Goal: Task Accomplishment & Management: Manage account settings

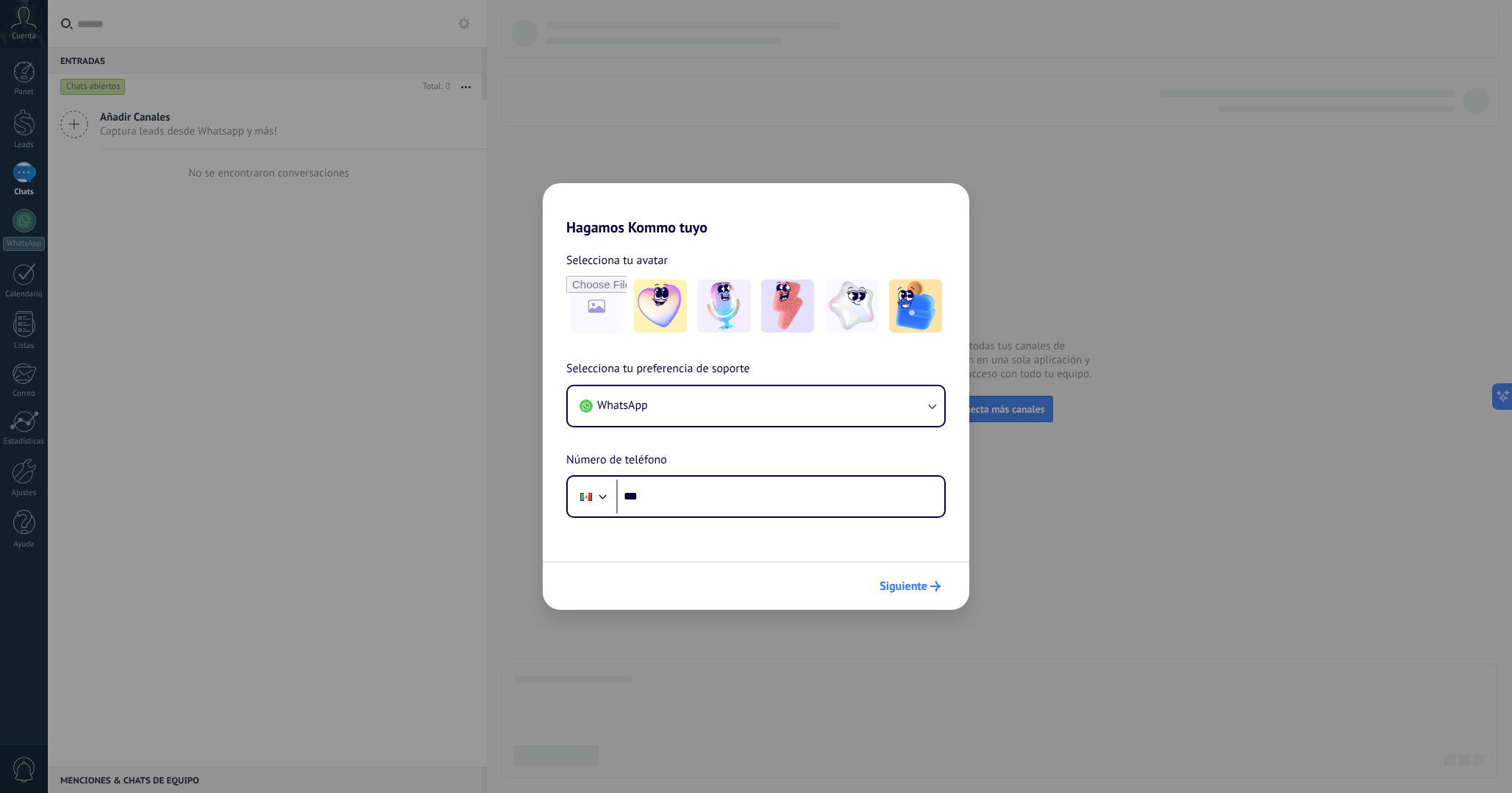
click at [884, 586] on span "Siguiente" at bounding box center [903, 586] width 48 height 10
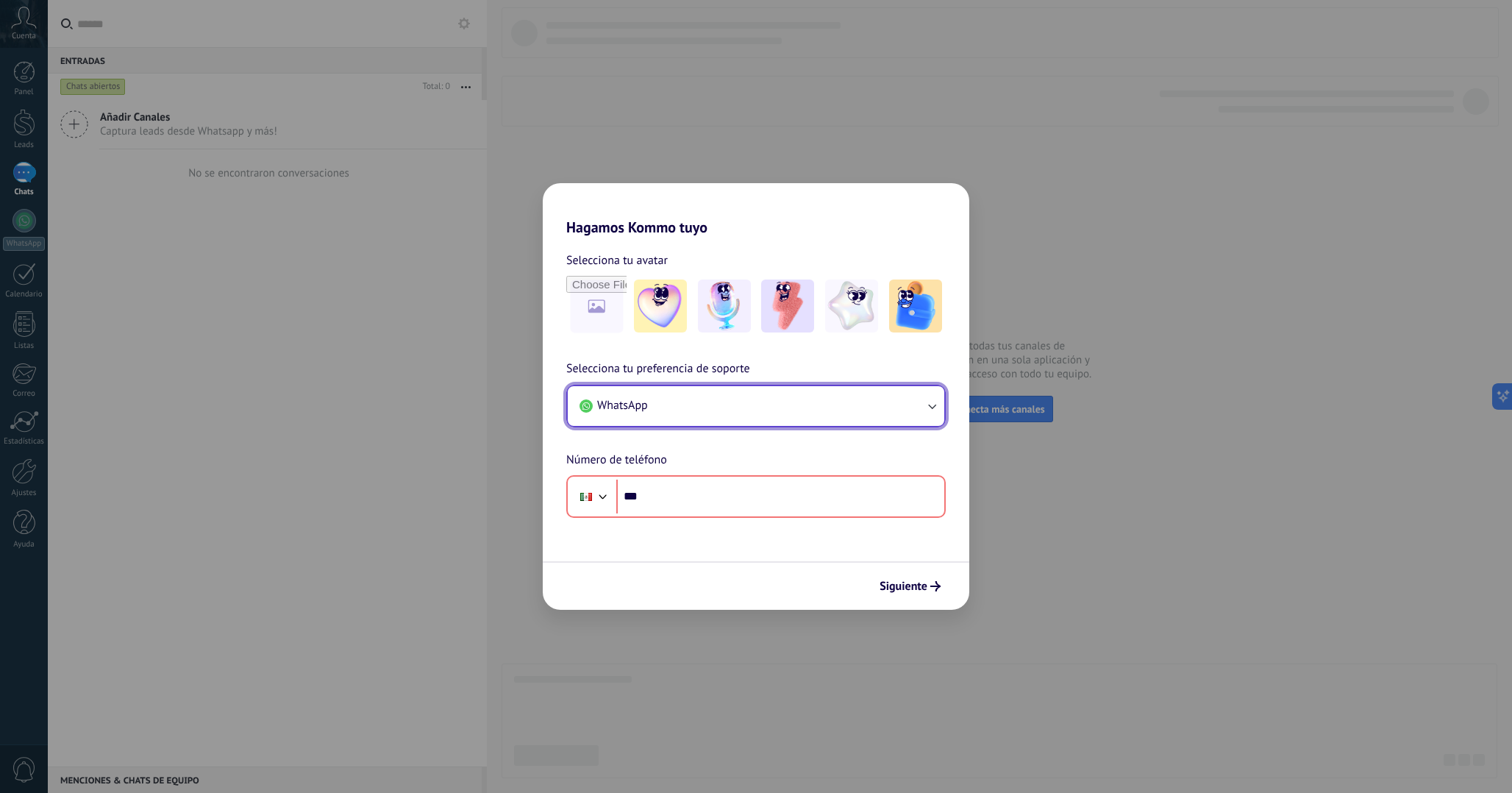
click at [748, 410] on button "WhatsApp" at bounding box center [756, 406] width 377 height 40
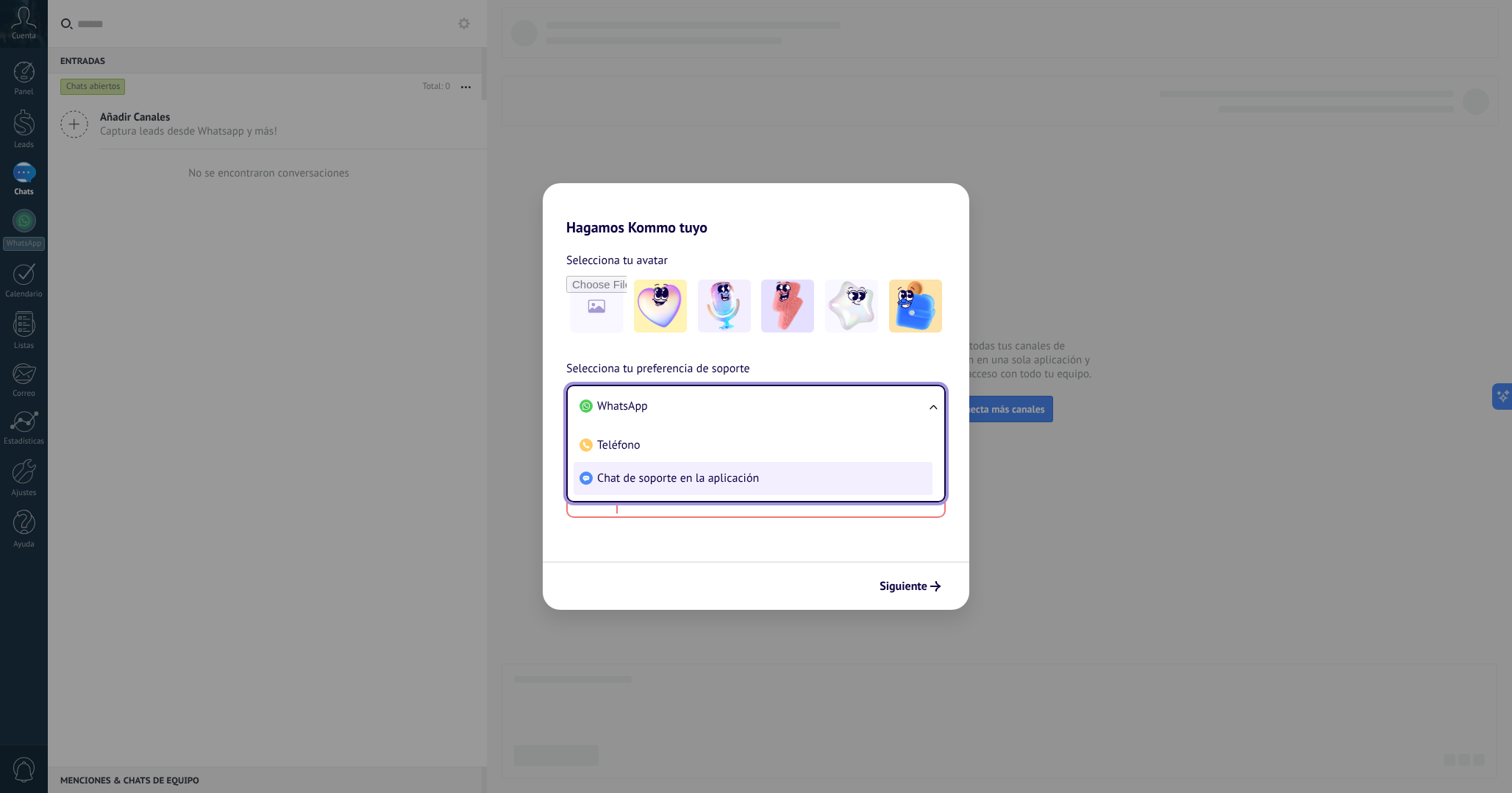
click at [694, 465] on li "Chat de soporte en la aplicación" at bounding box center [753, 478] width 359 height 33
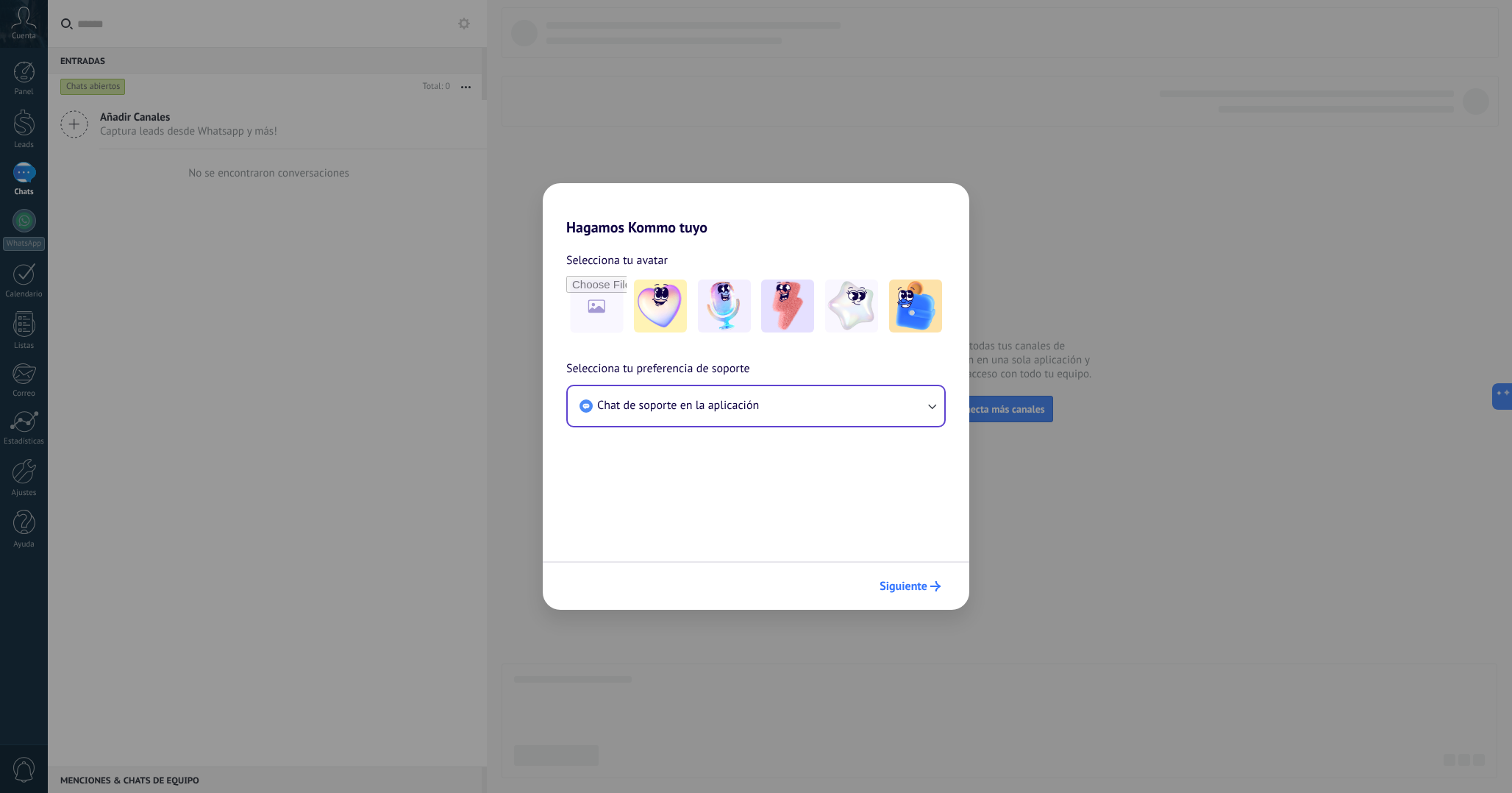
click at [901, 575] on button "Siguiente" at bounding box center [910, 586] width 74 height 25
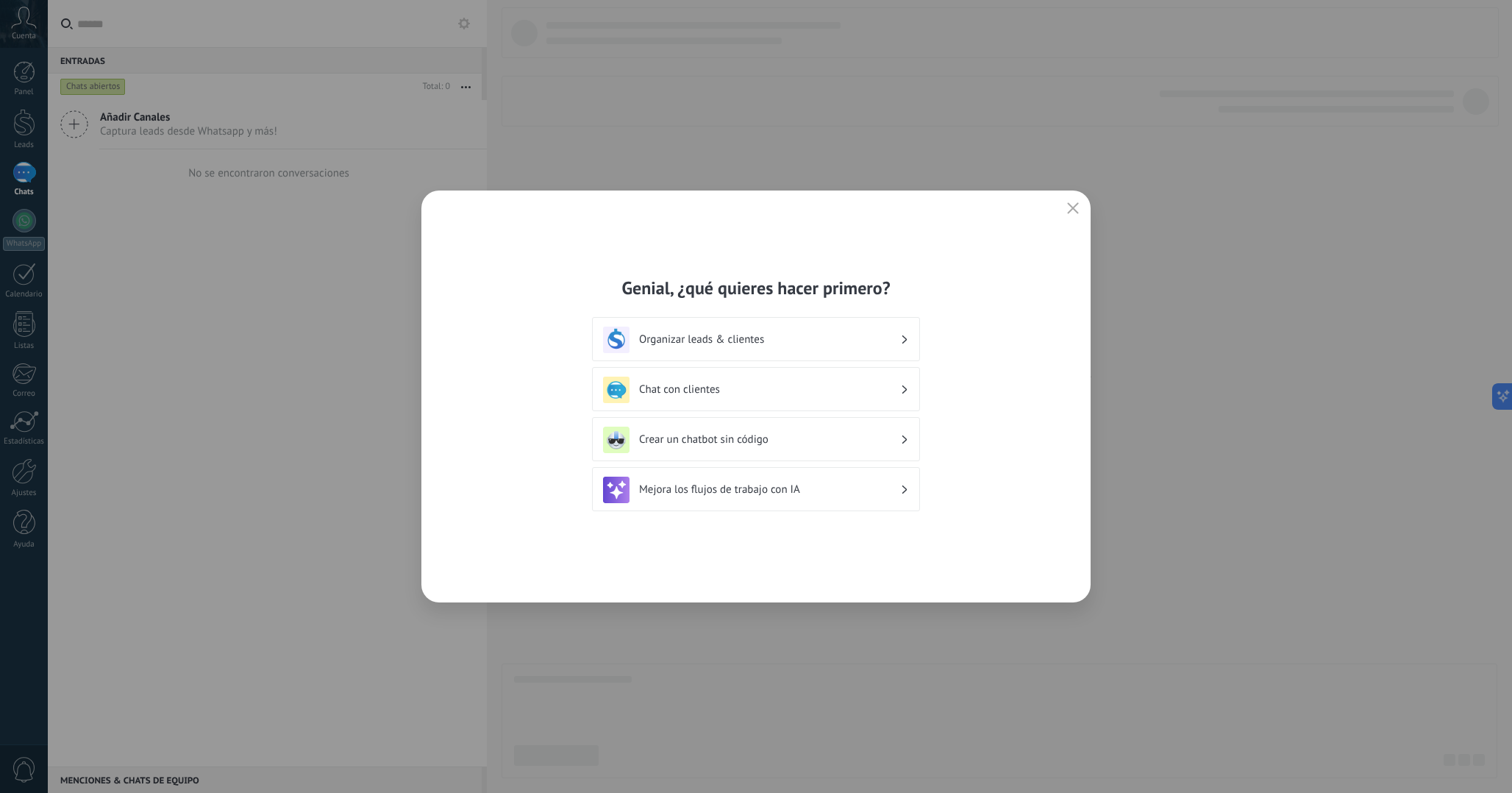
click at [903, 335] on icon at bounding box center [905, 339] width 5 height 9
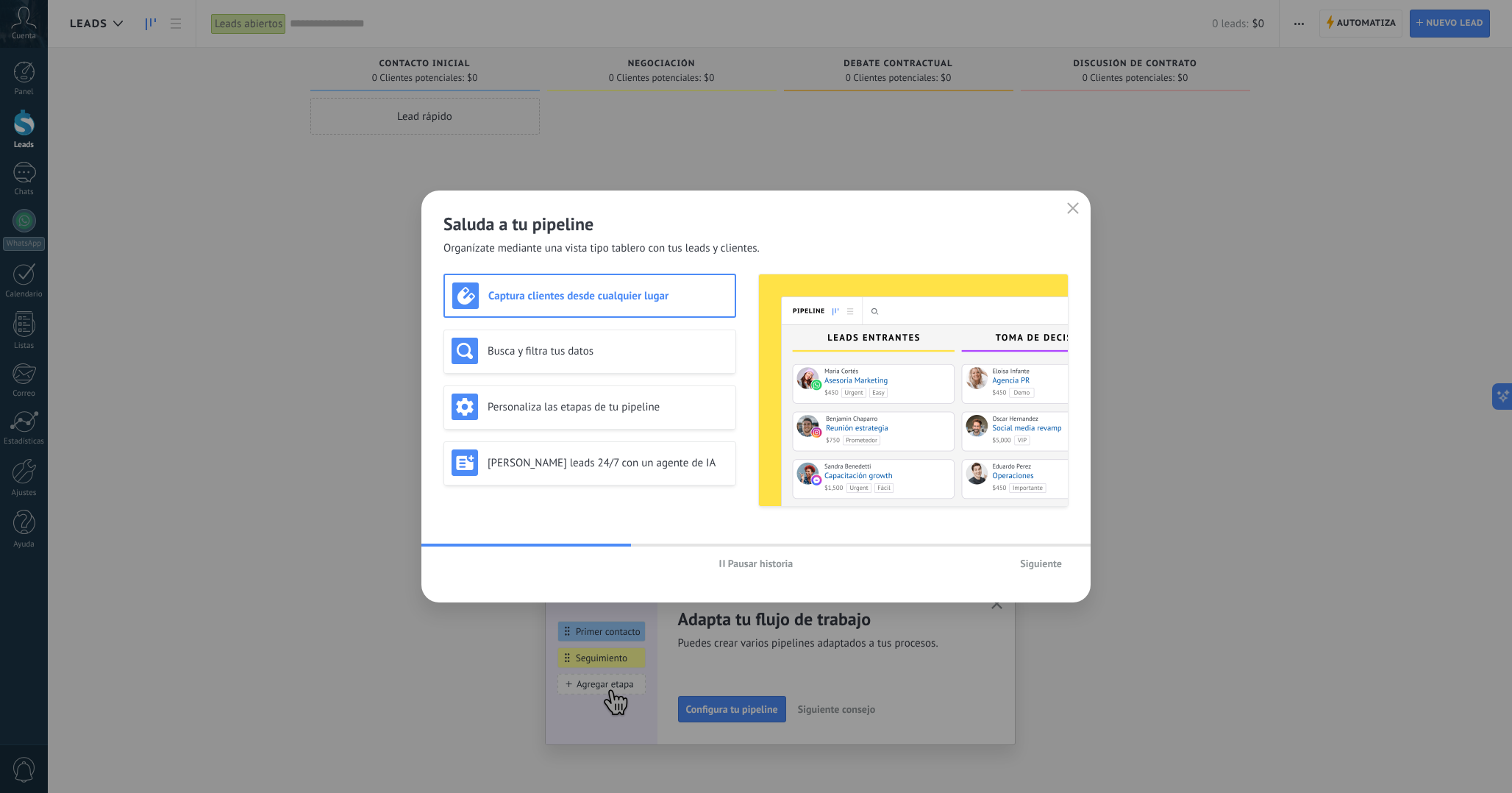
click at [1076, 207] on icon "button" at bounding box center [1073, 208] width 12 height 12
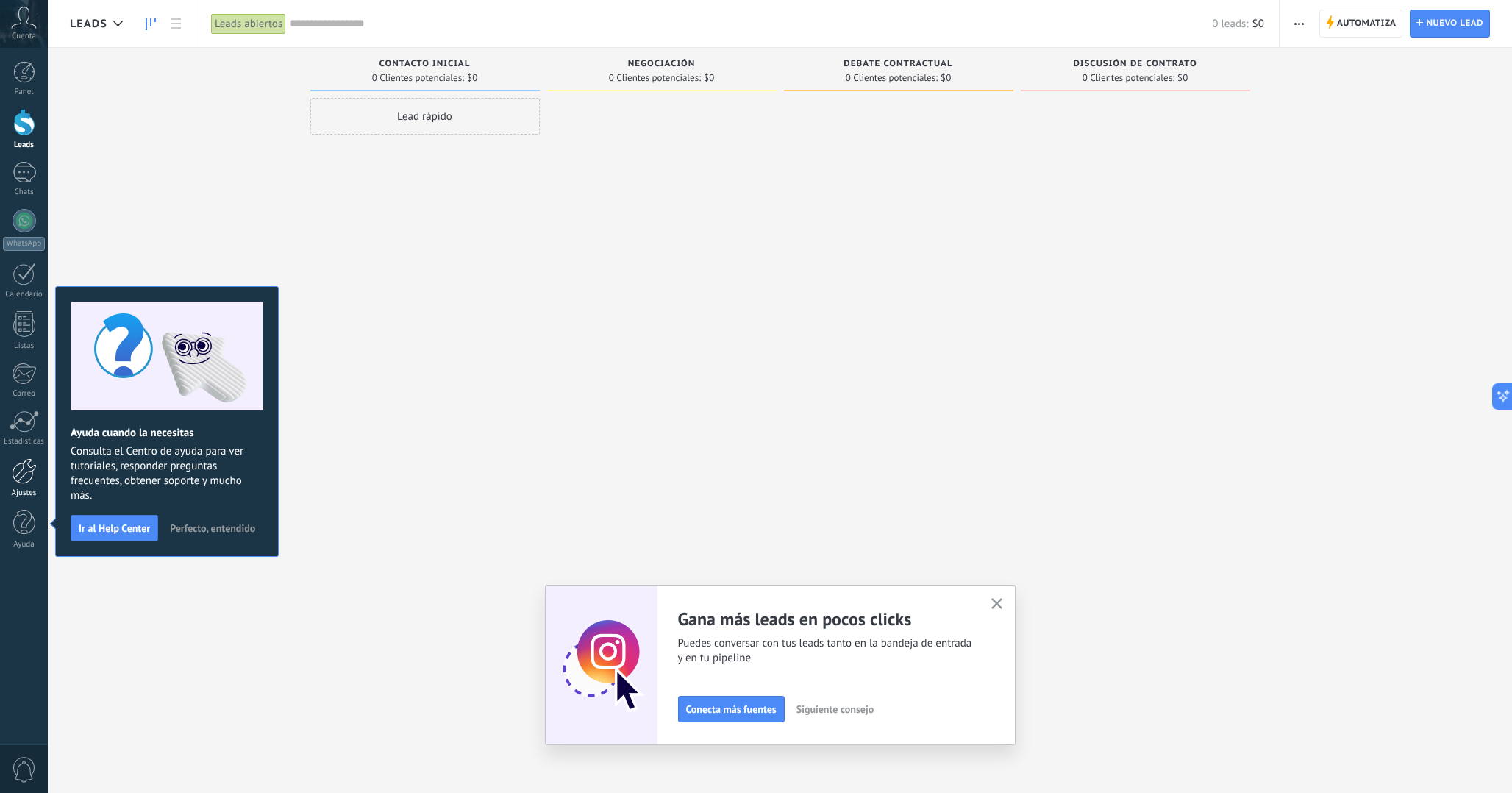
click at [20, 478] on div at bounding box center [24, 471] width 25 height 26
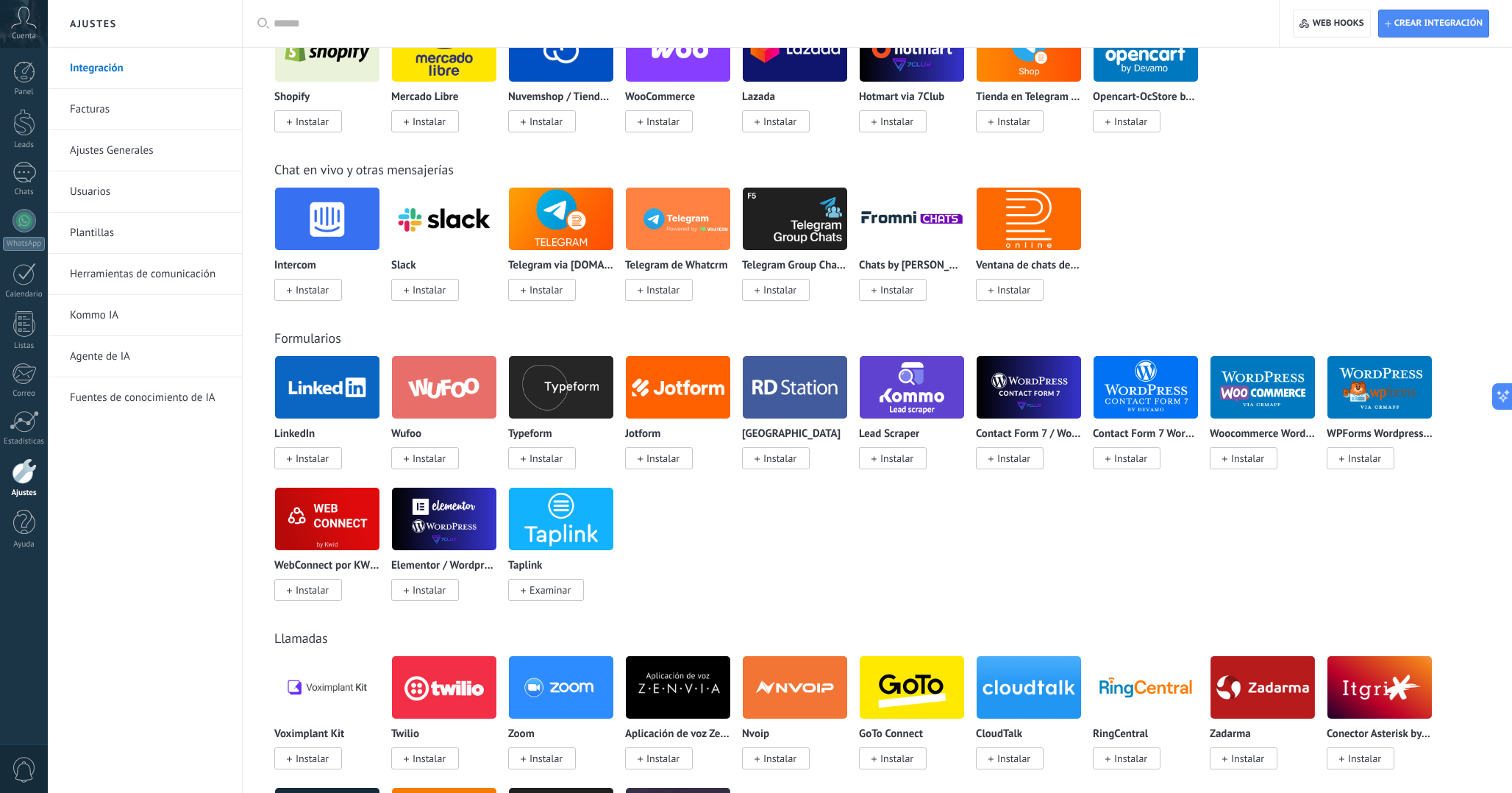
scroll to position [414, 0]
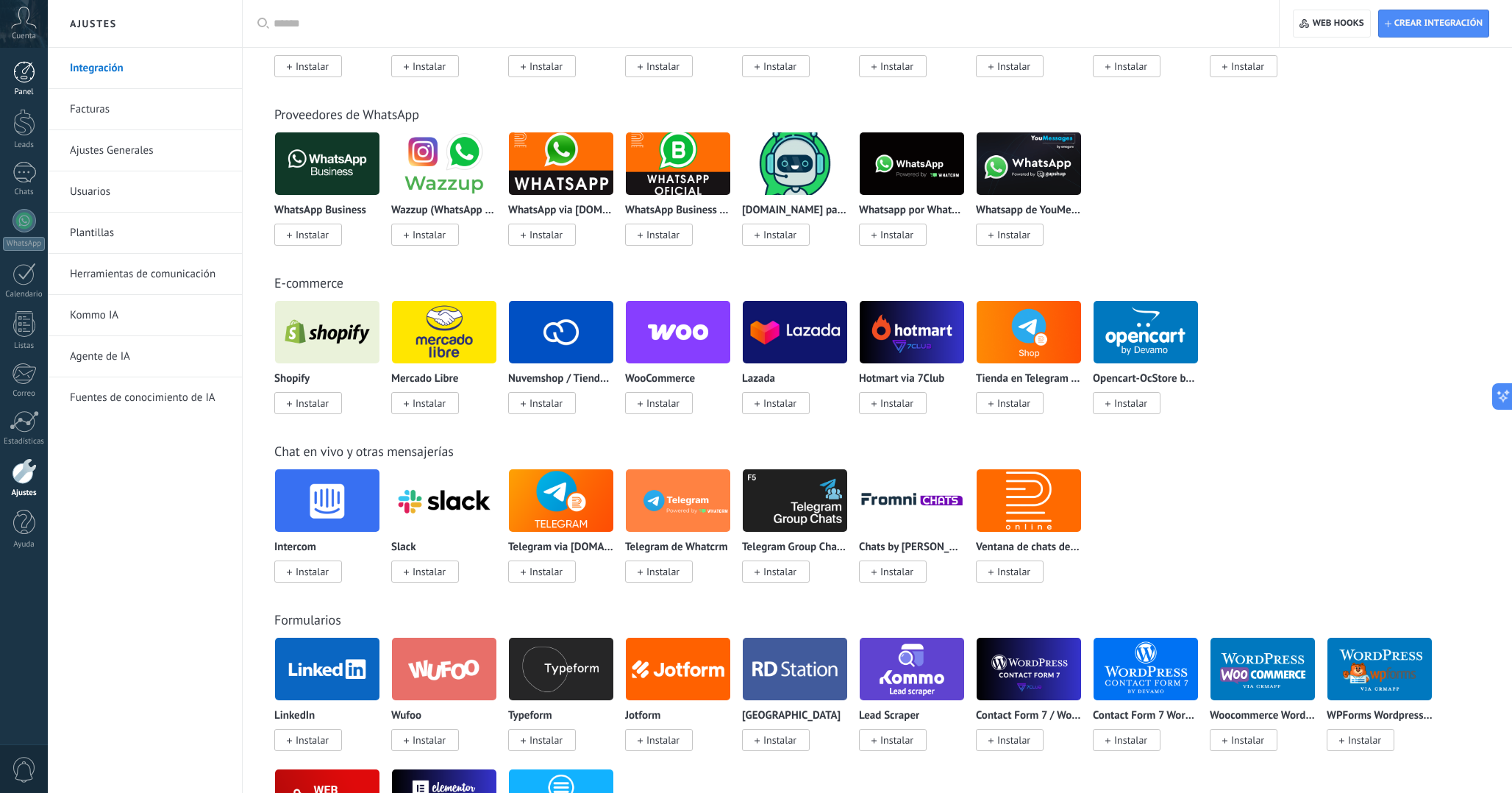
click at [25, 78] on div at bounding box center [25, 72] width 22 height 22
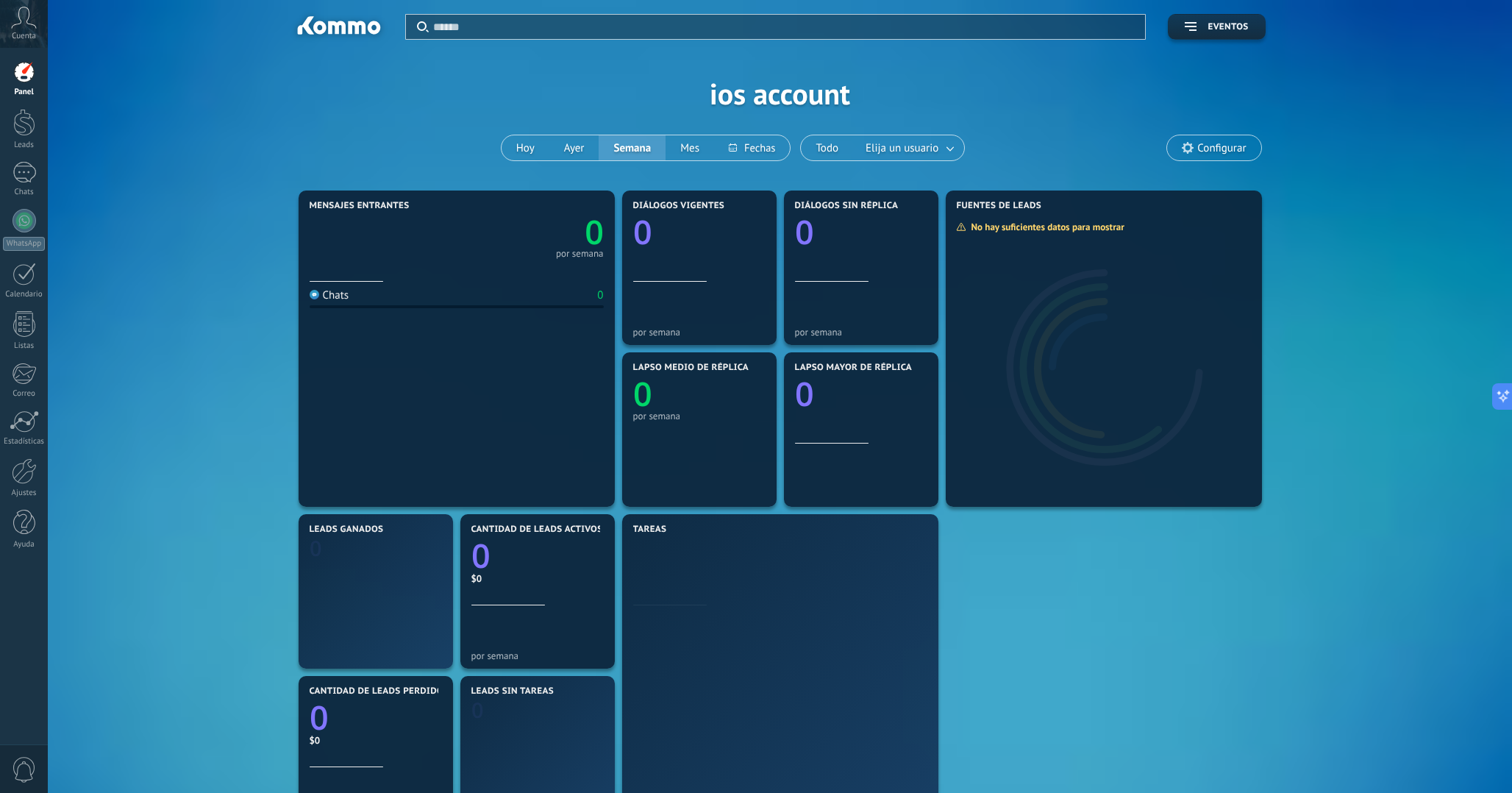
click at [222, 271] on div "Mensajes entrantes 0 por semana Chats 0 Diálogos vigentes 0 por semana Diálogos…" at bounding box center [780, 591] width 1420 height 809
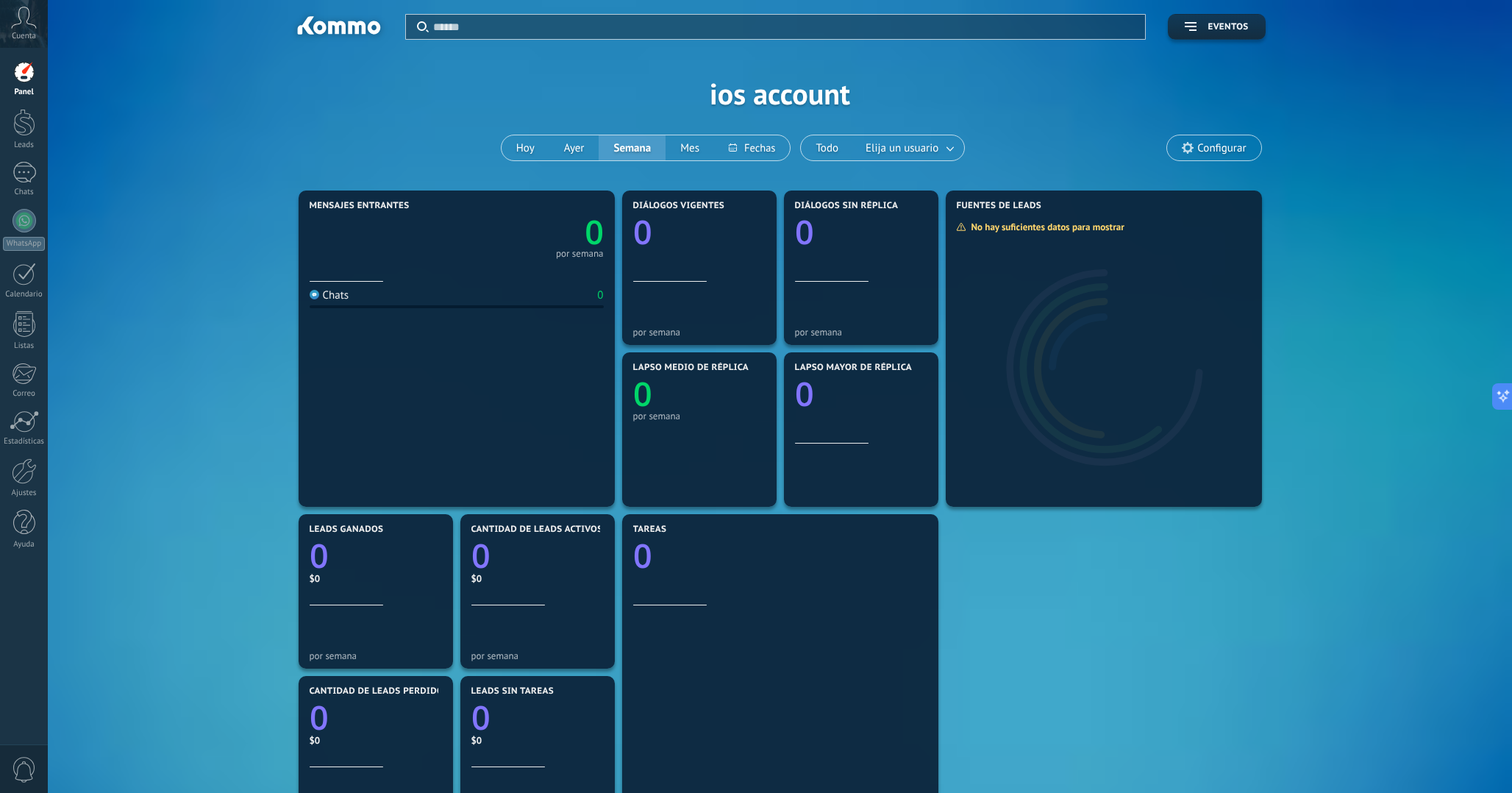
click at [753, 97] on div "Aplicar Eventos ios account [DATE] [DATE] Semana Mes Todo Elija un usuario Conf…" at bounding box center [780, 94] width 1420 height 187
click at [769, 97] on div "Aplicar Eventos ios account [DATE] [DATE] Semana Mes Todo Elija un usuario Conf…" at bounding box center [780, 94] width 1420 height 187
click at [26, 32] on span "Cuenta" at bounding box center [24, 36] width 25 height 9
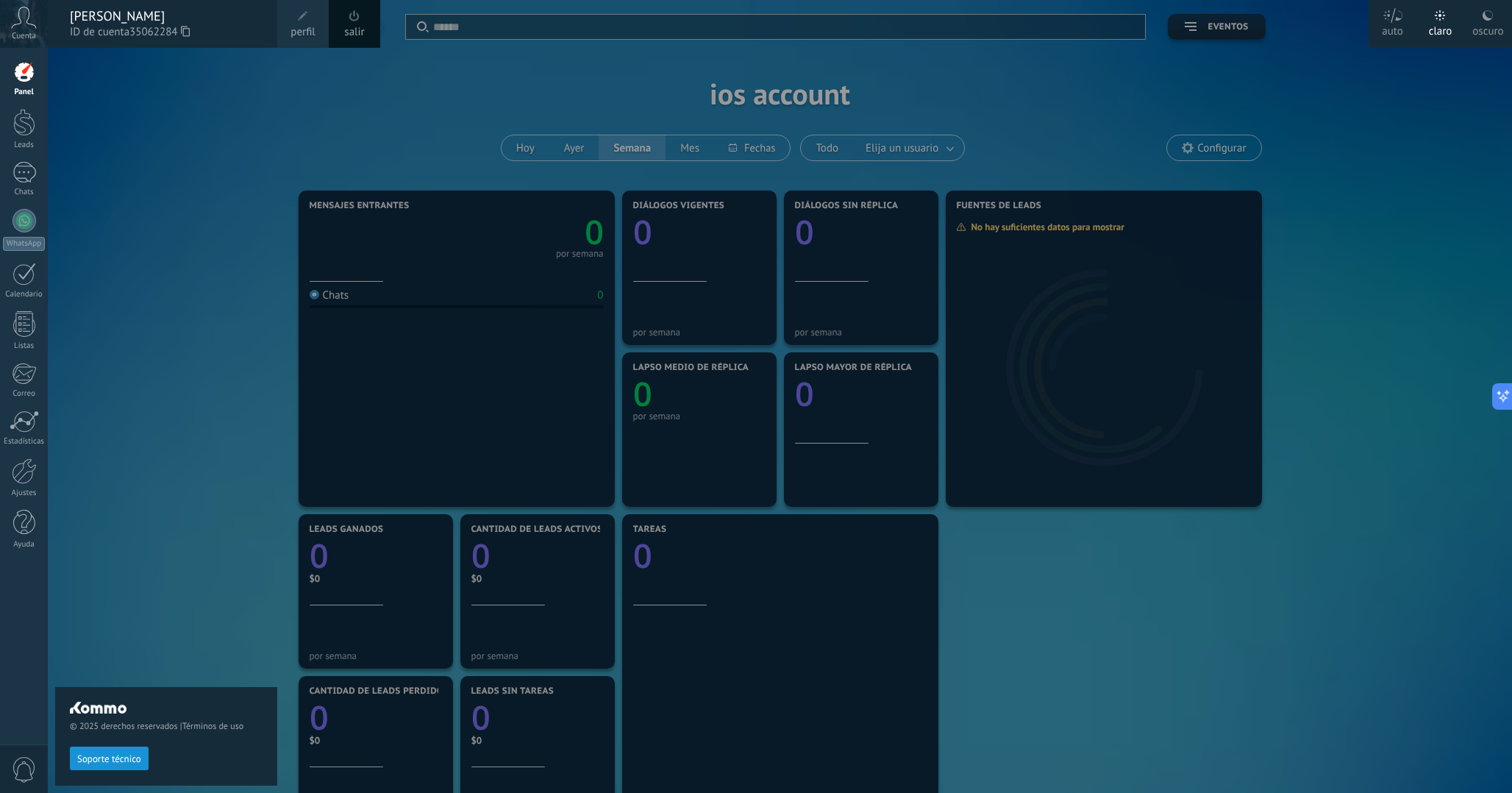
click at [187, 271] on div "© 2025 derechos reservados | Términos de uso Soporte técnico" at bounding box center [166, 420] width 222 height 745
click at [1017, 180] on div at bounding box center [804, 396] width 1512 height 793
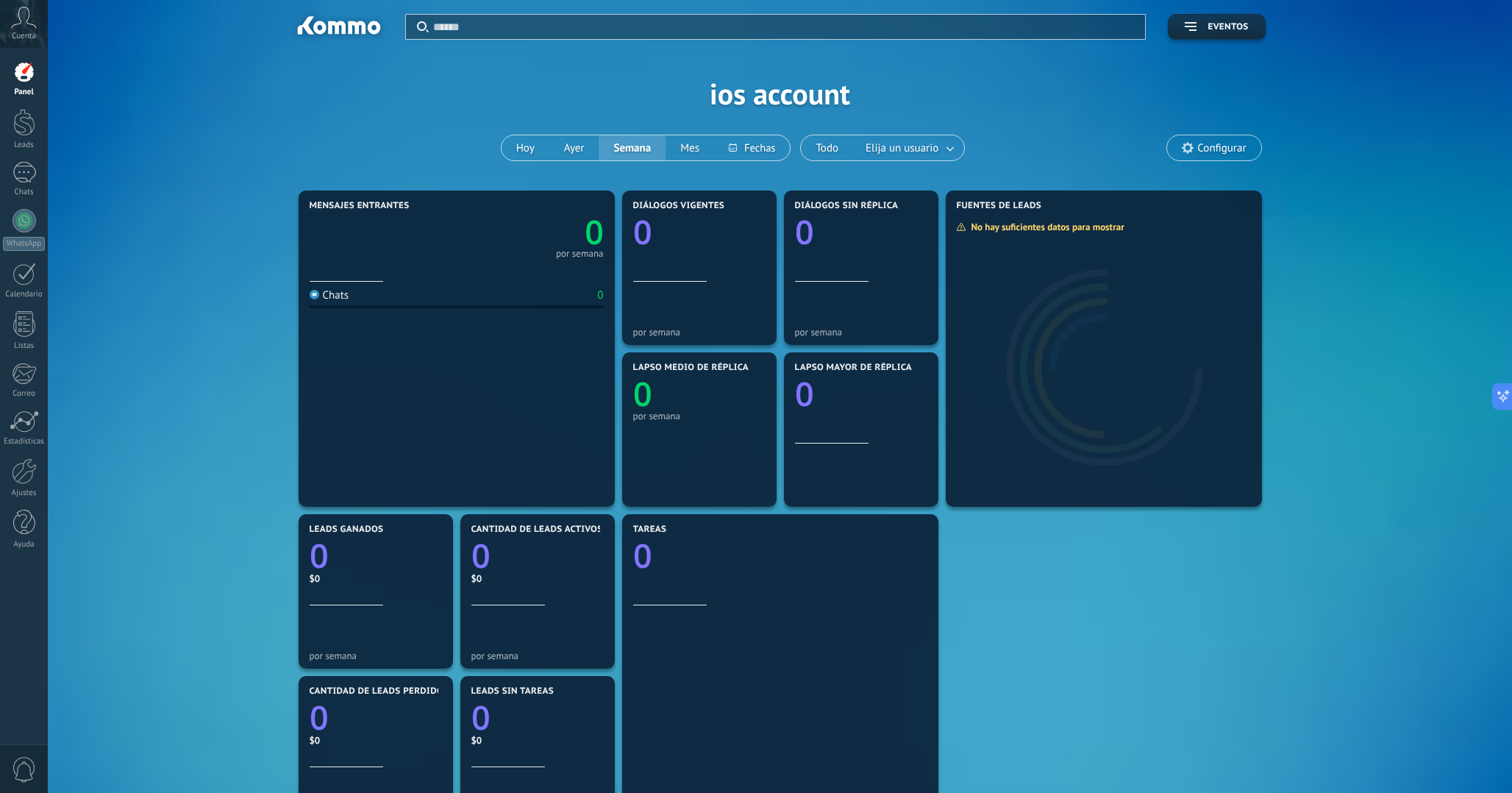
click at [753, 110] on div "Aplicar Eventos ios account [DATE] [DATE] Semana Mes Todo Elija un usuario Conf…" at bounding box center [780, 94] width 1420 height 187
click at [777, 75] on div "Aplicar Eventos ios account [DATE] [DATE] Semana Mes Todo Elija un usuario Conf…" at bounding box center [780, 94] width 1420 height 187
click at [875, 102] on div "Aplicar Eventos ios account [DATE] [DATE] Semana Mes Todo Elija un usuario Conf…" at bounding box center [780, 94] width 1420 height 187
click at [29, 71] on div at bounding box center [25, 72] width 22 height 22
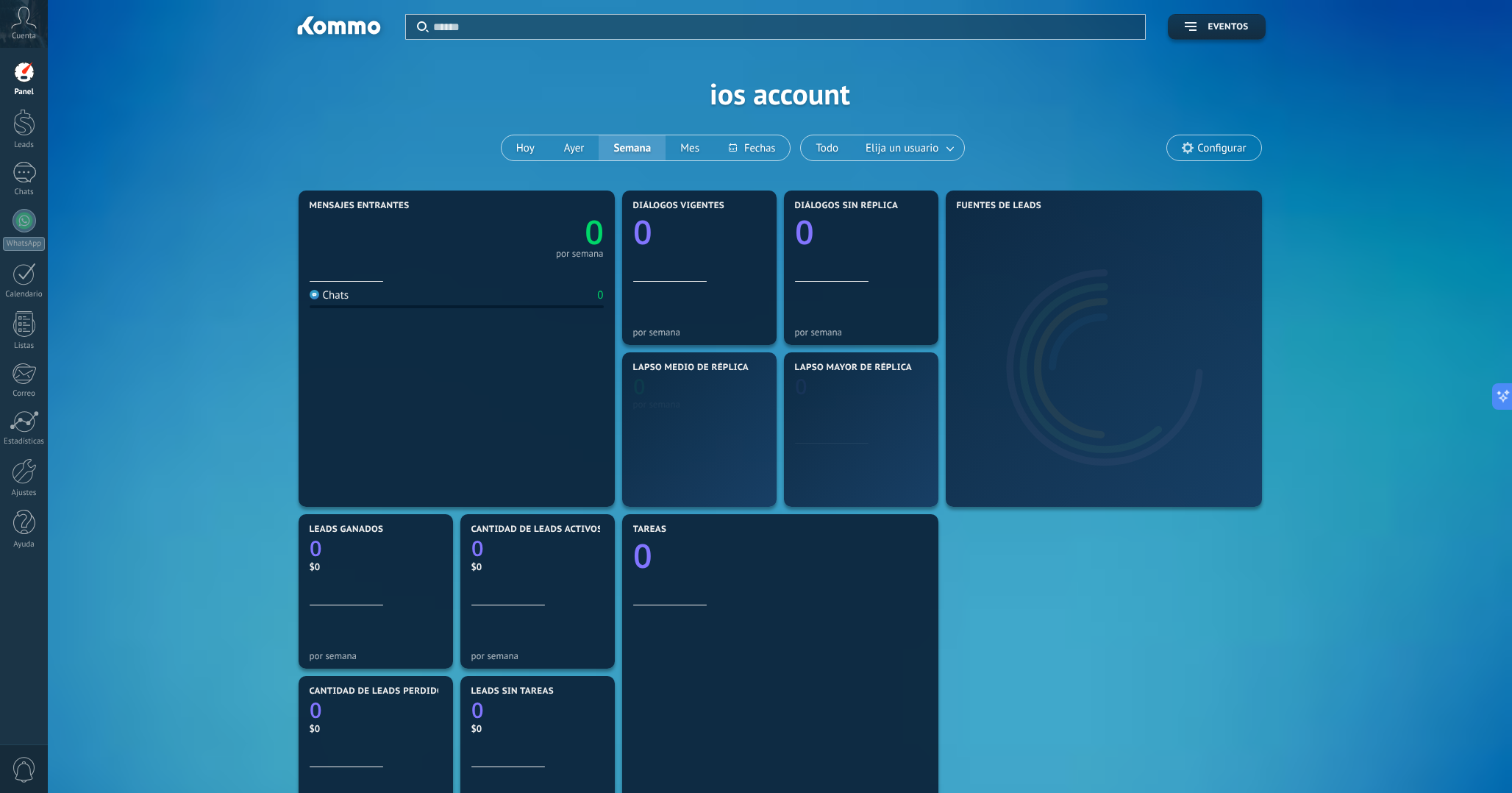
click at [23, 16] on icon at bounding box center [24, 18] width 26 height 22
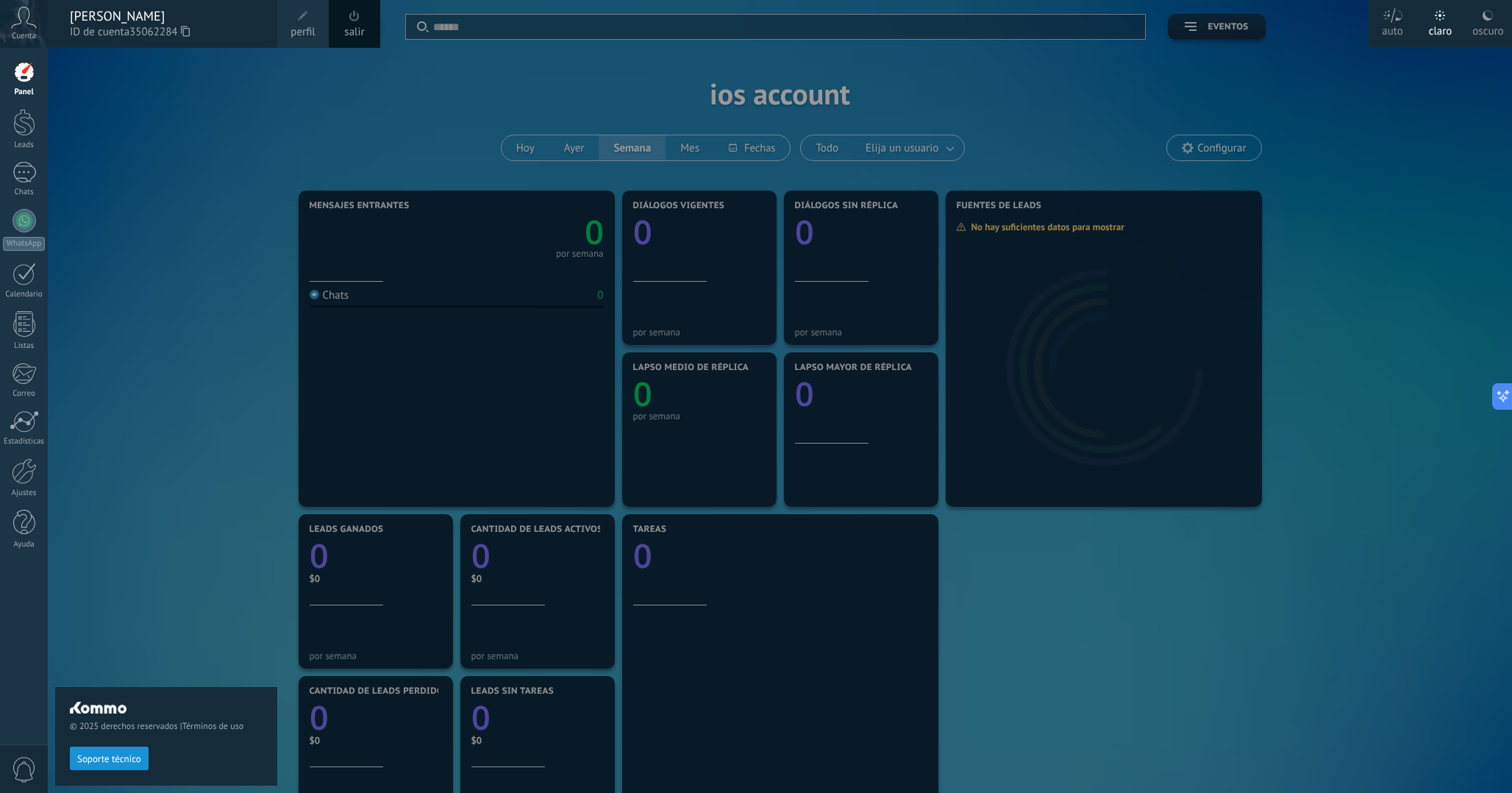
click at [139, 15] on div "[PERSON_NAME]" at bounding box center [166, 16] width 193 height 16
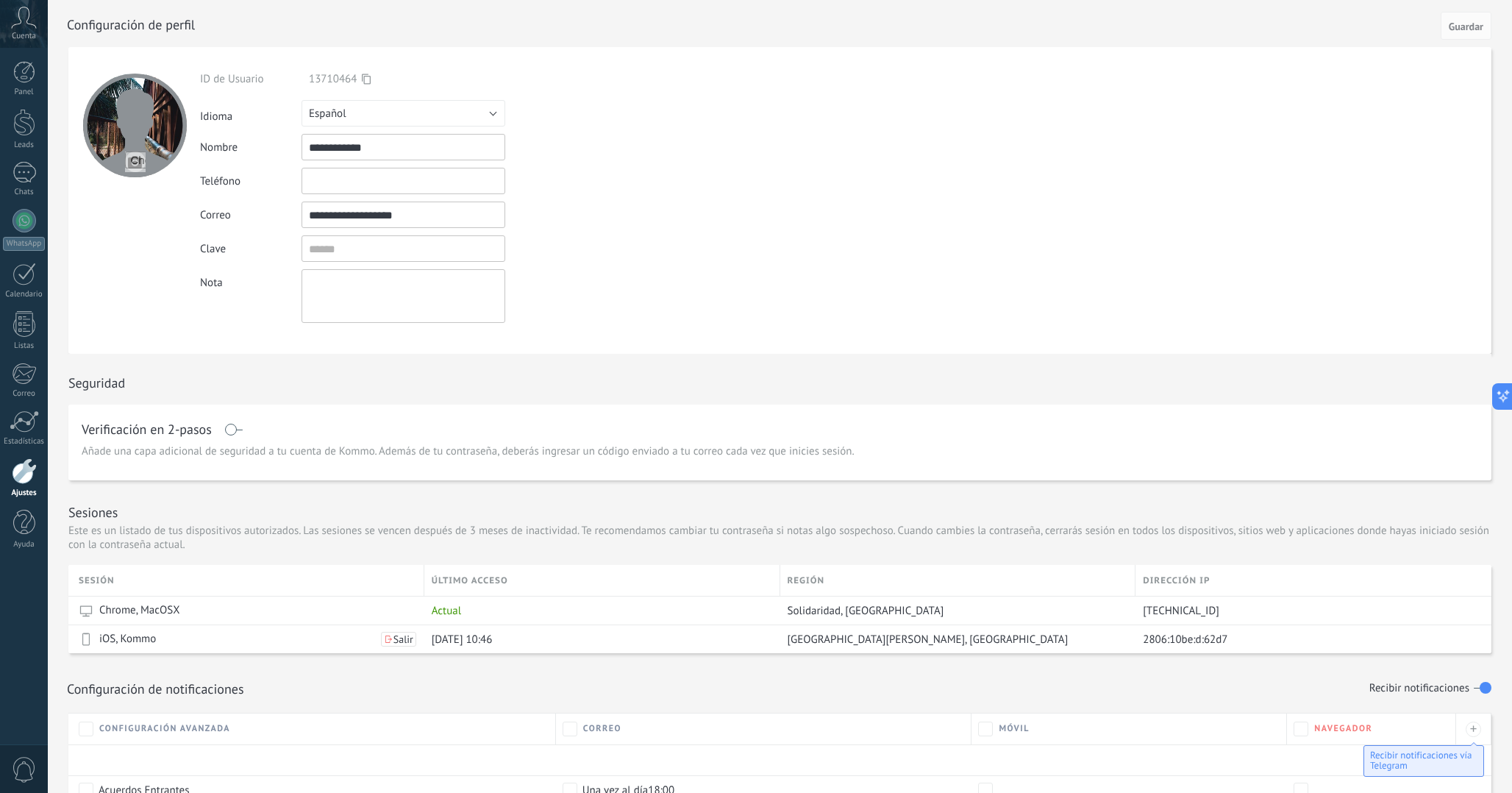
click at [35, 26] on icon at bounding box center [24, 18] width 26 height 22
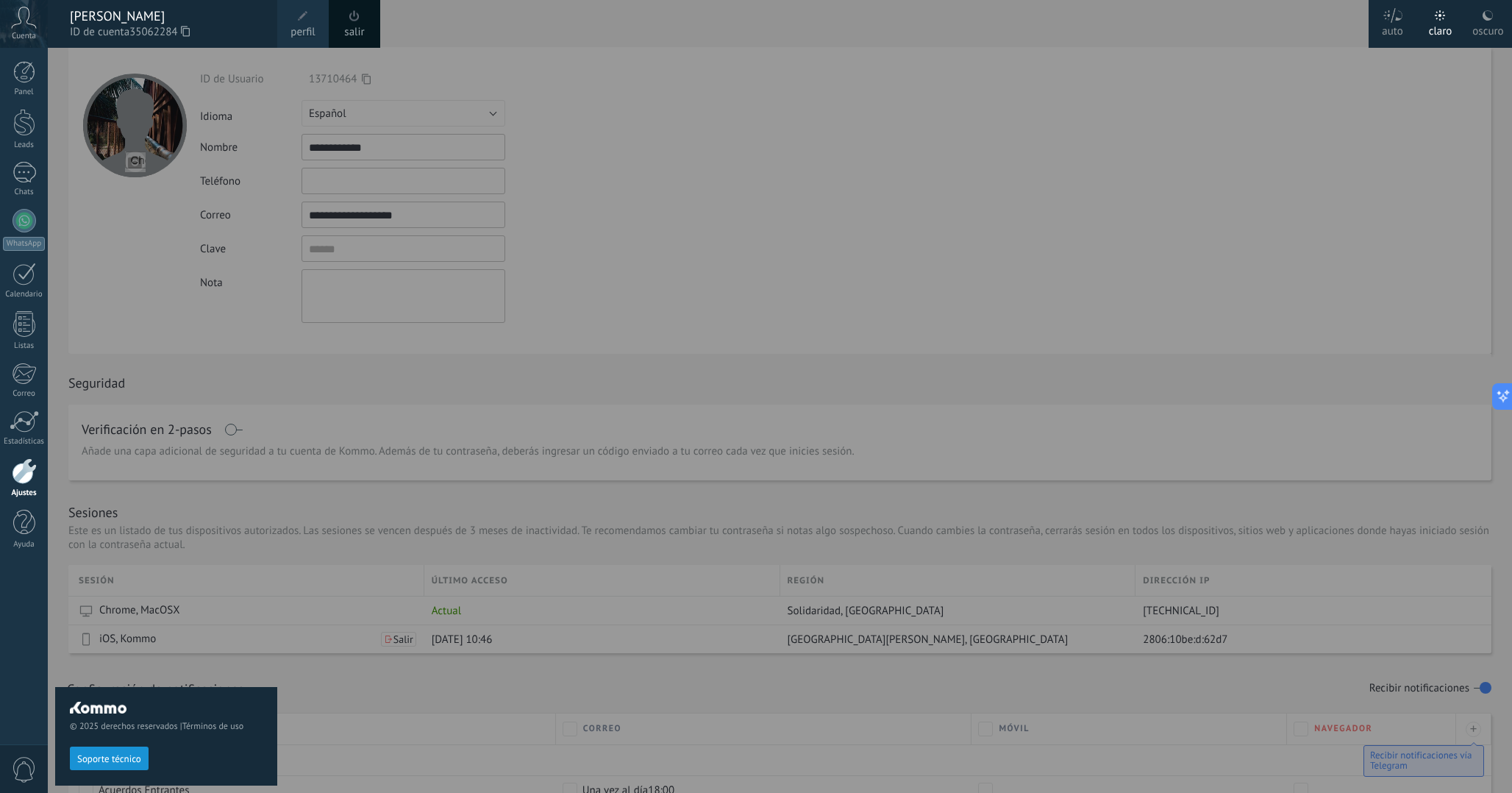
click at [175, 31] on span "35062284" at bounding box center [159, 32] width 60 height 16
click at [40, 78] on link "Panel" at bounding box center [24, 79] width 48 height 36
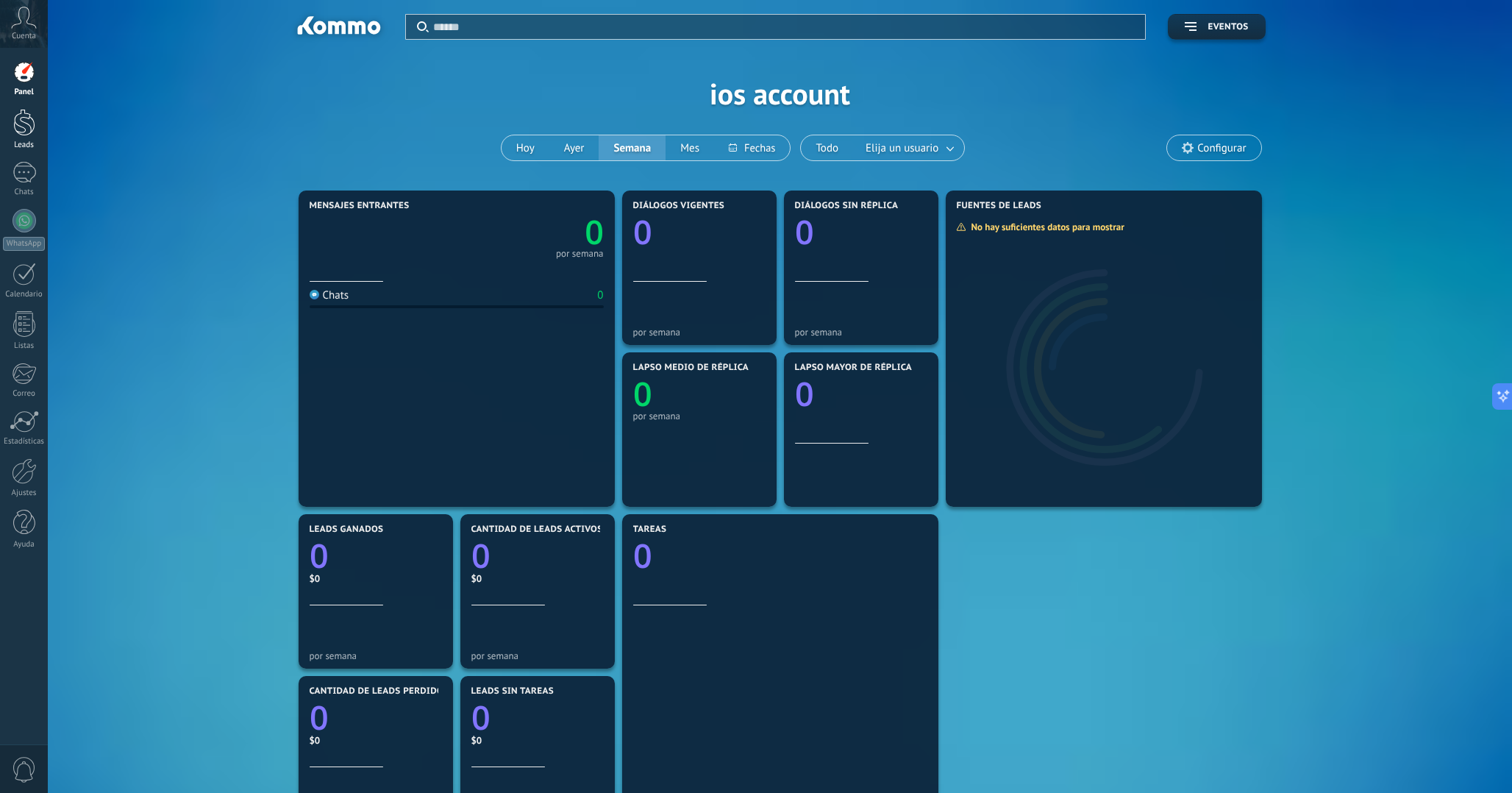
click at [27, 116] on div at bounding box center [25, 123] width 22 height 27
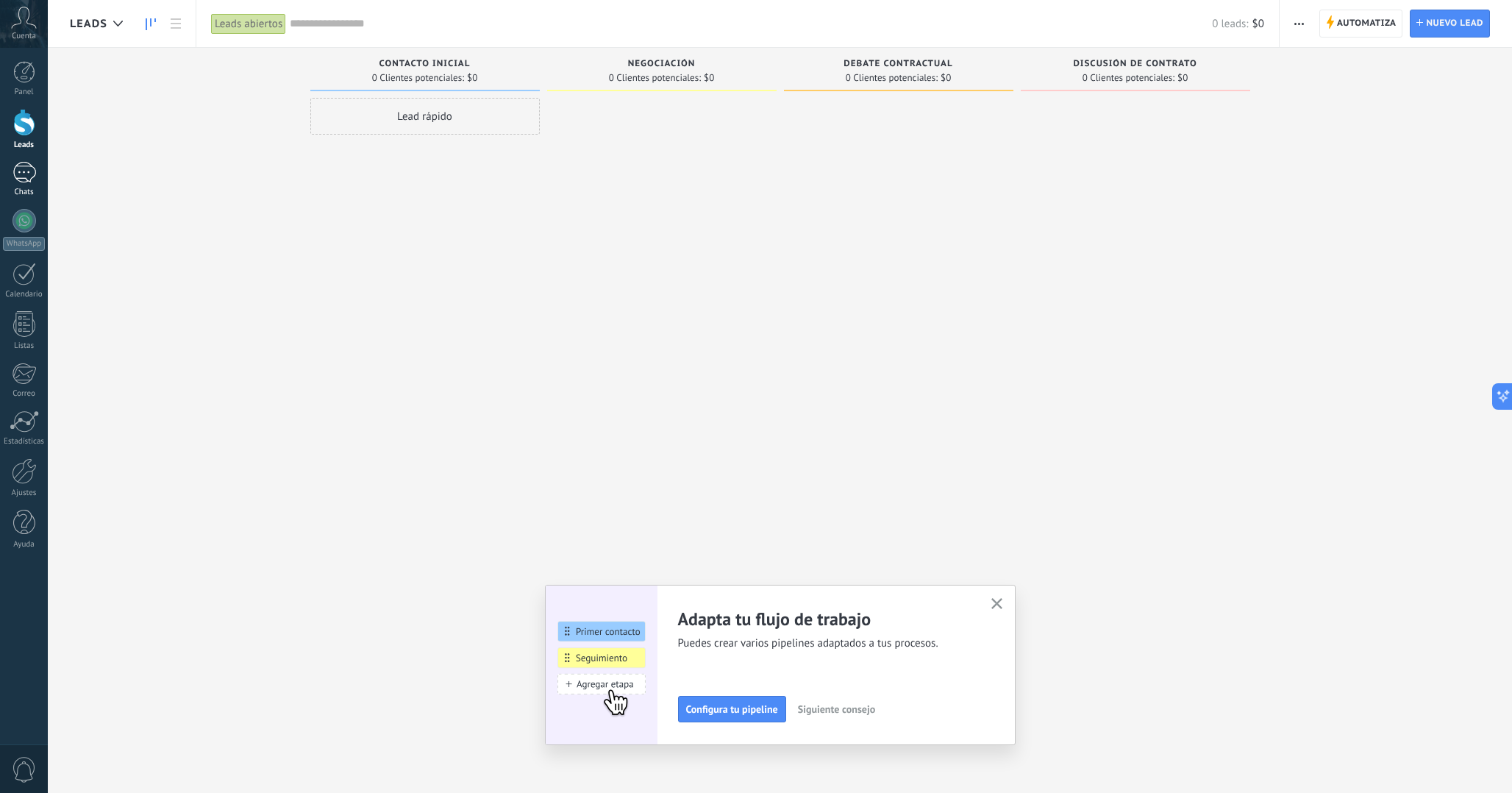
click at [26, 172] on div at bounding box center [25, 172] width 24 height 21
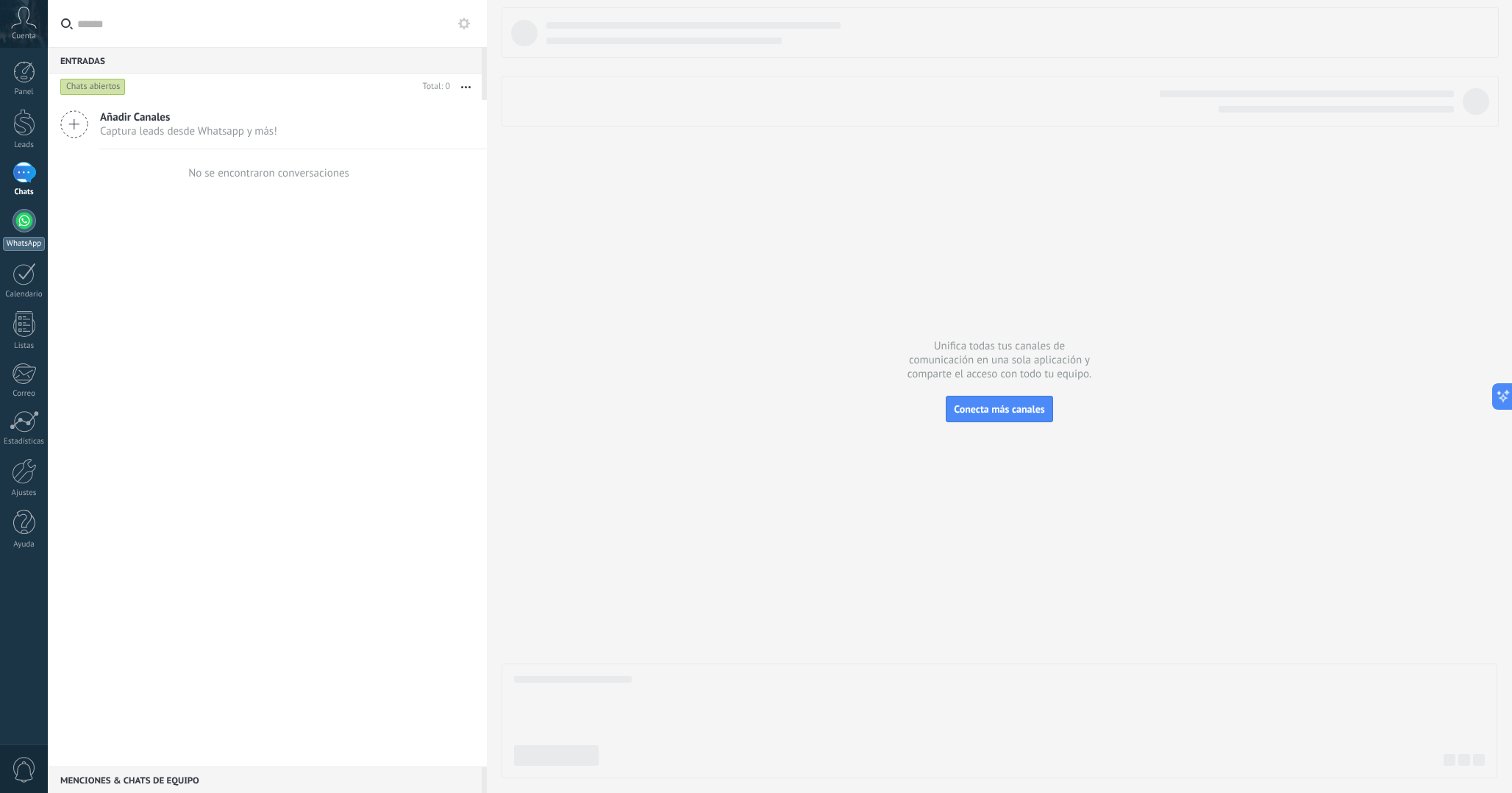
click at [25, 234] on link "WhatsApp" at bounding box center [24, 230] width 48 height 42
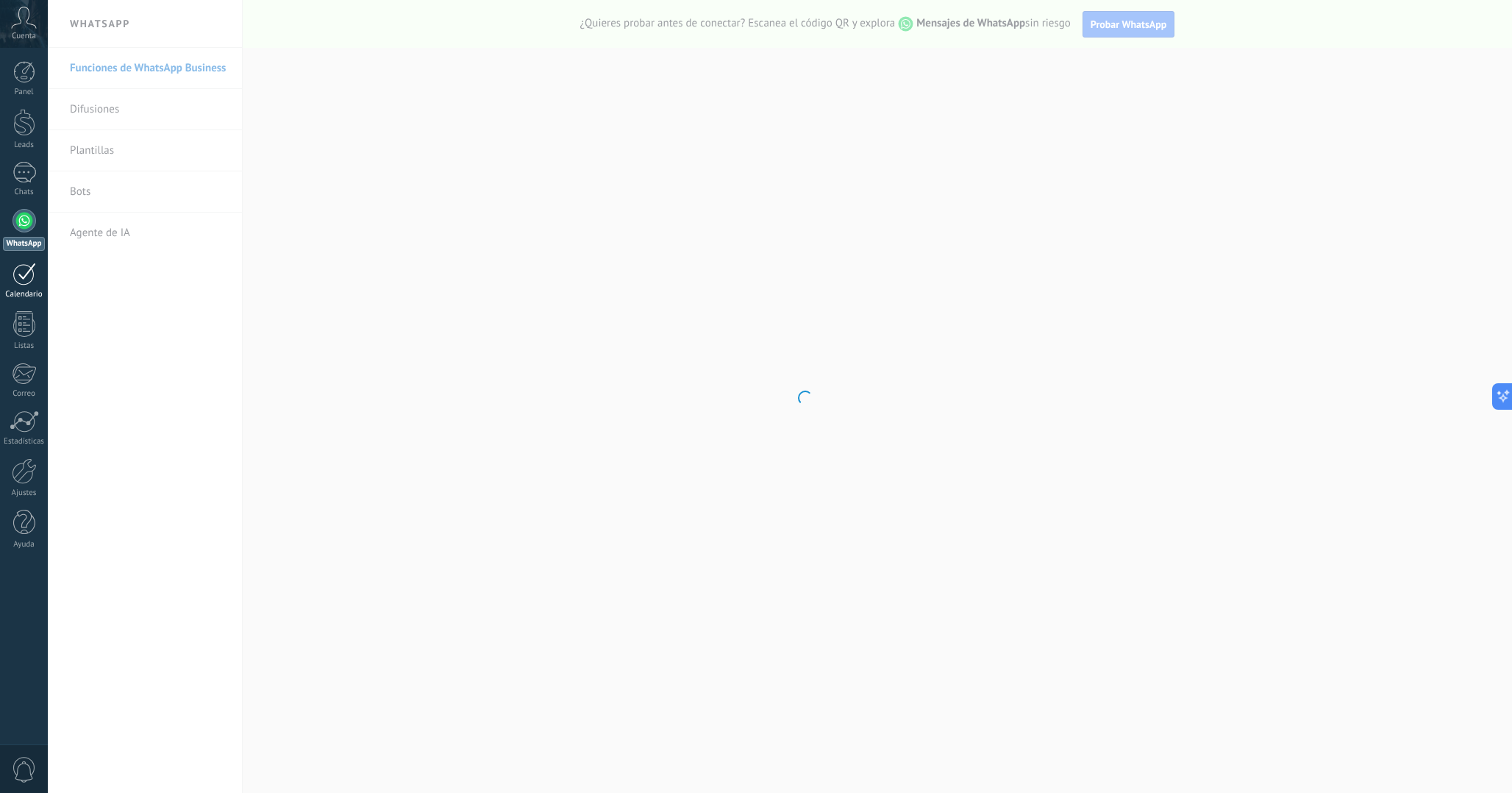
click at [25, 271] on div at bounding box center [25, 274] width 24 height 23
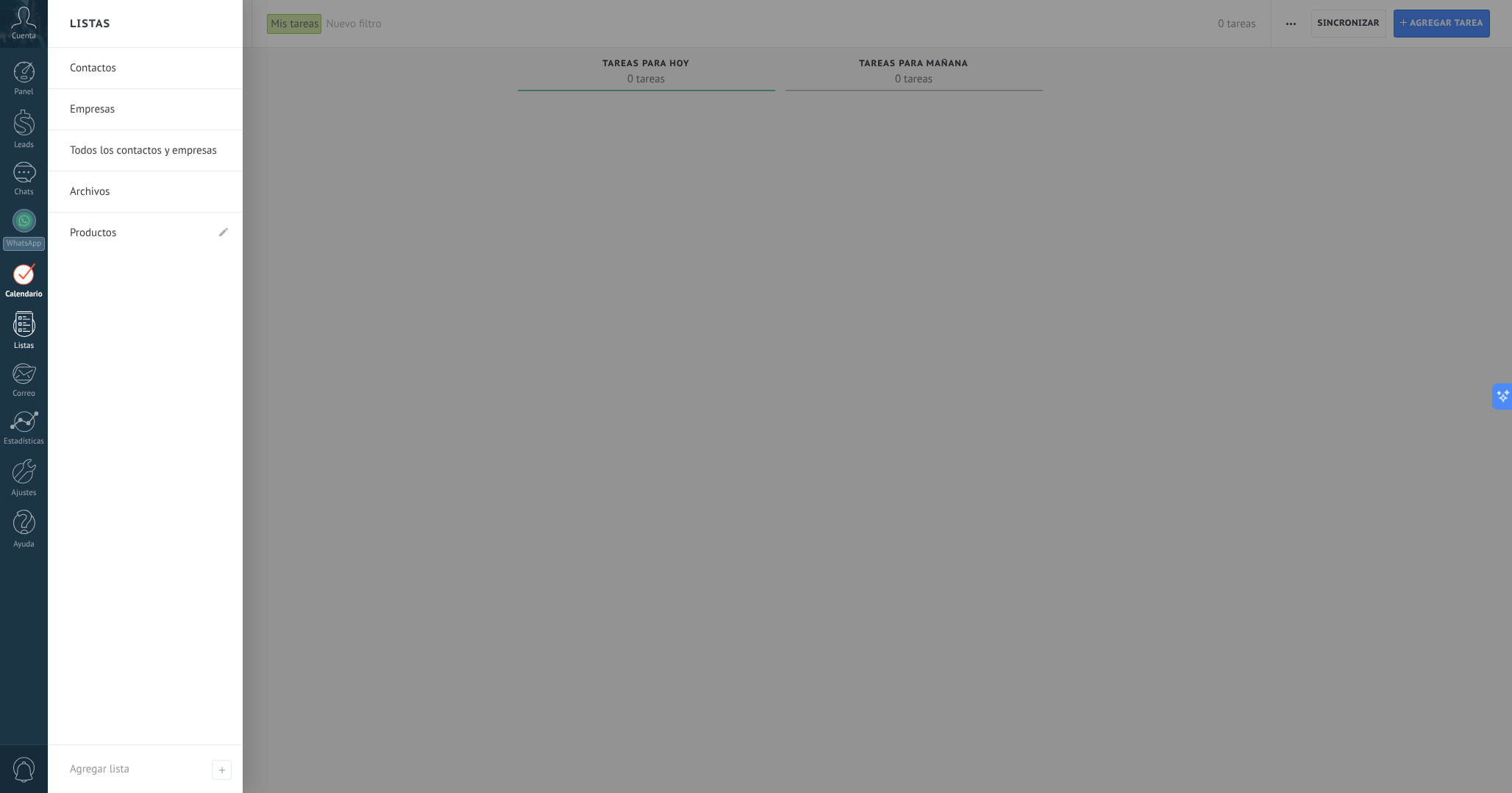
click at [27, 341] on div "Listas" at bounding box center [24, 345] width 43 height 9
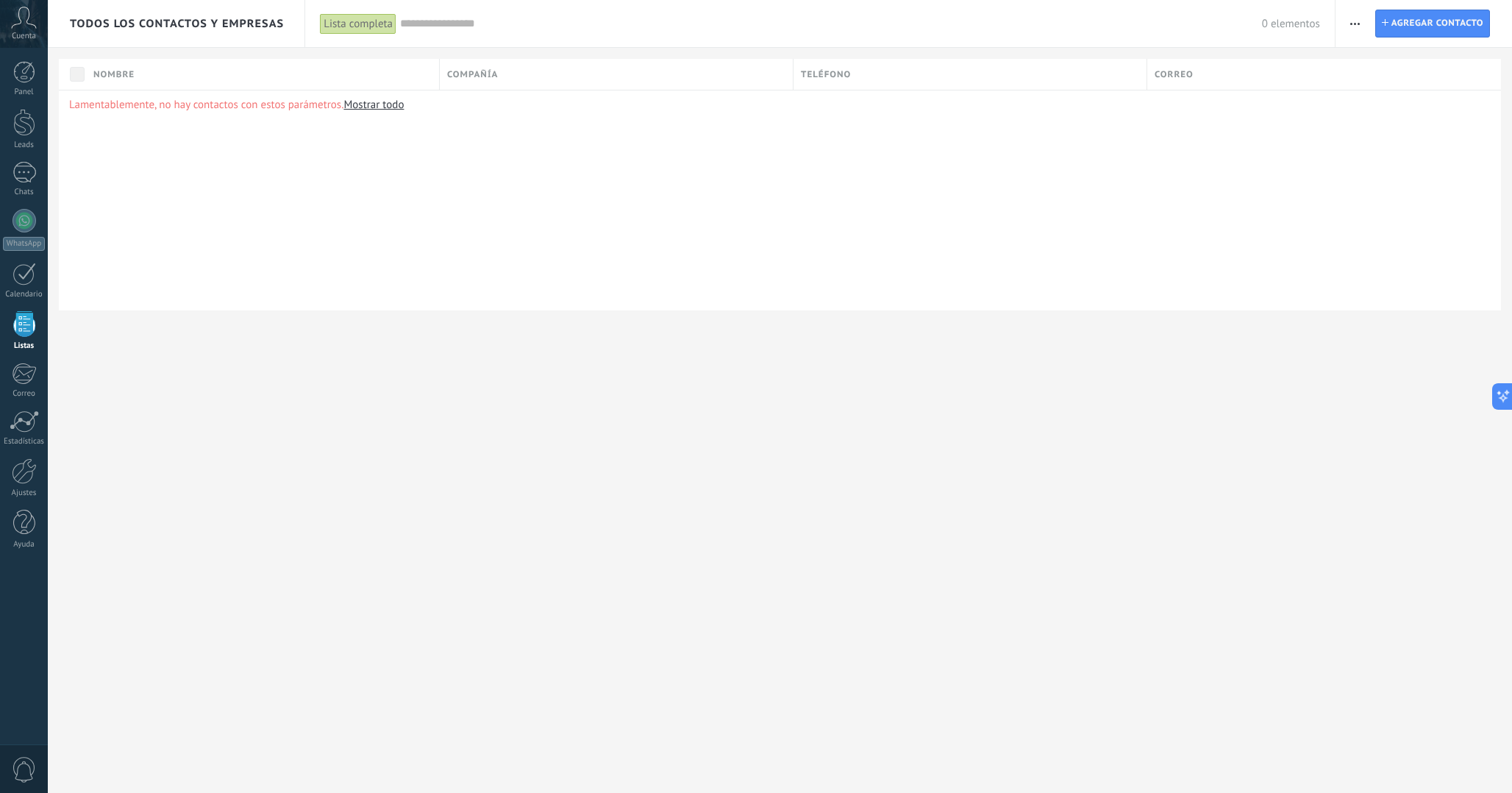
click at [360, 267] on div "Lamentablemente, no hay contactos con estos parámetros. Mostrar todo" at bounding box center [780, 200] width 1442 height 220
click at [25, 469] on div at bounding box center [24, 471] width 25 height 26
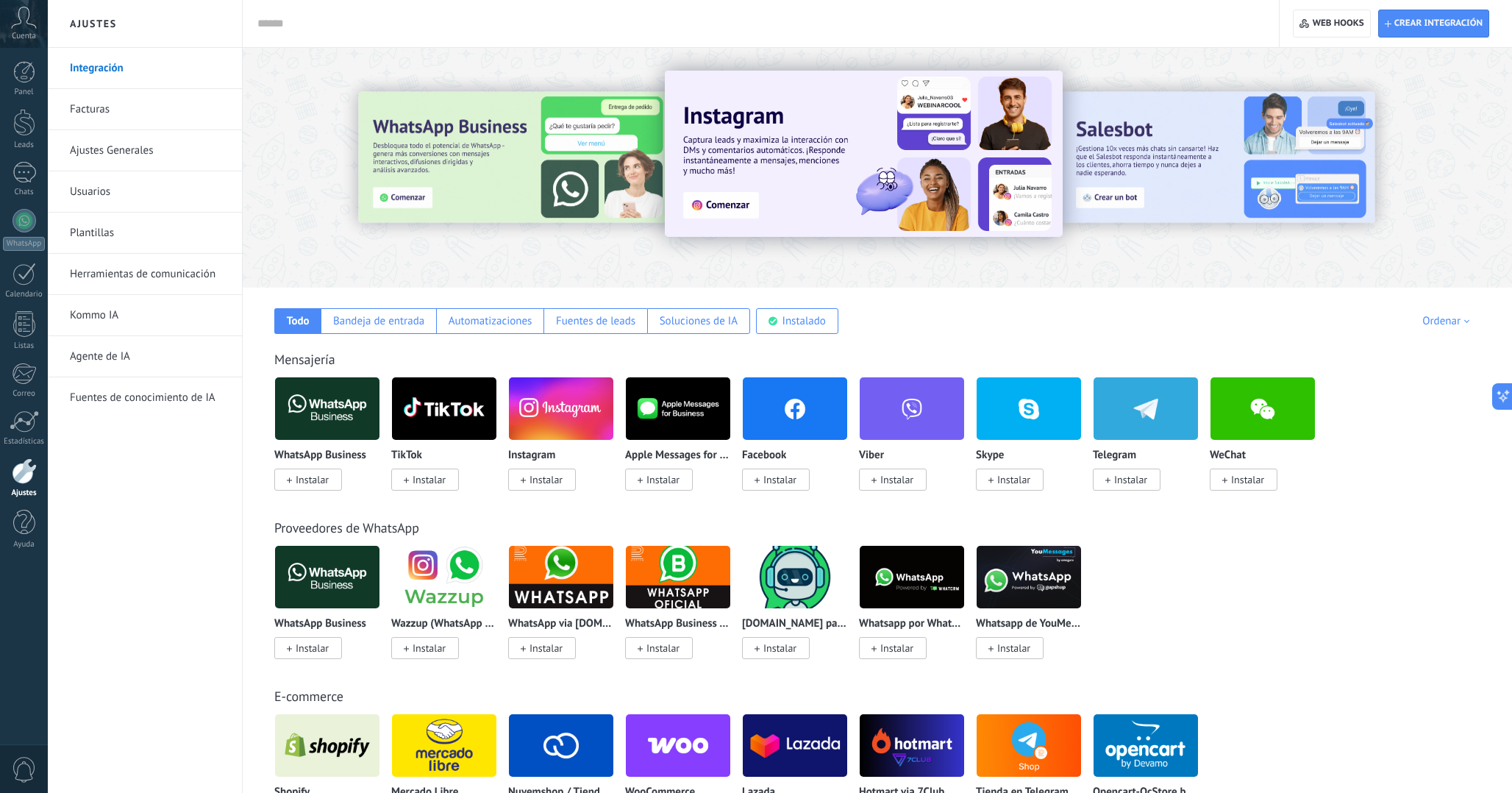
click at [16, 763] on span "0" at bounding box center [24, 770] width 25 height 26
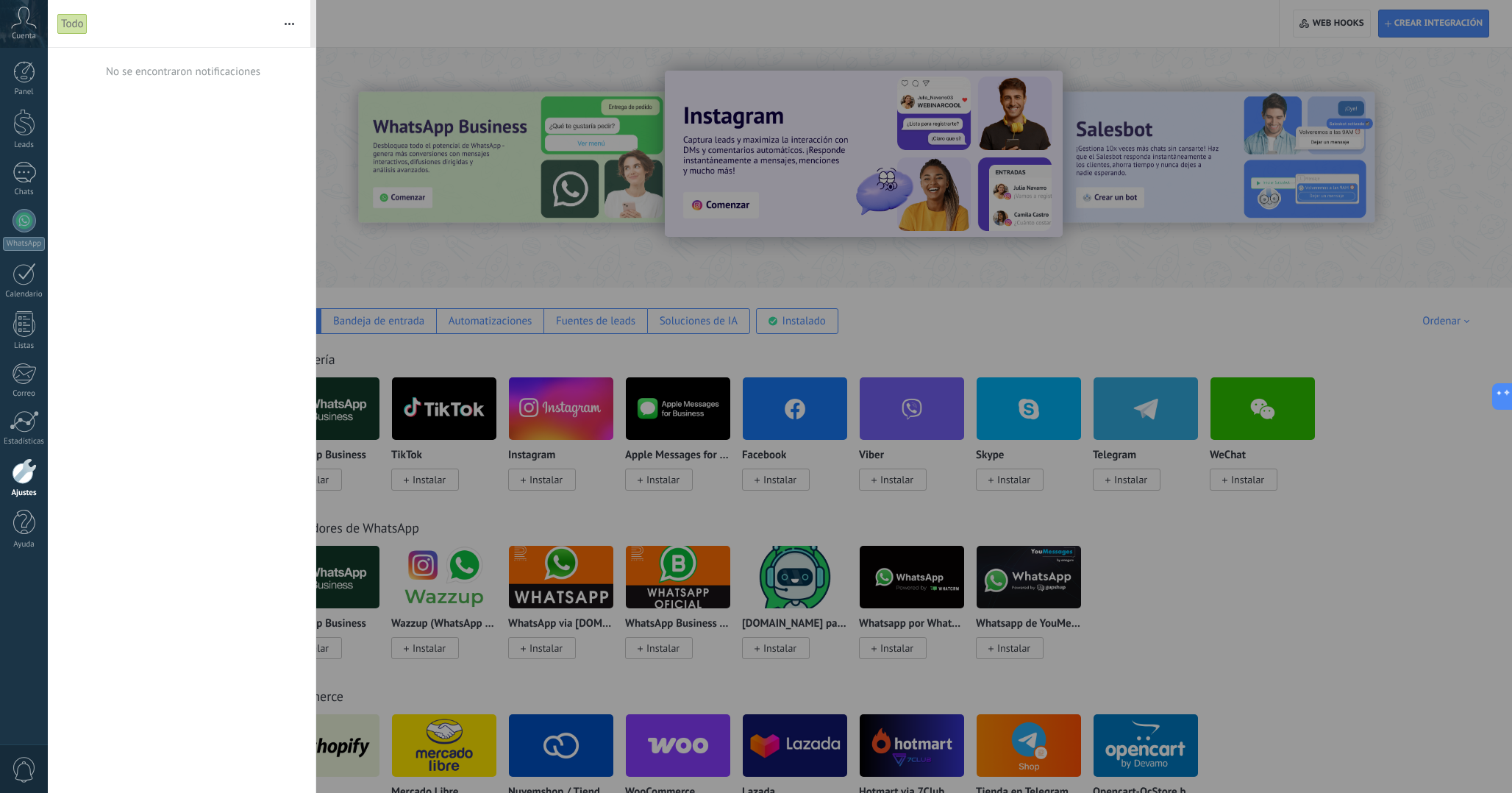
click at [361, 269] on div at bounding box center [756, 396] width 1512 height 793
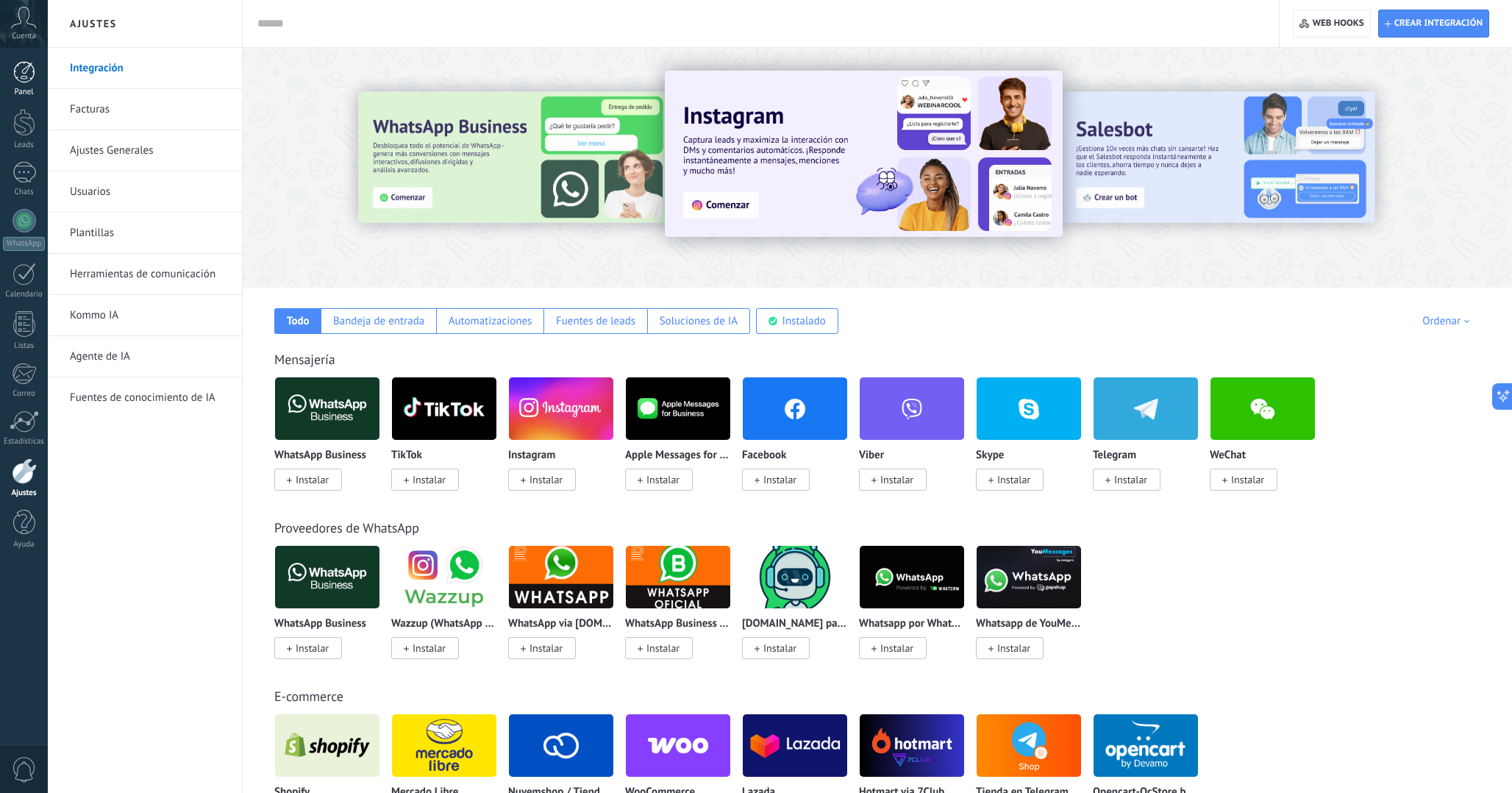
click at [41, 83] on link "Panel" at bounding box center [24, 79] width 48 height 36
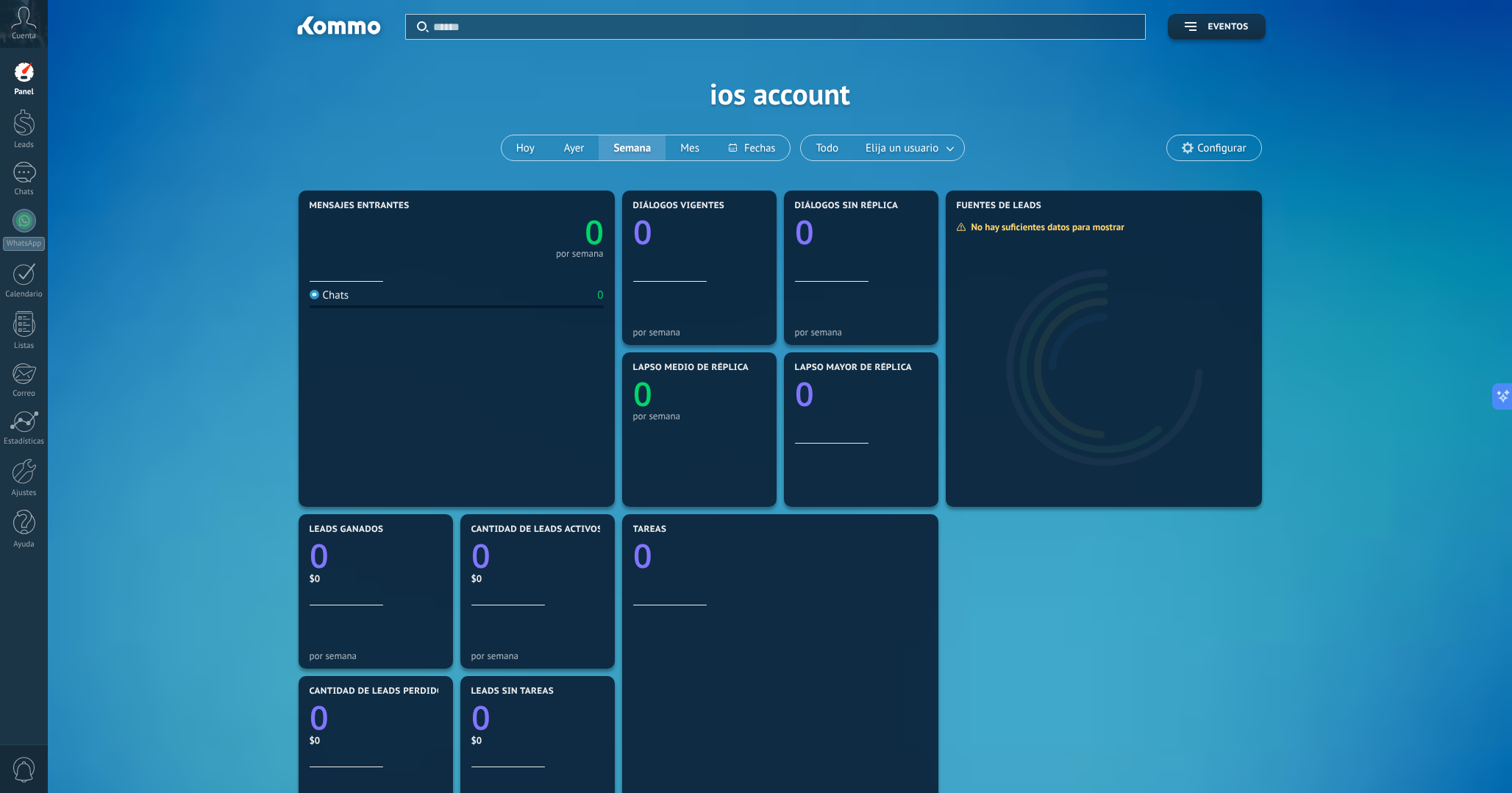
click at [14, 12] on icon at bounding box center [24, 18] width 26 height 22
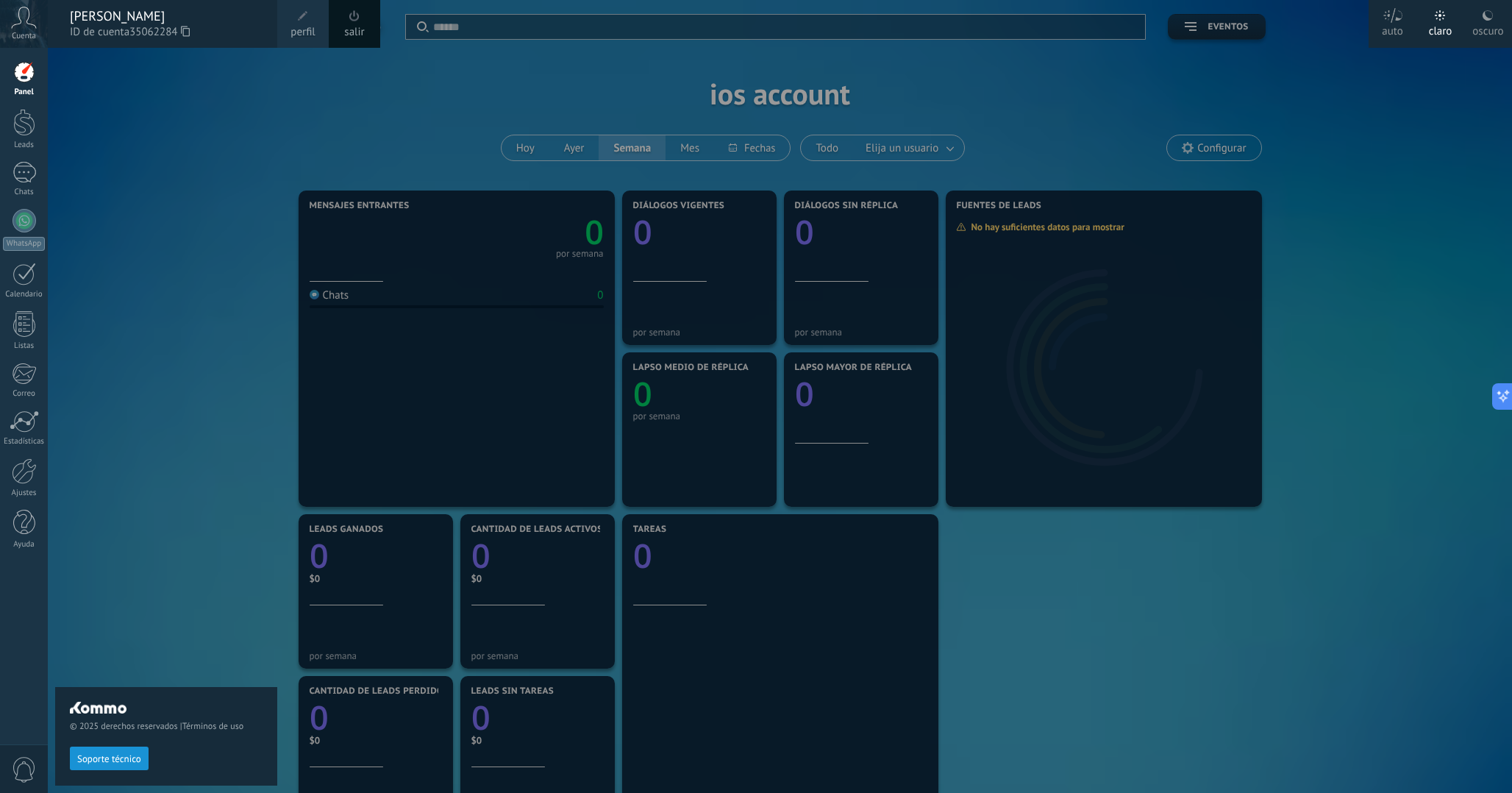
click at [306, 20] on span at bounding box center [303, 16] width 10 height 10
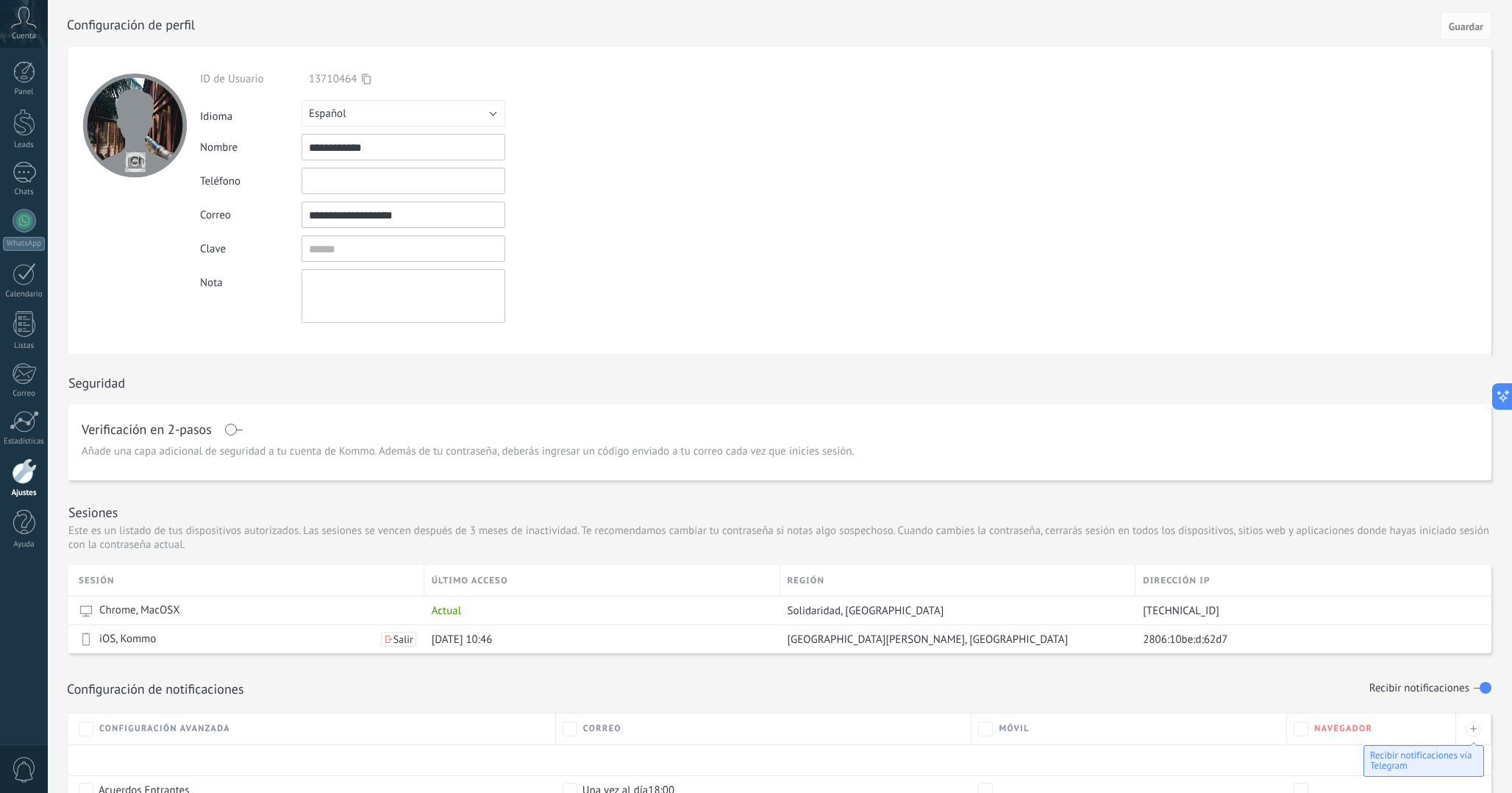
click at [416, 134] on input "**********" at bounding box center [404, 146] width 204 height 26
click at [406, 117] on button "Español" at bounding box center [404, 113] width 204 height 26
click at [396, 106] on span "Русский" at bounding box center [396, 113] width 207 height 14
click at [20, 80] on div at bounding box center [25, 72] width 22 height 22
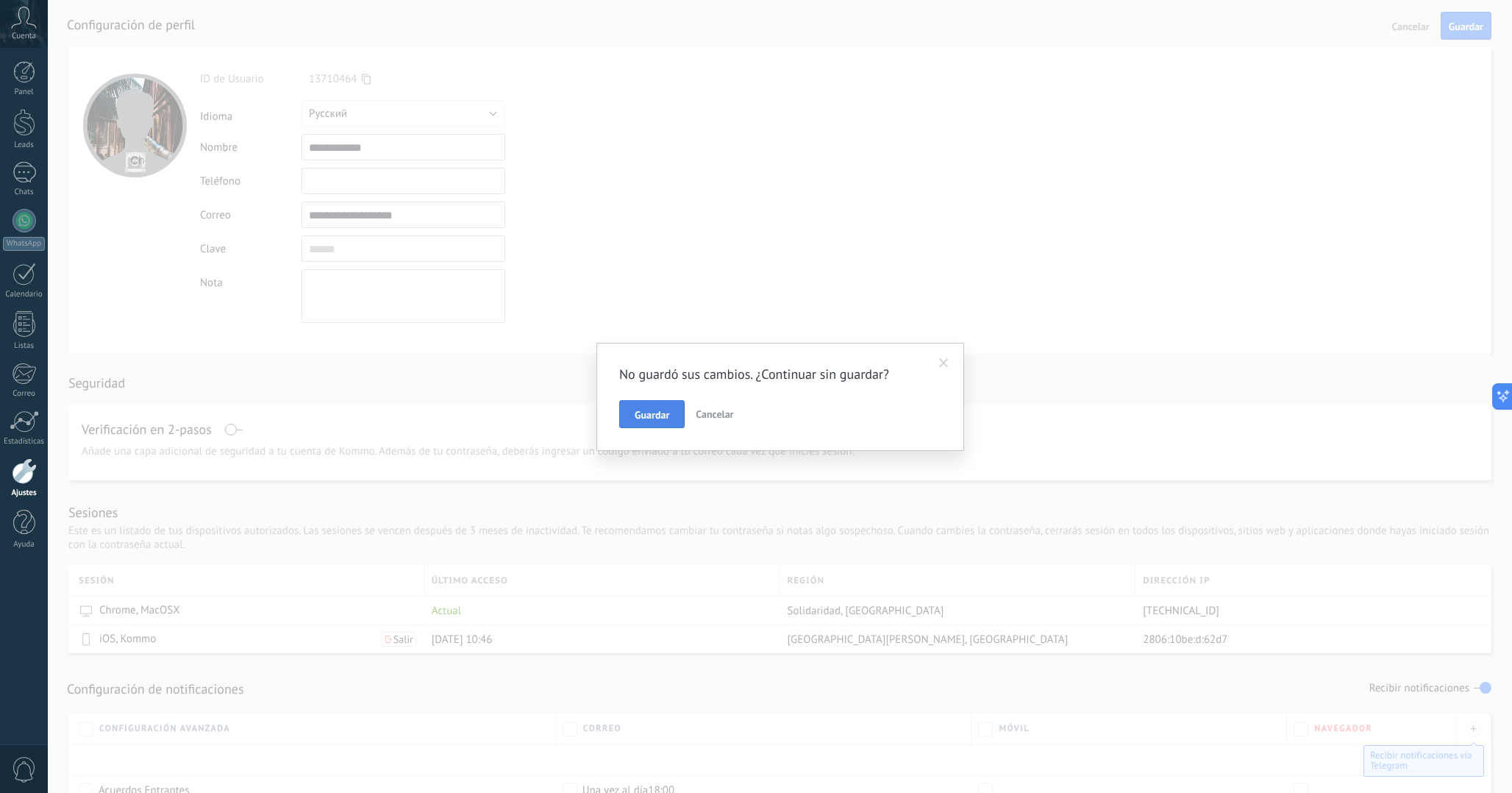
drag, startPoint x: 705, startPoint y: 420, endPoint x: 670, endPoint y: 422, distance: 35.1
click at [670, 422] on div "Guardar Cancelar" at bounding box center [780, 414] width 322 height 28
click at [672, 411] on button "Guardar" at bounding box center [651, 414] width 65 height 28
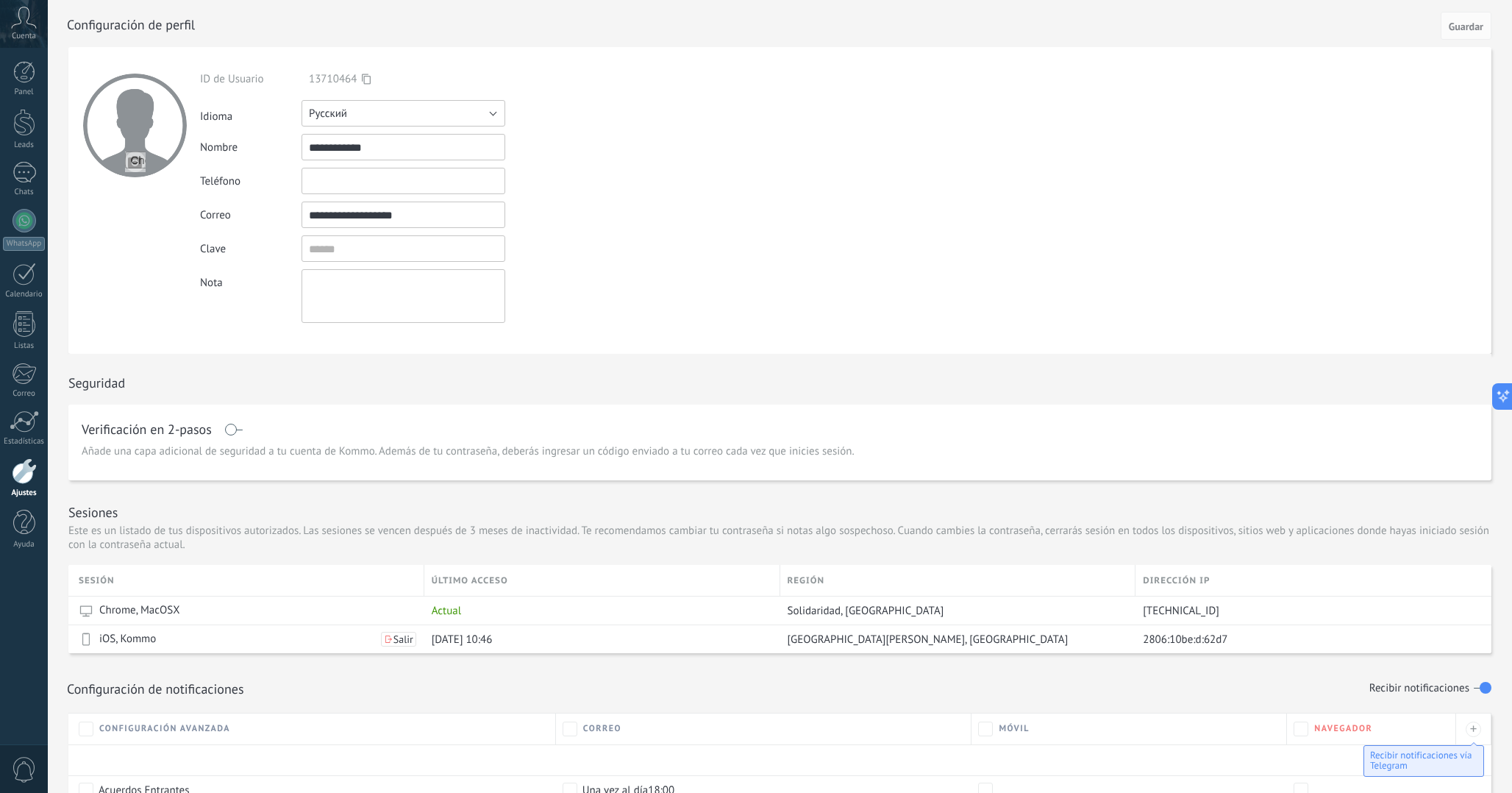
click at [346, 120] on span "Русский" at bounding box center [327, 113] width 38 height 14
click at [345, 166] on span "Español" at bounding box center [396, 163] width 207 height 14
click at [1461, 17] on button "Guardar" at bounding box center [1466, 26] width 51 height 28
click at [20, 63] on div at bounding box center [25, 72] width 22 height 22
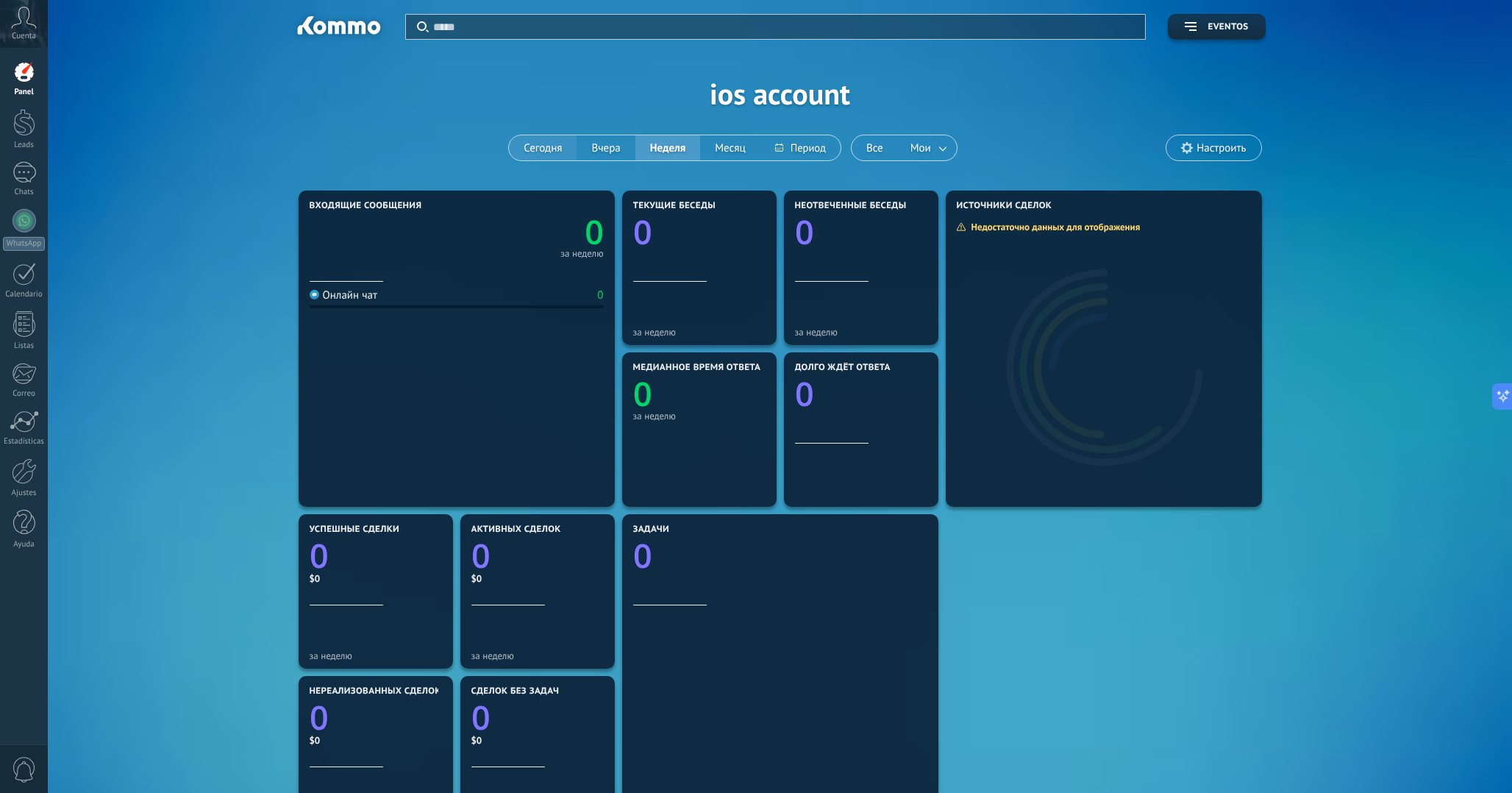
click at [541, 152] on button "Сегодня" at bounding box center [543, 147] width 68 height 25
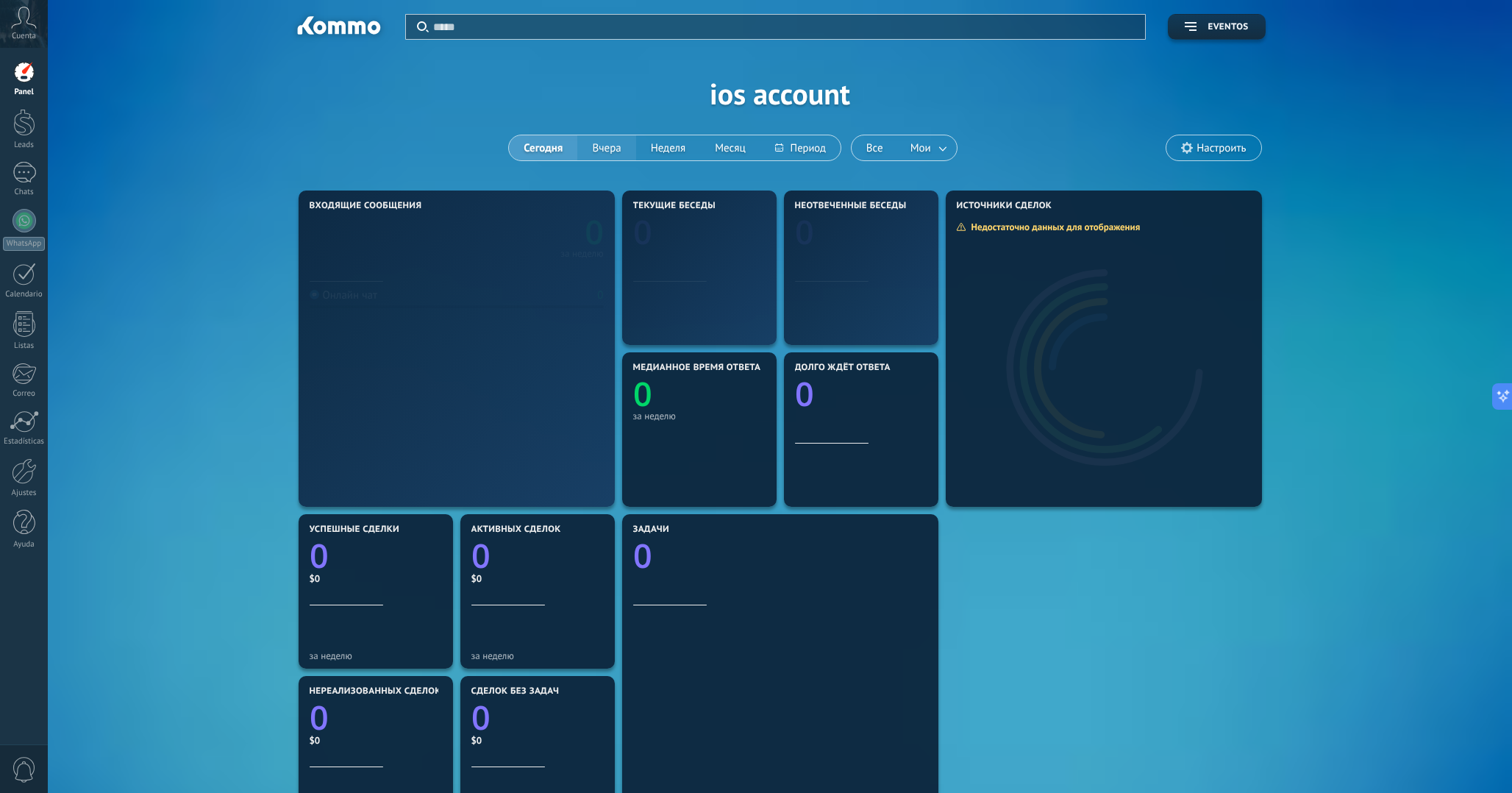
click at [601, 152] on button "Вчера" at bounding box center [606, 147] width 58 height 25
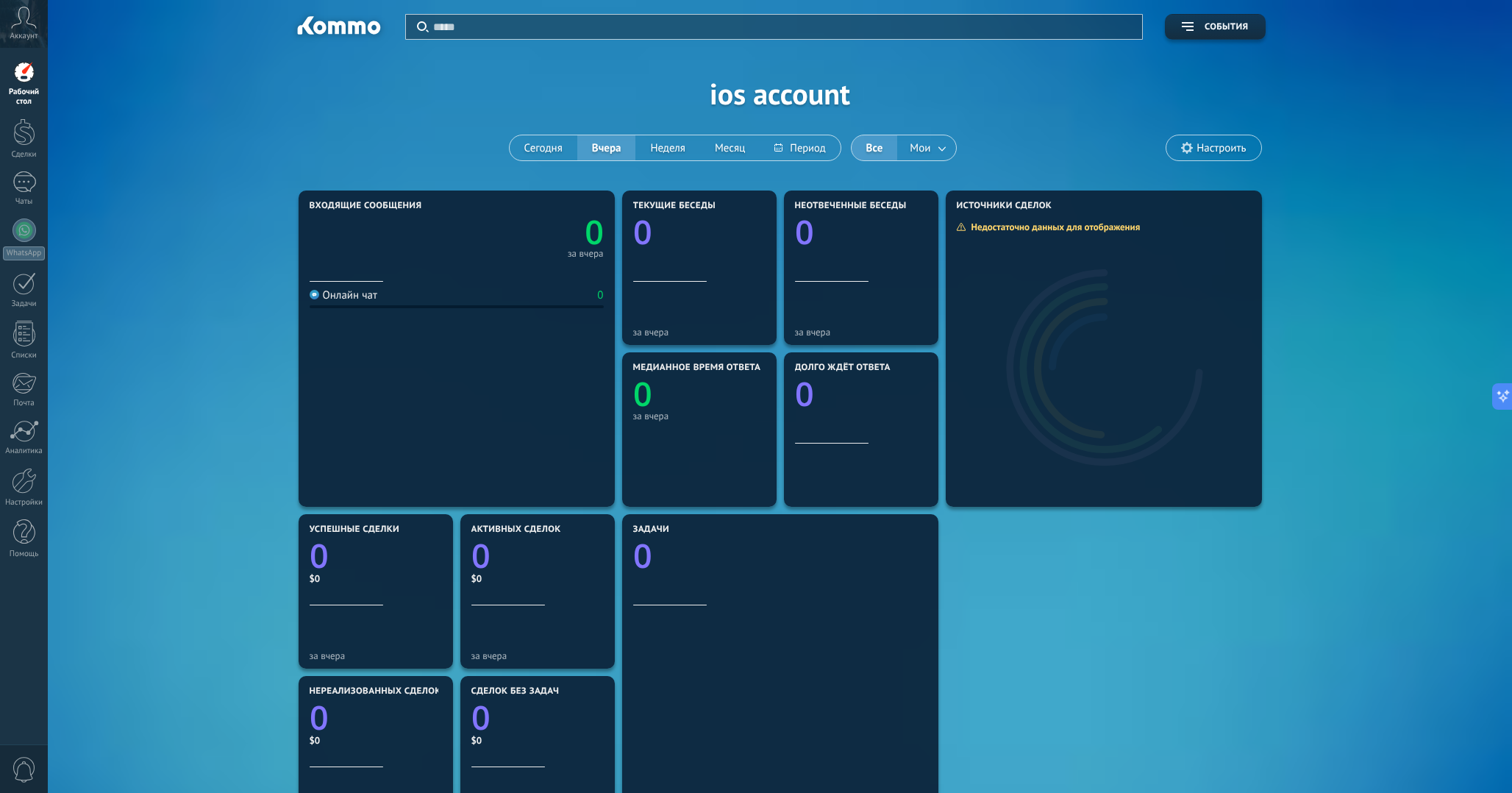
click at [25, 33] on span "Аккаунт" at bounding box center [24, 36] width 28 height 9
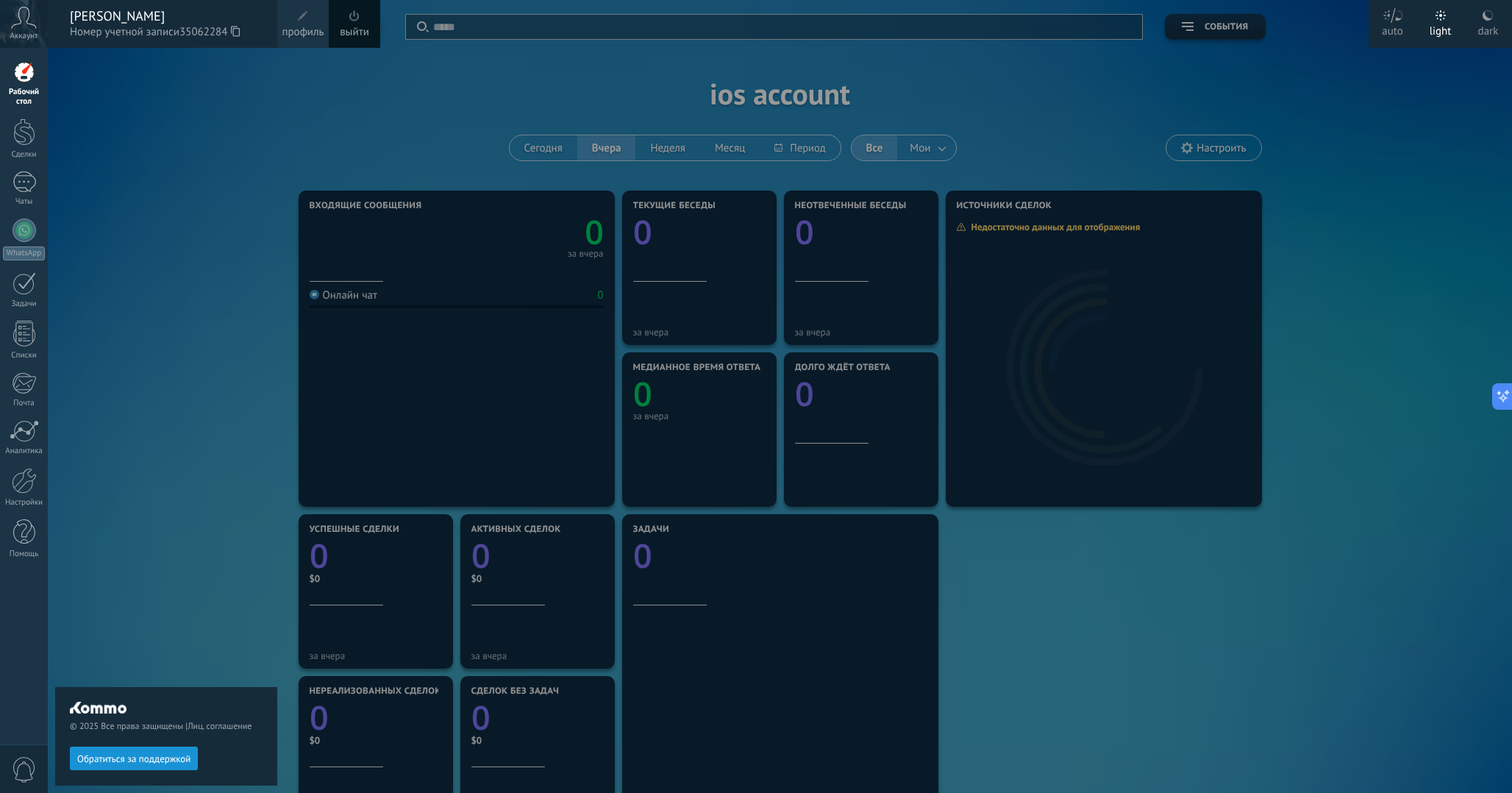
click at [302, 19] on span at bounding box center [303, 16] width 10 height 10
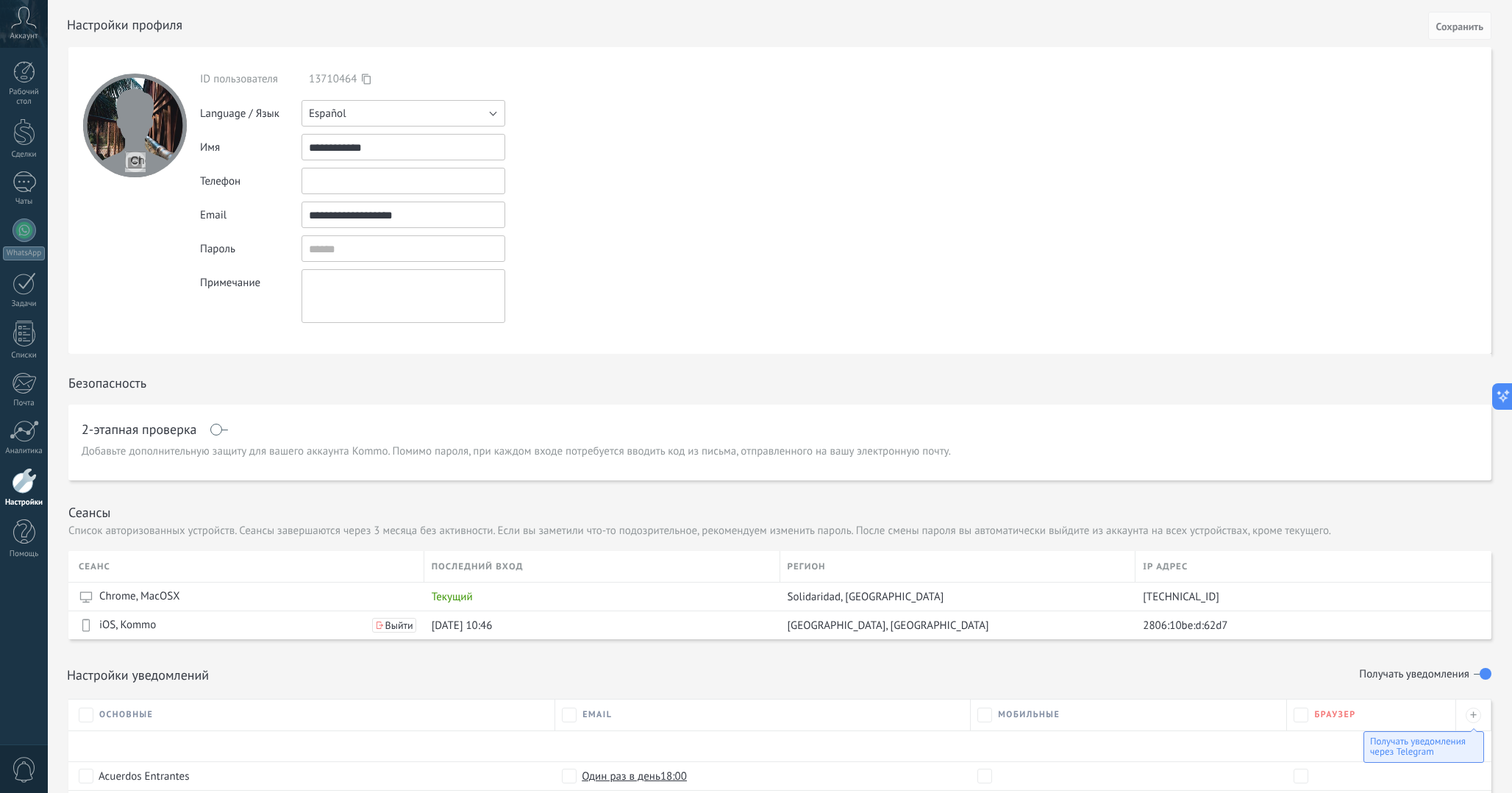
click at [413, 110] on button "Español" at bounding box center [404, 113] width 204 height 26
click at [373, 161] on span "Español" at bounding box center [396, 163] width 207 height 14
click at [633, 160] on form "**********" at bounding box center [779, 200] width 1423 height 307
click at [454, 112] on button "Español" at bounding box center [404, 113] width 204 height 26
click at [404, 145] on span "English" at bounding box center [396, 139] width 207 height 14
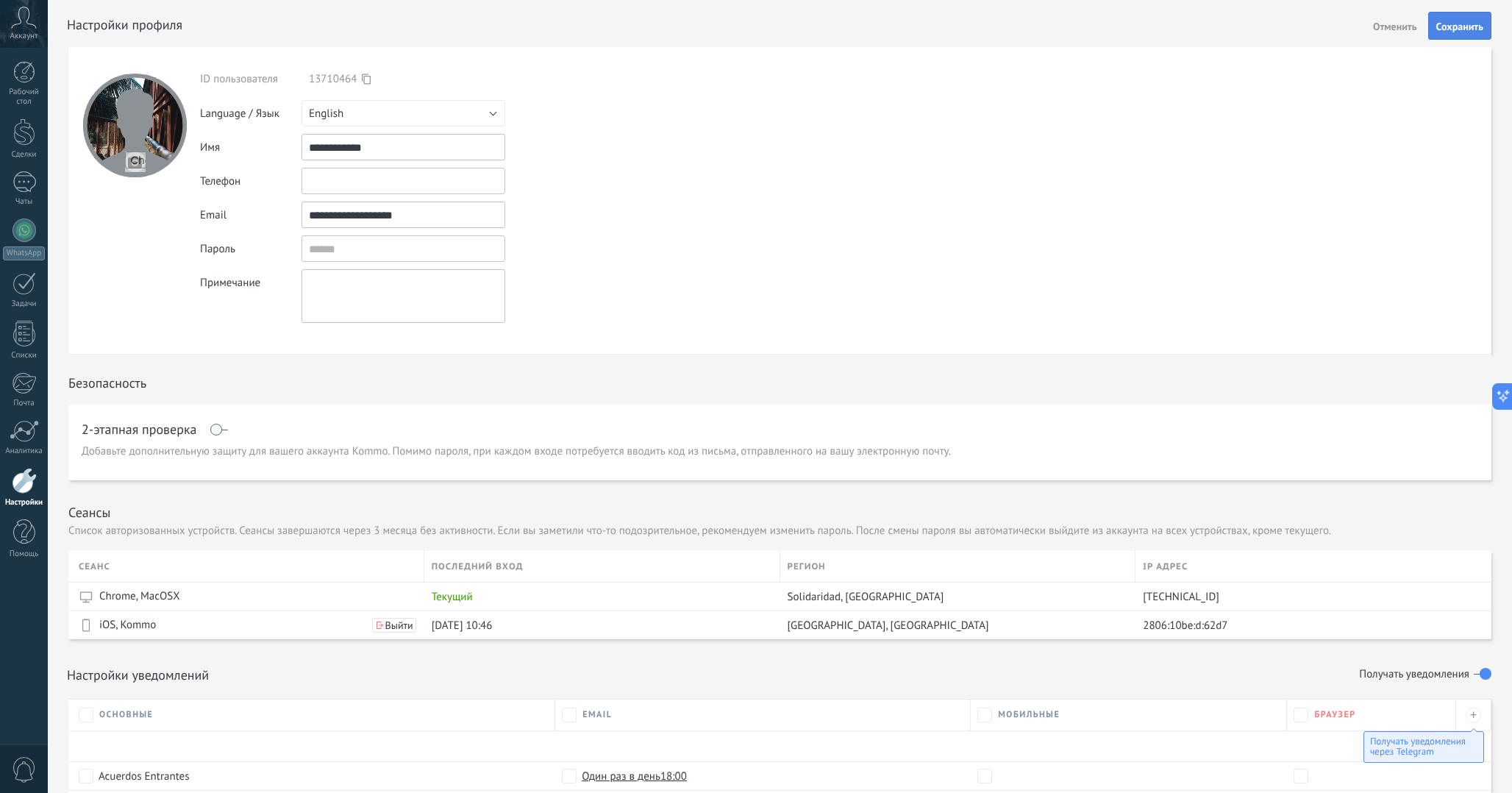
click at [1445, 24] on span "Сохранить" at bounding box center [1459, 26] width 47 height 10
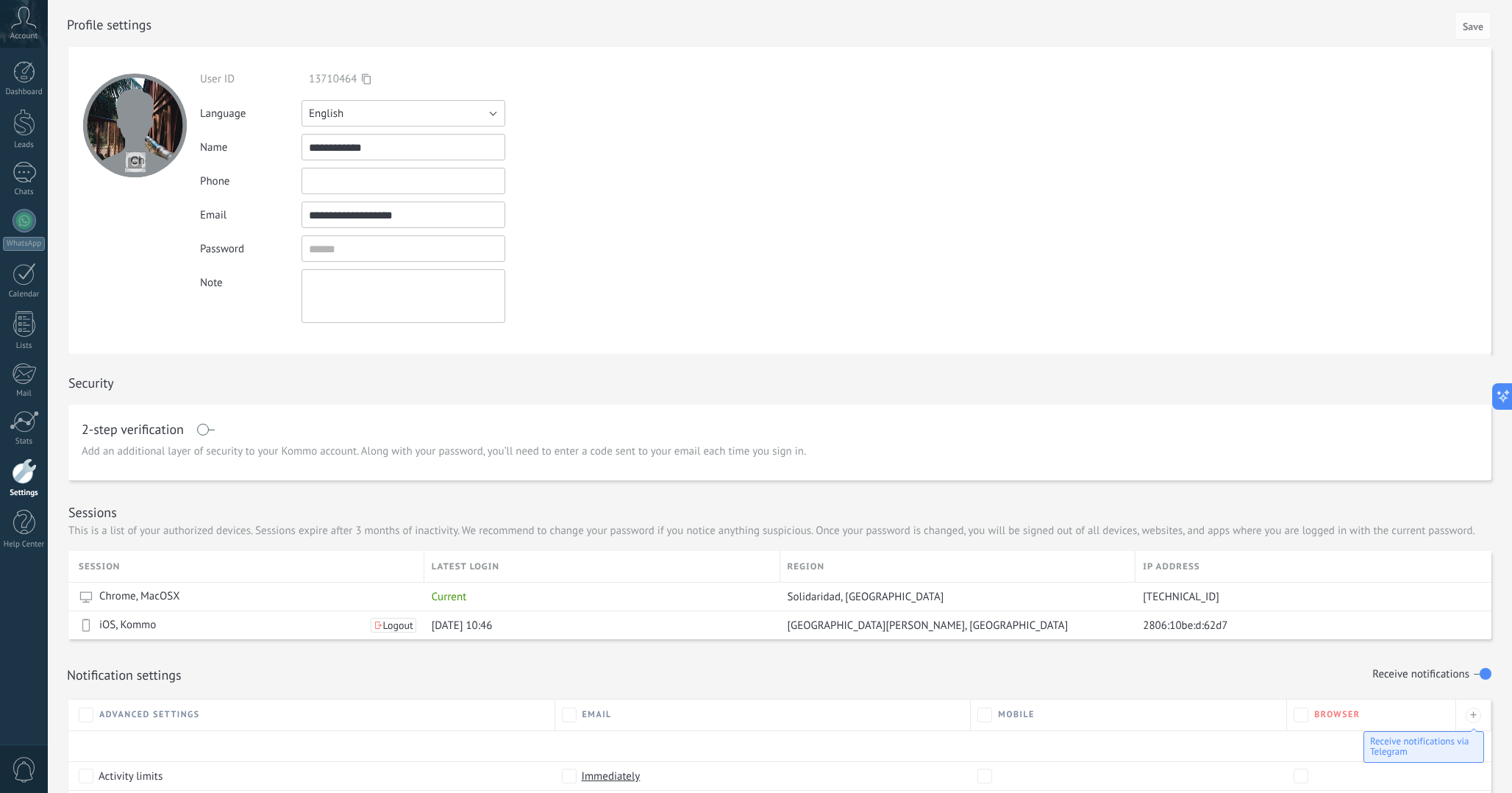
click at [344, 118] on button "English" at bounding box center [404, 113] width 204 height 26
click at [367, 174] on li "Español" at bounding box center [398, 163] width 212 height 25
click at [1475, 34] on button "Save" at bounding box center [1473, 26] width 37 height 28
click at [16, 71] on div at bounding box center [25, 72] width 22 height 22
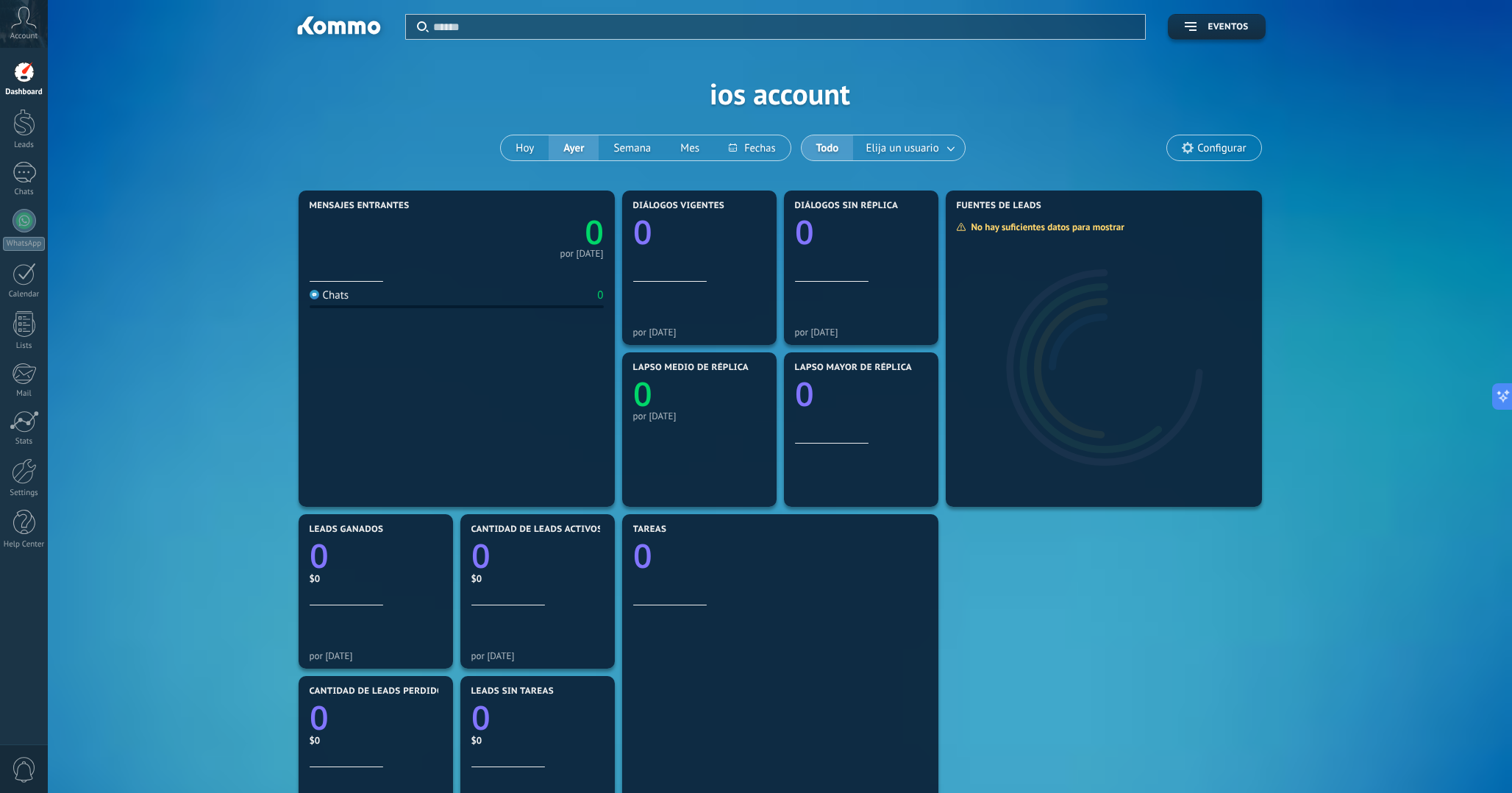
click at [1183, 139] on span "Configurar" at bounding box center [1214, 147] width 94 height 25
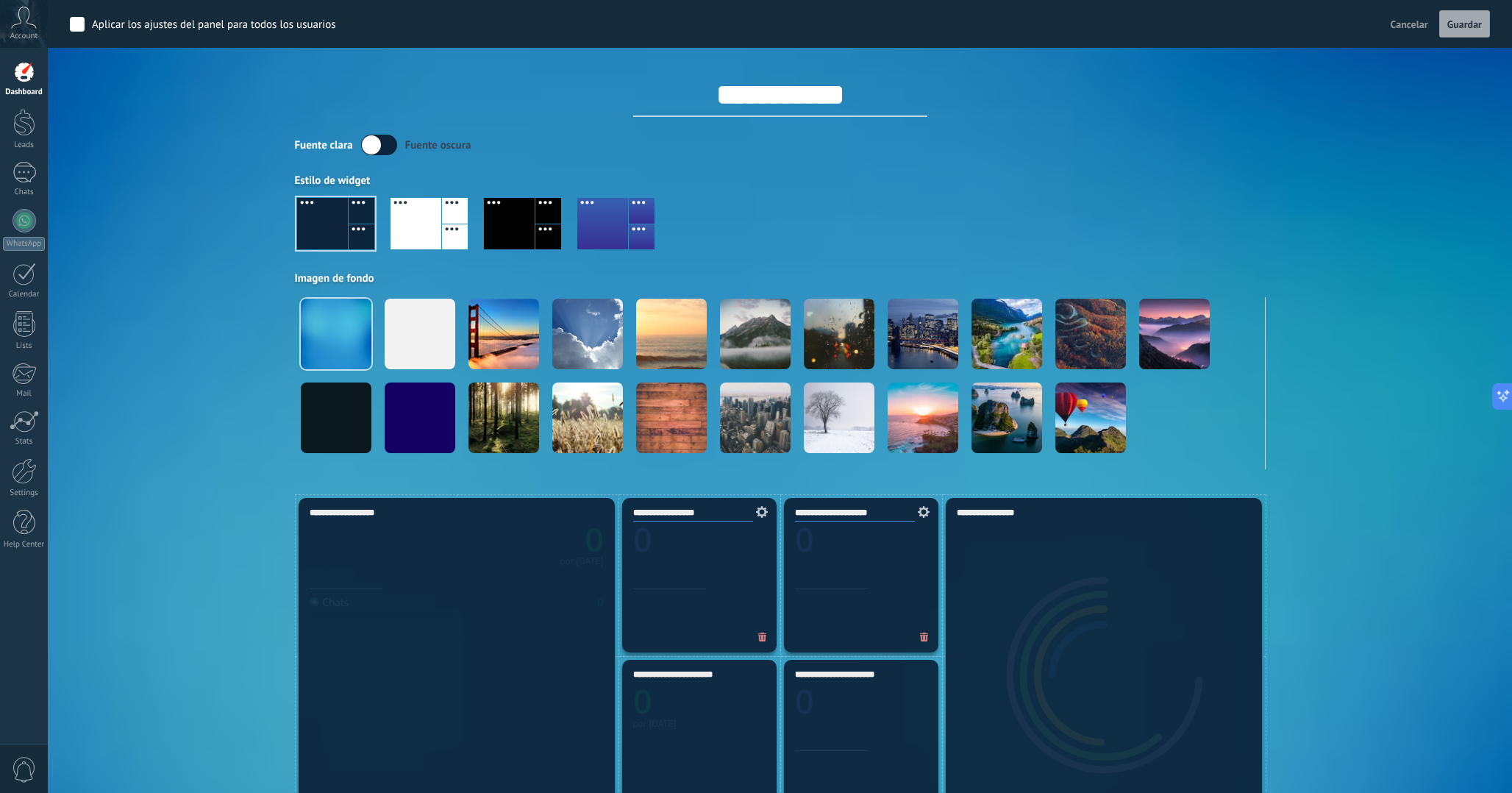
click at [444, 202] on div at bounding box center [455, 211] width 26 height 26
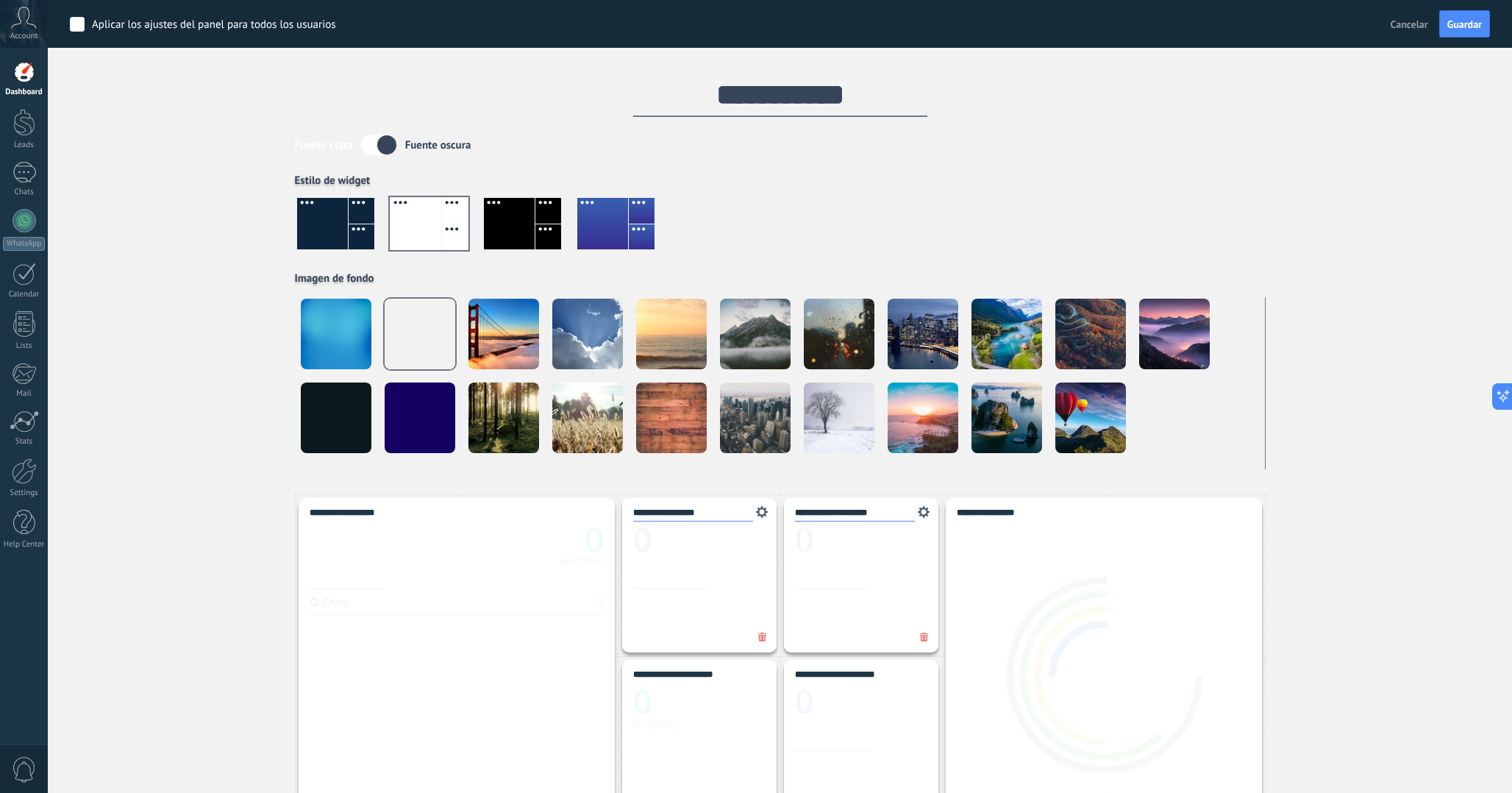
click at [508, 220] on div at bounding box center [509, 224] width 51 height 52
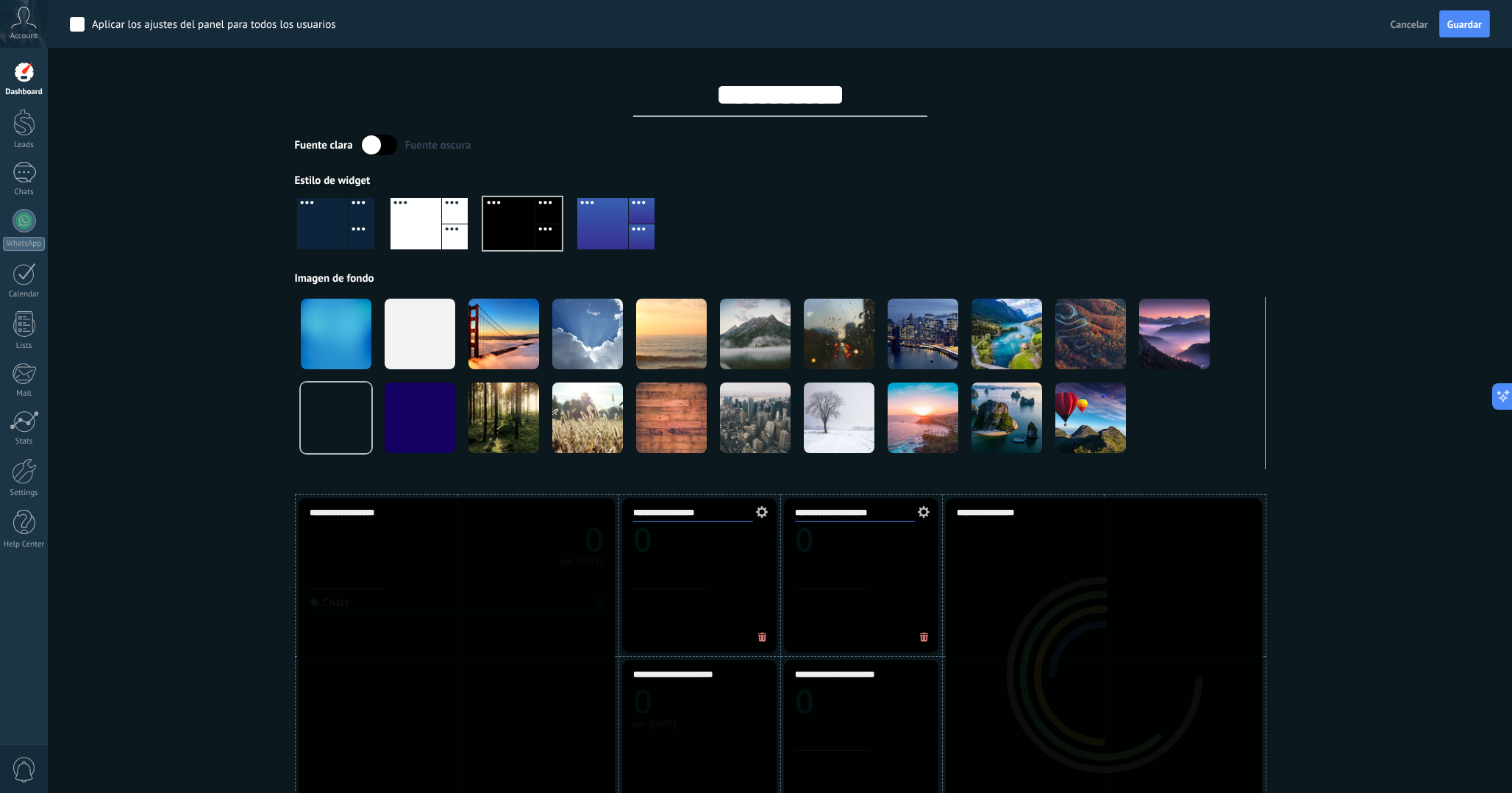
click at [702, 111] on input "**********" at bounding box center [781, 95] width 294 height 44
click at [732, 94] on input "**********" at bounding box center [781, 95] width 294 height 44
click at [343, 214] on div at bounding box center [322, 224] width 51 height 52
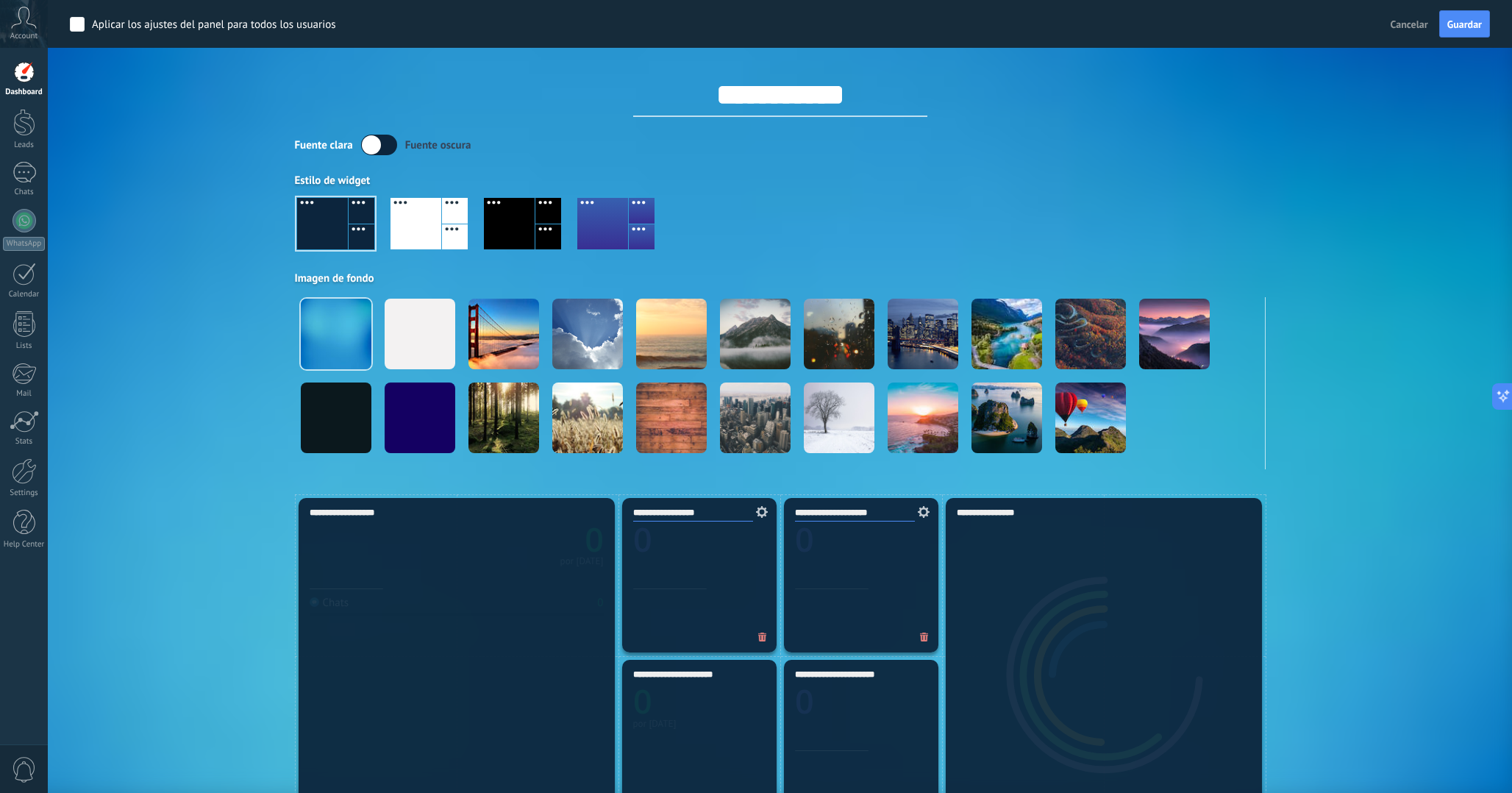
click at [824, 86] on input "**********" at bounding box center [781, 95] width 294 height 44
type input "*********"
click at [418, 357] on div at bounding box center [419, 334] width 71 height 71
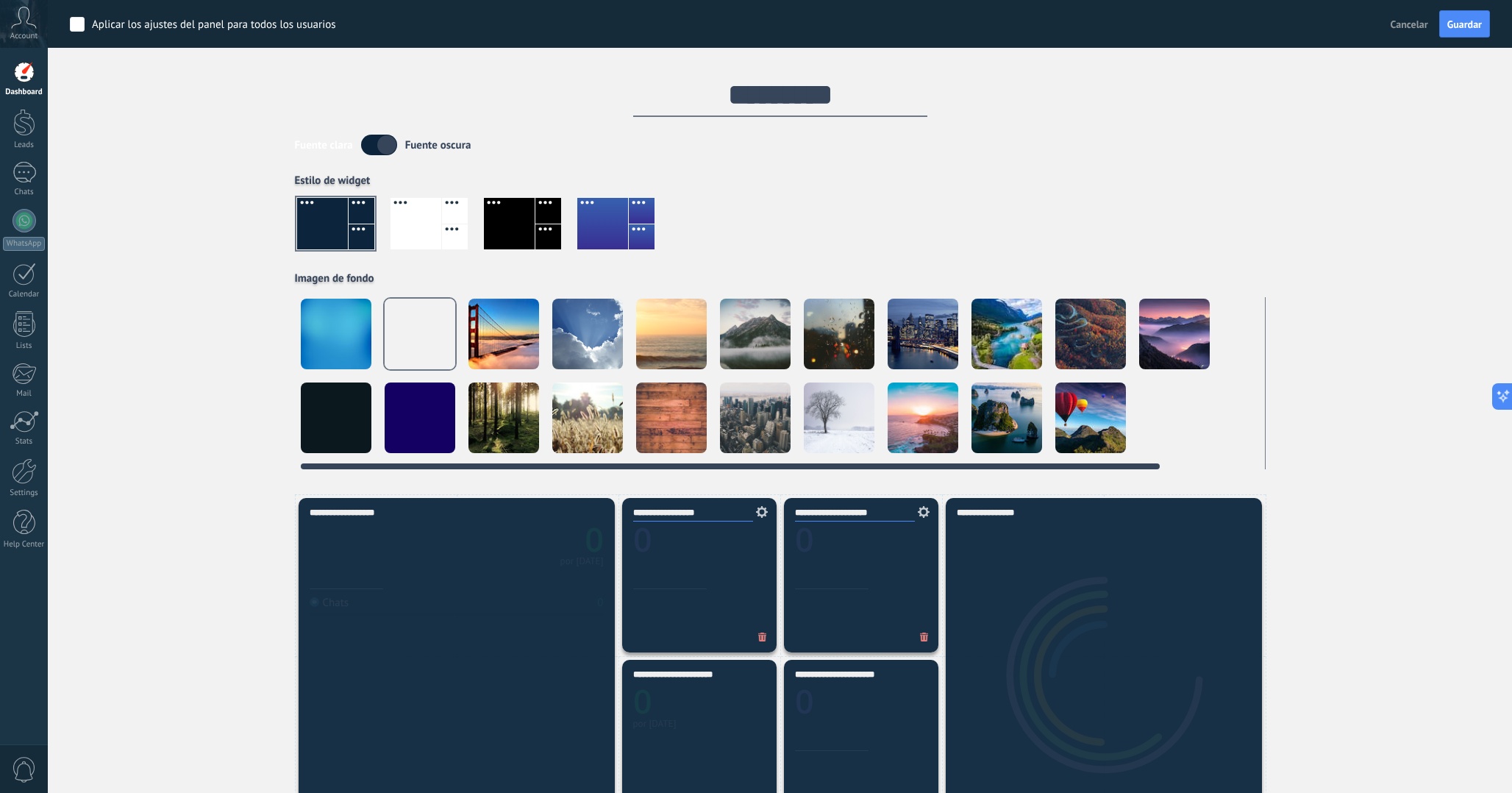
scroll to position [0, 113]
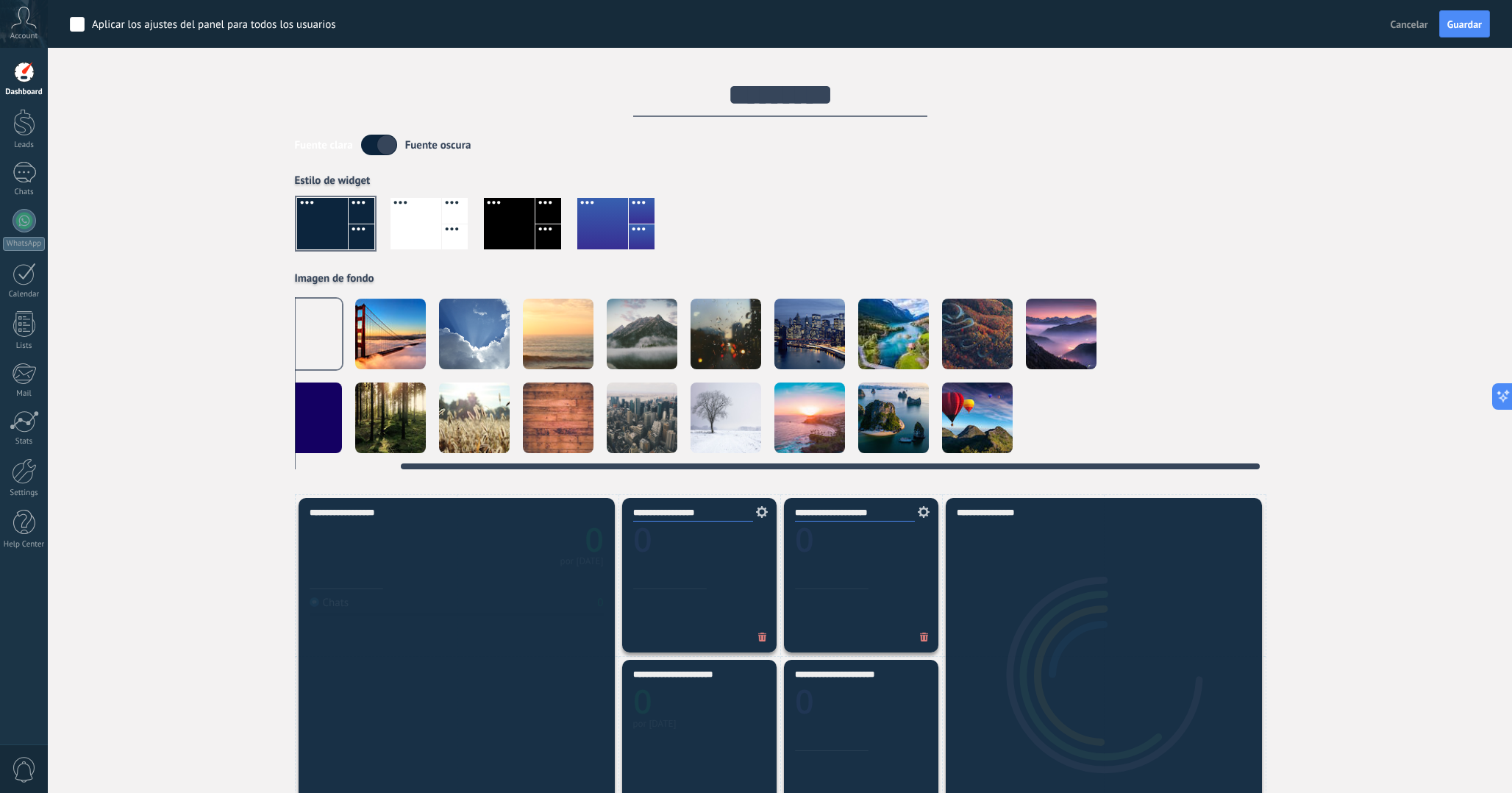
click at [407, 334] on div at bounding box center [390, 334] width 71 height 71
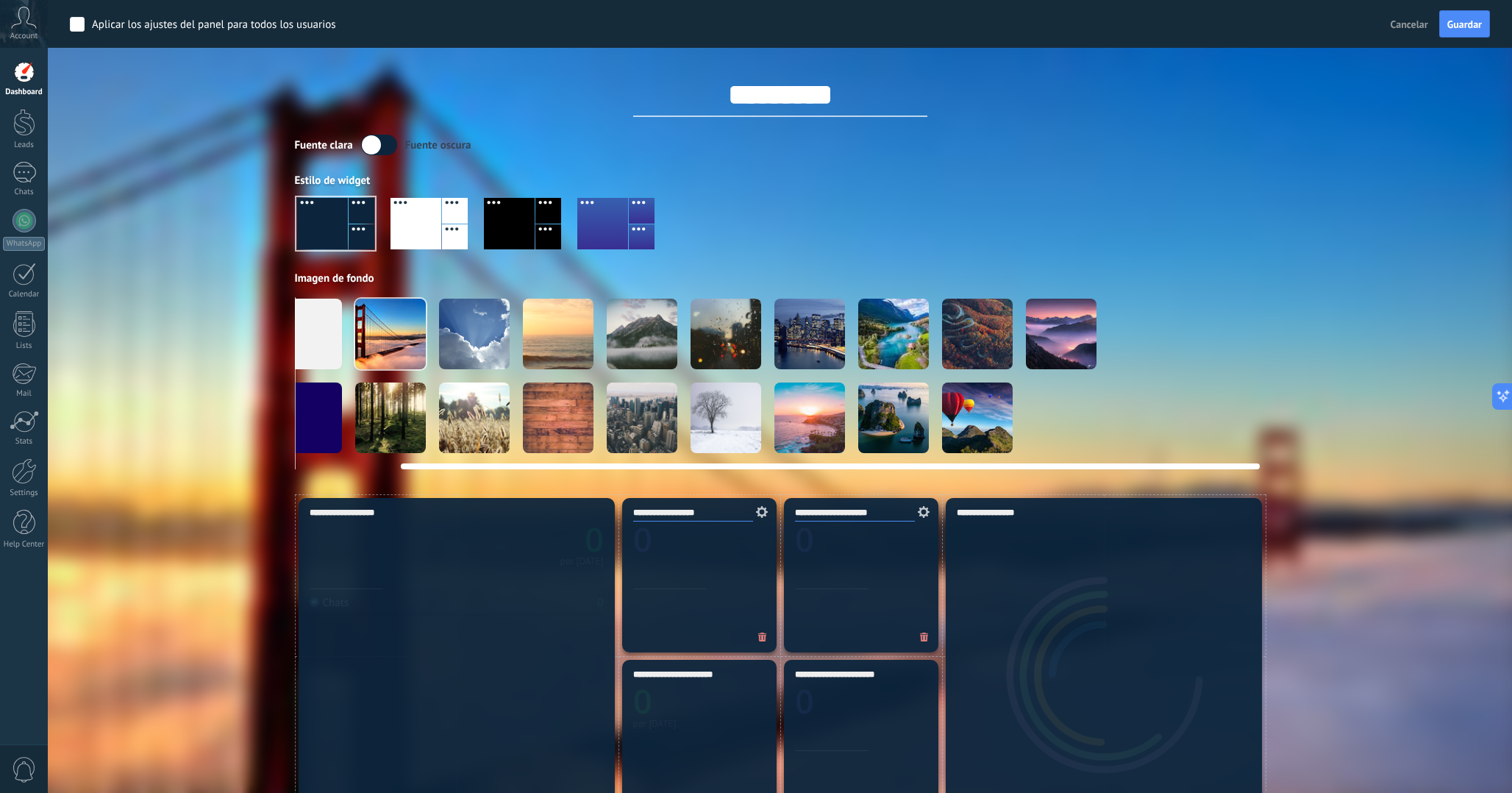
click at [379, 340] on div at bounding box center [390, 334] width 71 height 71
click at [324, 341] on div at bounding box center [306, 334] width 71 height 71
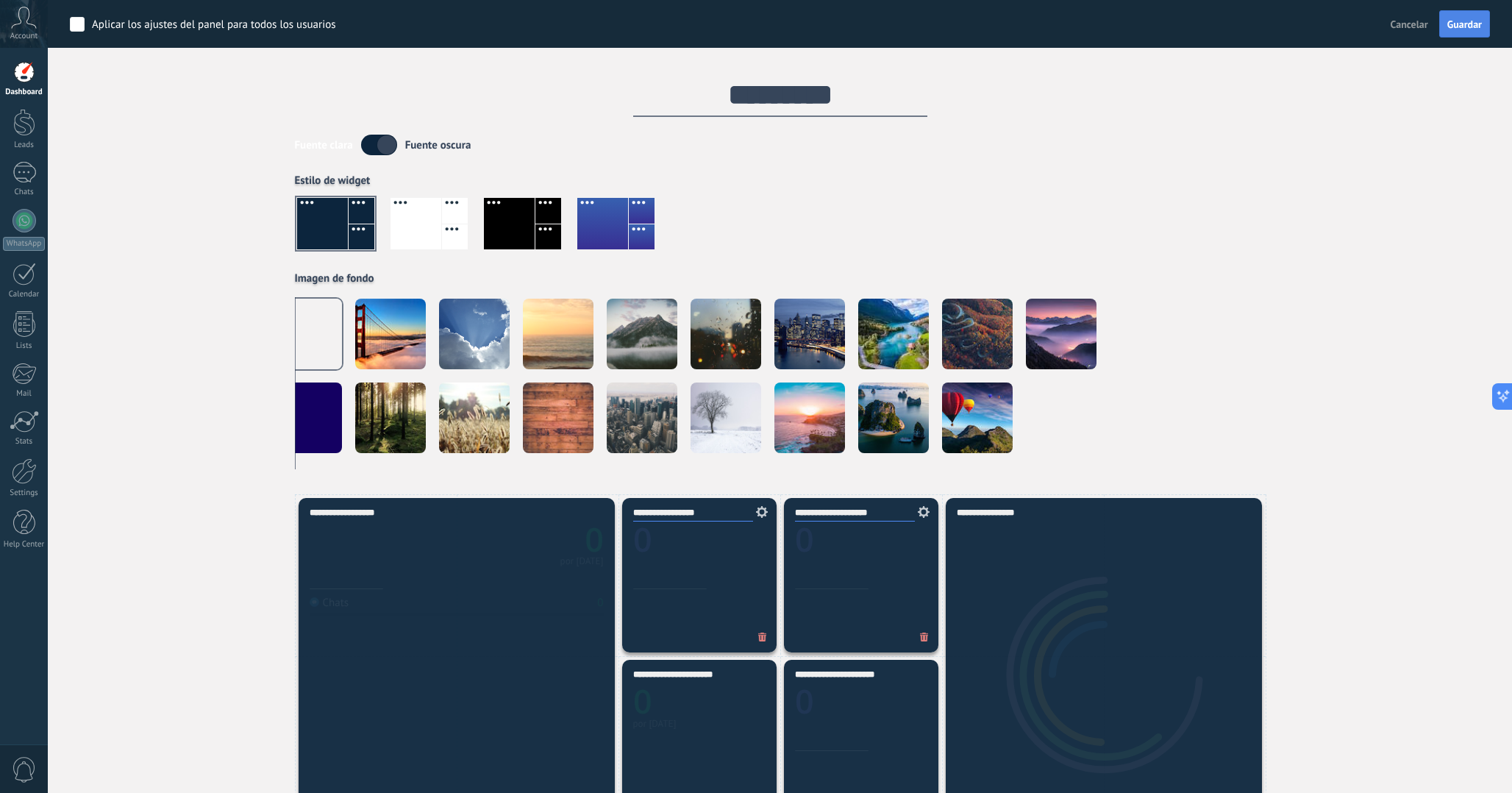
click at [1460, 26] on span "Guardar" at bounding box center [1464, 24] width 35 height 10
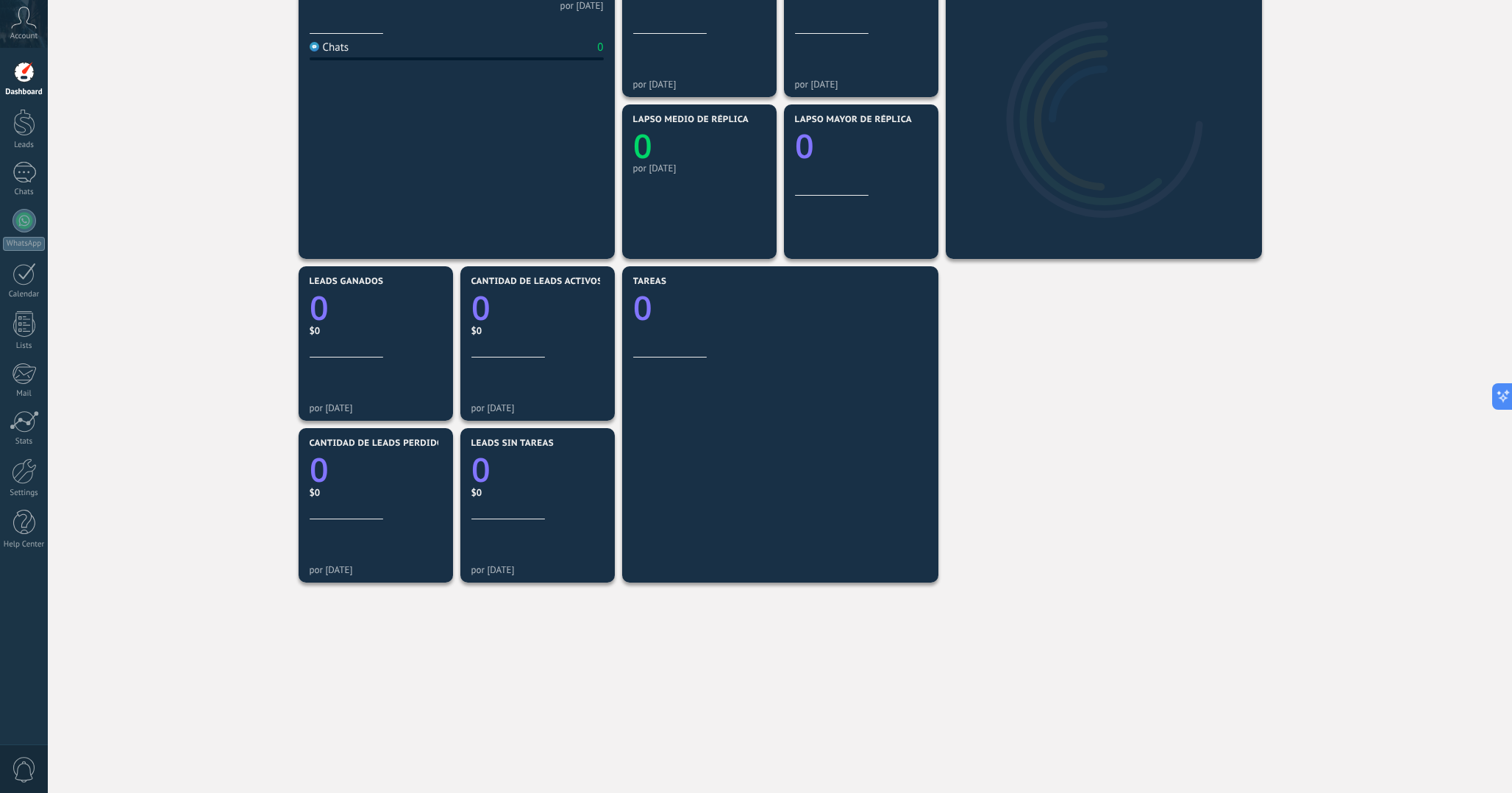
scroll to position [237, 0]
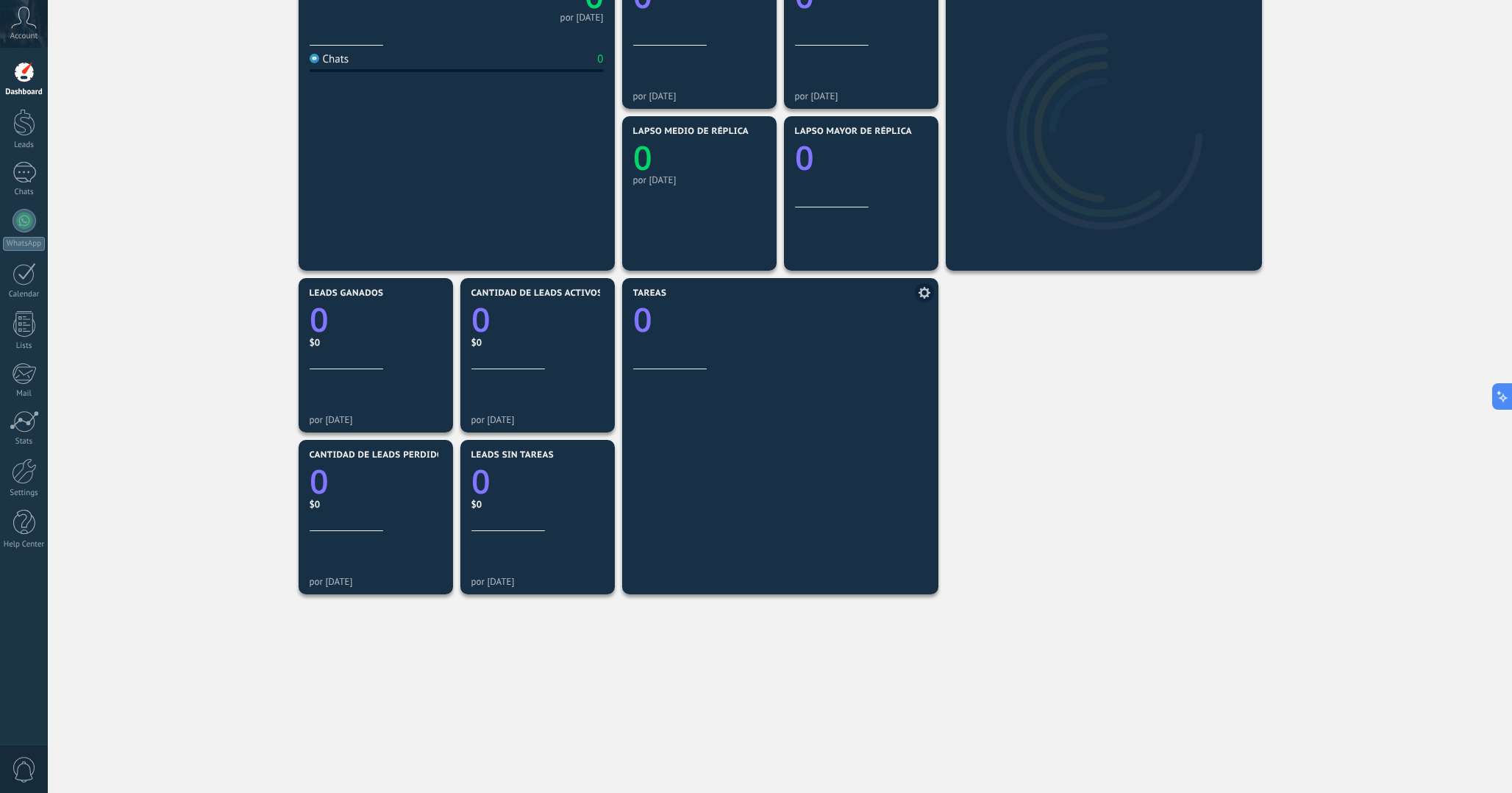
click at [708, 328] on icon "0" at bounding box center [781, 315] width 294 height 33
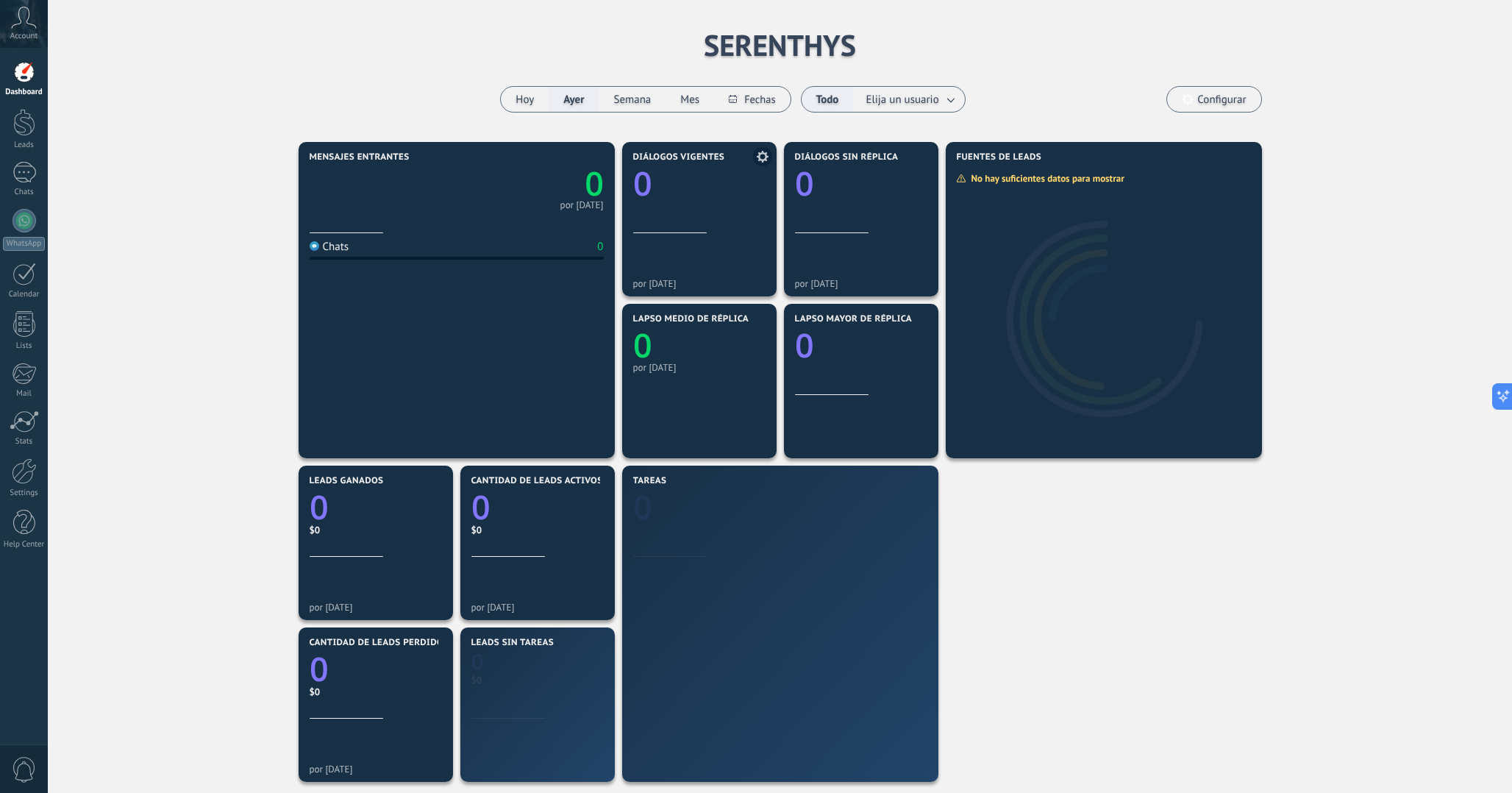
scroll to position [248, 0]
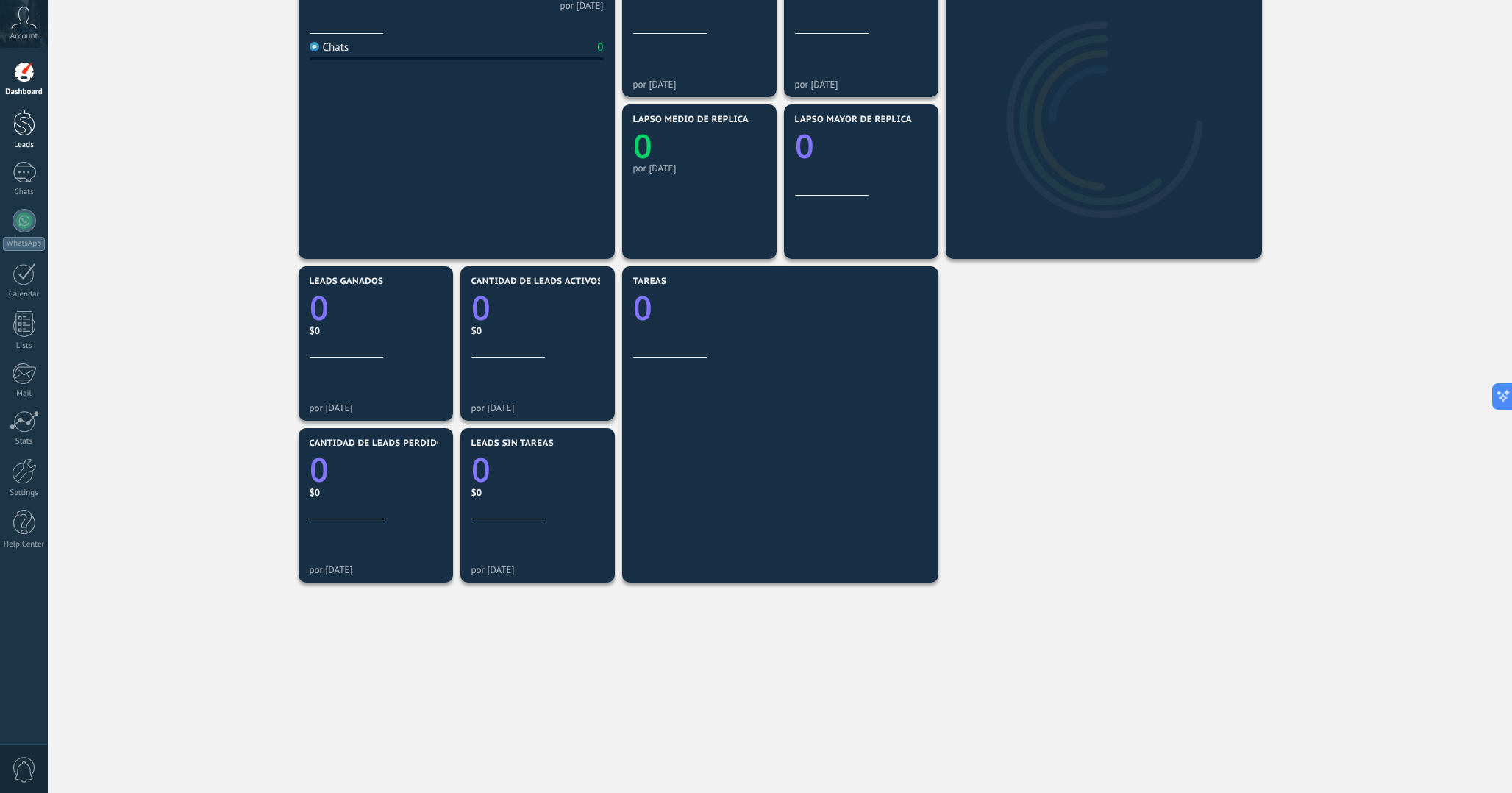
click at [23, 113] on div at bounding box center [25, 123] width 22 height 27
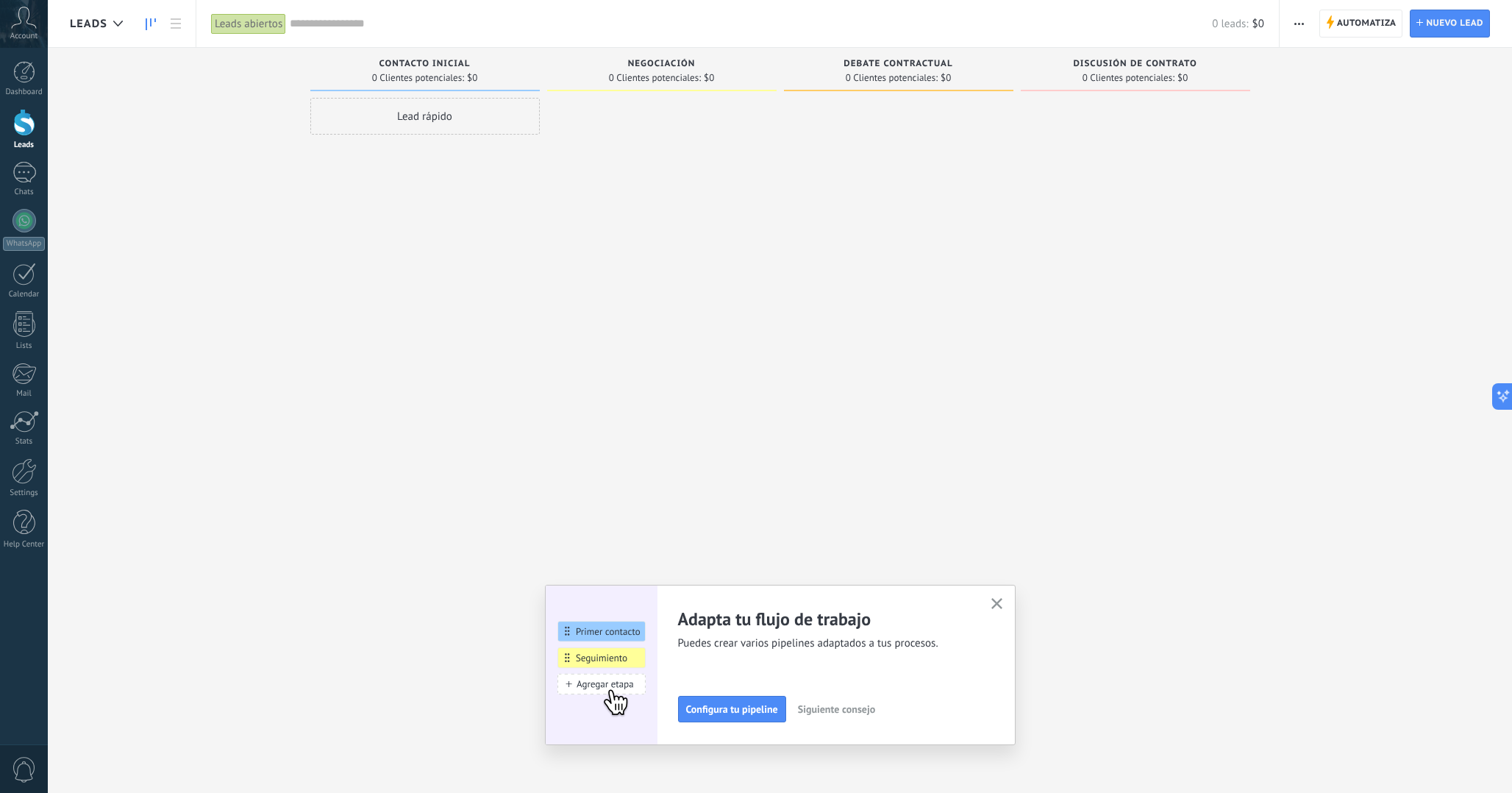
click at [21, 161] on div "Dashboard Leads Chats WhatsApp Customers" at bounding box center [24, 313] width 48 height 504
click at [15, 168] on div at bounding box center [25, 172] width 24 height 21
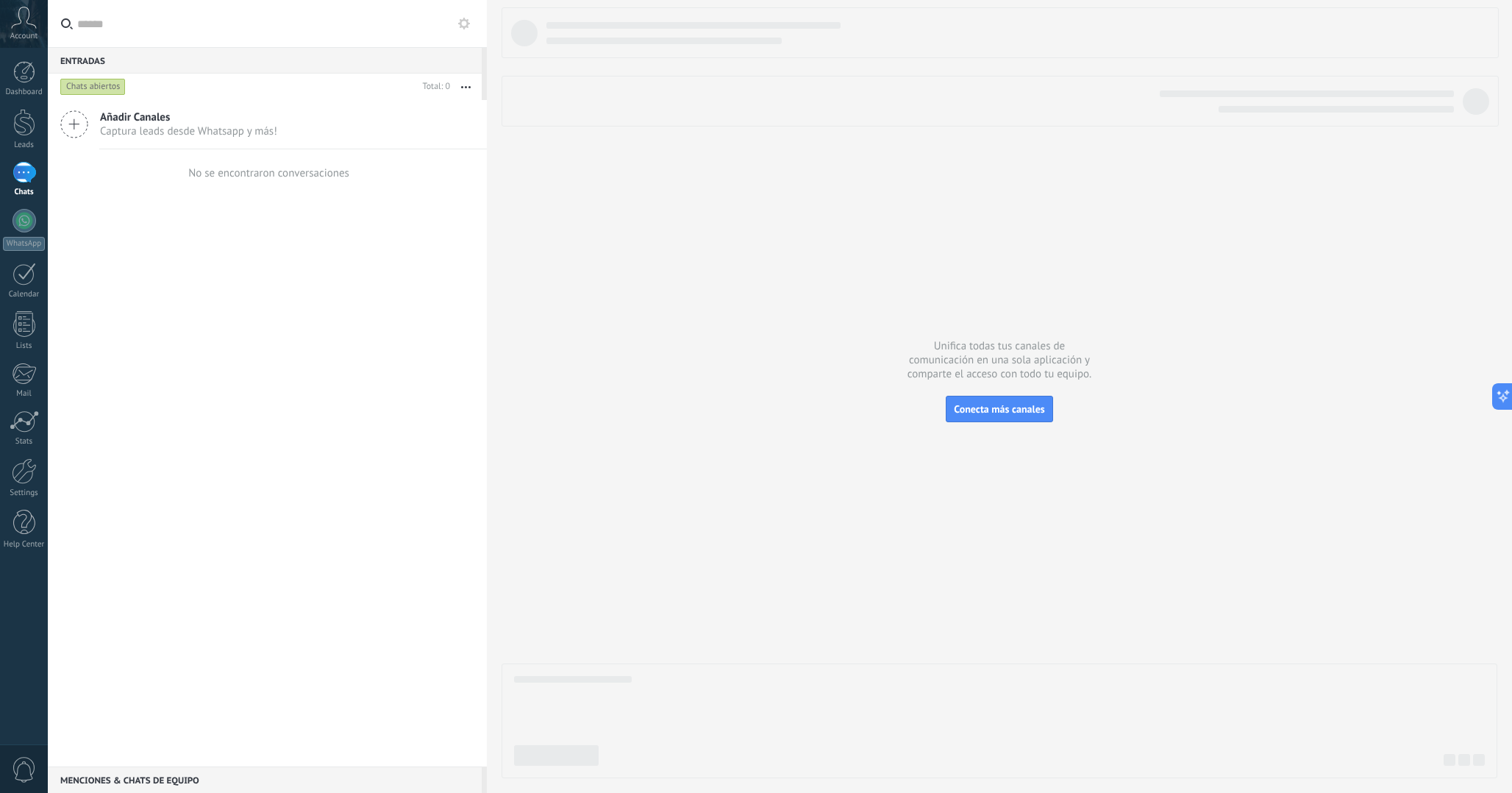
click at [24, 203] on div "Dashboard Leads Chats WhatsApp Customers" at bounding box center [24, 313] width 48 height 504
click at [24, 221] on div at bounding box center [25, 221] width 24 height 24
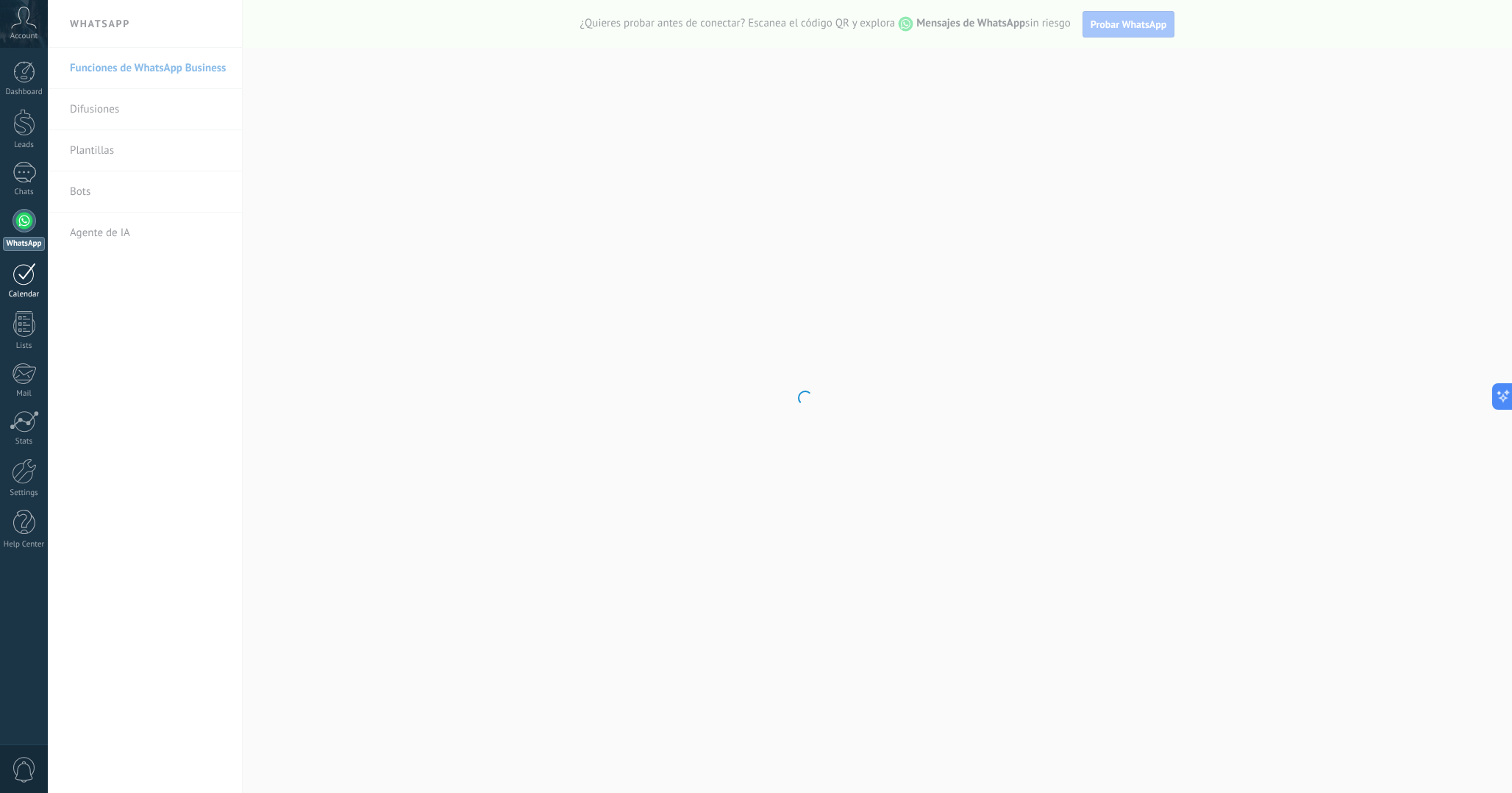
click at [29, 271] on div at bounding box center [25, 274] width 24 height 23
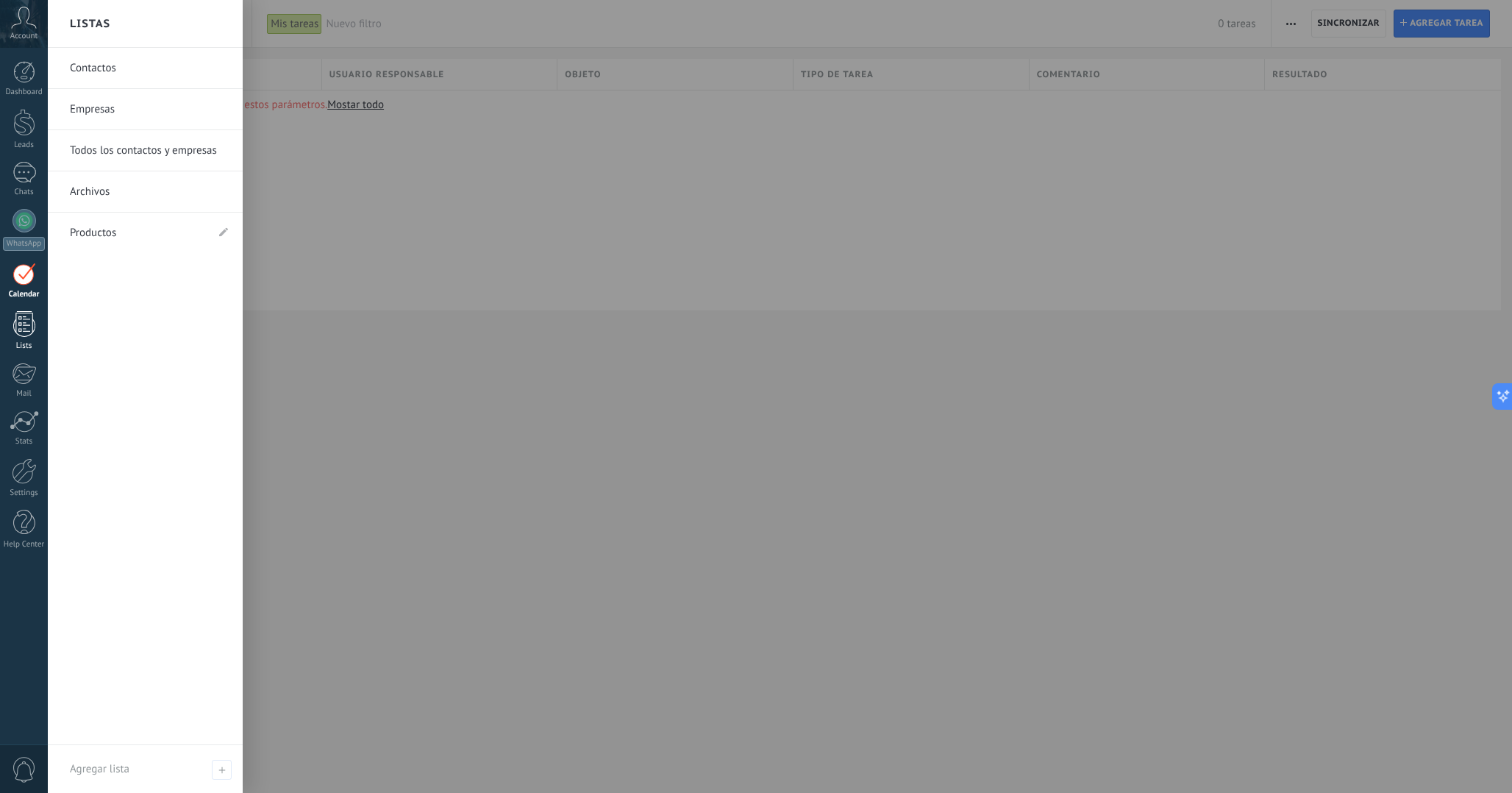
click at [31, 322] on div at bounding box center [25, 324] width 22 height 26
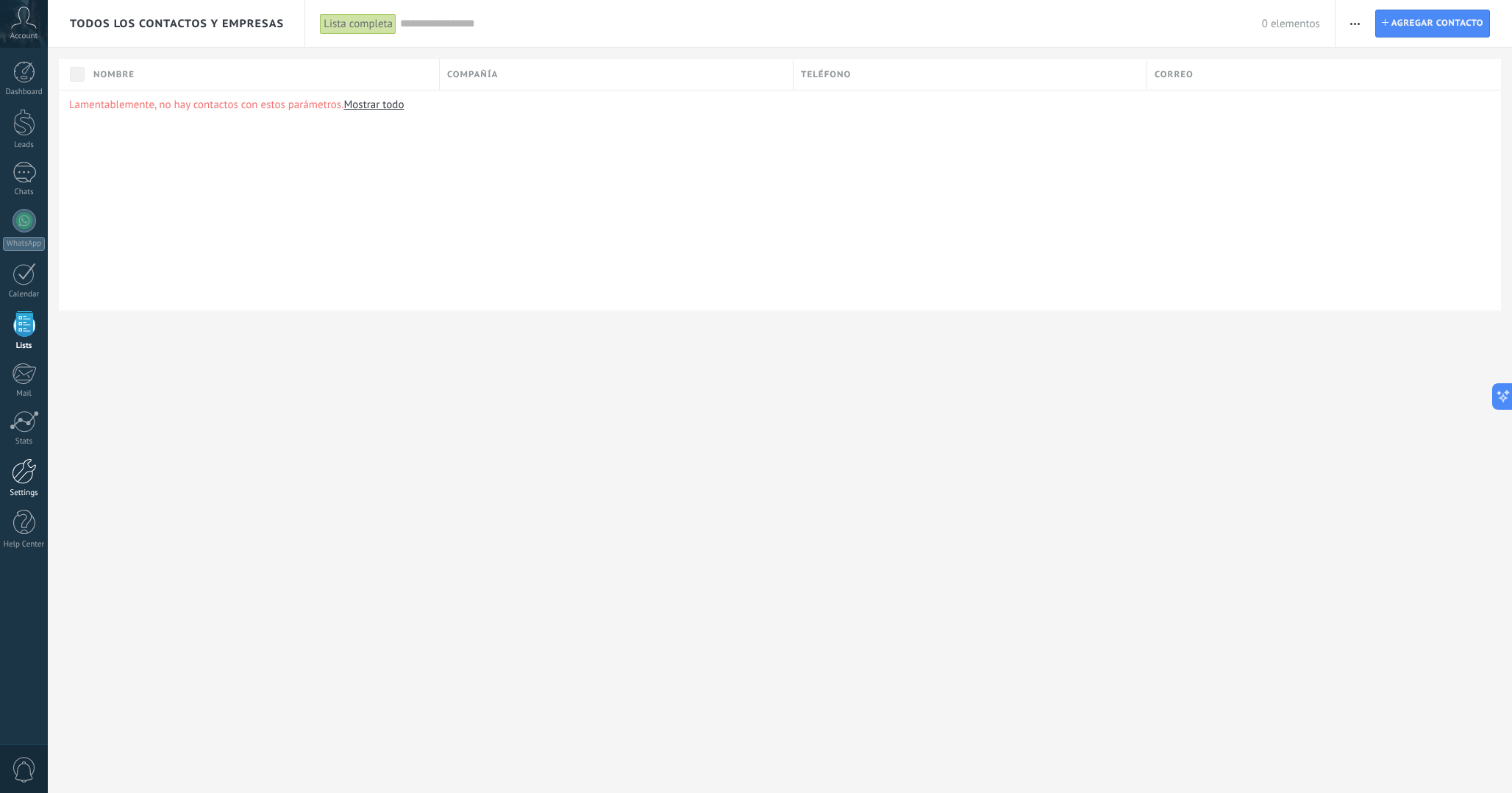
click at [26, 479] on div at bounding box center [24, 471] width 25 height 26
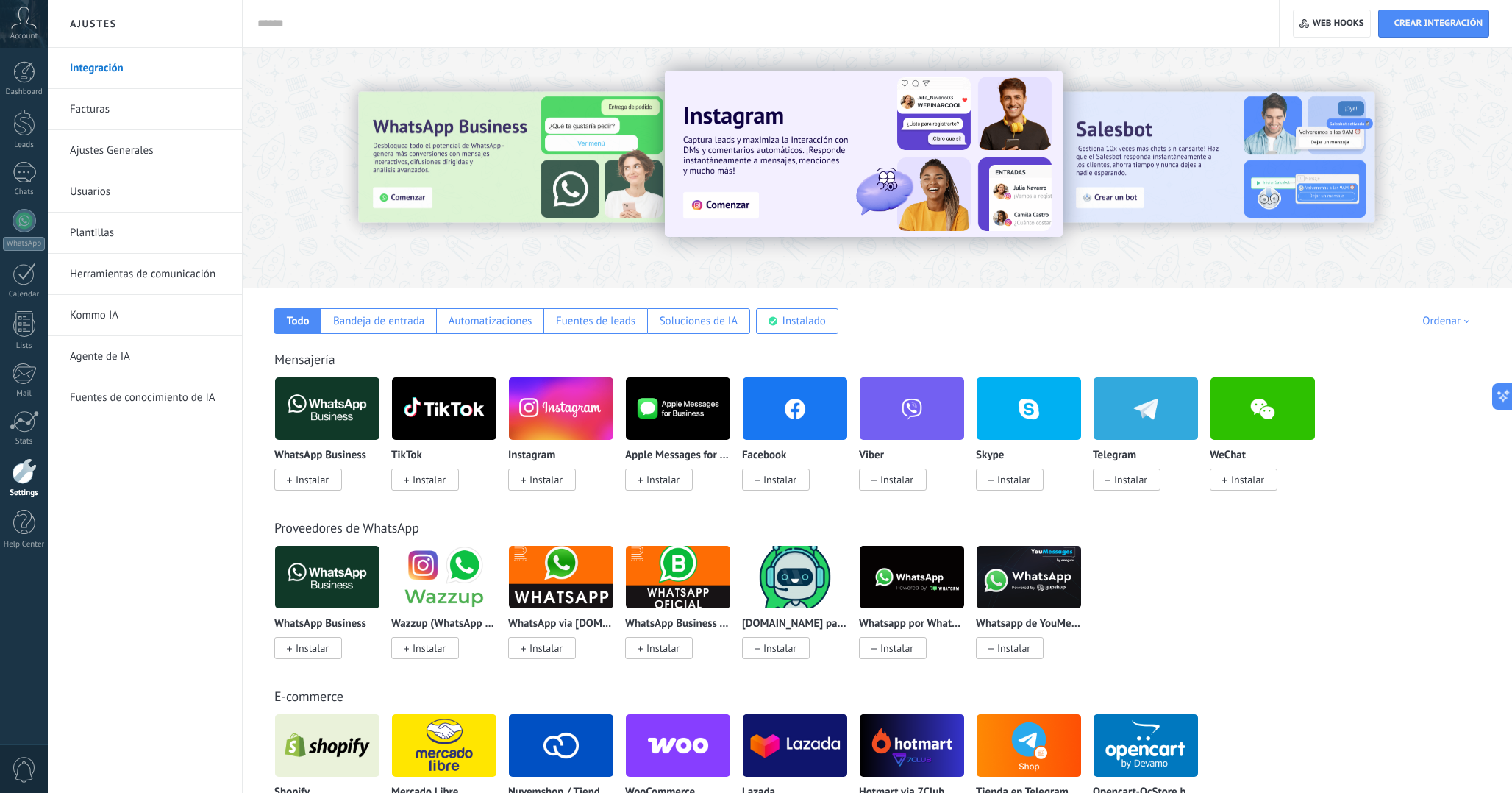
click at [137, 186] on link "Usuarios" at bounding box center [148, 191] width 157 height 41
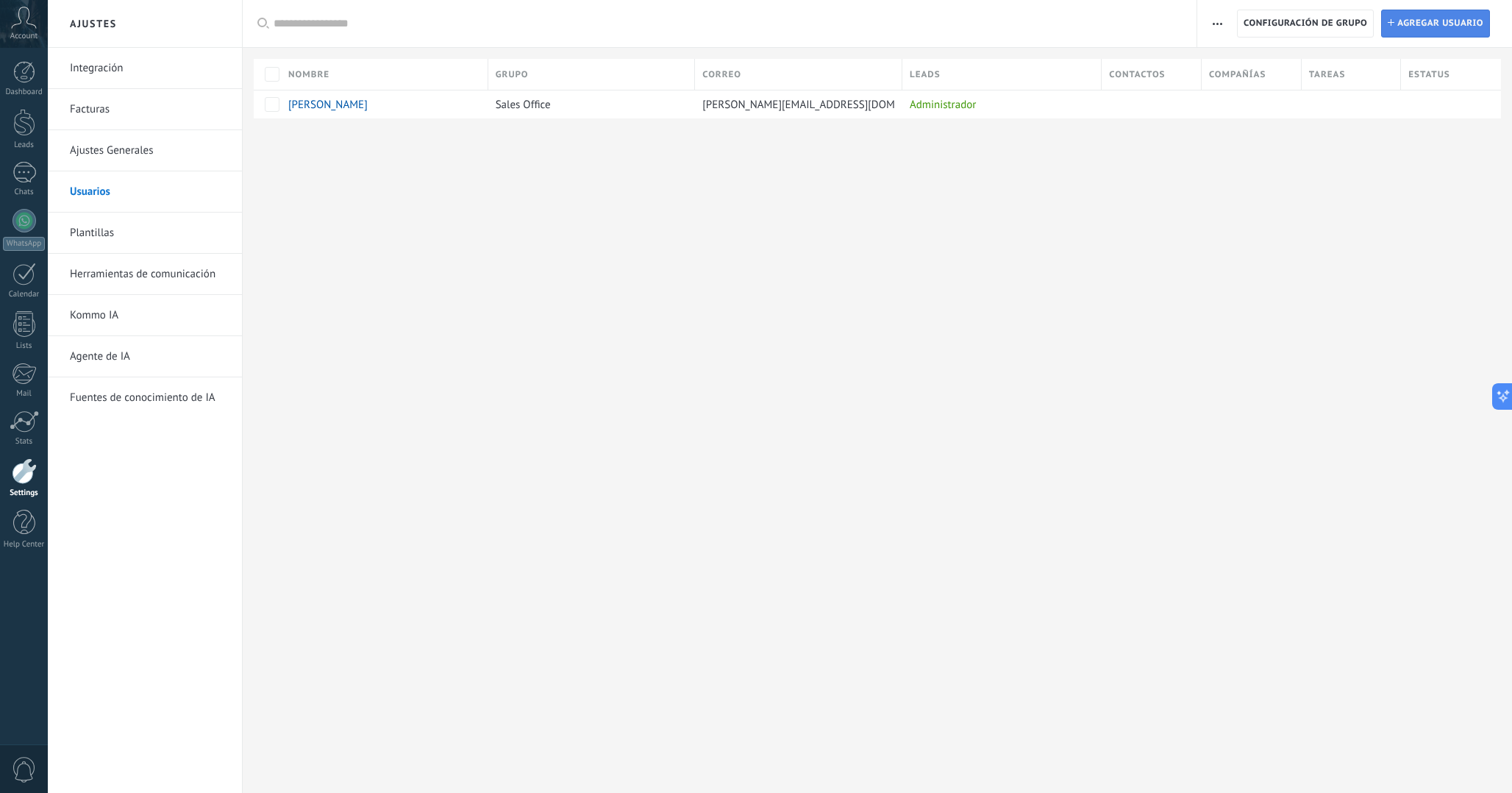
click at [1395, 28] on link "Instalar Agregar usuario" at bounding box center [1435, 23] width 109 height 28
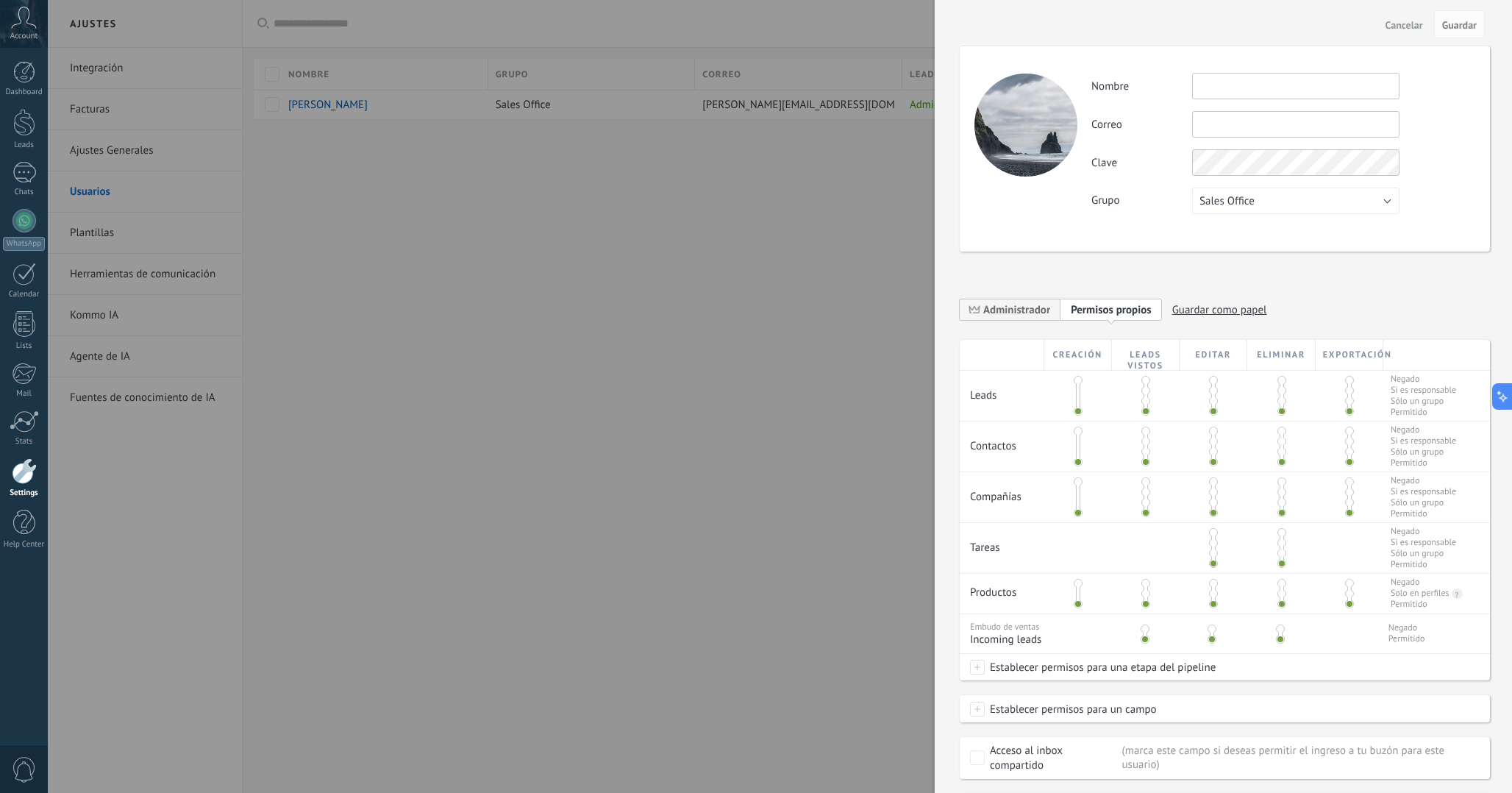
click at [1232, 87] on input "text" at bounding box center [1296, 86] width 207 height 26
type input "*****"
type input "**********"
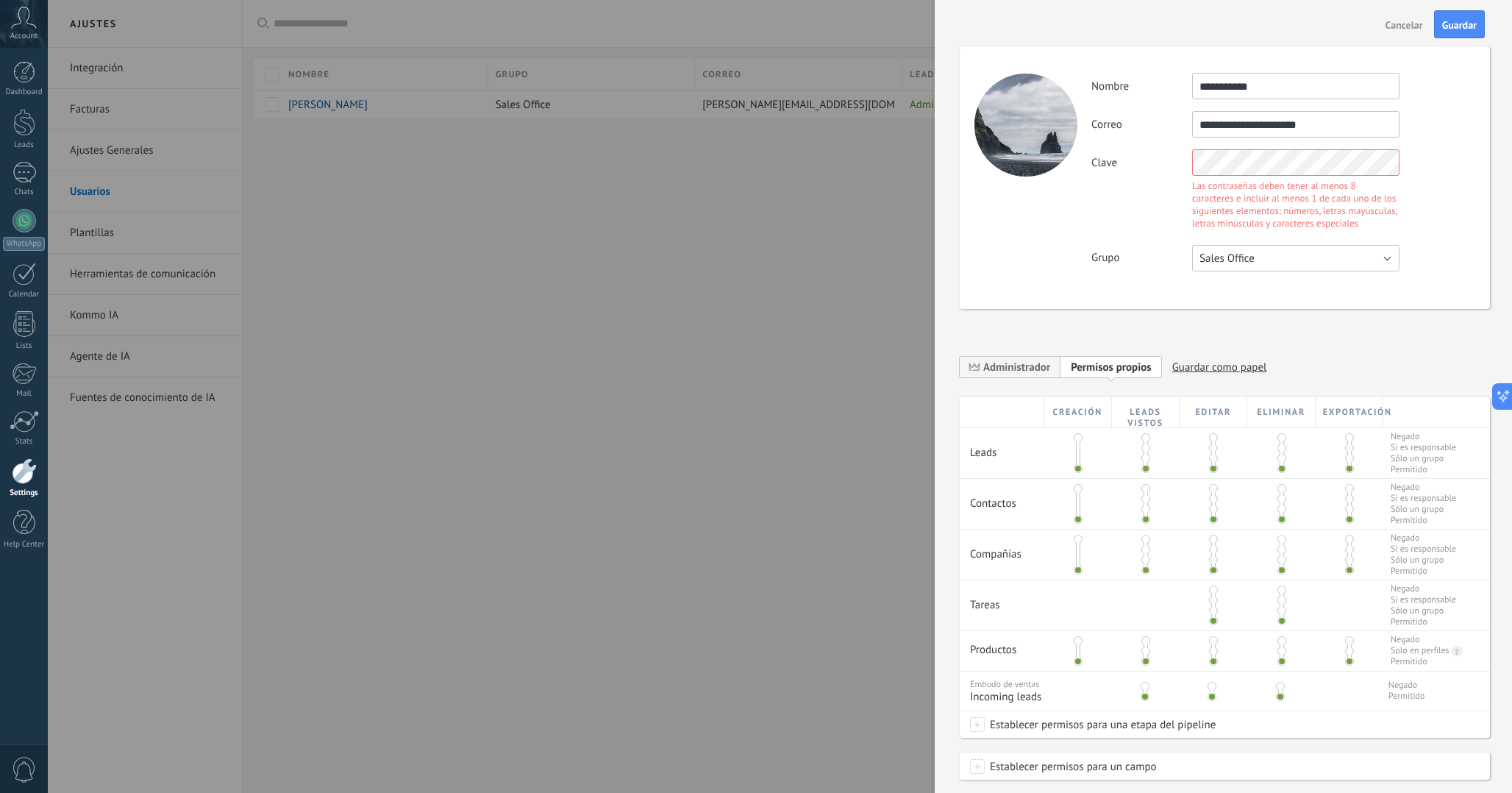
click at [1293, 193] on div "**********" at bounding box center [1282, 172] width 384 height 198
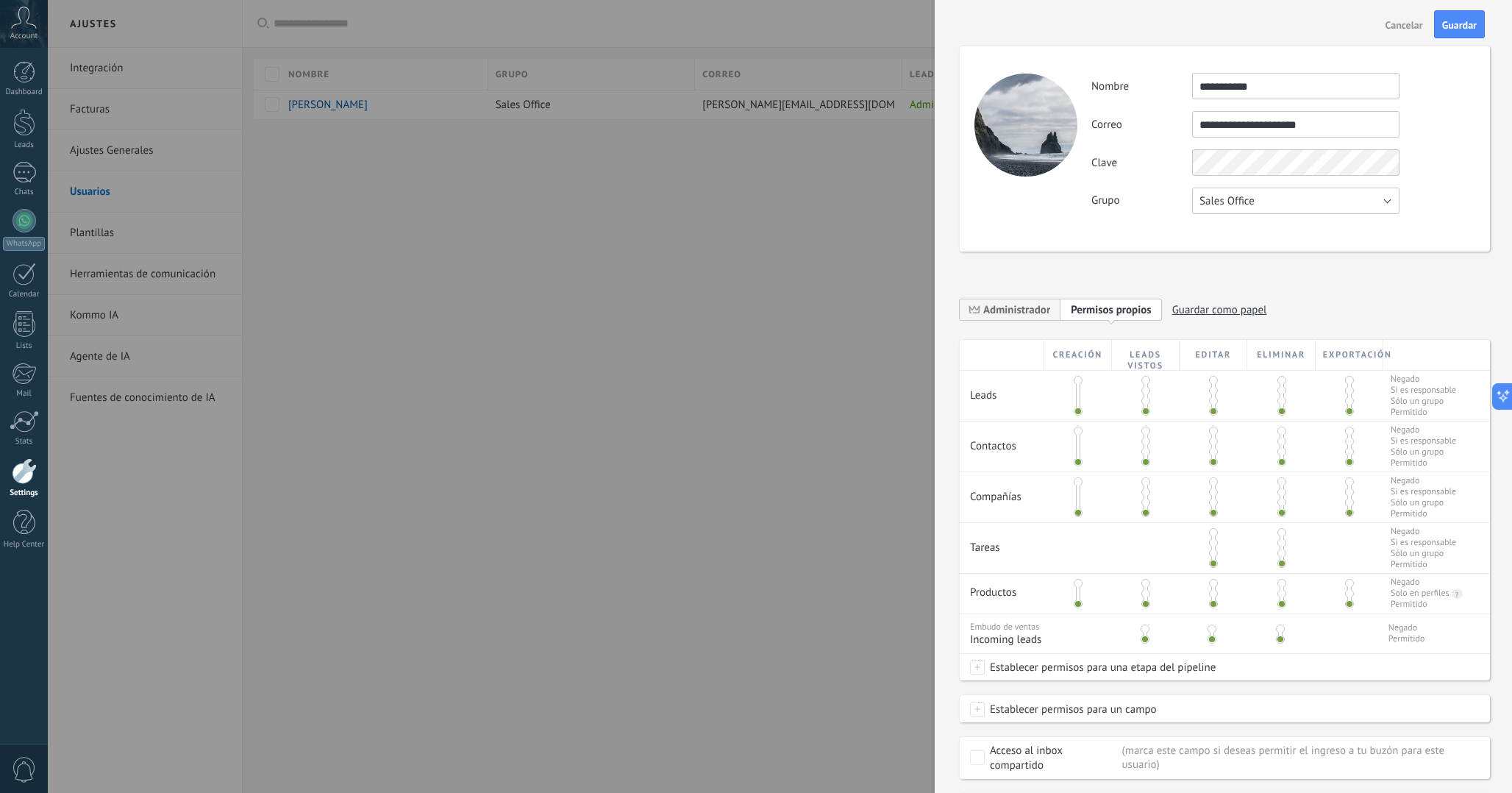
click at [1304, 248] on div "**********" at bounding box center [1225, 148] width 531 height 205
click at [1303, 208] on button "Sales Office" at bounding box center [1296, 201] width 207 height 26
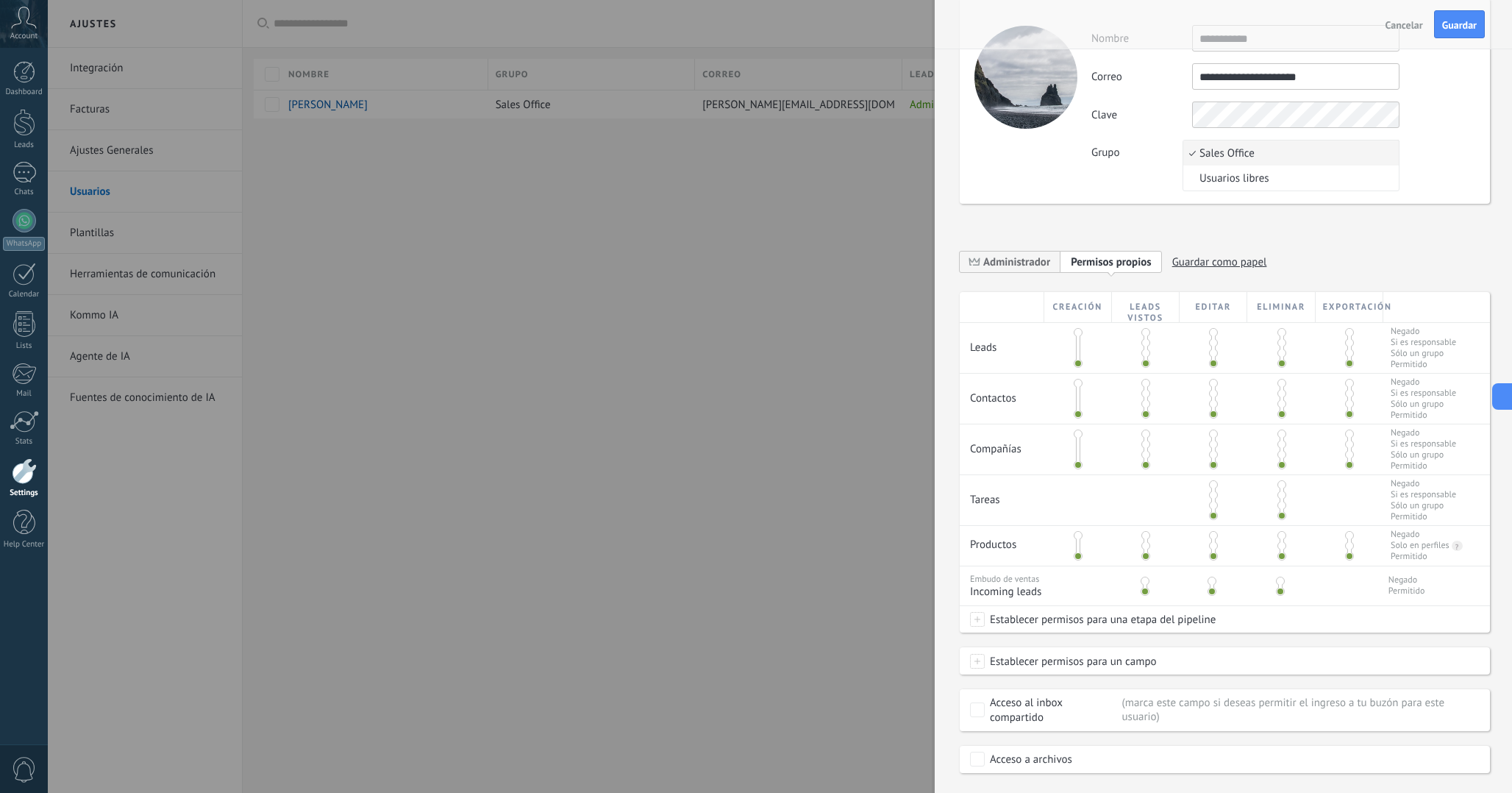
scroll to position [20, 0]
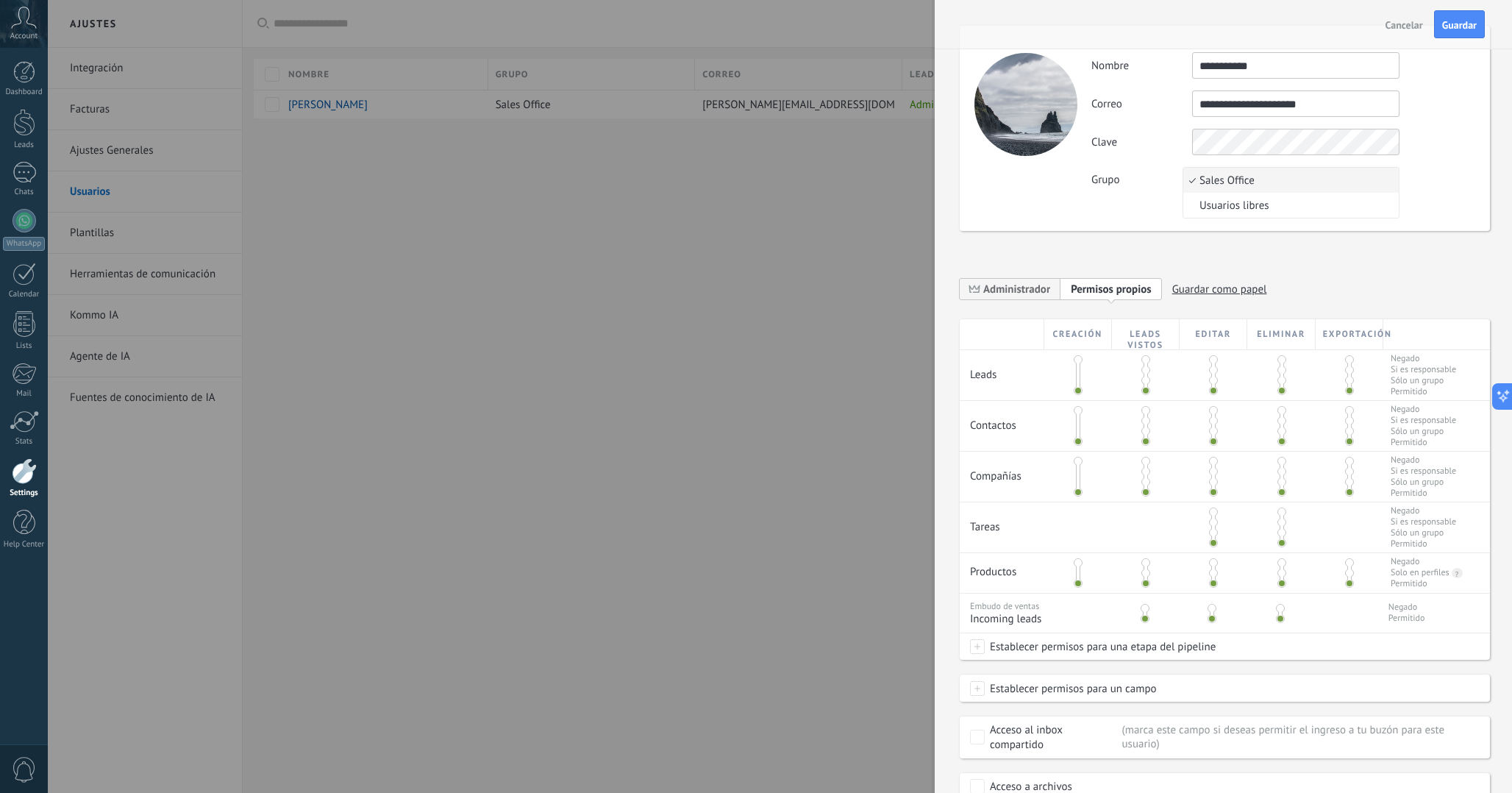
click at [1080, 253] on div "**********" at bounding box center [1225, 398] width 531 height 804
click at [1035, 286] on span "Administrador" at bounding box center [1016, 289] width 67 height 14
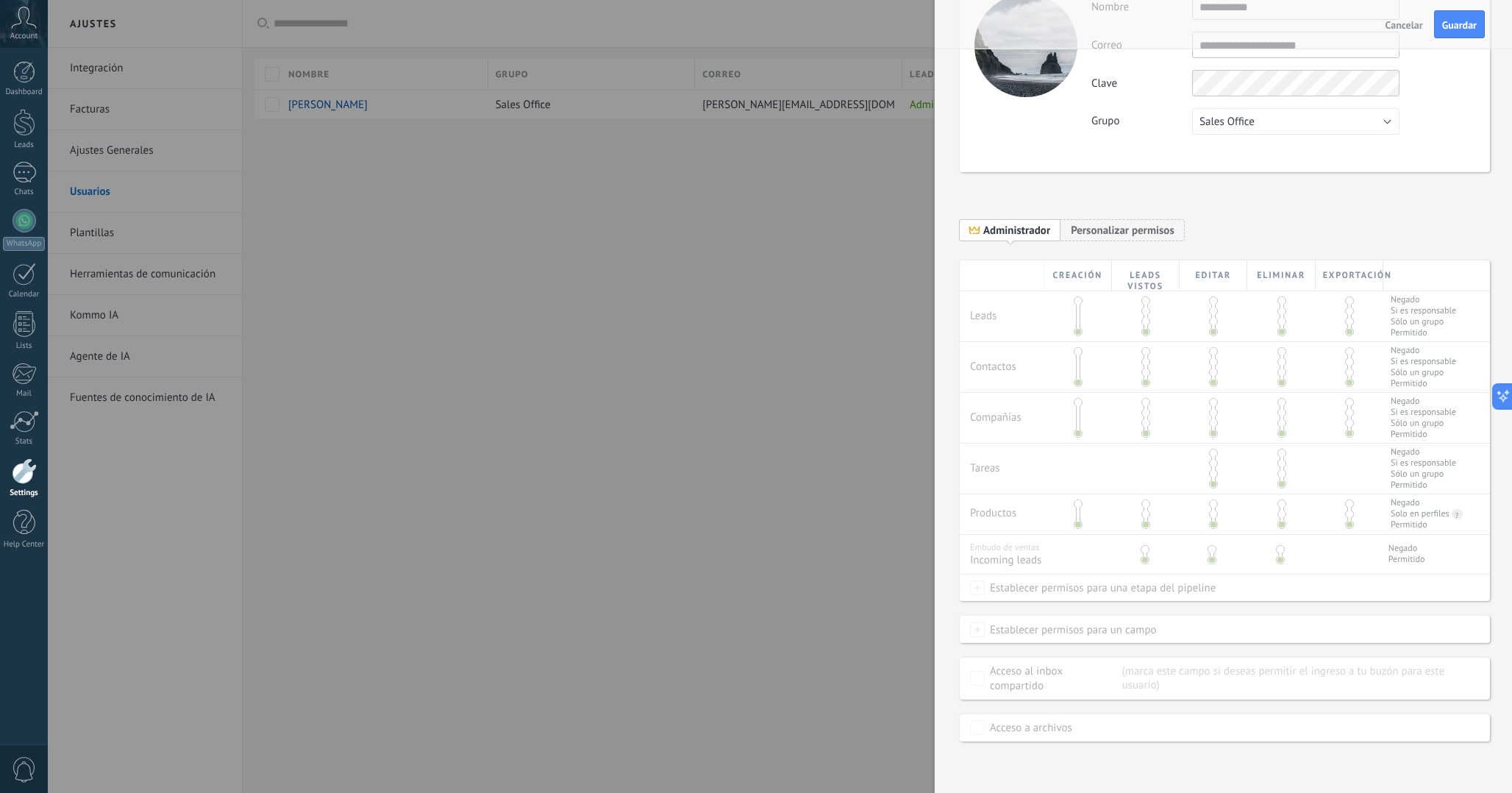
scroll to position [0, 0]
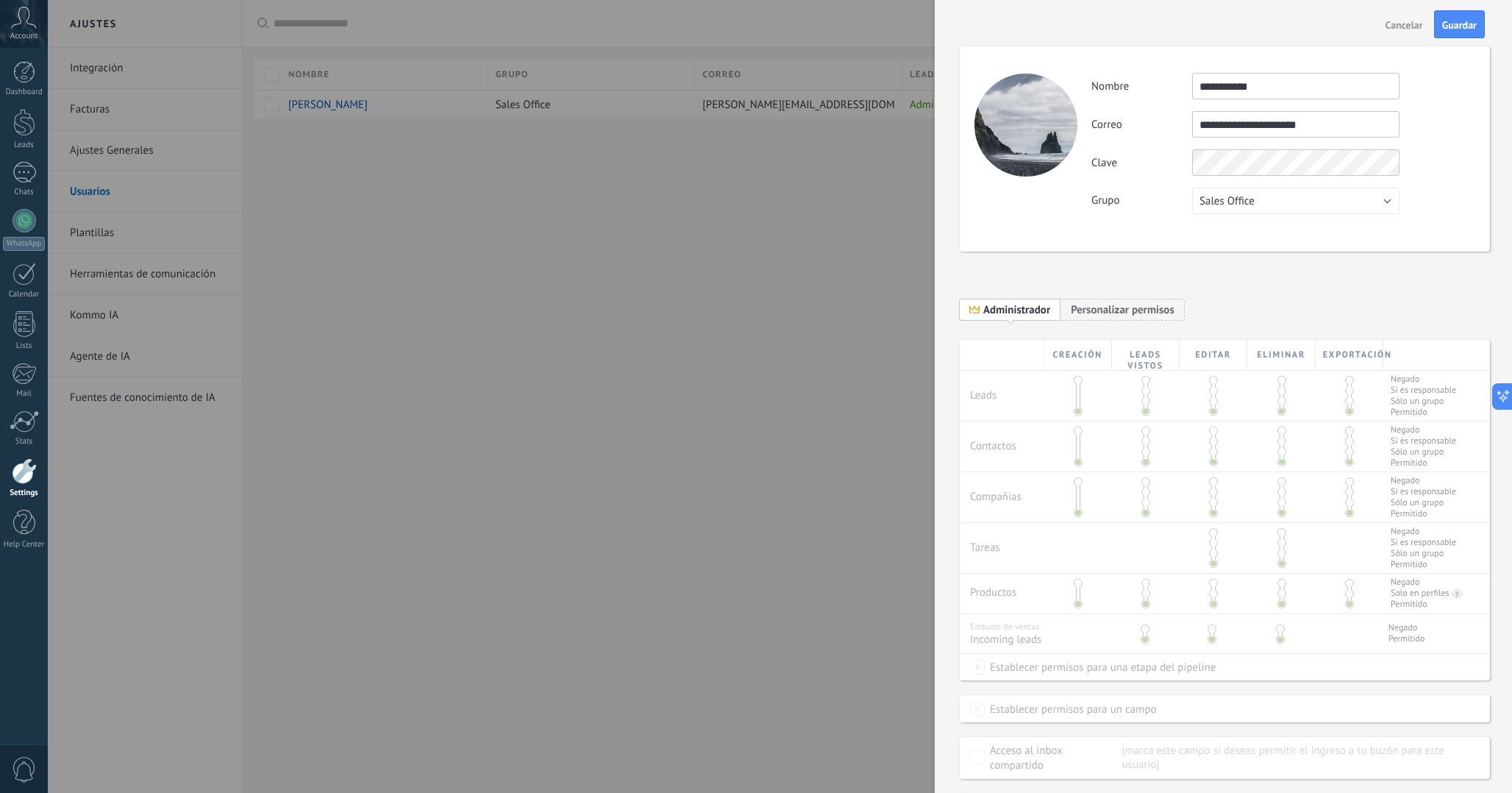
click at [1082, 371] on div "Creación Leads vistos Editar Eliminar Exportación Leads Negado Si es responsabl…" at bounding box center [1225, 581] width 531 height 482
click at [992, 316] on span "Administrador" at bounding box center [1016, 310] width 67 height 14
click at [1453, 22] on span "Guardar" at bounding box center [1459, 25] width 35 height 10
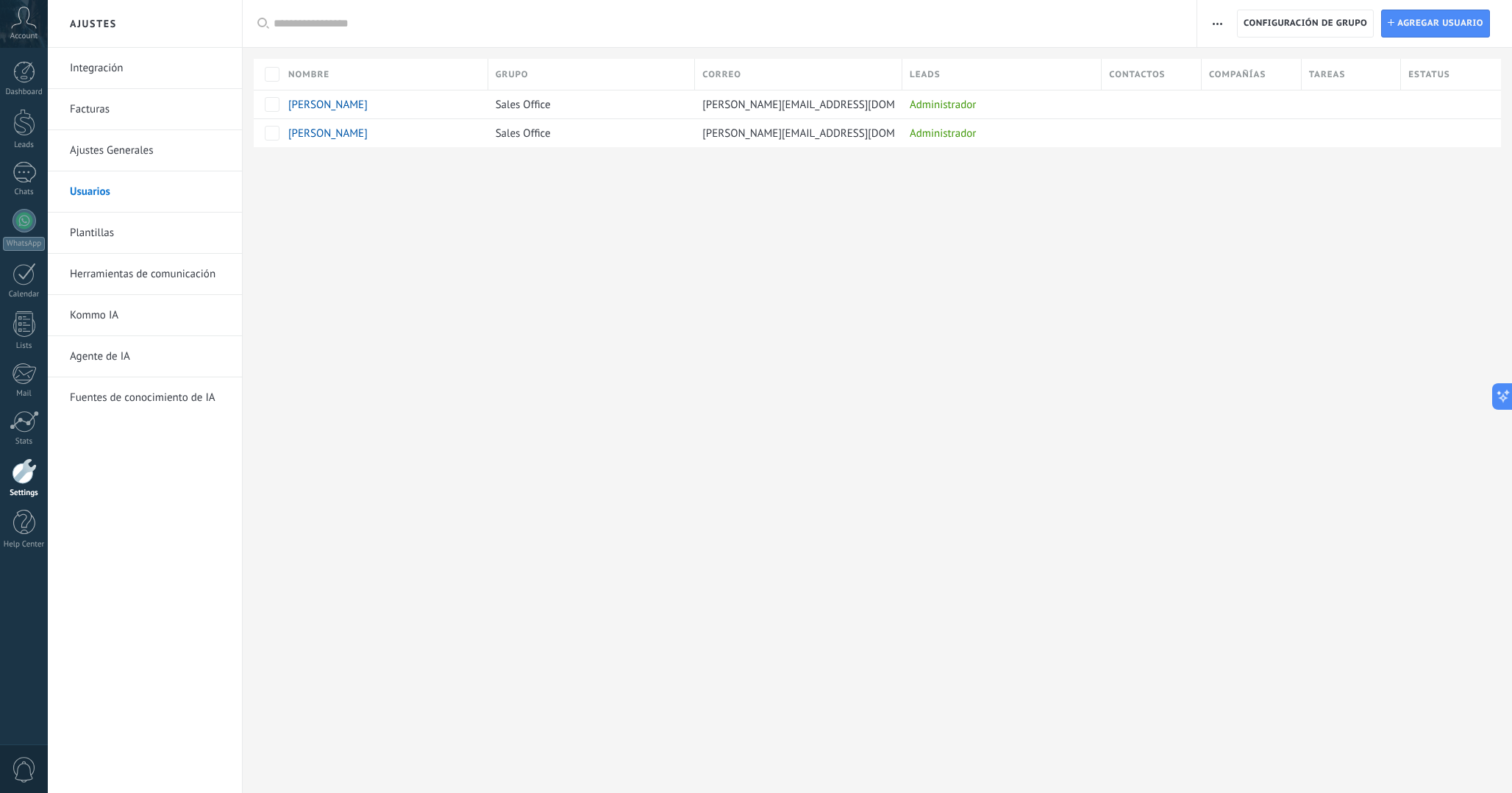
click at [177, 220] on link "Plantillas" at bounding box center [148, 233] width 157 height 41
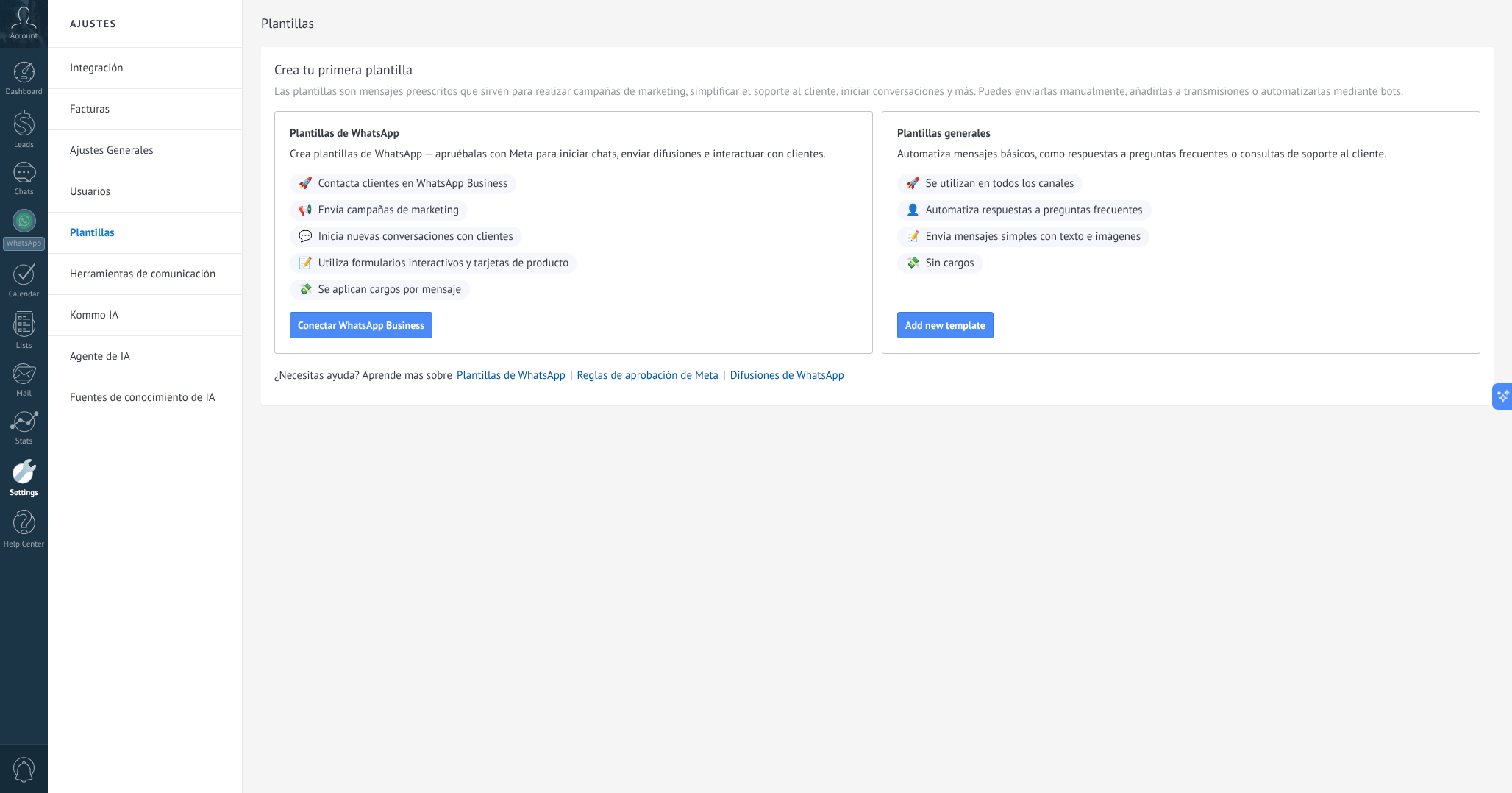
click at [168, 265] on link "Herramientas de comunicación" at bounding box center [148, 274] width 157 height 41
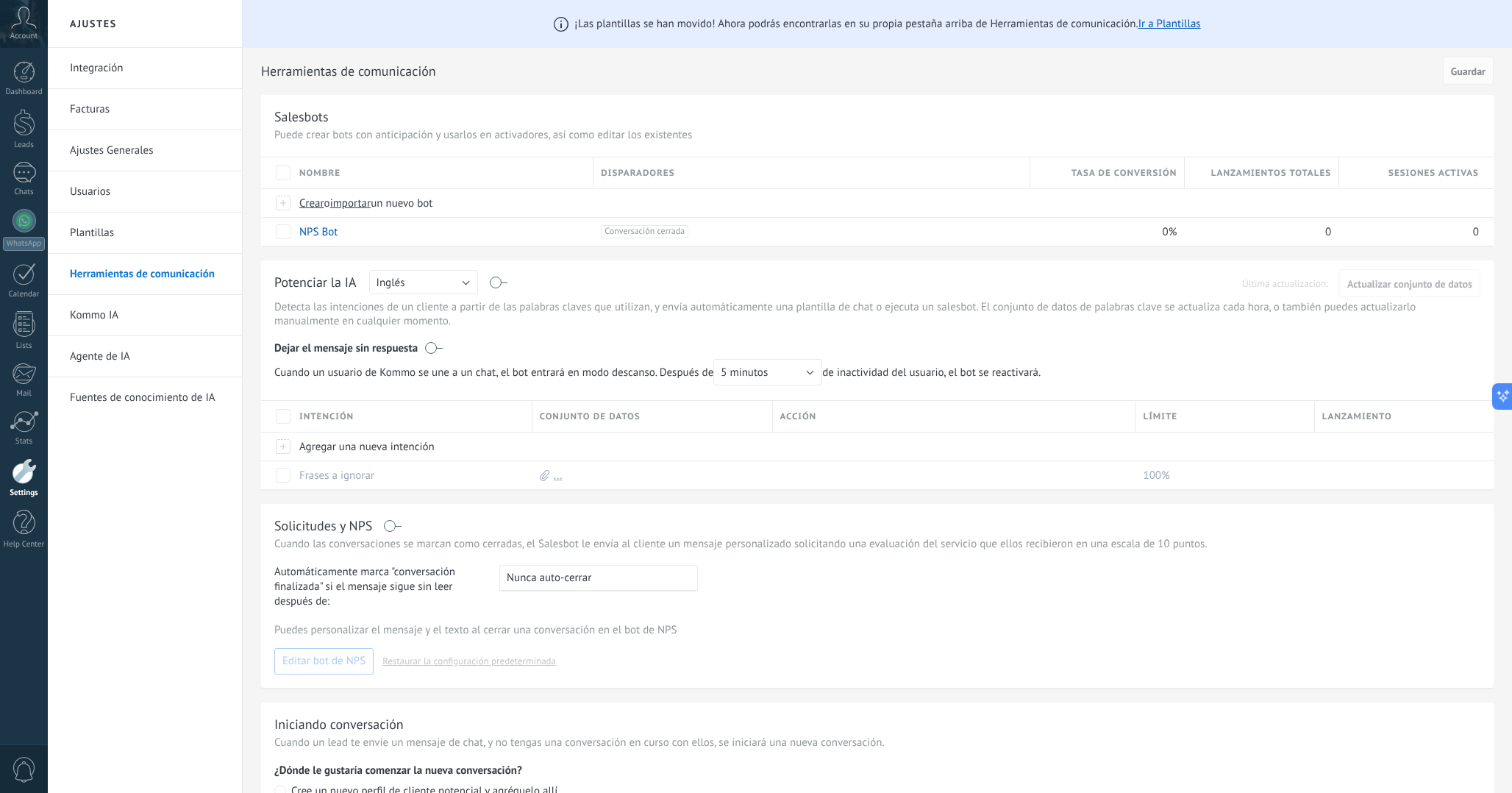
click at [131, 307] on link "Kommo IA" at bounding box center [148, 316] width 157 height 41
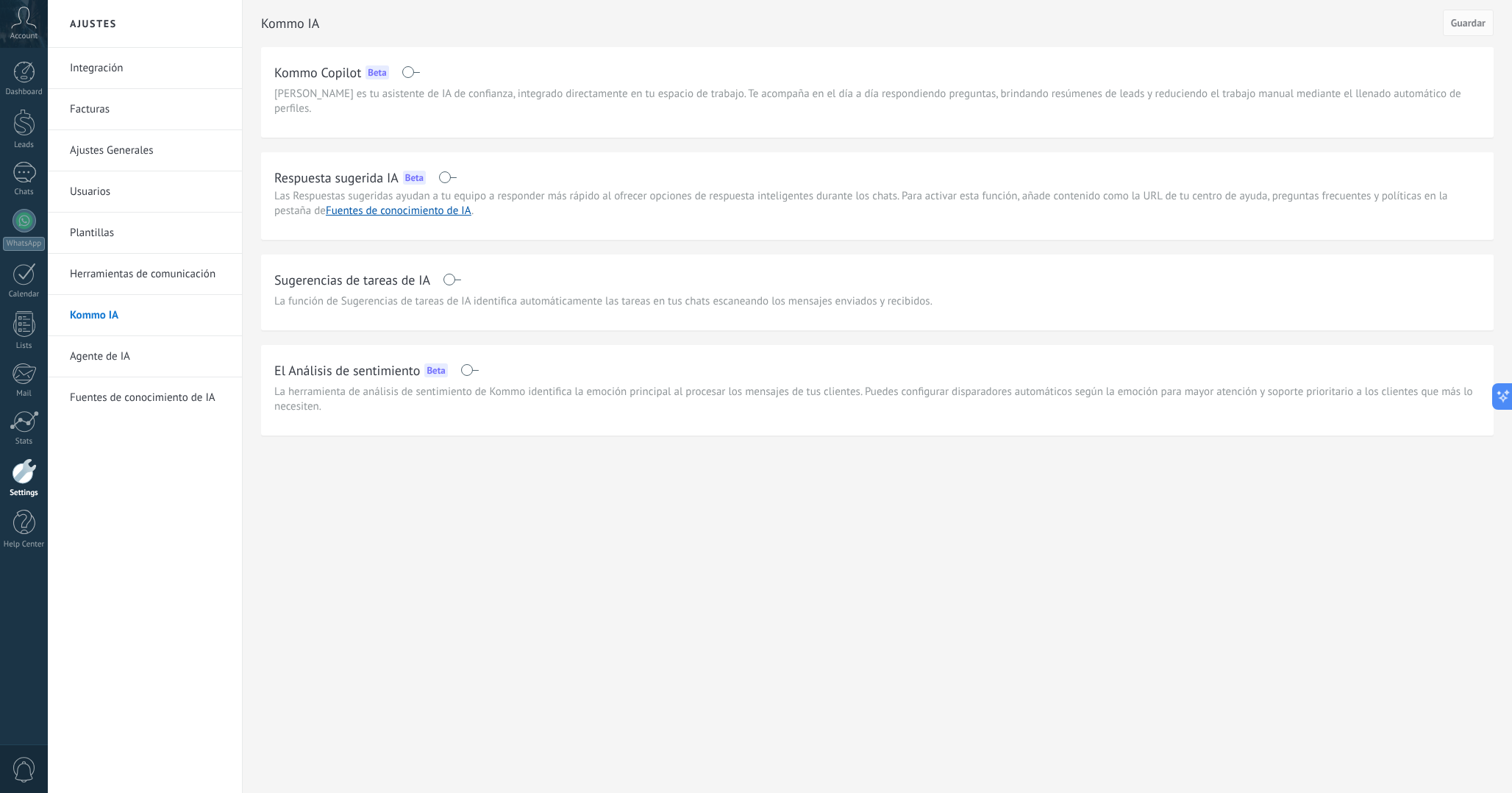
click at [132, 358] on link "Agente de IA" at bounding box center [148, 357] width 157 height 41
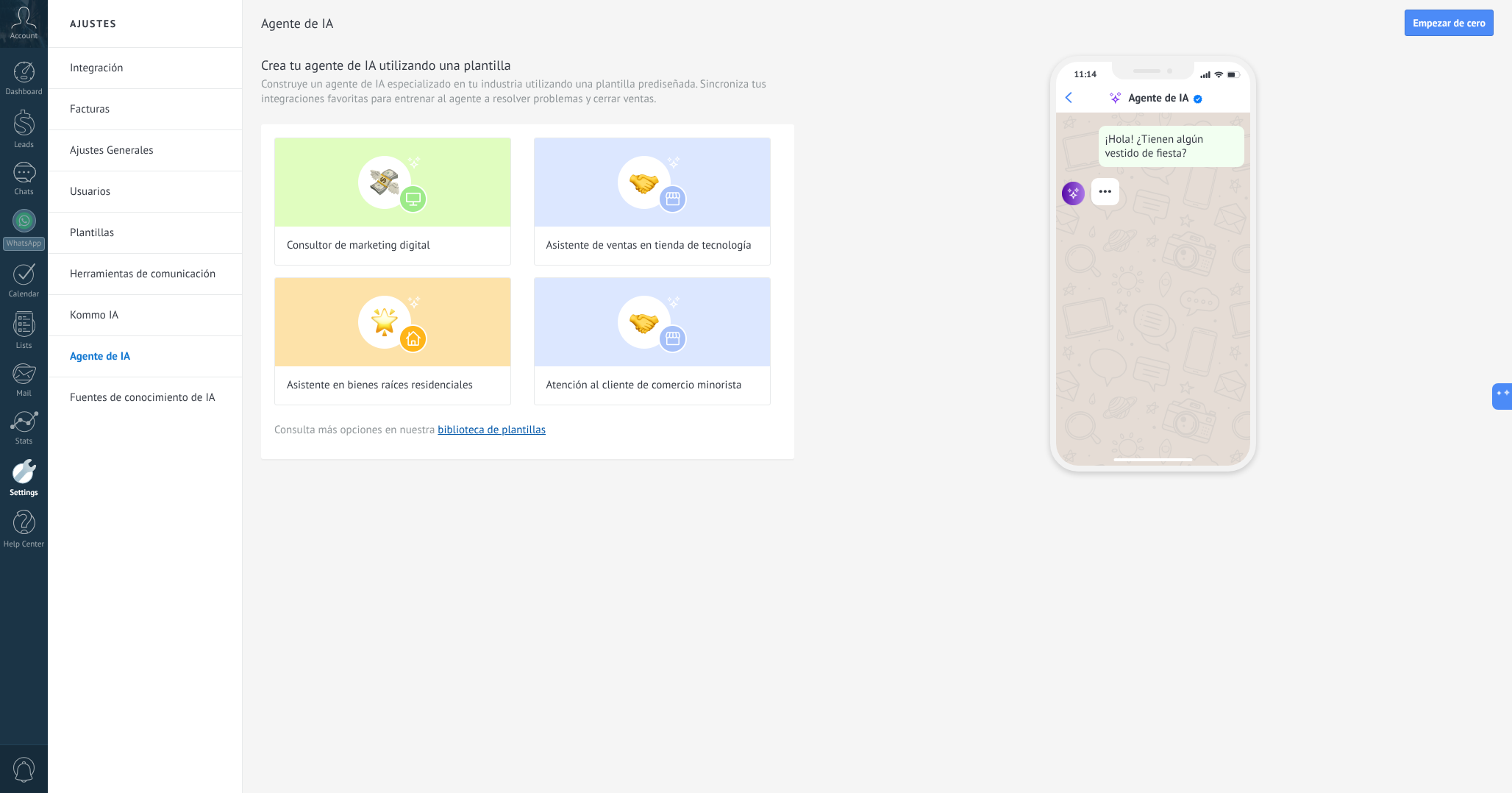
click at [145, 403] on link "Fuentes de conocimiento de IA" at bounding box center [148, 398] width 157 height 41
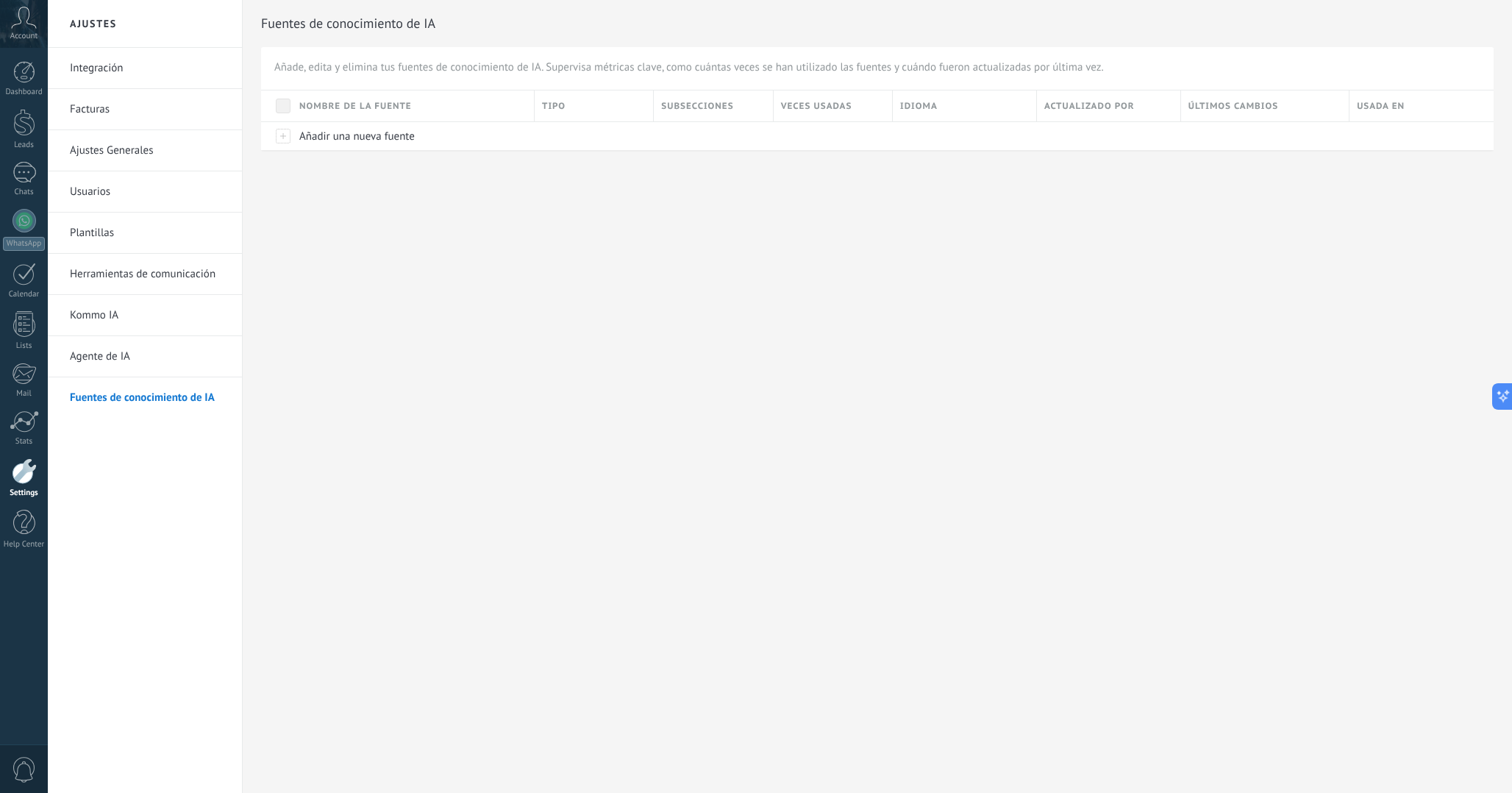
click at [140, 161] on link "Ajustes Generales" at bounding box center [148, 151] width 157 height 41
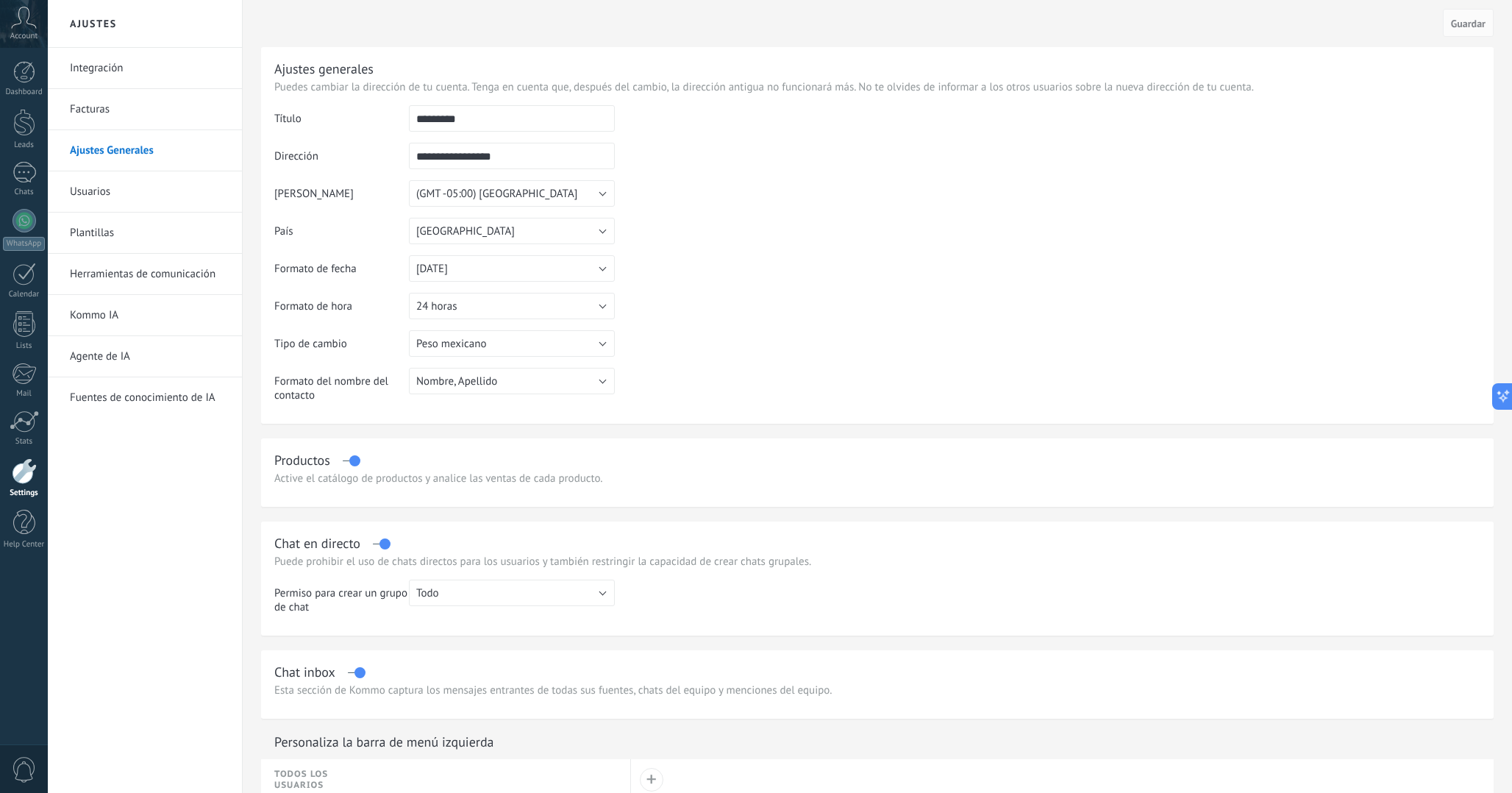
click at [129, 91] on link "Facturas" at bounding box center [148, 110] width 157 height 41
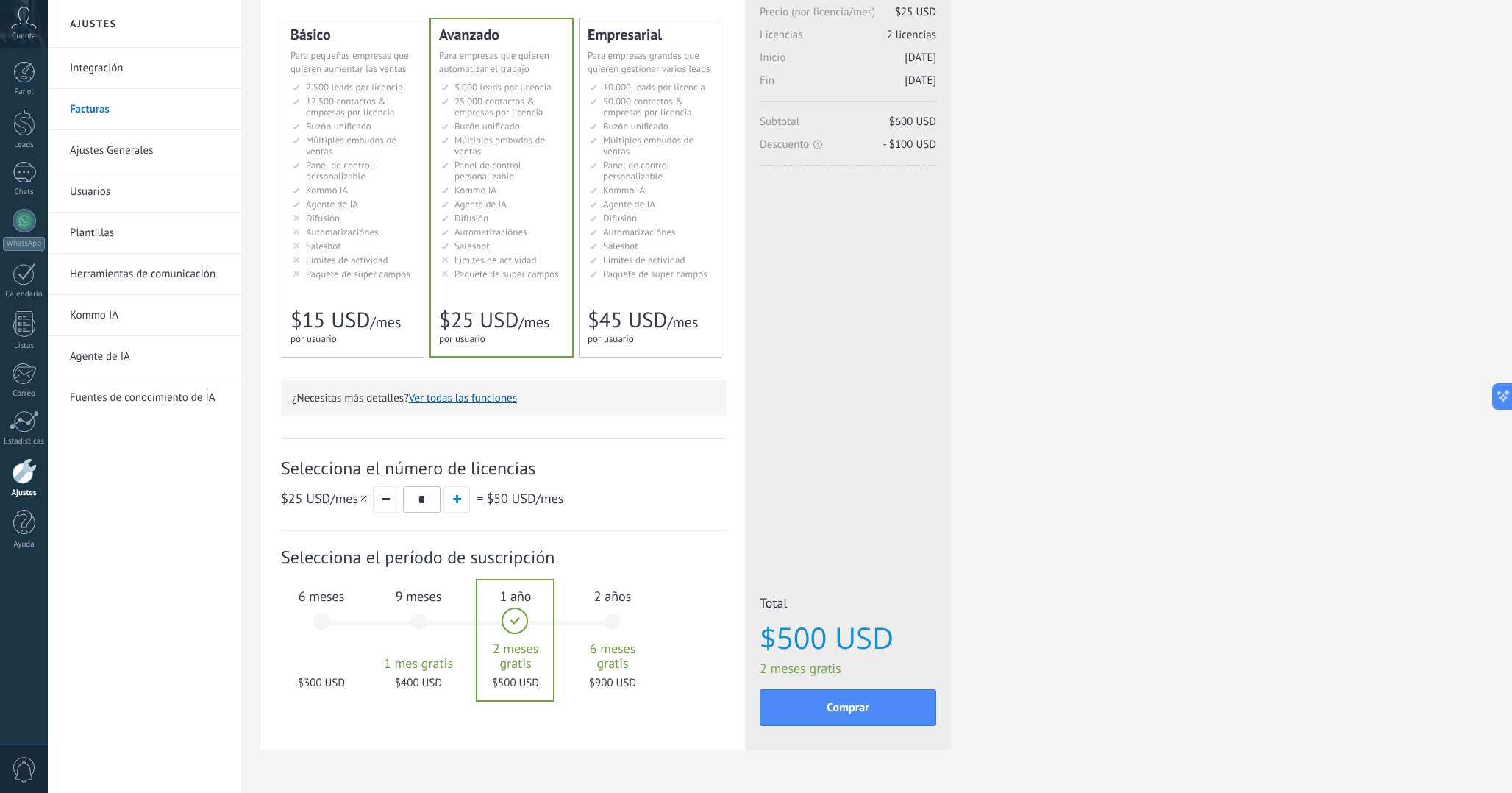
scroll to position [151, 0]
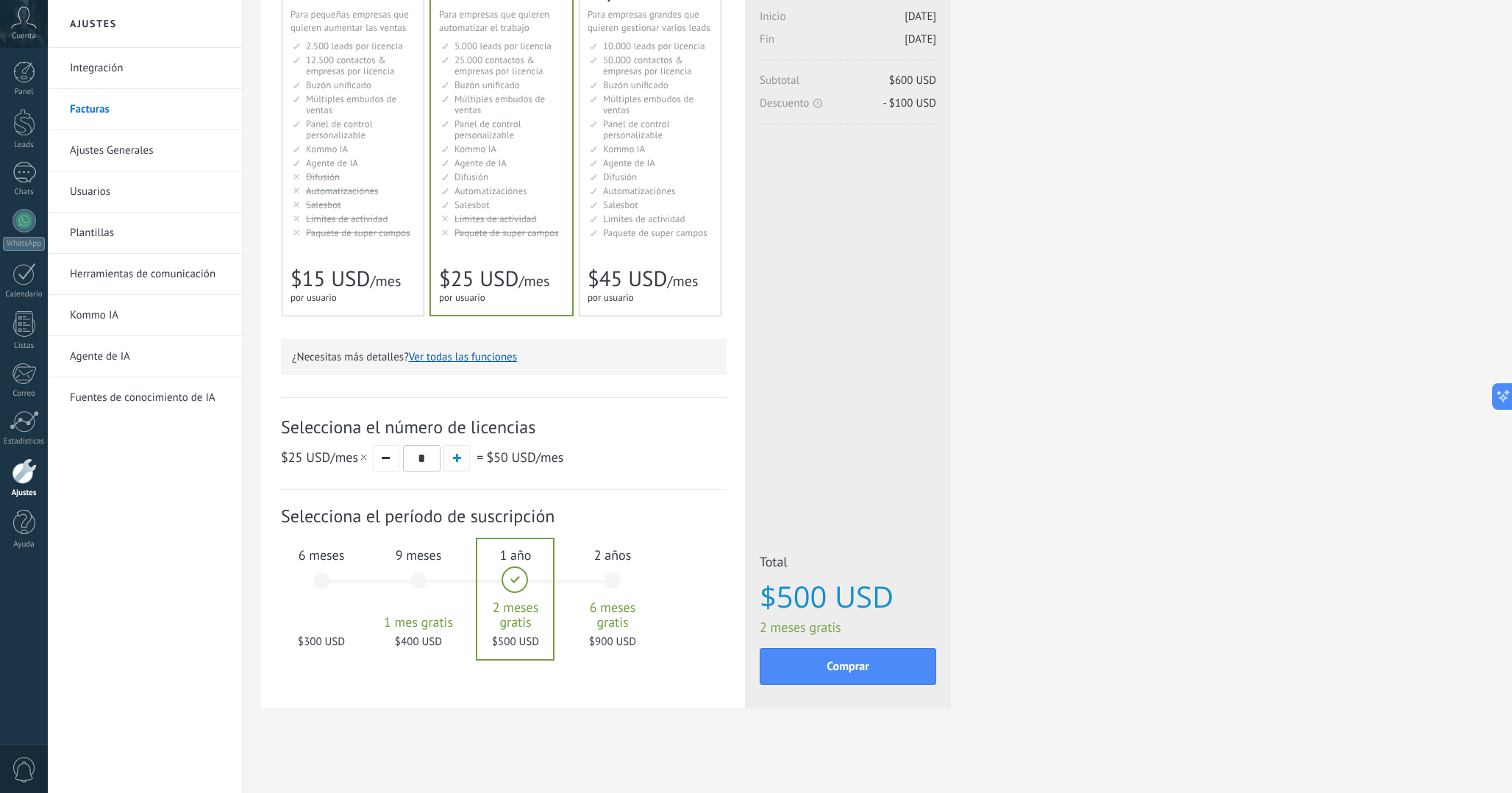
click at [459, 460] on span "button" at bounding box center [458, 459] width 9 height 9
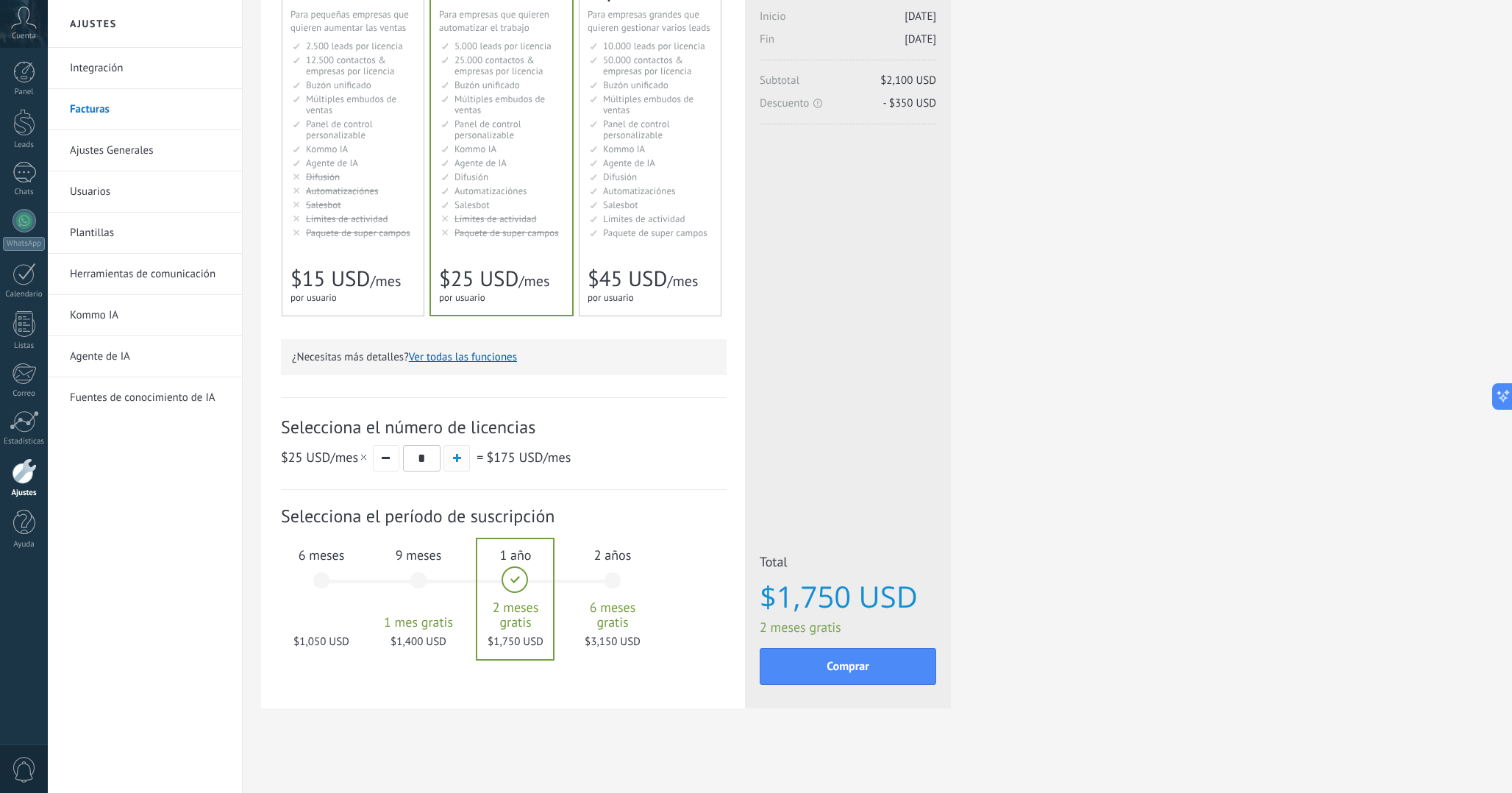
click at [459, 460] on span "button" at bounding box center [458, 459] width 9 height 9
click at [389, 457] on button "button" at bounding box center [385, 458] width 26 height 26
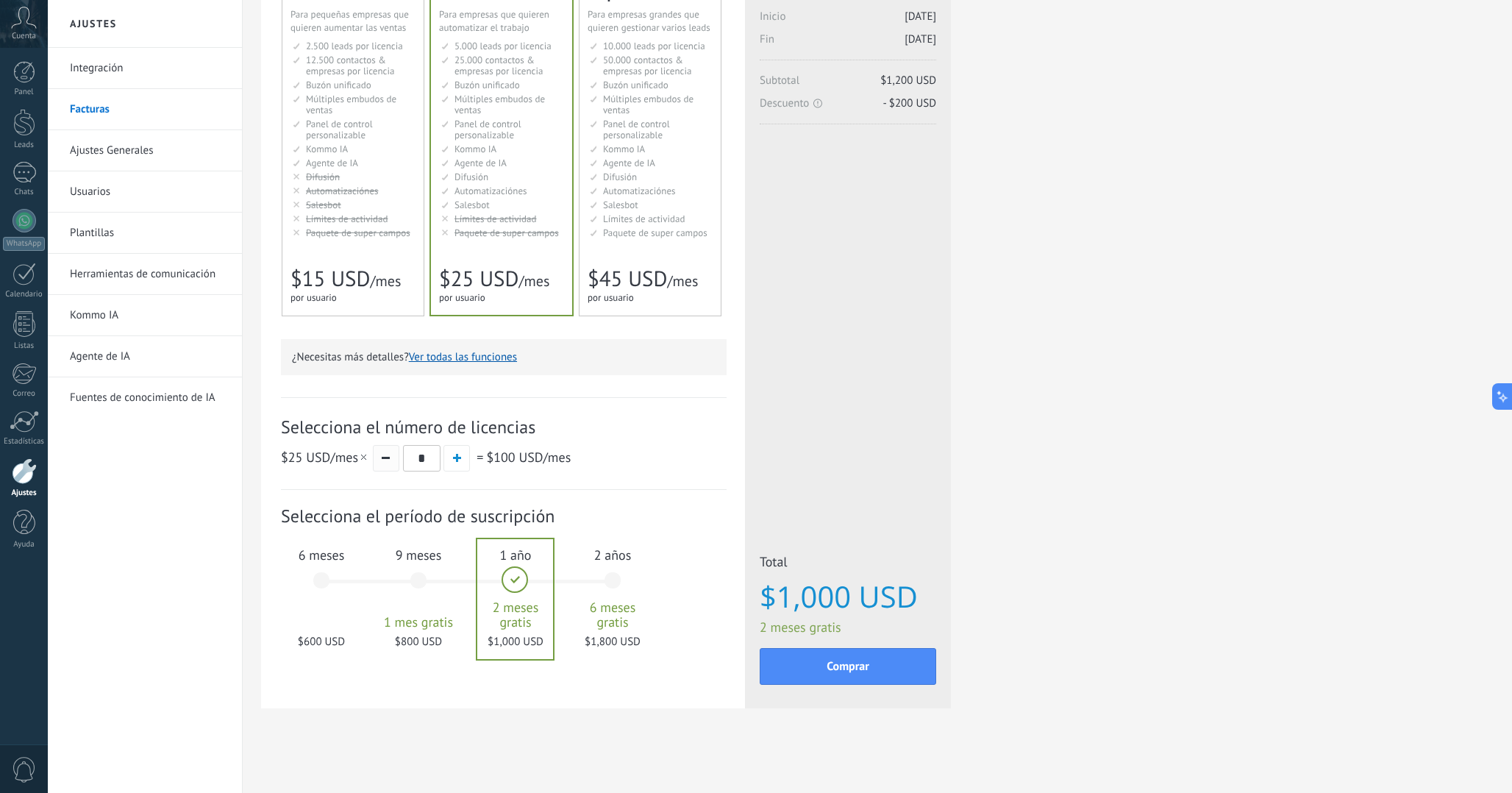
click at [389, 457] on button "button" at bounding box center [385, 458] width 26 height 26
click at [401, 581] on div "9 meses 1 mes gratis $200 USD" at bounding box center [418, 588] width 79 height 104
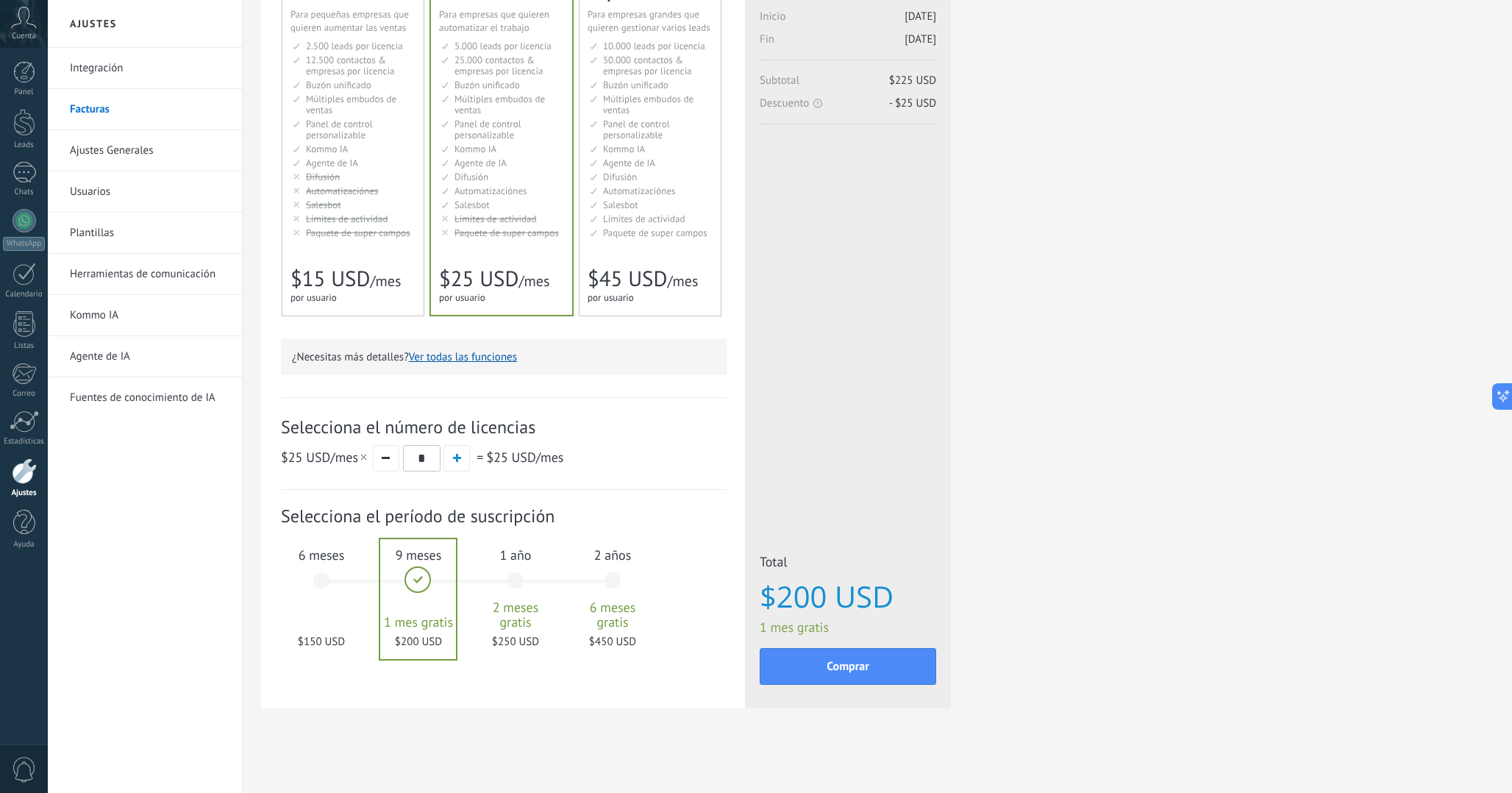
click at [487, 569] on div "1 año 2 meses gratis $250 USD" at bounding box center [515, 588] width 79 height 104
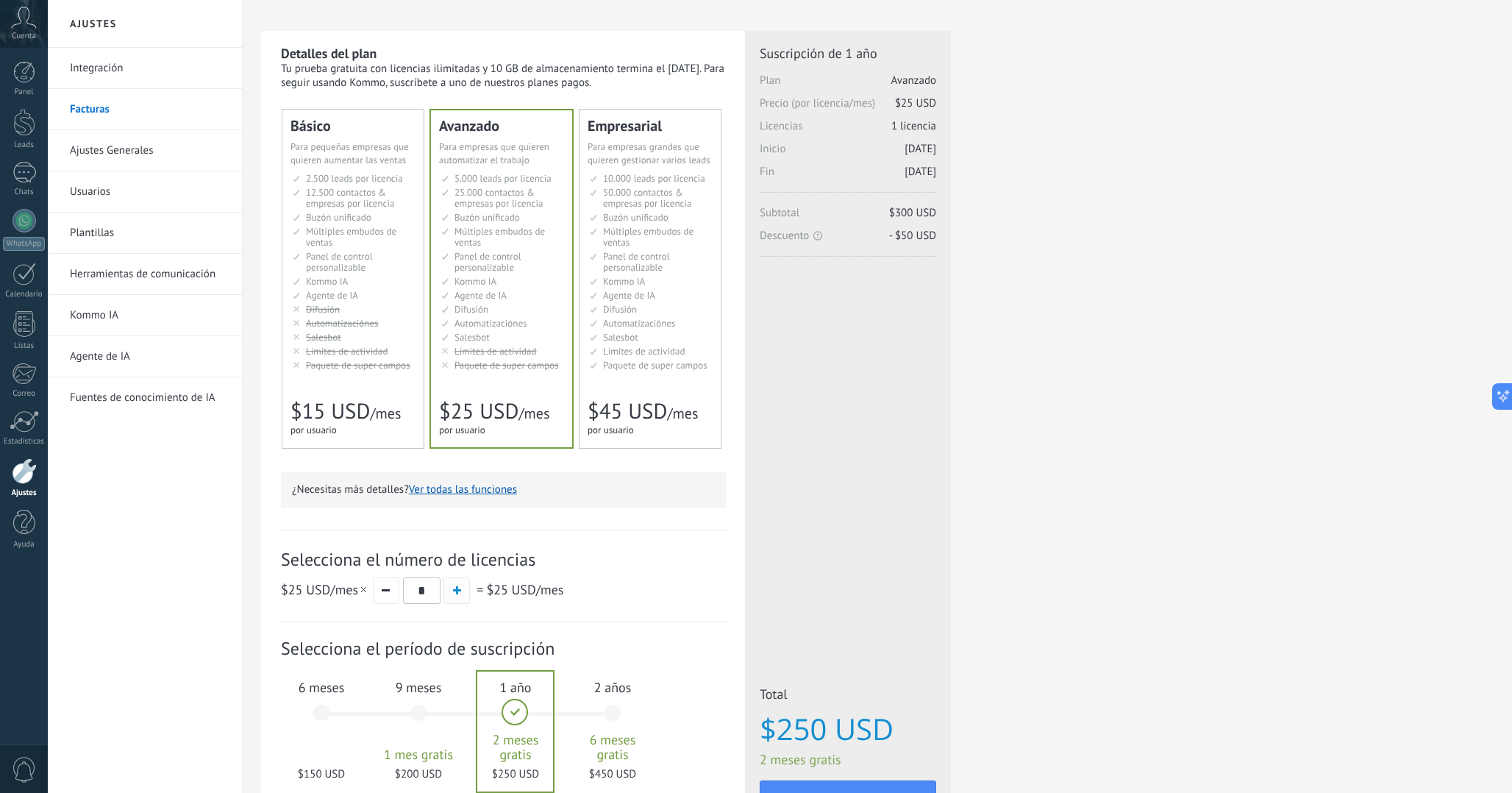
scroll to position [0, 0]
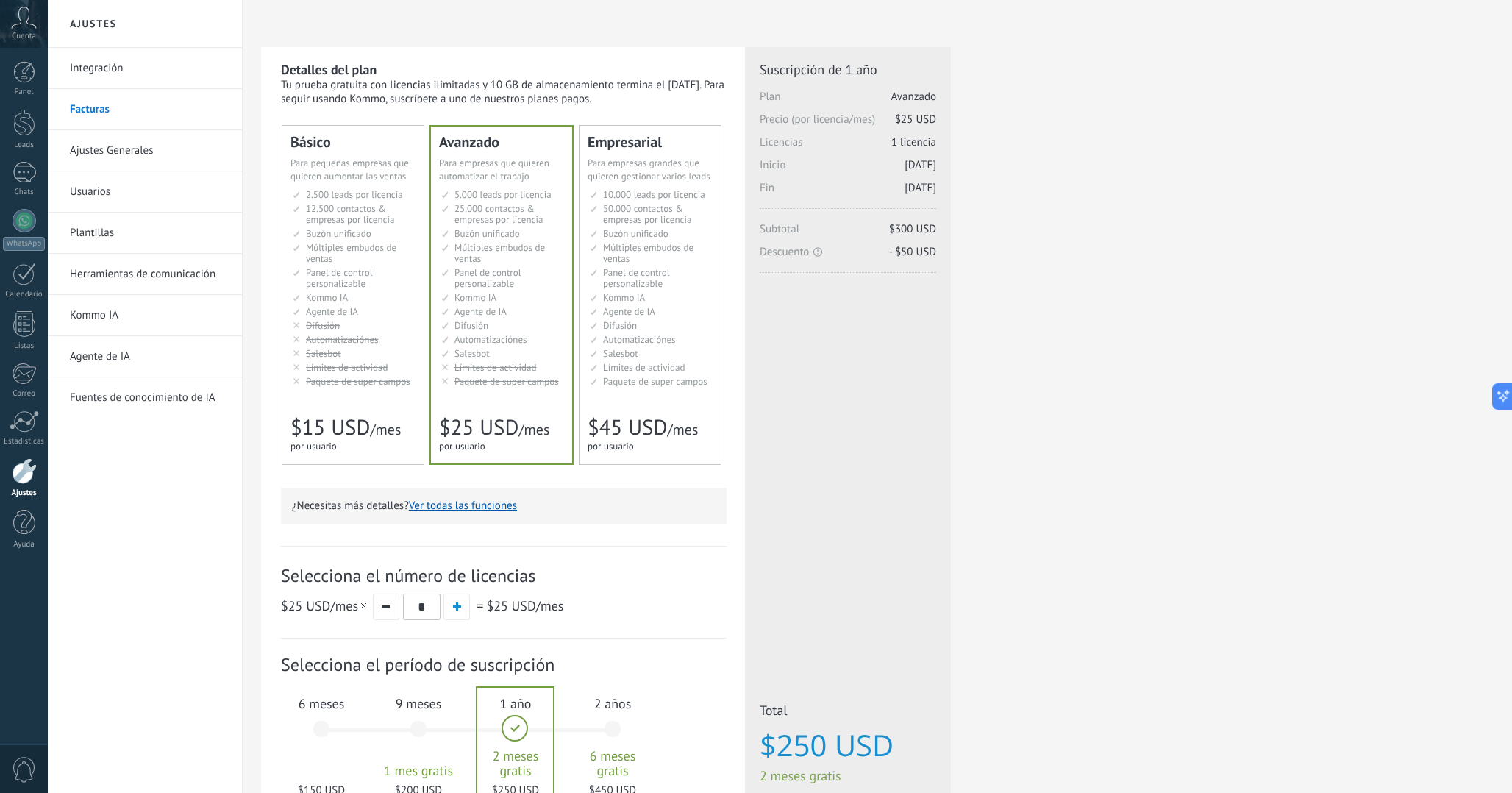
click at [652, 547] on div "Selecciona el número de licencias $25 USD /mes * = $25 USD /mes" at bounding box center [503, 592] width 446 height 93
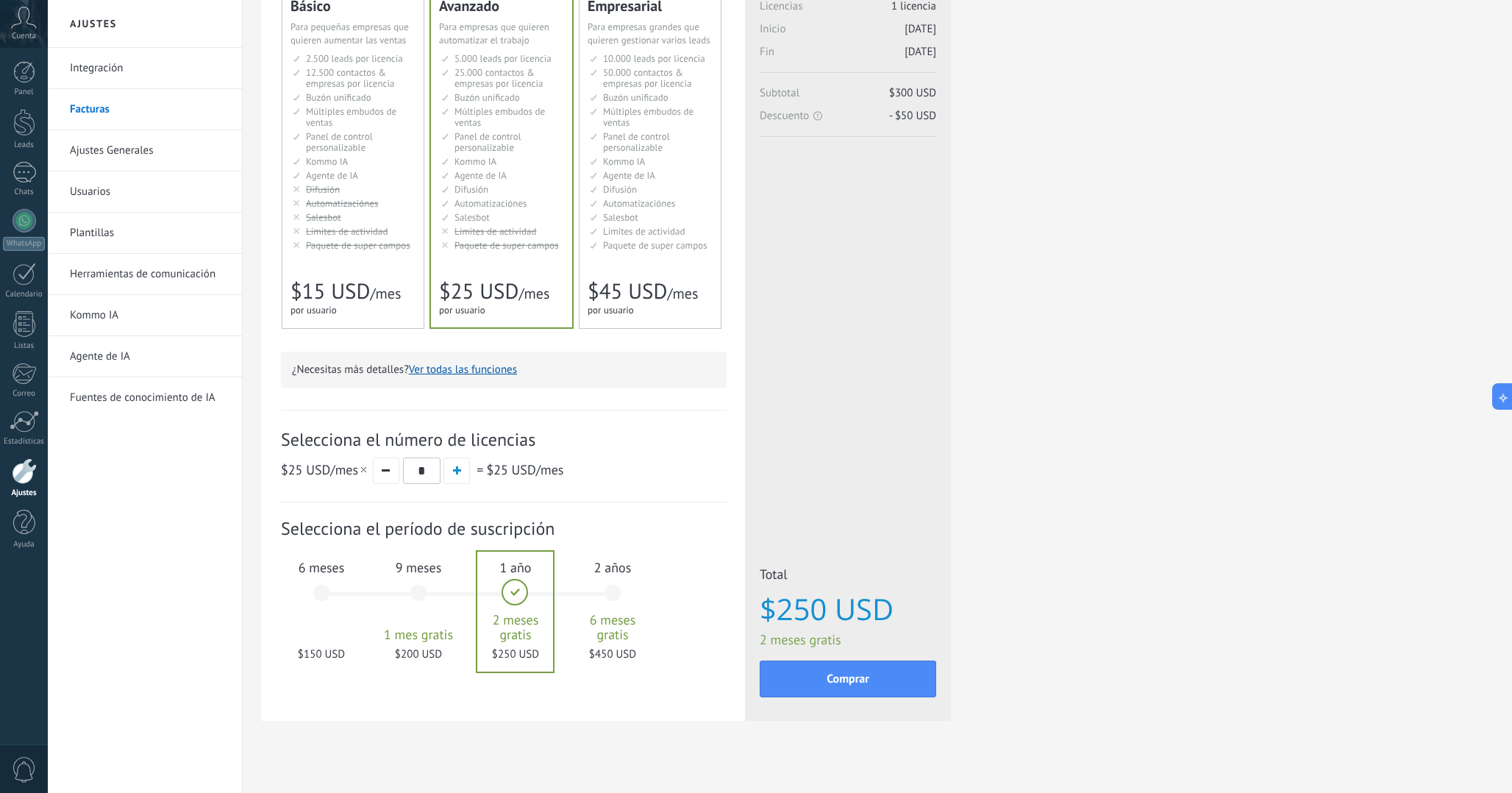
scroll to position [151, 0]
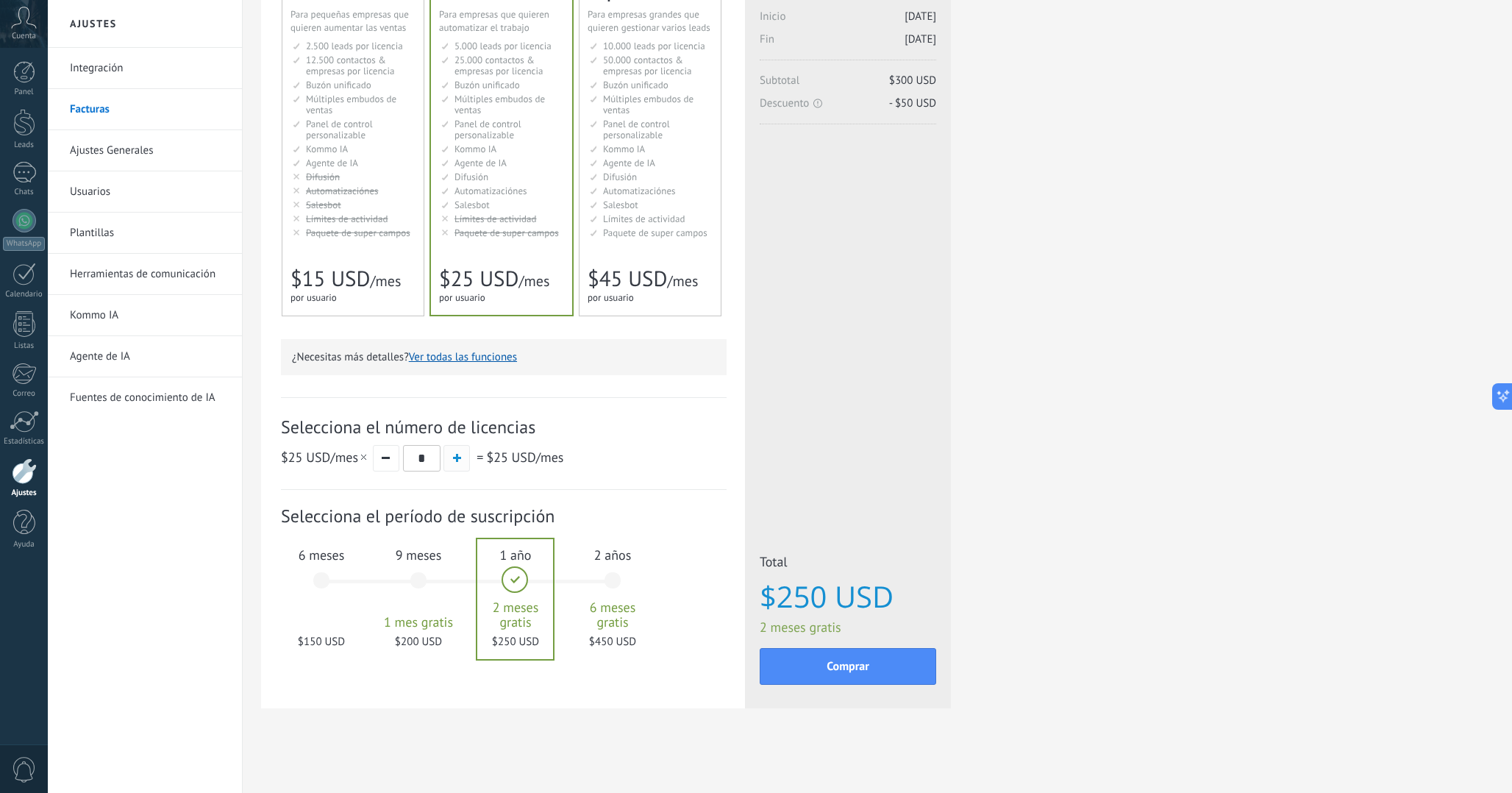
click at [463, 451] on button "button" at bounding box center [456, 458] width 26 height 26
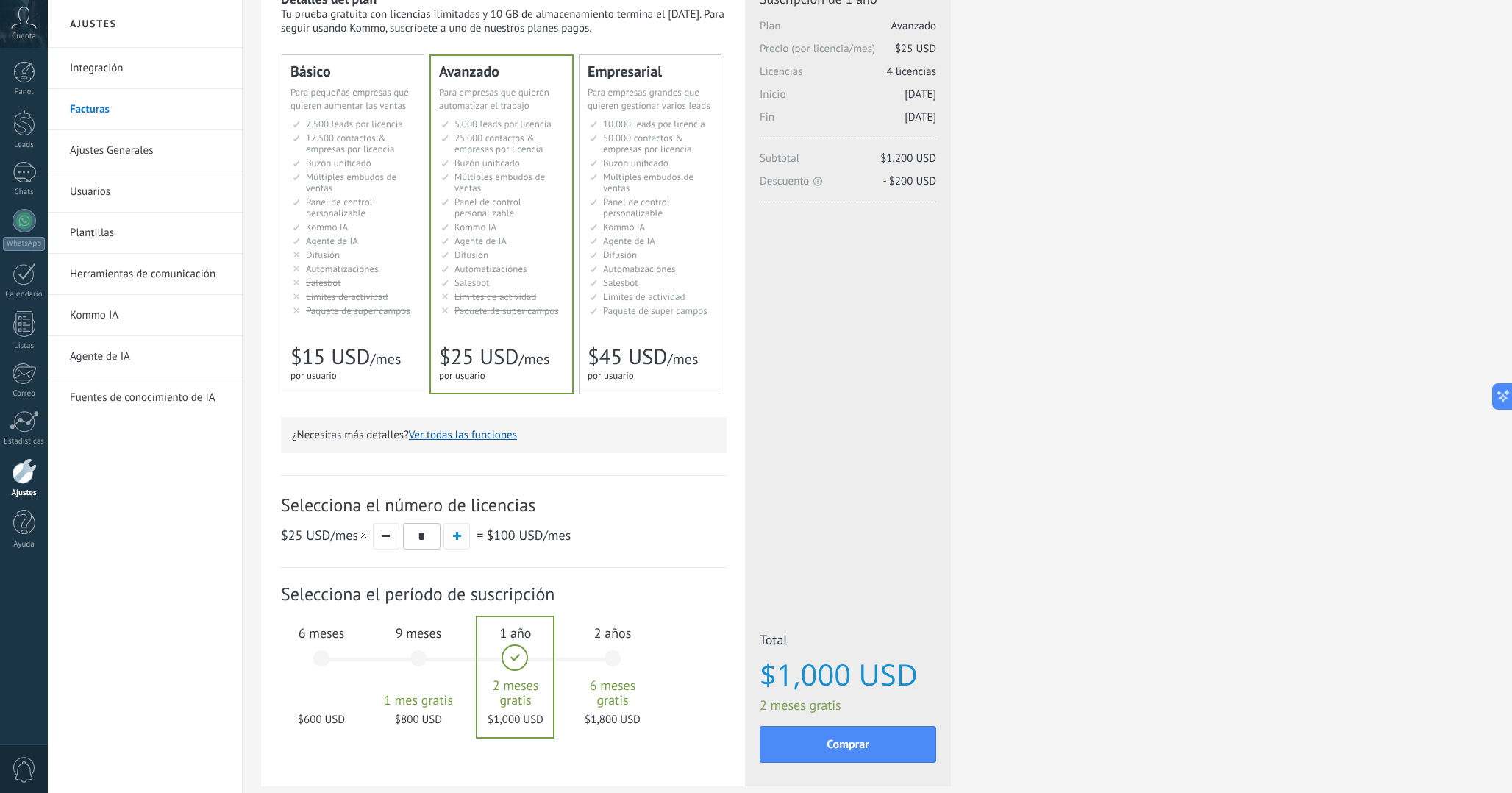
scroll to position [54, 0]
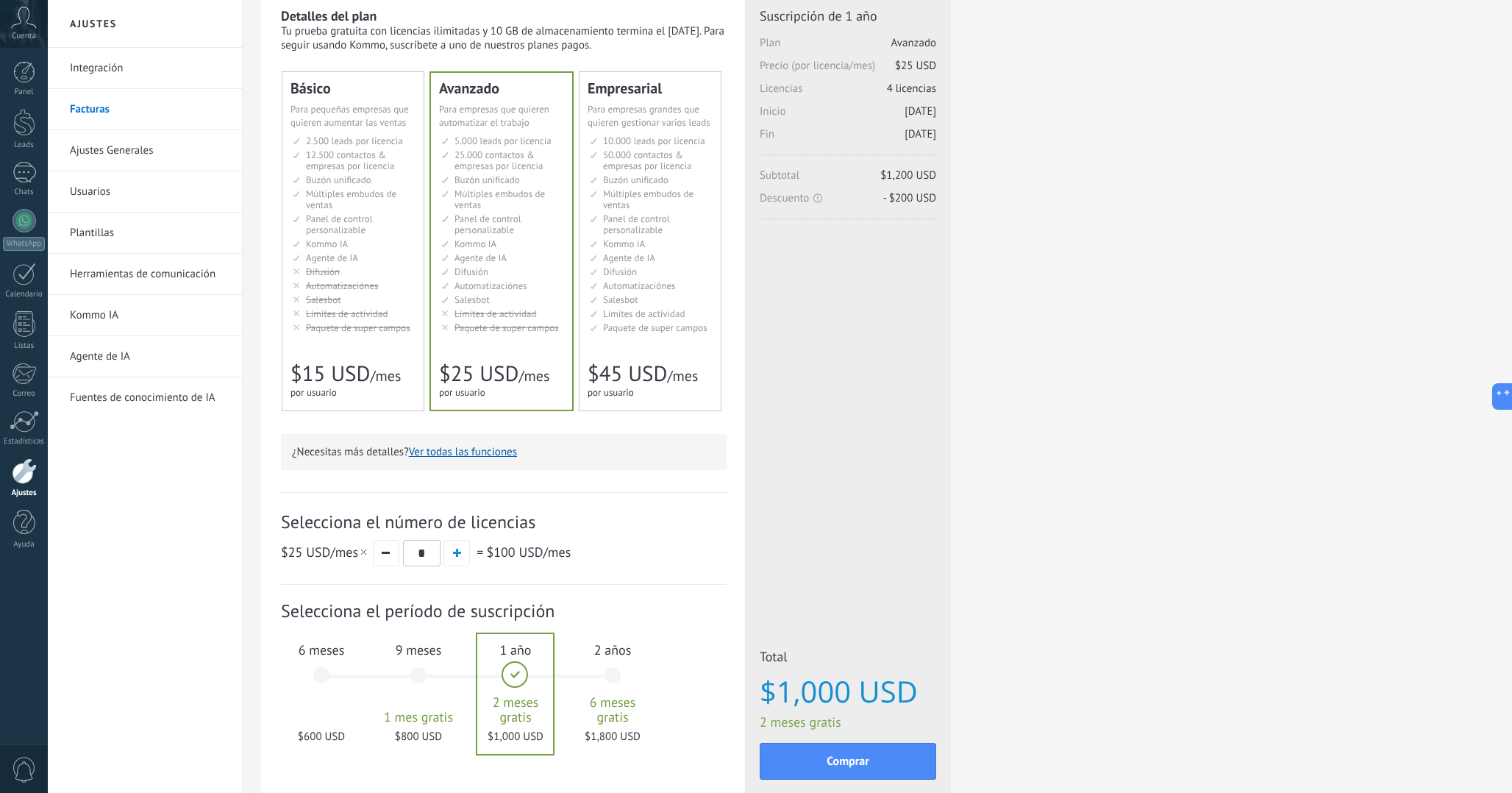
drag, startPoint x: 458, startPoint y: 454, endPoint x: 465, endPoint y: 413, distance: 41.6
click at [465, 412] on div "Detalles del plan Tu prueba gratuita con licencias ilimitadas y 10 GB de almace…" at bounding box center [503, 395] width 446 height 775
click at [465, 413] on div "Básico Для увеличения продаж в малом бизнесе For small businesses that want to …" at bounding box center [503, 253] width 446 height 362
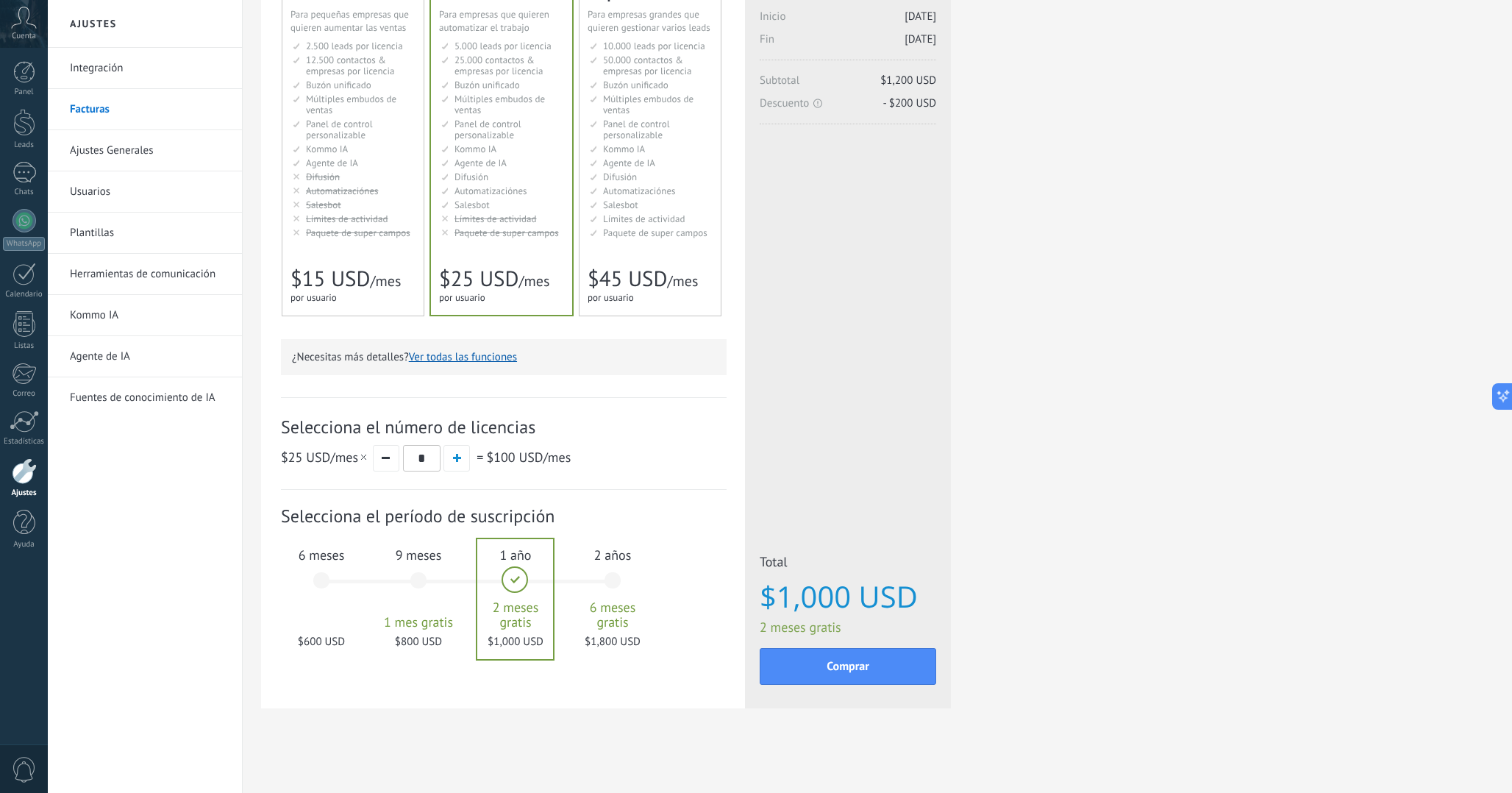
scroll to position [151, 0]
click at [465, 427] on span "Selecciona el número de licencias" at bounding box center [503, 427] width 446 height 23
click at [452, 427] on span "Selecciona el número de licencias" at bounding box center [503, 427] width 446 height 23
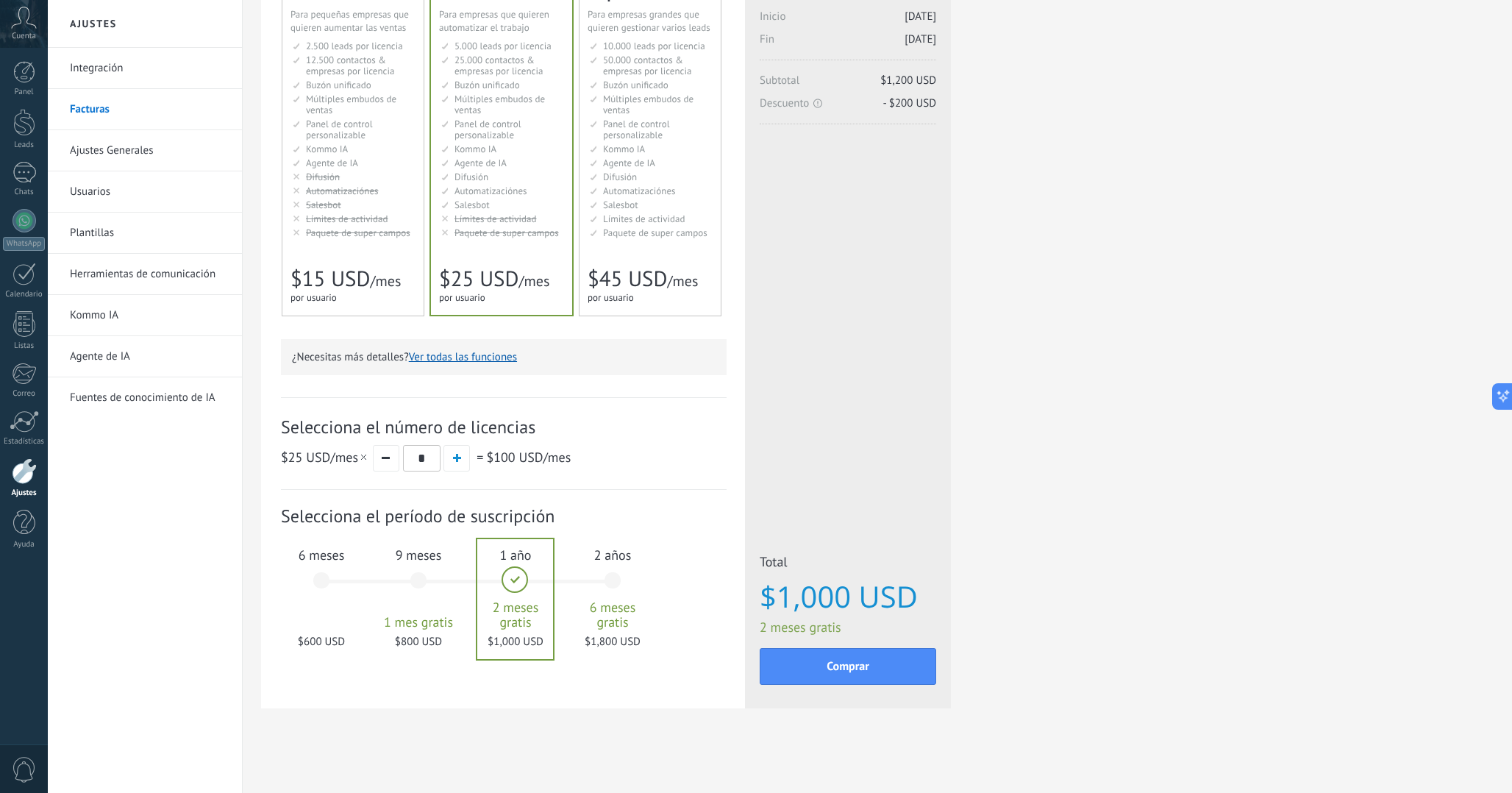
click at [452, 427] on span "Selecciona el número de licencias" at bounding box center [503, 427] width 446 height 23
click at [428, 427] on span "Selecciona el número de licencias" at bounding box center [503, 427] width 446 height 23
click at [397, 427] on span "Selecciona el número de licencias" at bounding box center [503, 427] width 446 height 23
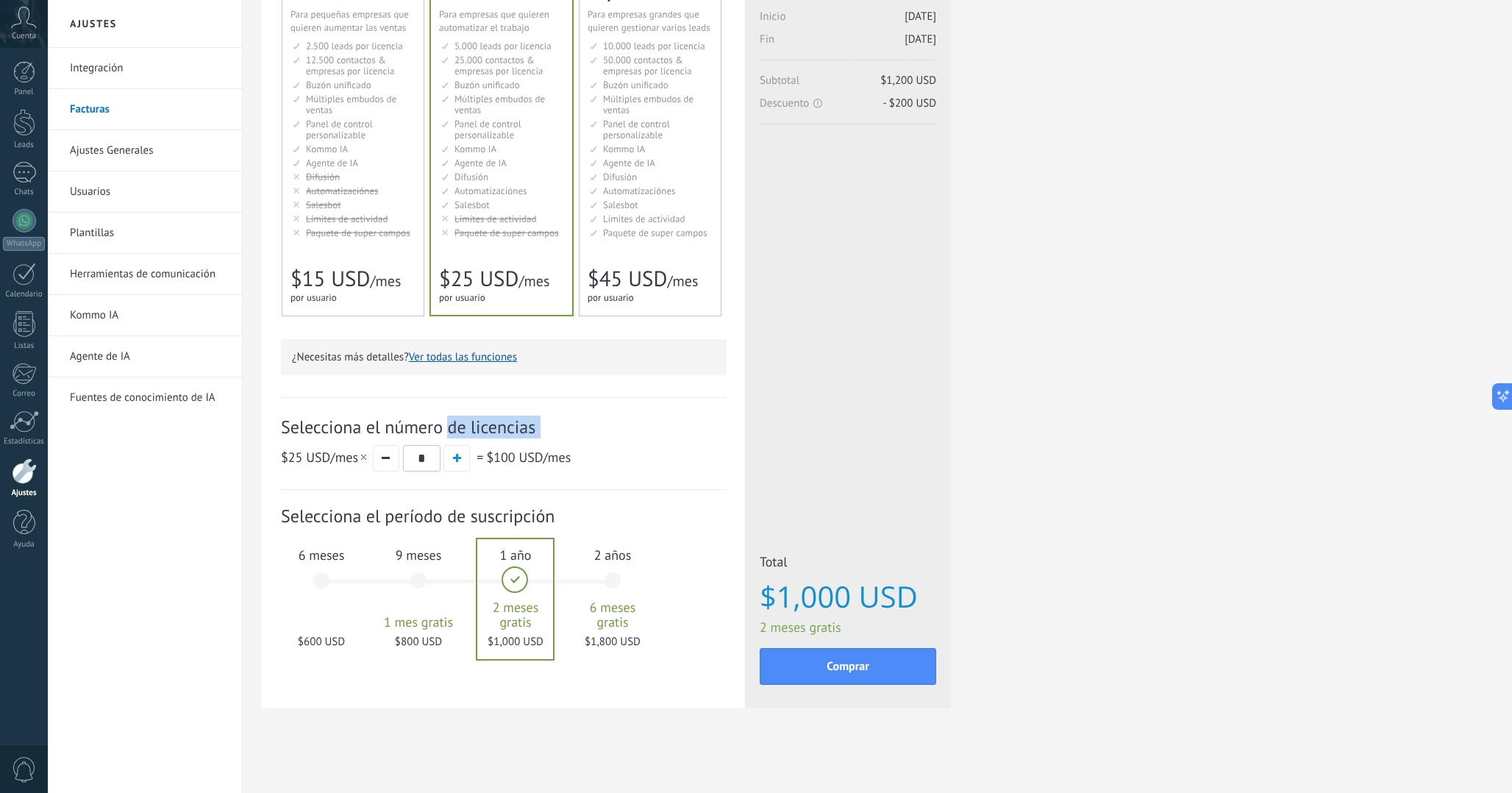
click at [397, 427] on span "Selecciona el número de licencias" at bounding box center [503, 427] width 446 height 23
click at [384, 427] on span "Selecciona el número de licencias" at bounding box center [503, 427] width 446 height 23
click at [378, 427] on span "Selecciona el número de licencias" at bounding box center [503, 427] width 446 height 23
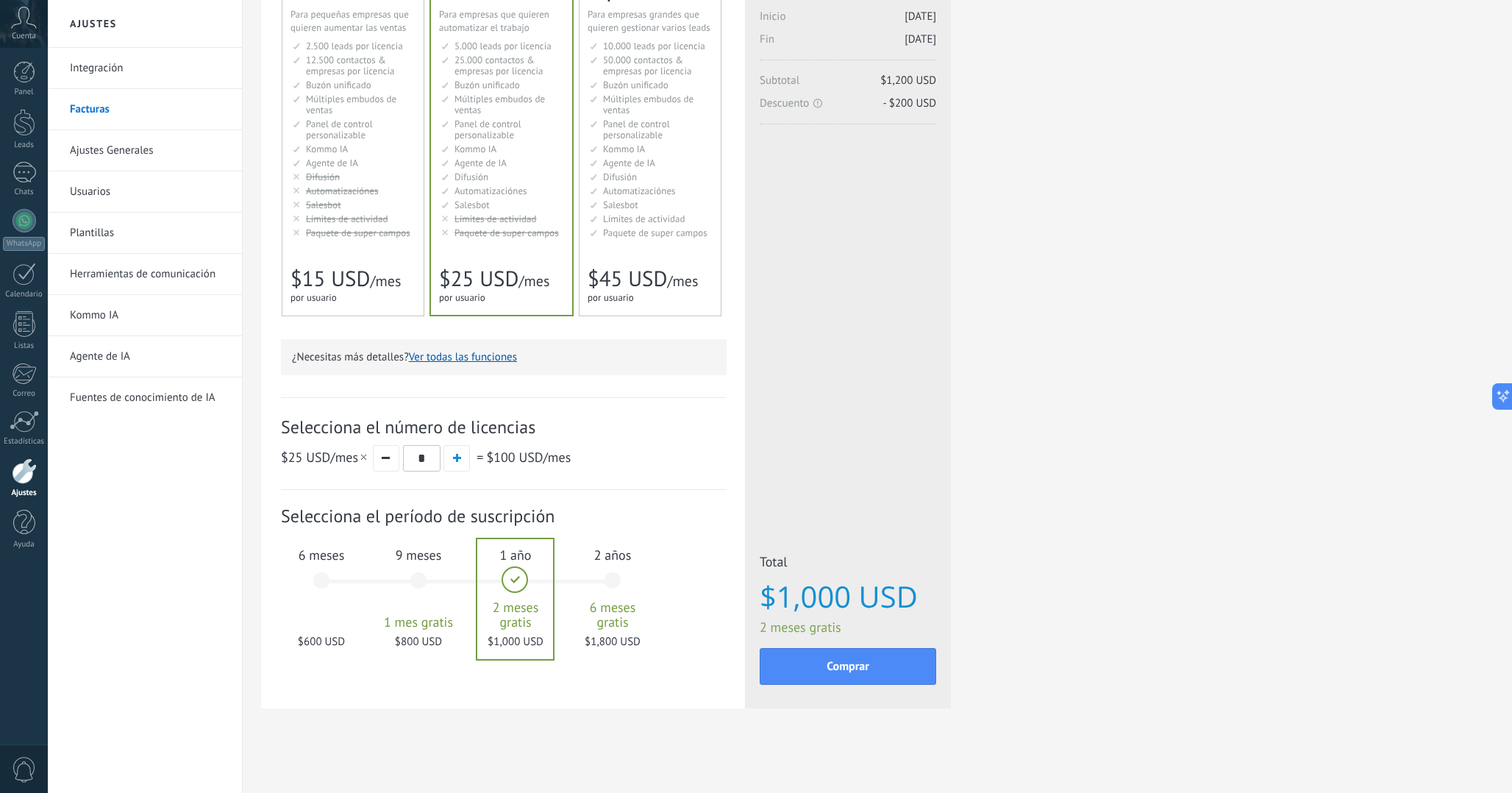
click at [378, 429] on span "Selecciona el número de licencias" at bounding box center [503, 427] width 446 height 23
click at [361, 429] on span "Selecciona el número de licencias" at bounding box center [503, 427] width 446 height 23
click at [339, 429] on span "Selecciona el número de licencias" at bounding box center [503, 427] width 446 height 23
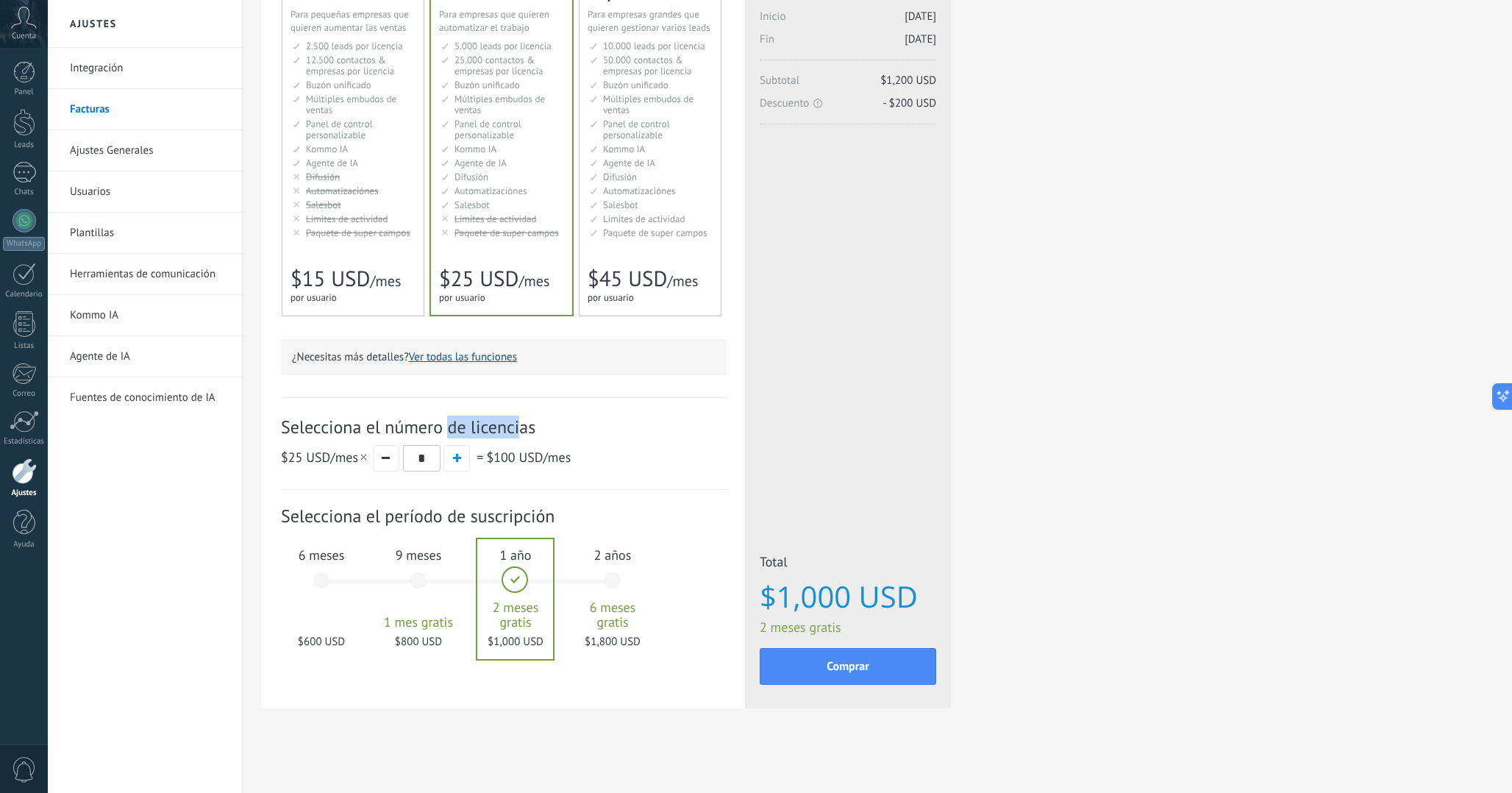
click at [339, 429] on span "Selecciona el número de licencias" at bounding box center [503, 427] width 446 height 23
click at [388, 428] on span "Selecciona el número de licencias" at bounding box center [503, 427] width 446 height 23
click at [412, 428] on span "Selecciona el número de licencias" at bounding box center [503, 427] width 446 height 23
click at [450, 459] on button "button" at bounding box center [456, 458] width 26 height 26
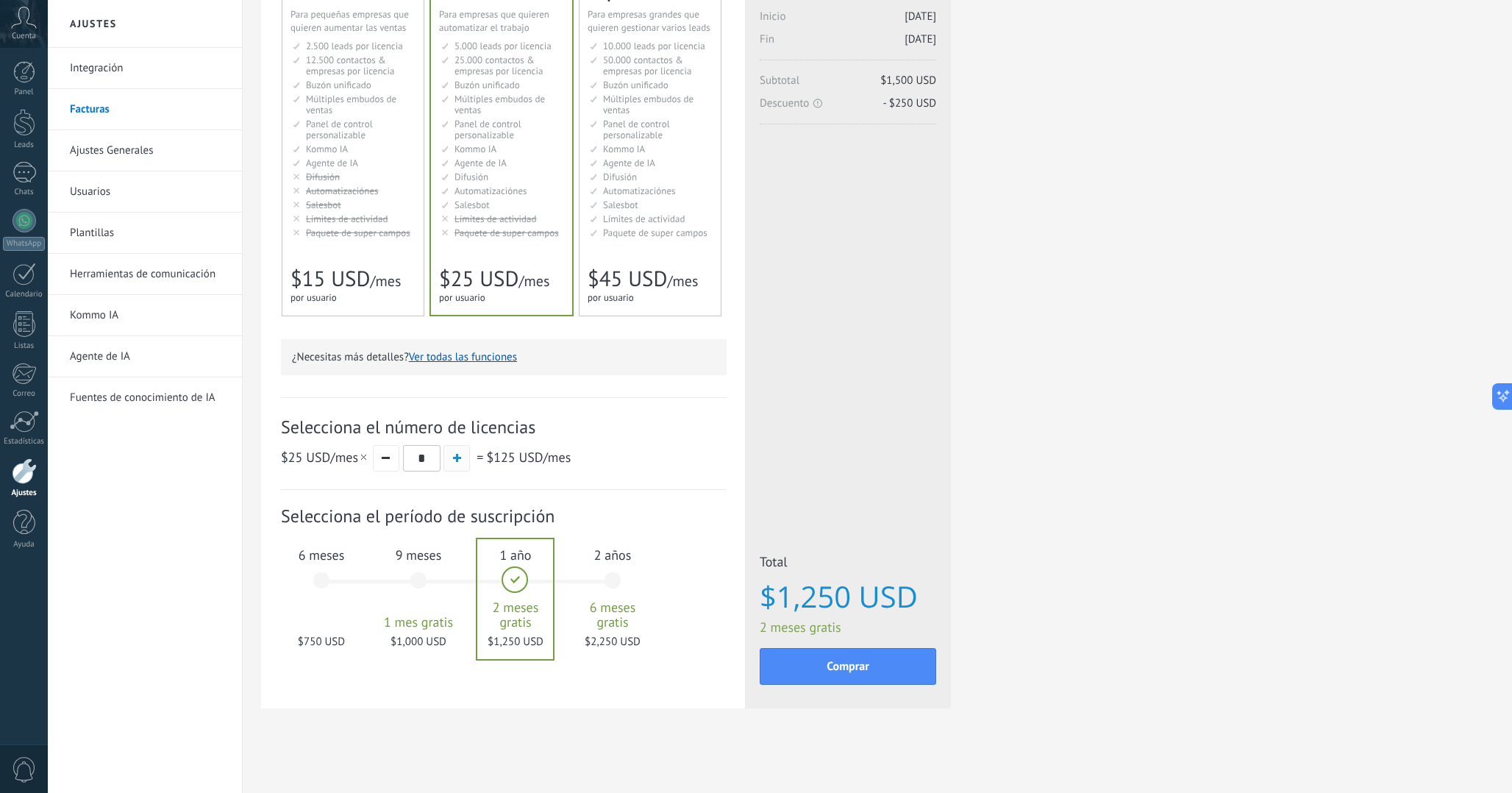
click at [450, 459] on button "button" at bounding box center [456, 458] width 26 height 26
drag, startPoint x: 519, startPoint y: 449, endPoint x: 583, endPoint y: 443, distance: 64.3
click at [583, 444] on div "$25 USD /mes * = $200 USD /mes" at bounding box center [503, 458] width 446 height 27
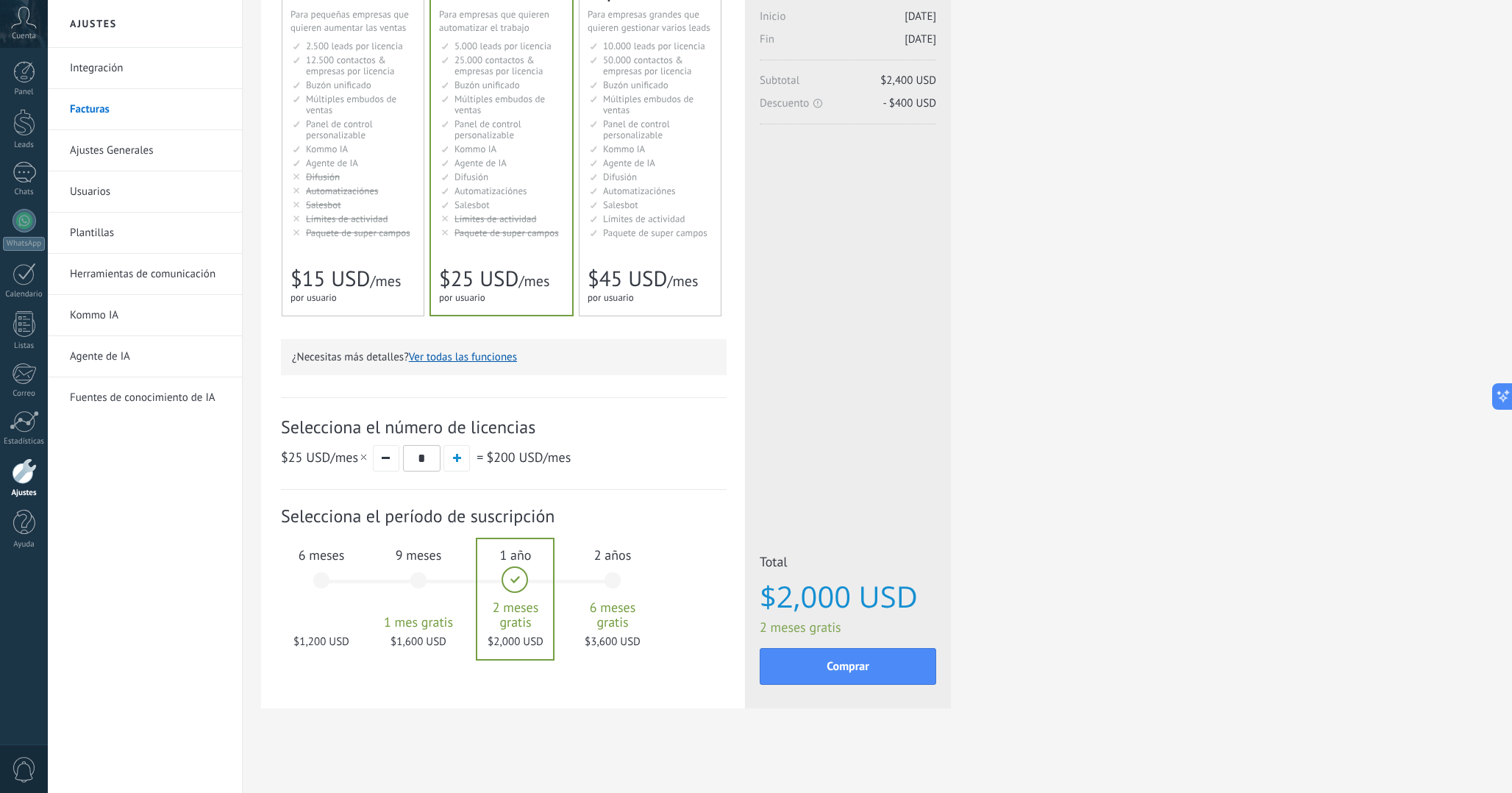
click at [583, 444] on div "$25 USD /mes * = $200 USD /mes" at bounding box center [503, 458] width 446 height 27
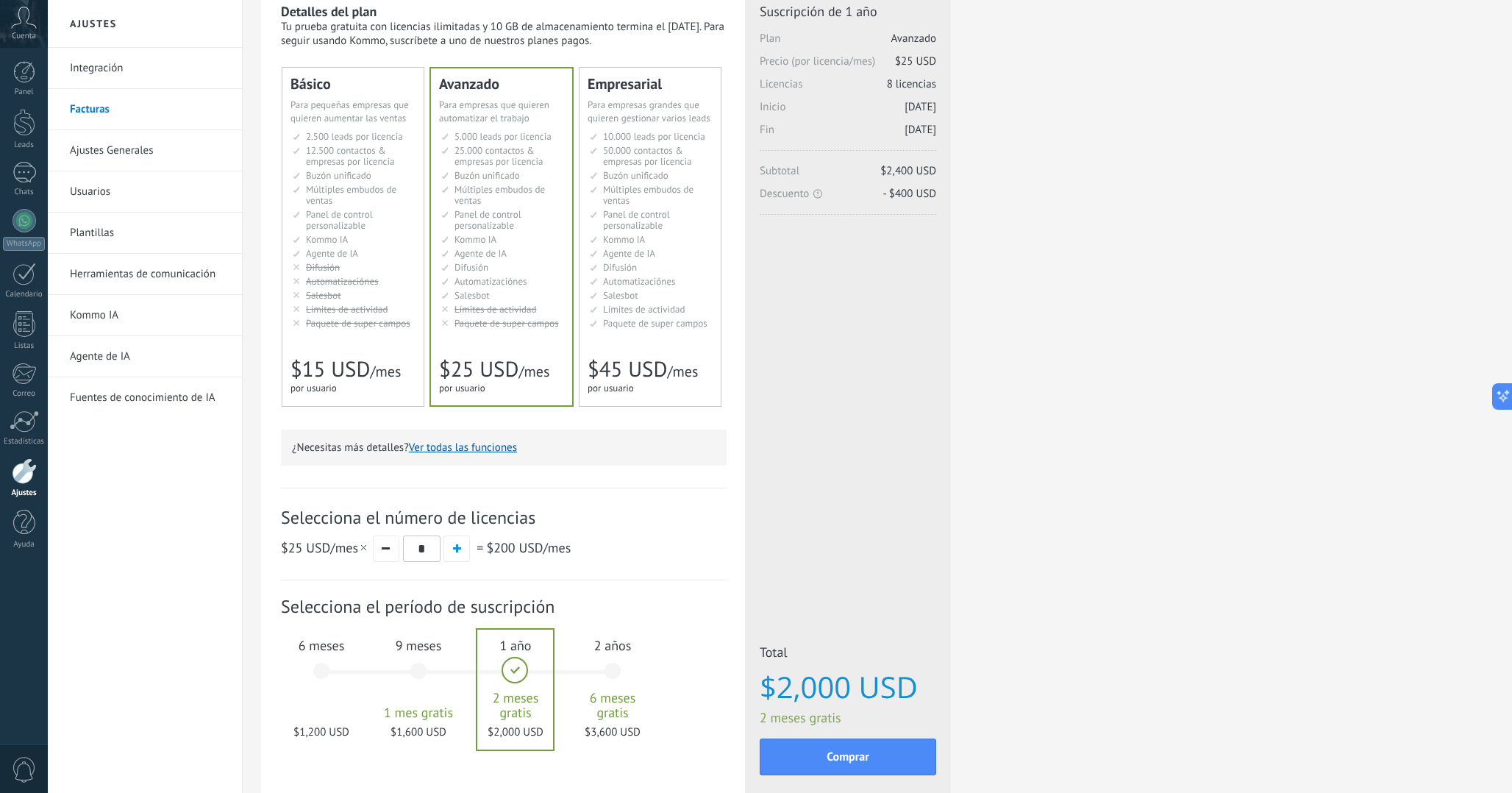
scroll to position [66, 0]
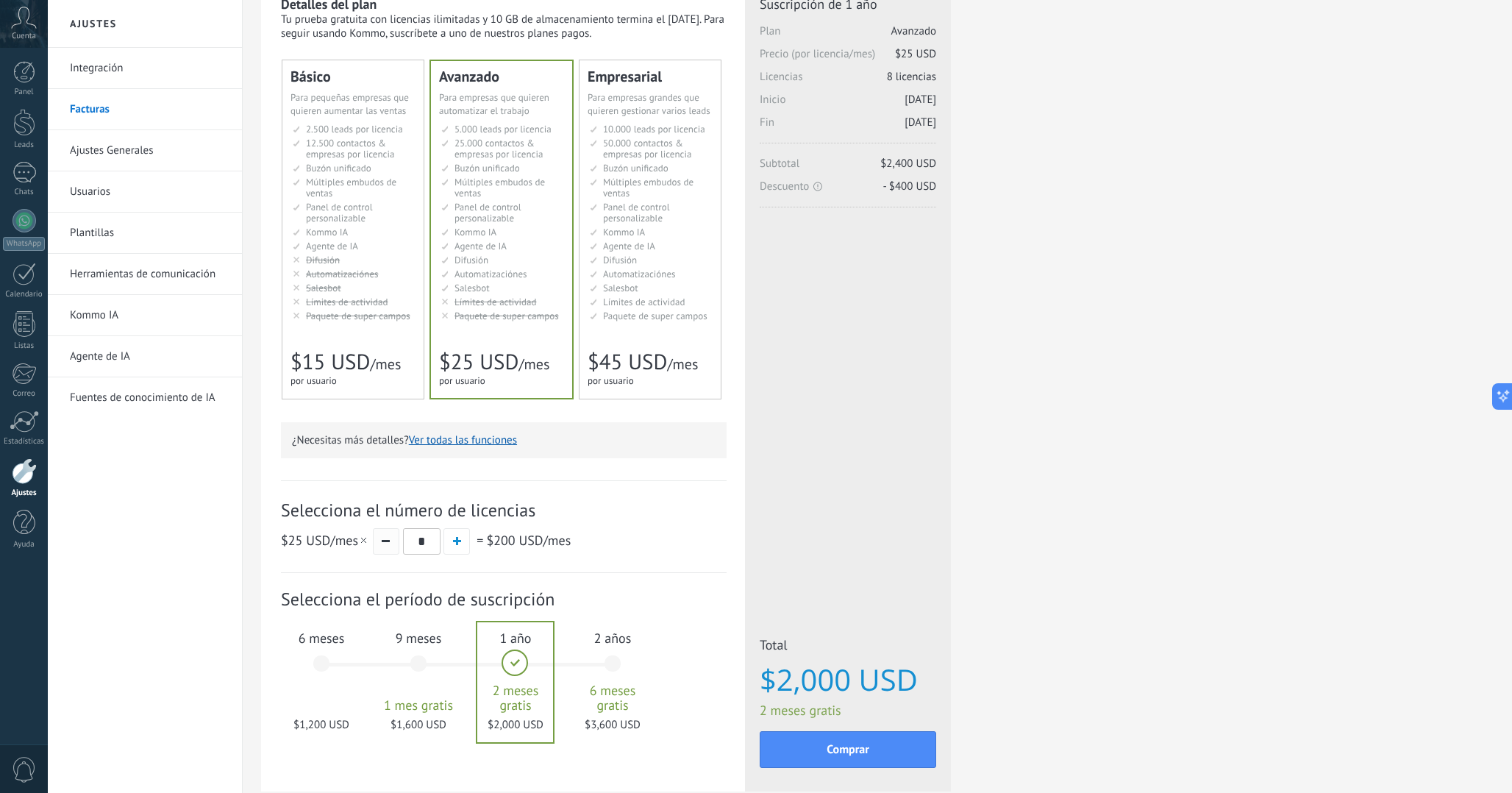
click at [389, 542] on span "button" at bounding box center [386, 541] width 9 height 3
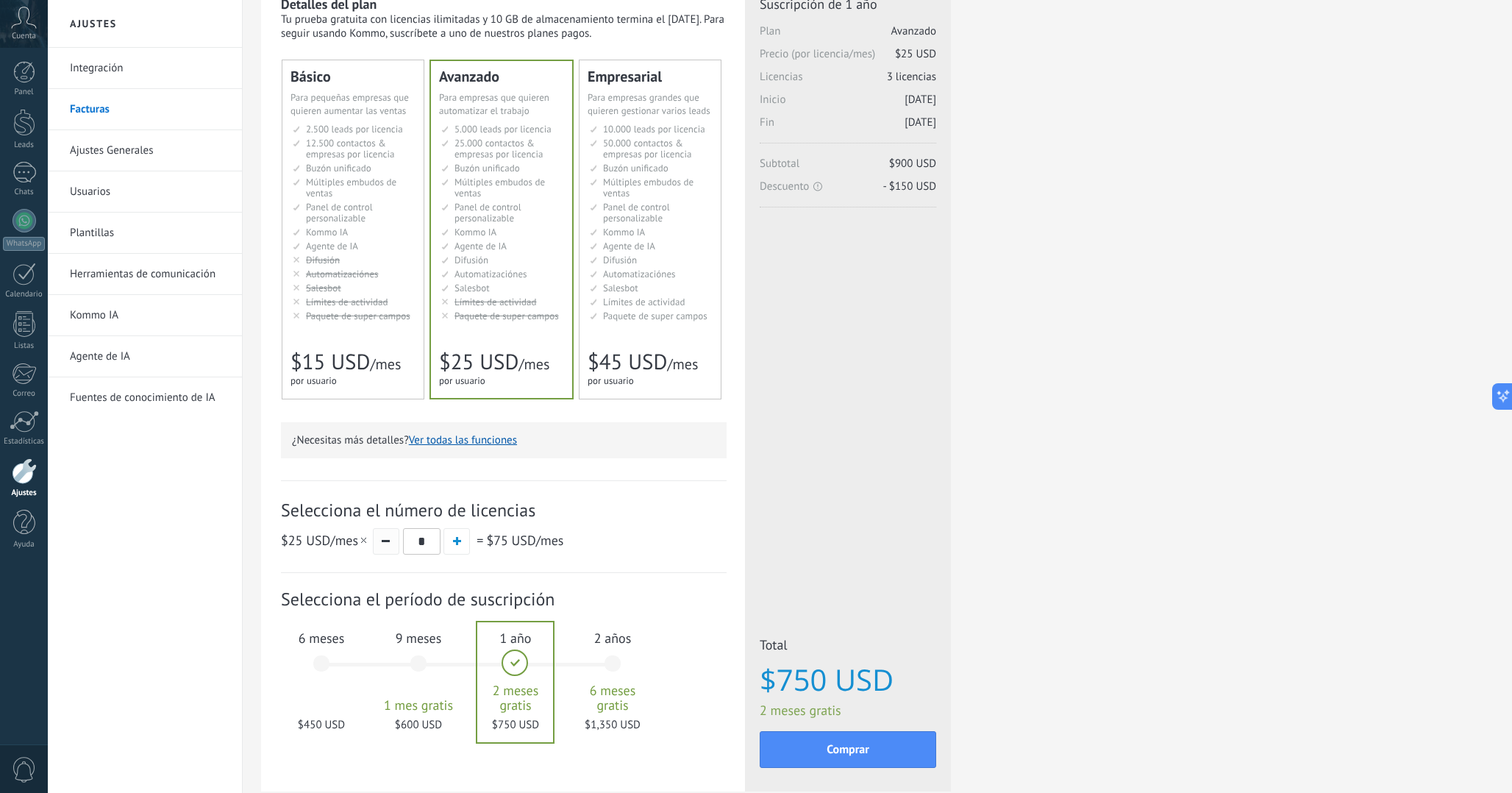
click at [389, 542] on span "button" at bounding box center [386, 541] width 9 height 3
type input "*"
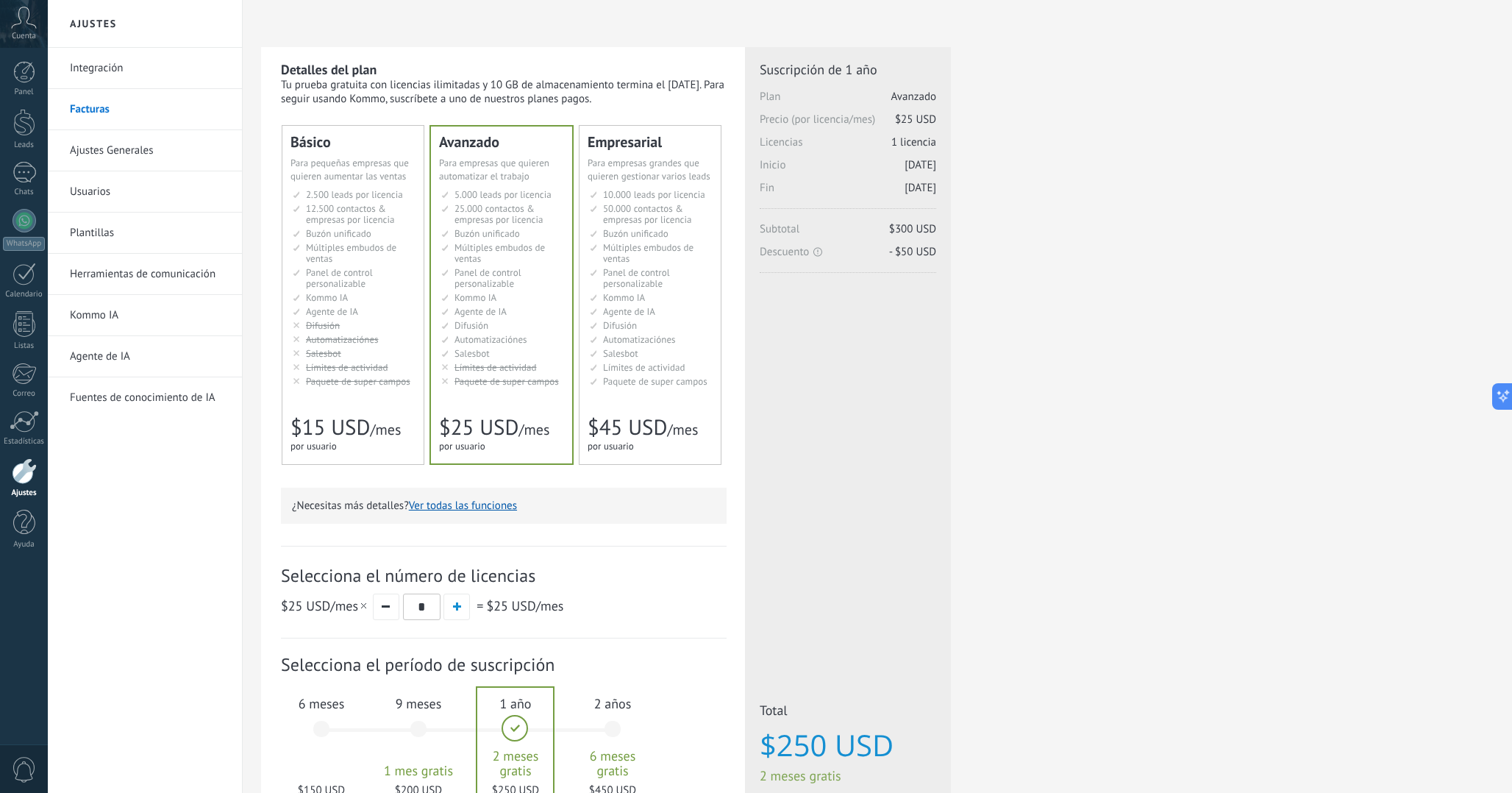
click at [105, 186] on link "Usuarios" at bounding box center [148, 191] width 157 height 41
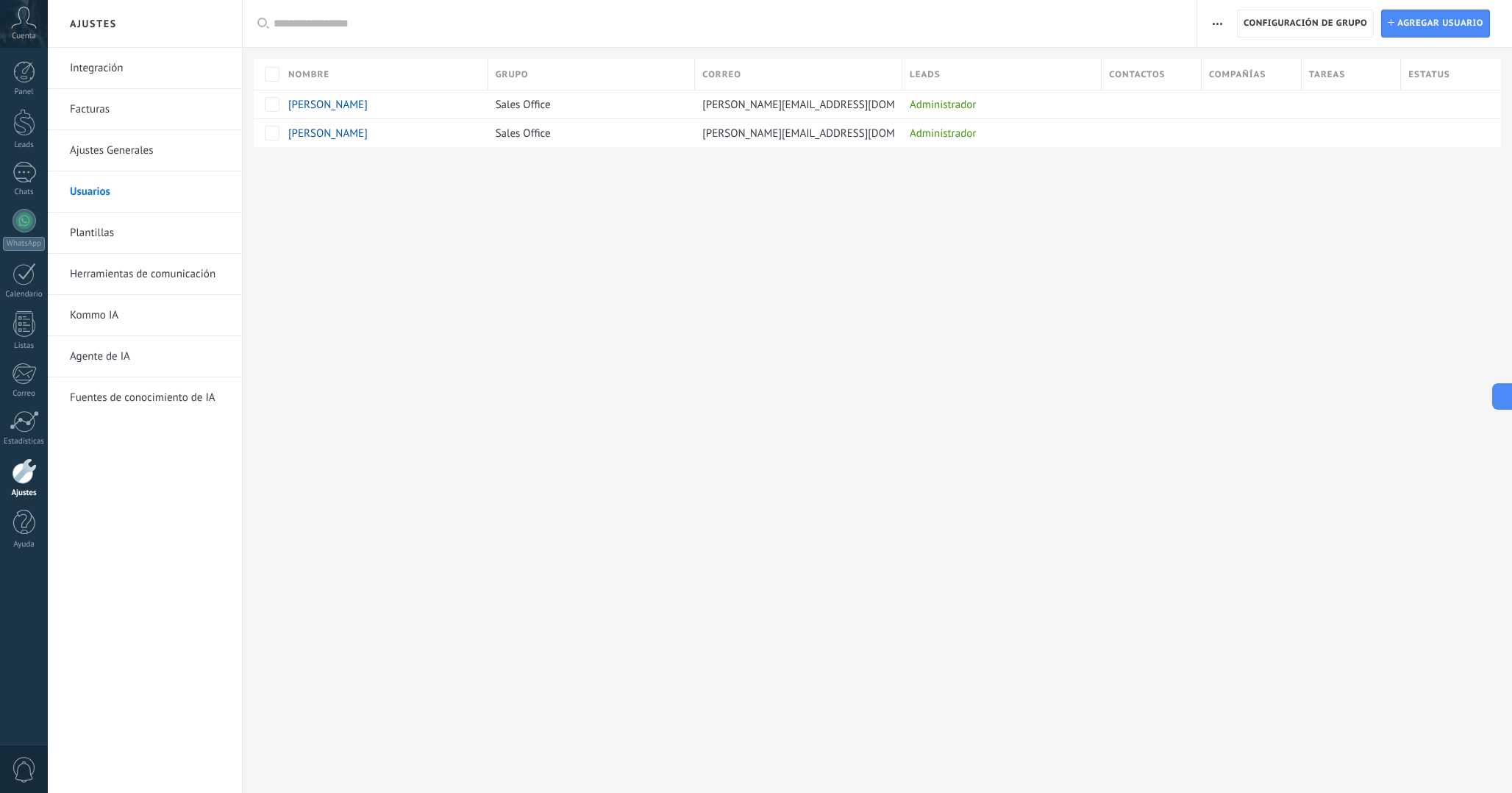
click at [120, 71] on link "Integración" at bounding box center [148, 68] width 157 height 41
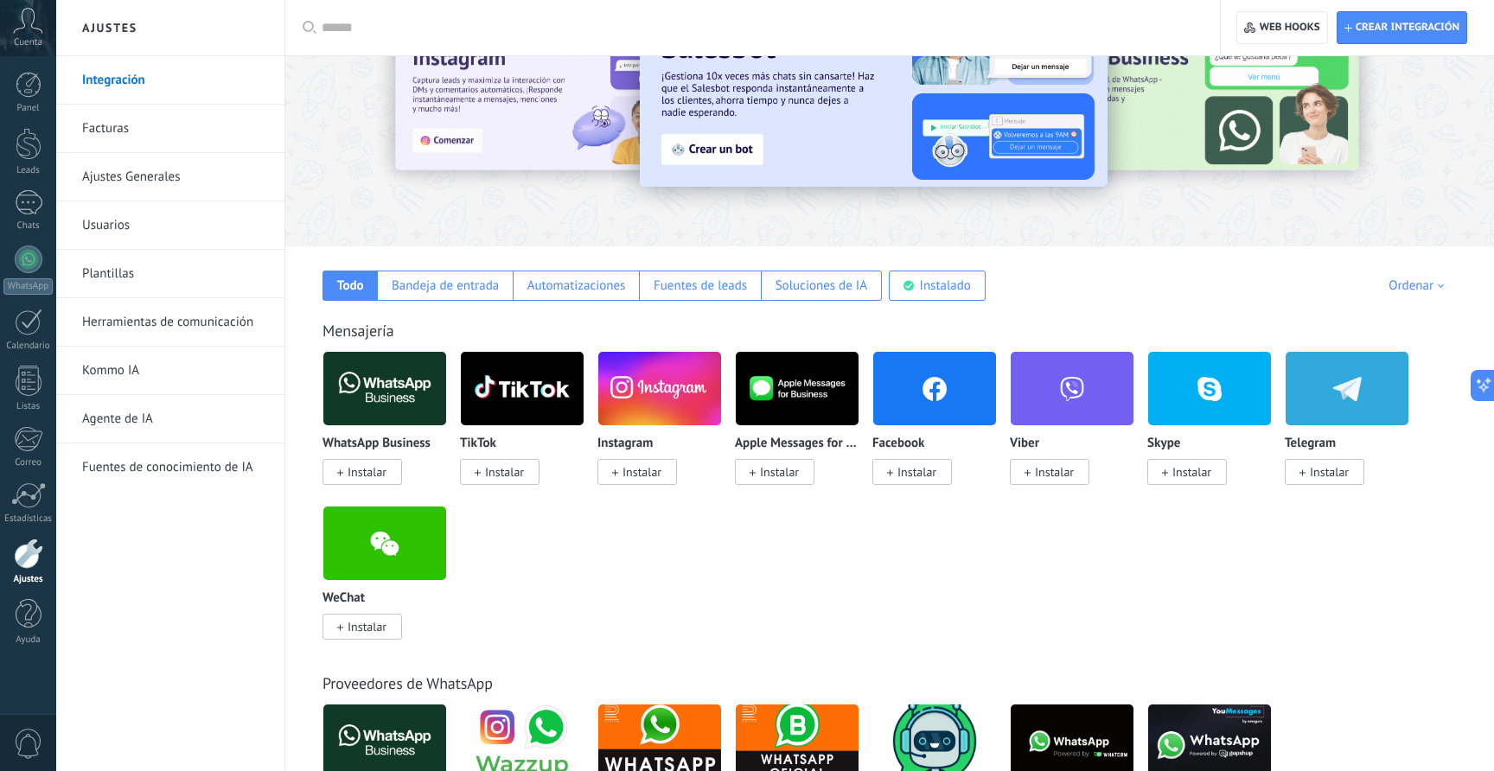
scroll to position [72, 0]
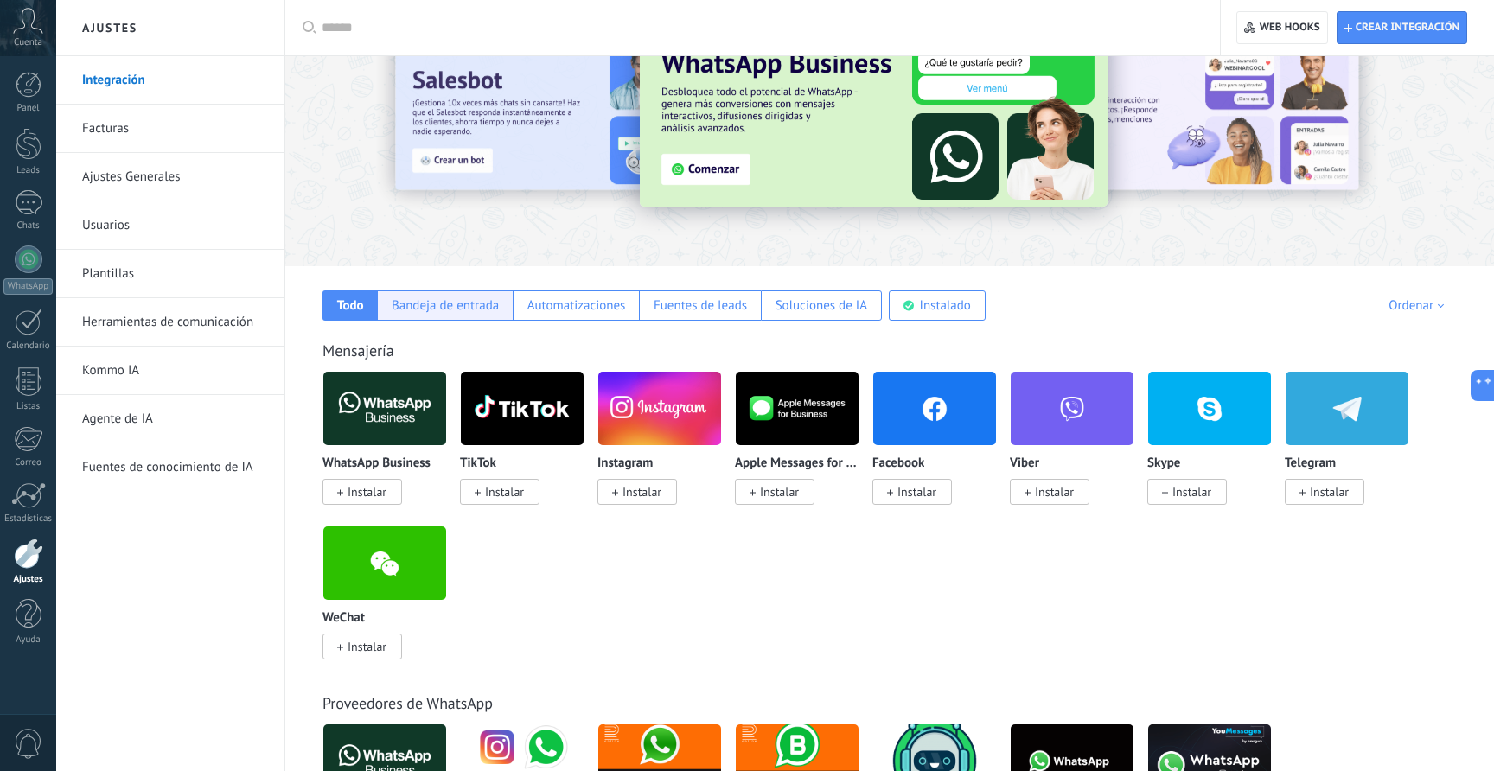
click at [458, 315] on div "Bandeja de entrada" at bounding box center [445, 306] width 136 height 30
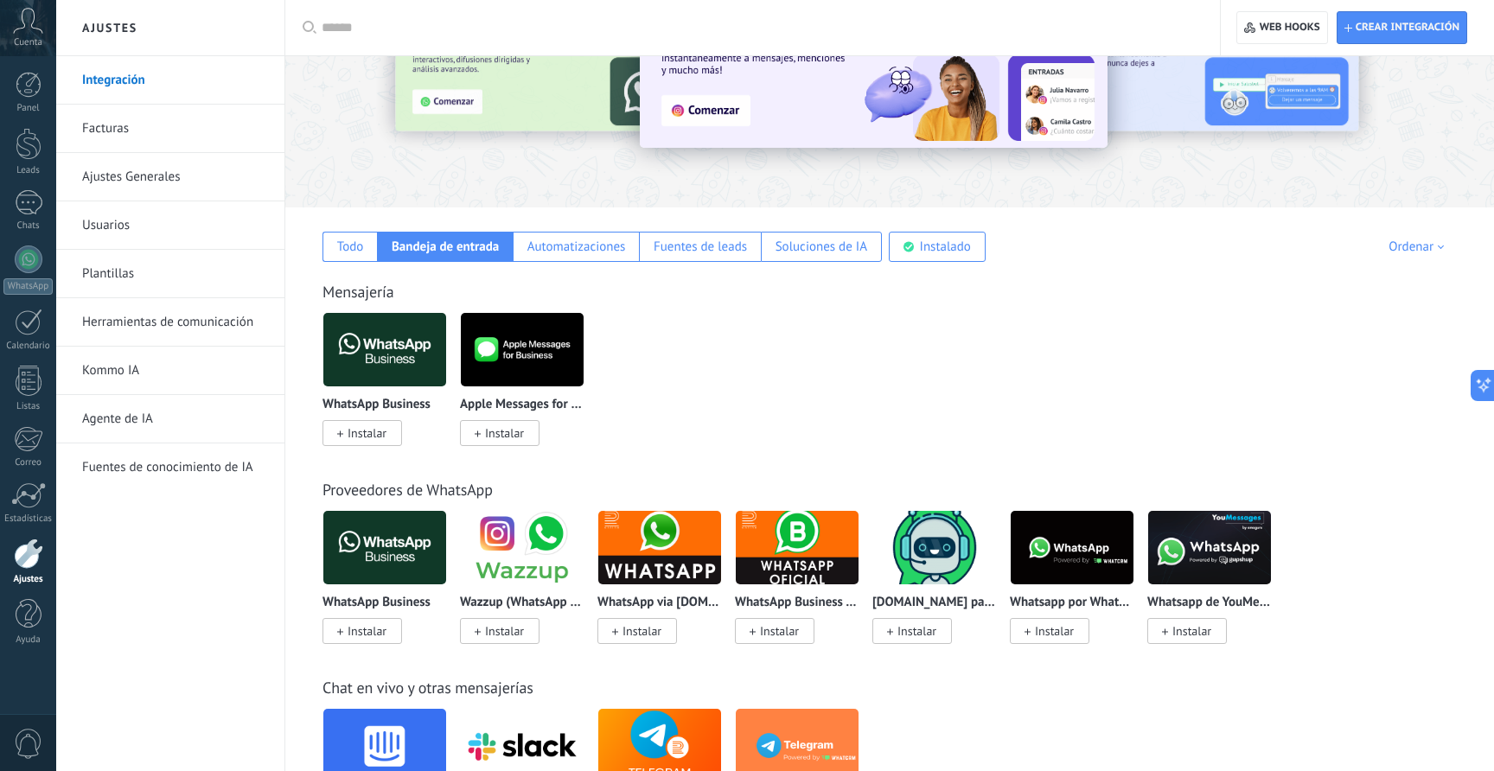
scroll to position [0, 0]
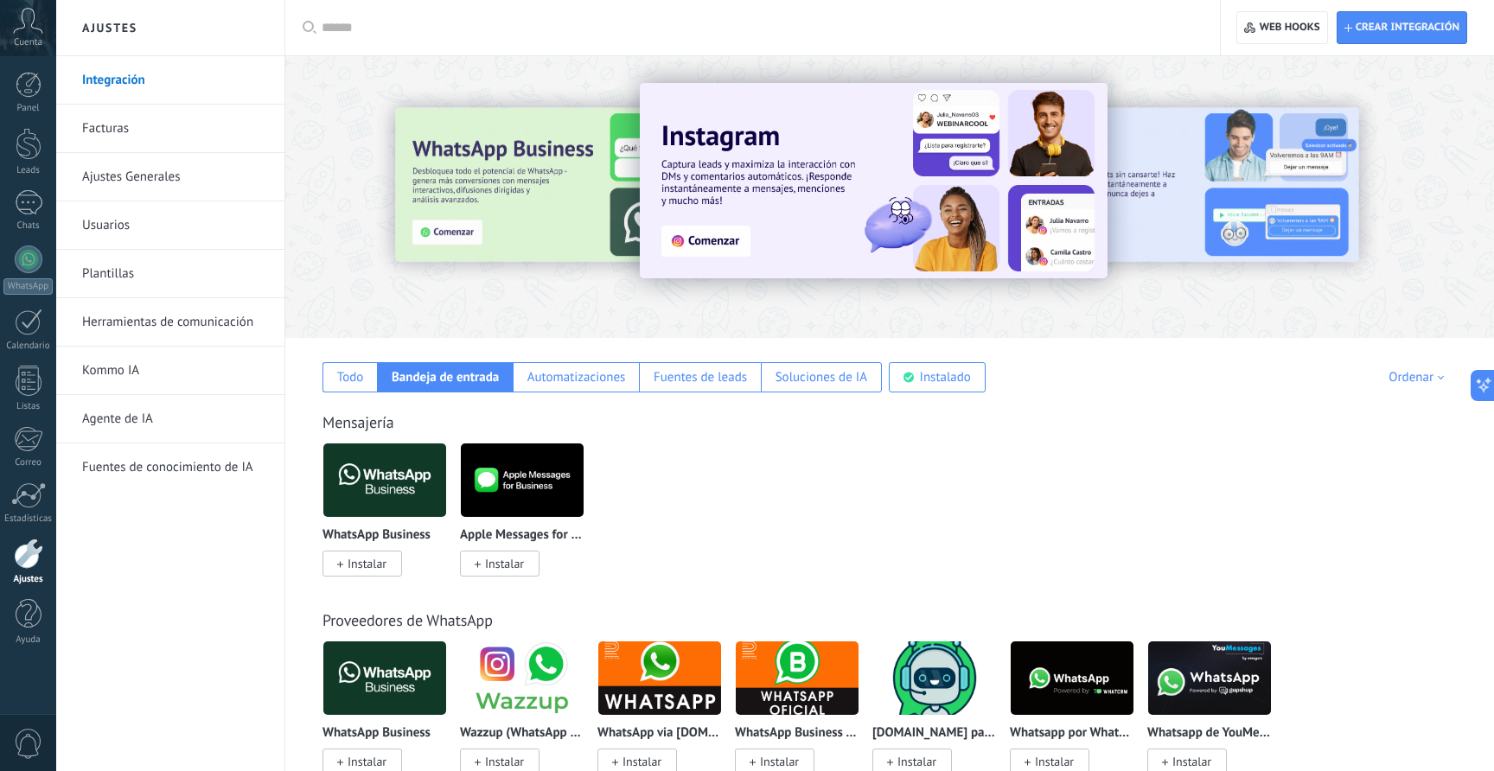
click at [389, 493] on img at bounding box center [384, 480] width 123 height 84
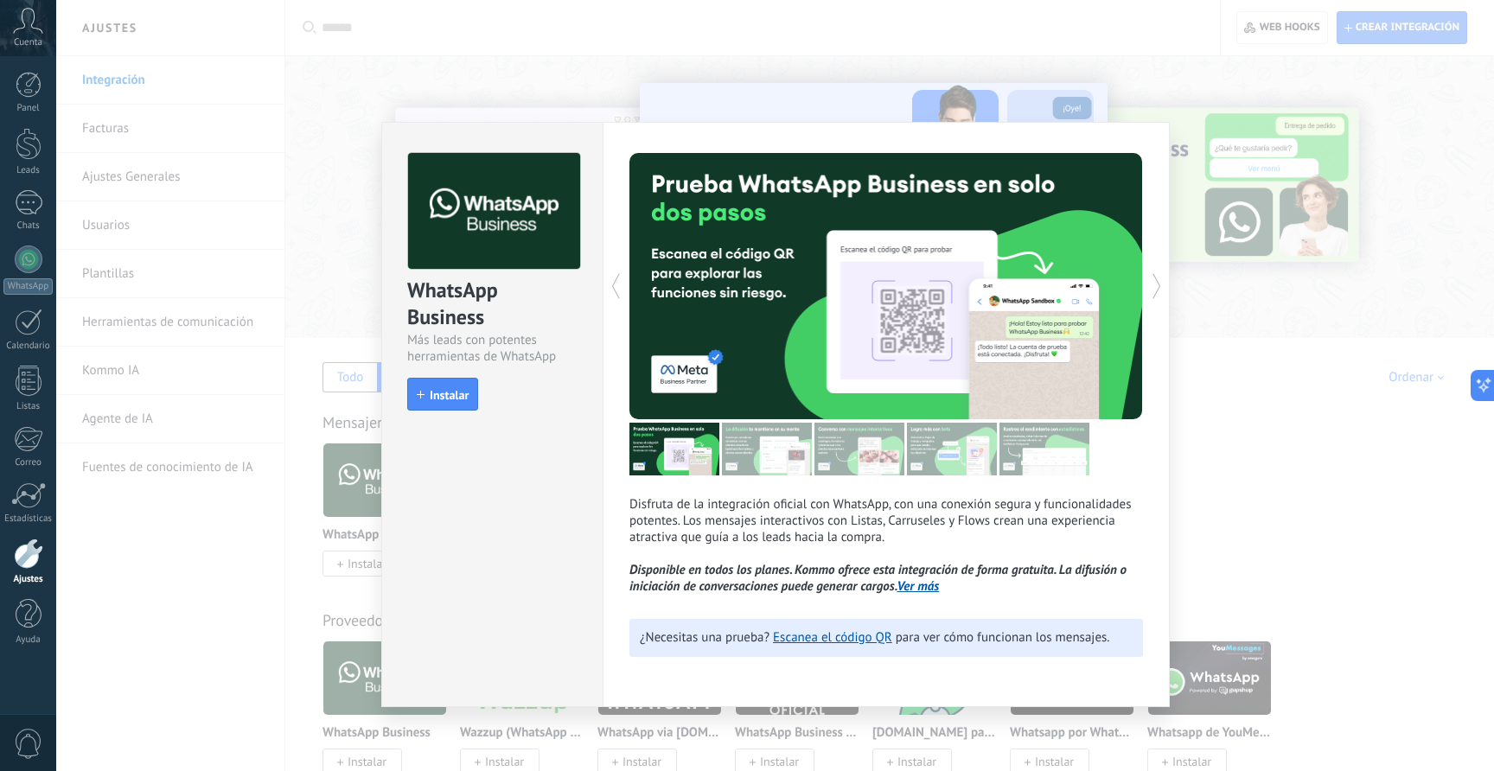
click at [736, 469] on img at bounding box center [767, 449] width 90 height 53
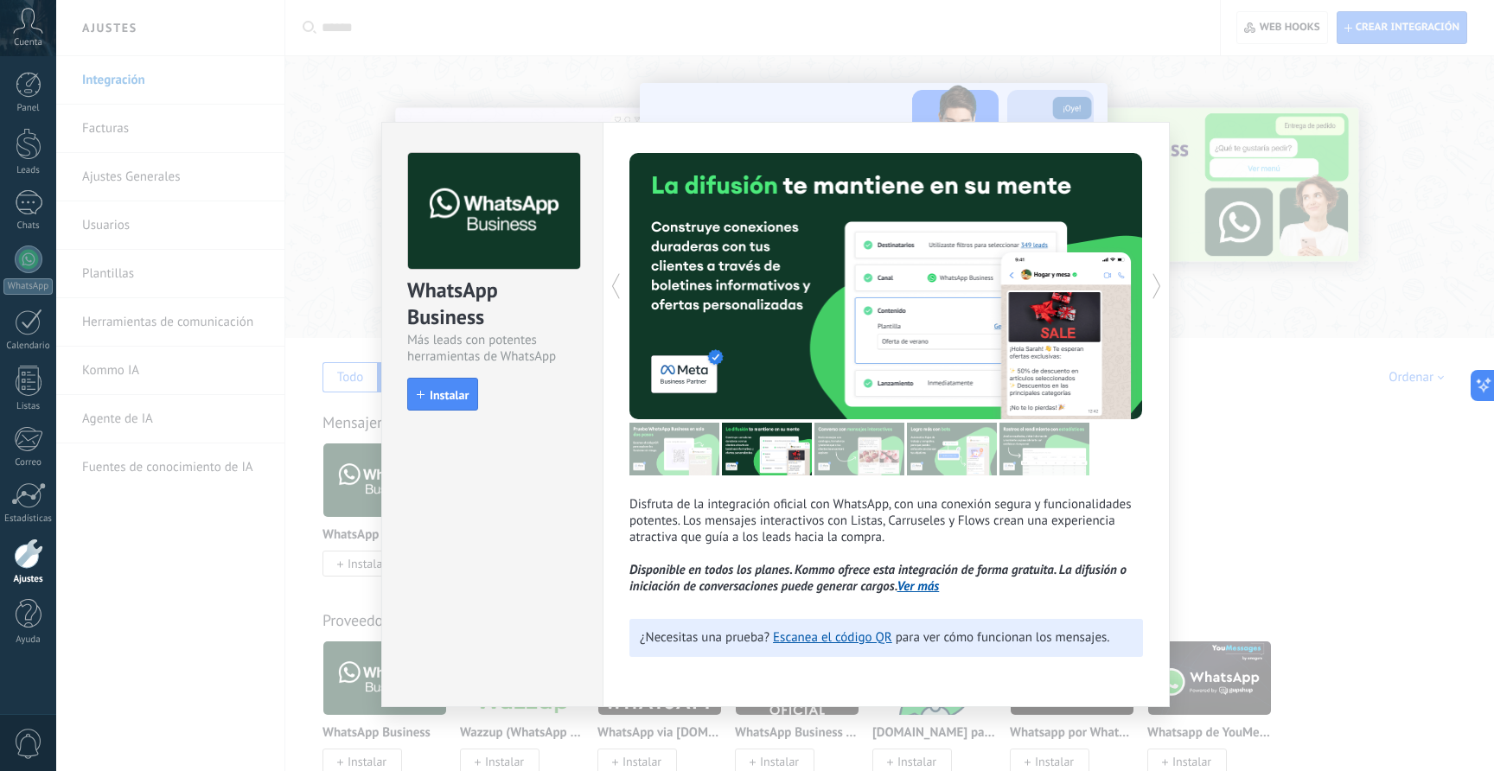
click at [681, 460] on img at bounding box center [675, 449] width 90 height 53
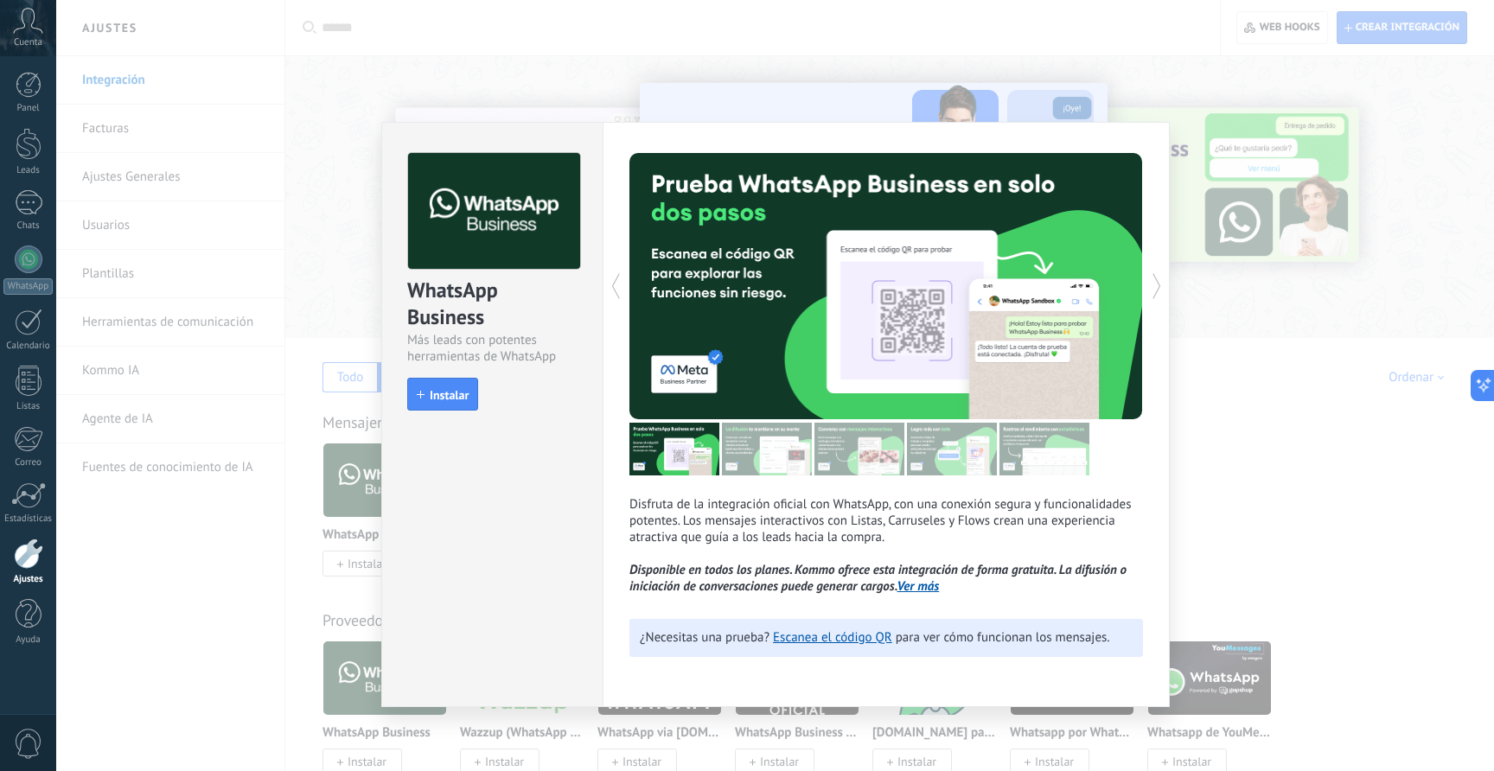
click at [753, 457] on img at bounding box center [767, 449] width 90 height 53
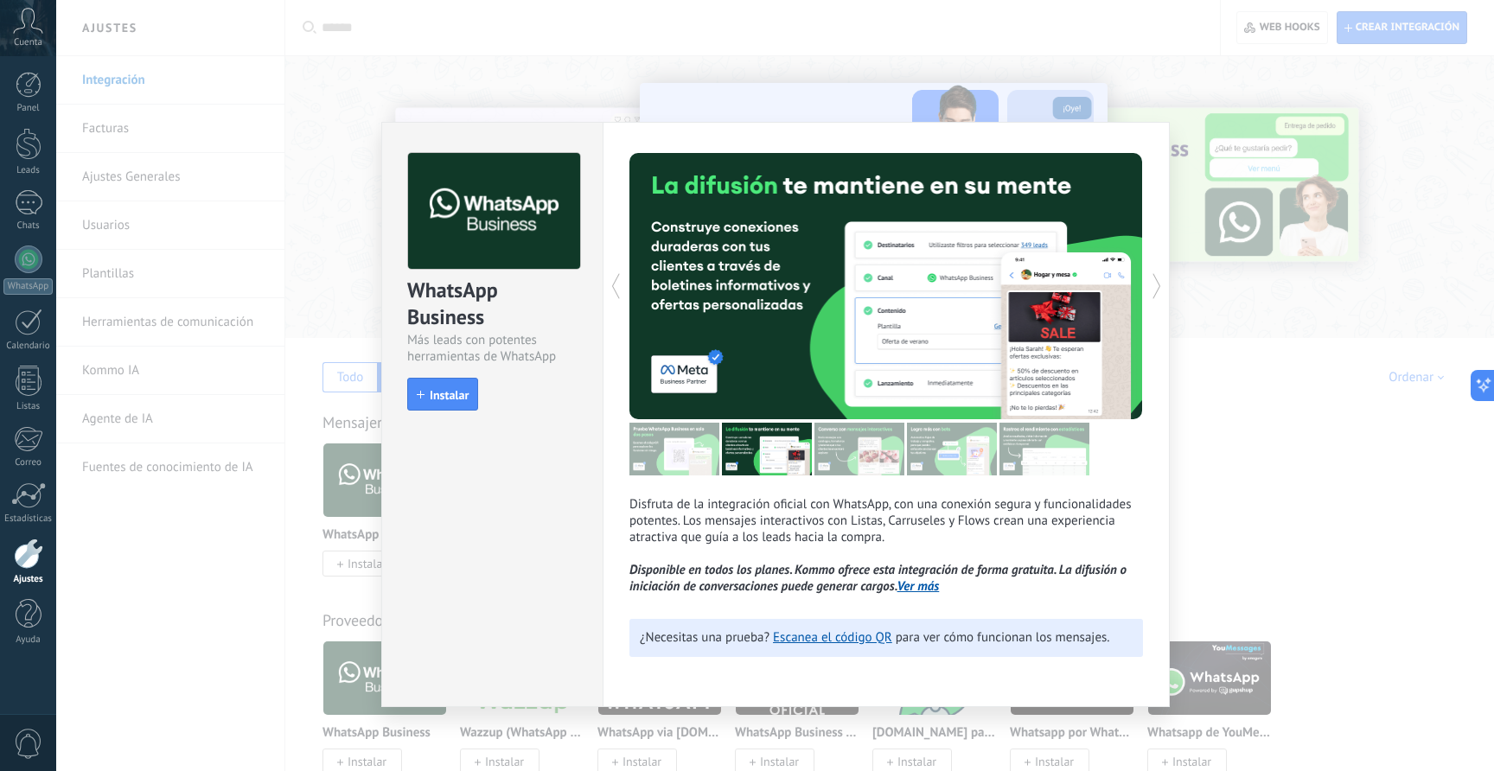
click at [858, 469] on img at bounding box center [860, 449] width 90 height 53
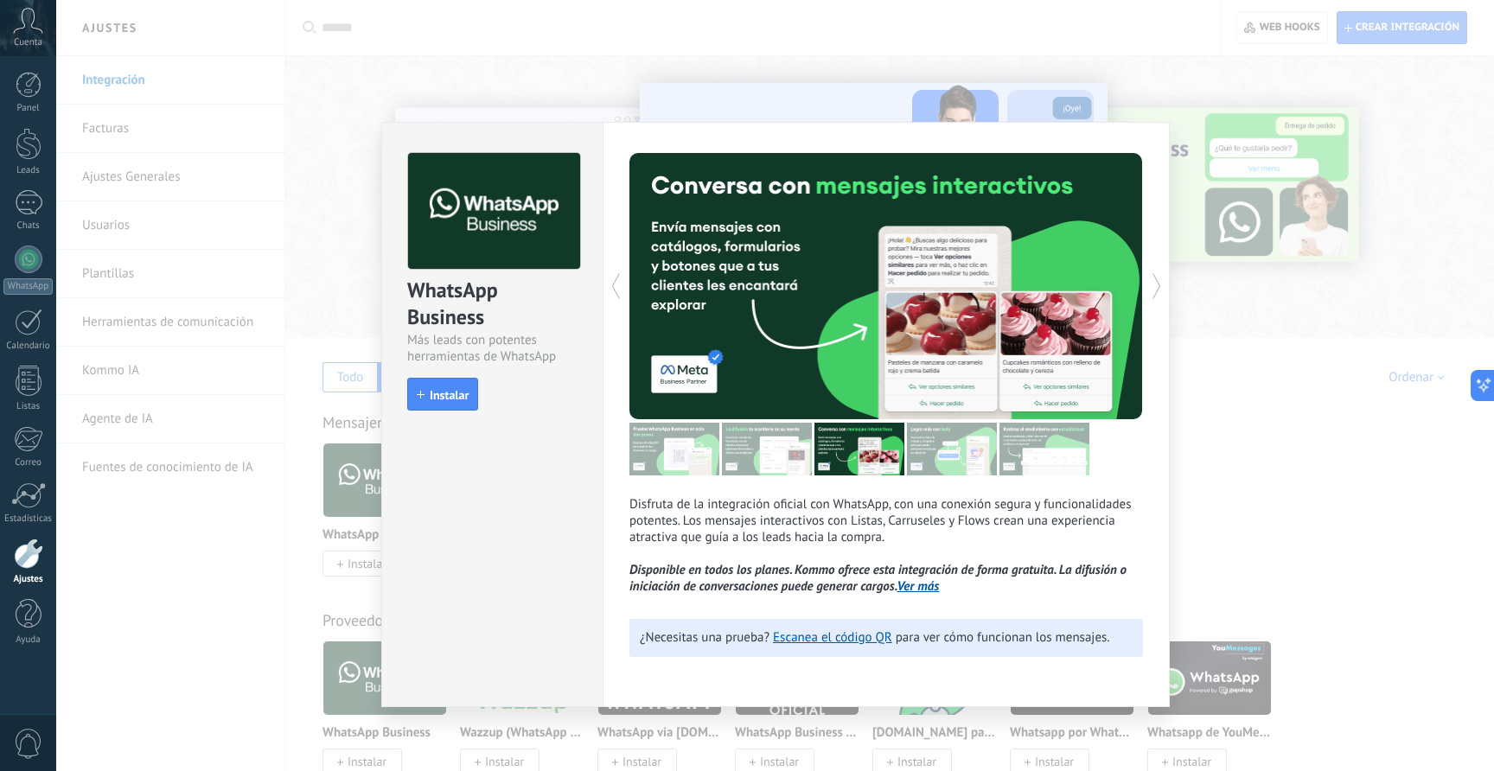
click at [960, 464] on img at bounding box center [952, 449] width 90 height 53
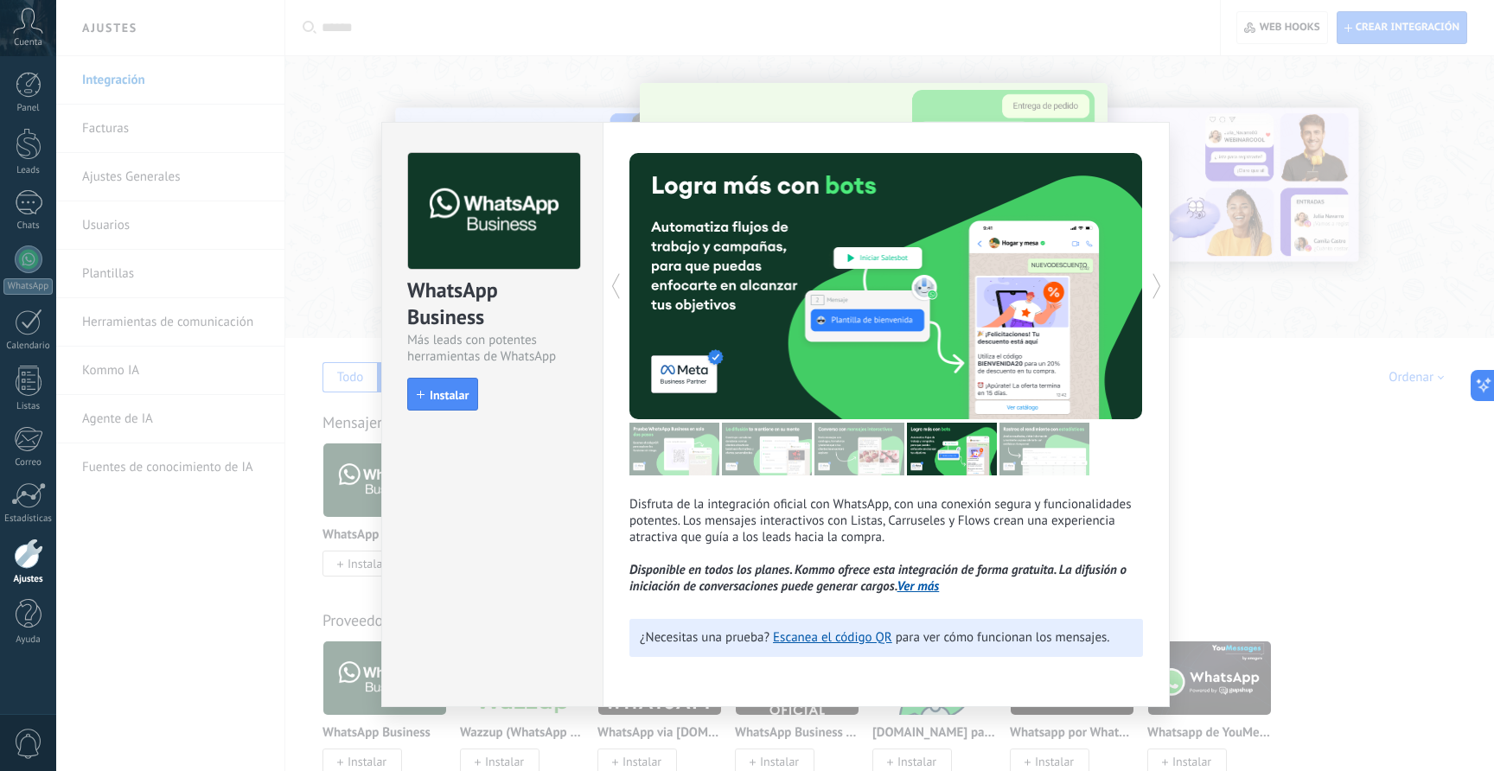
click at [1039, 464] on img at bounding box center [1045, 449] width 90 height 53
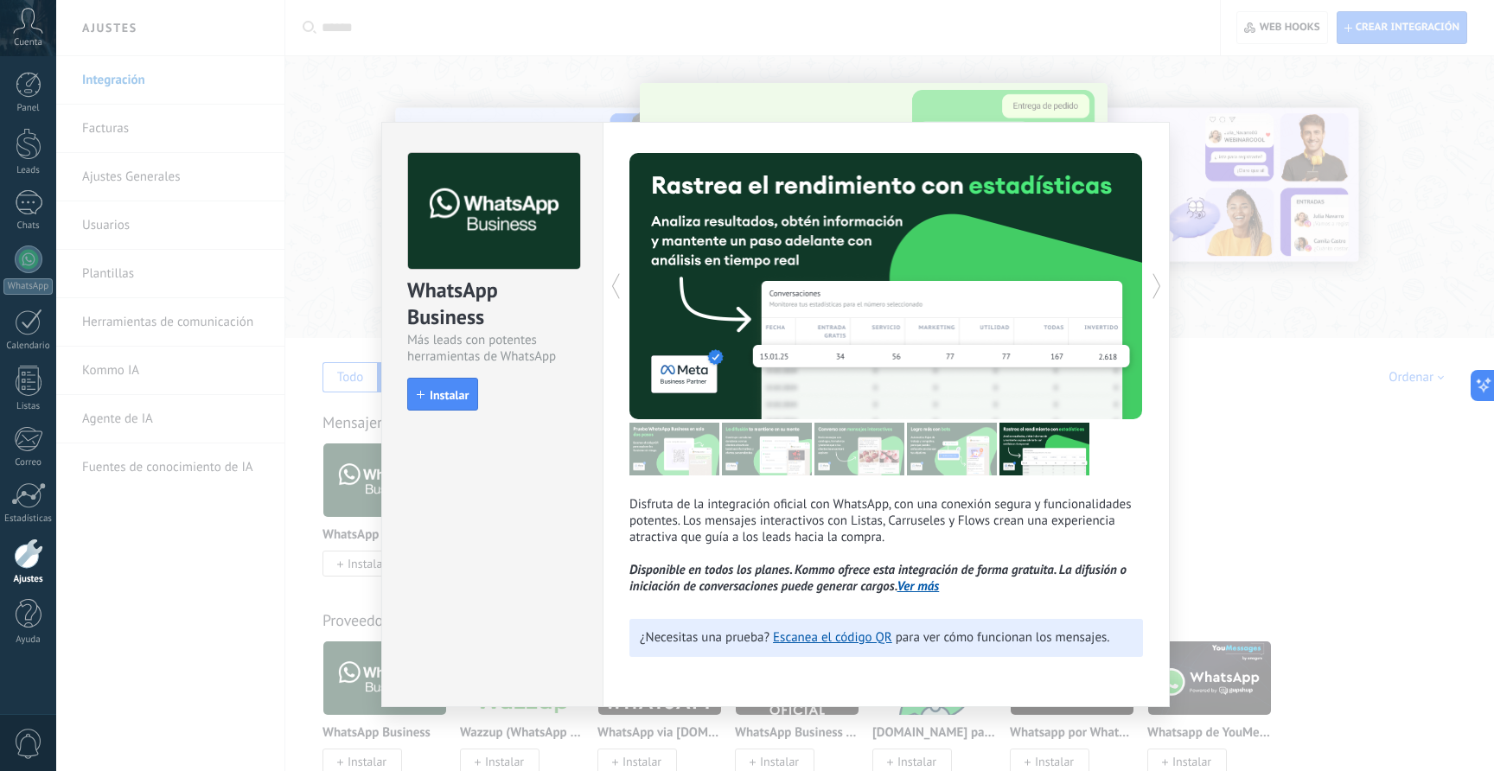
click at [650, 446] on img at bounding box center [675, 449] width 90 height 53
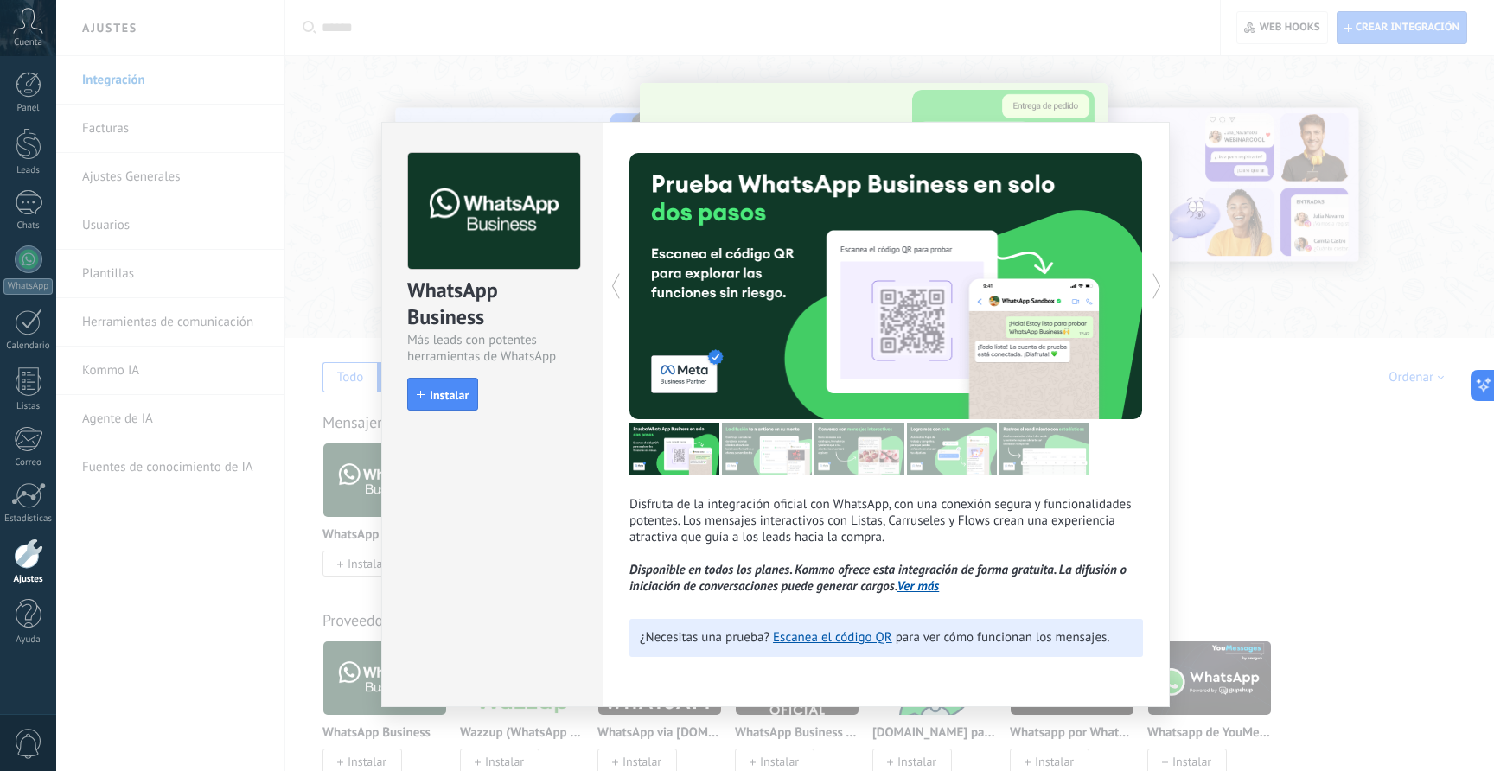
click at [1091, 459] on div at bounding box center [887, 449] width 514 height 53
click at [1040, 453] on img at bounding box center [1045, 449] width 90 height 53
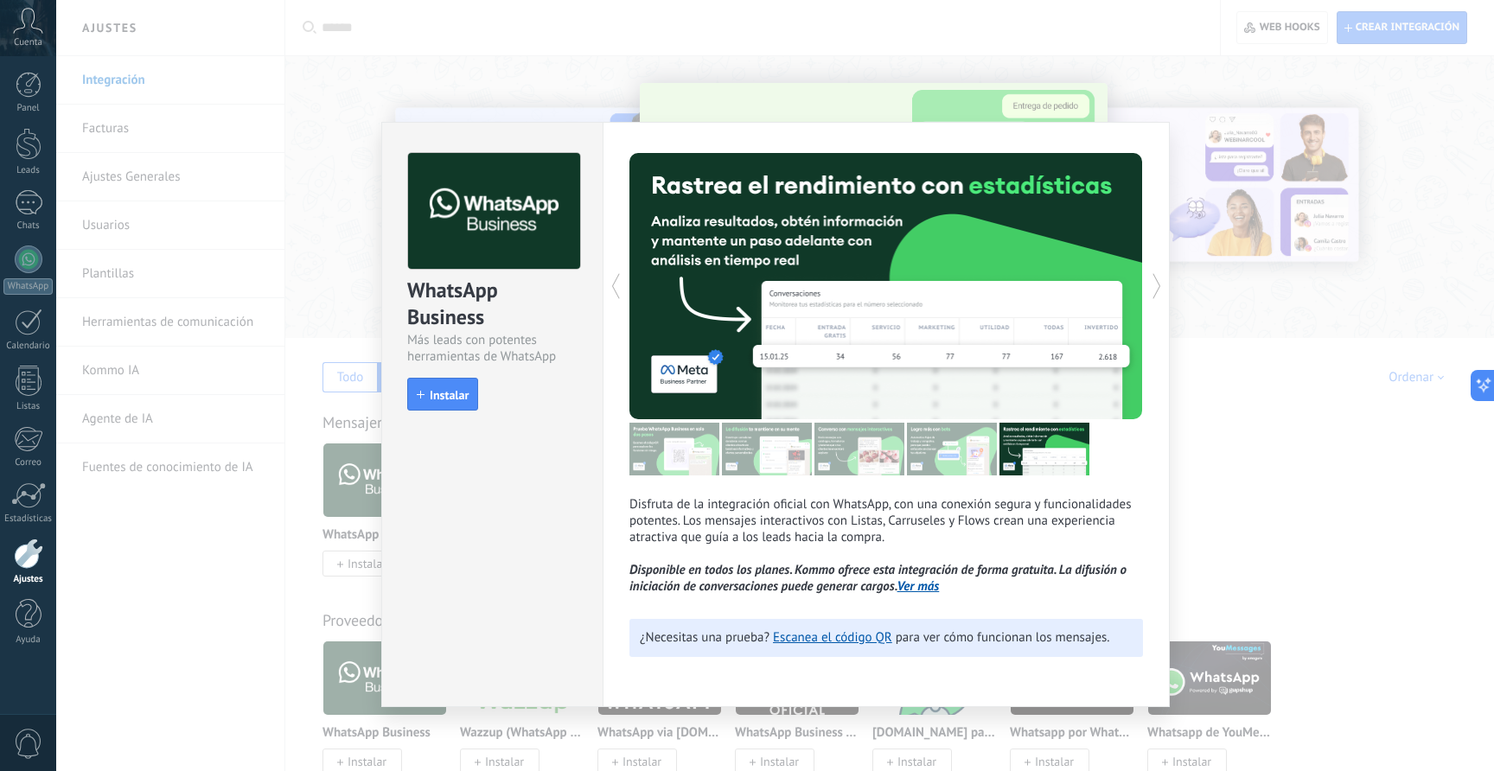
click at [1228, 355] on div "WhatsApp Business Más leads con potentes herramientas de WhatsApp install Insta…" at bounding box center [775, 385] width 1438 height 771
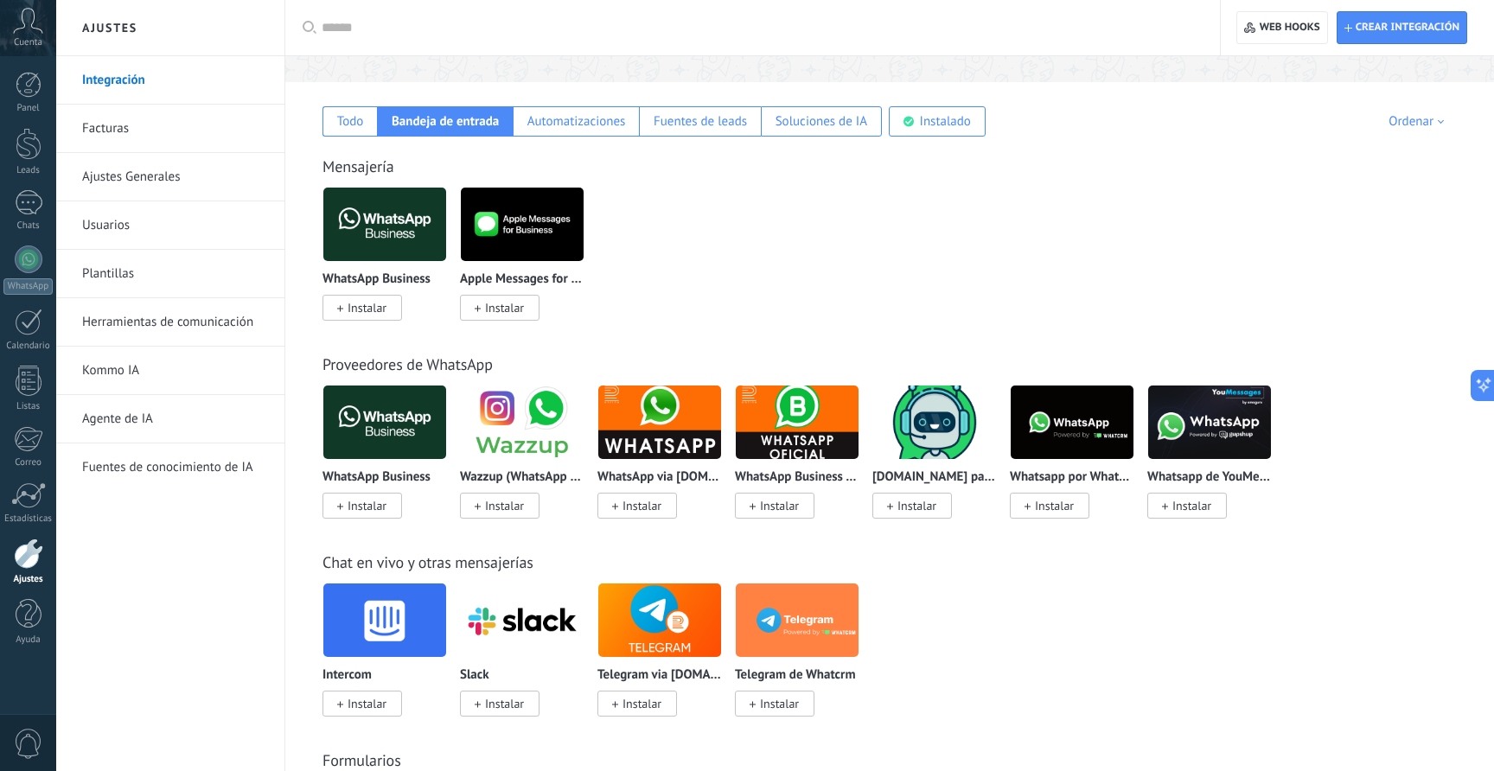
scroll to position [267, 0]
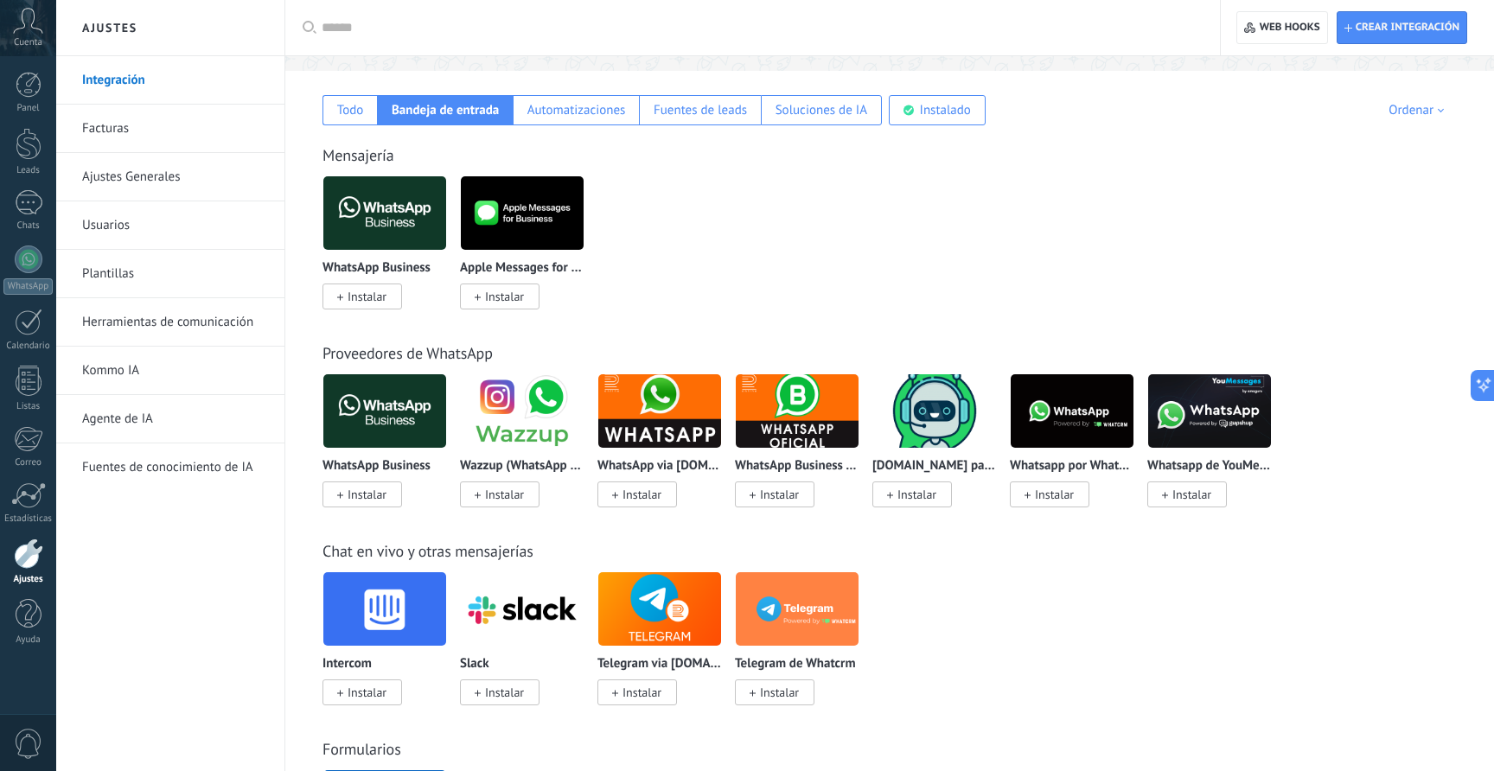
click at [671, 392] on img at bounding box center [659, 411] width 123 height 84
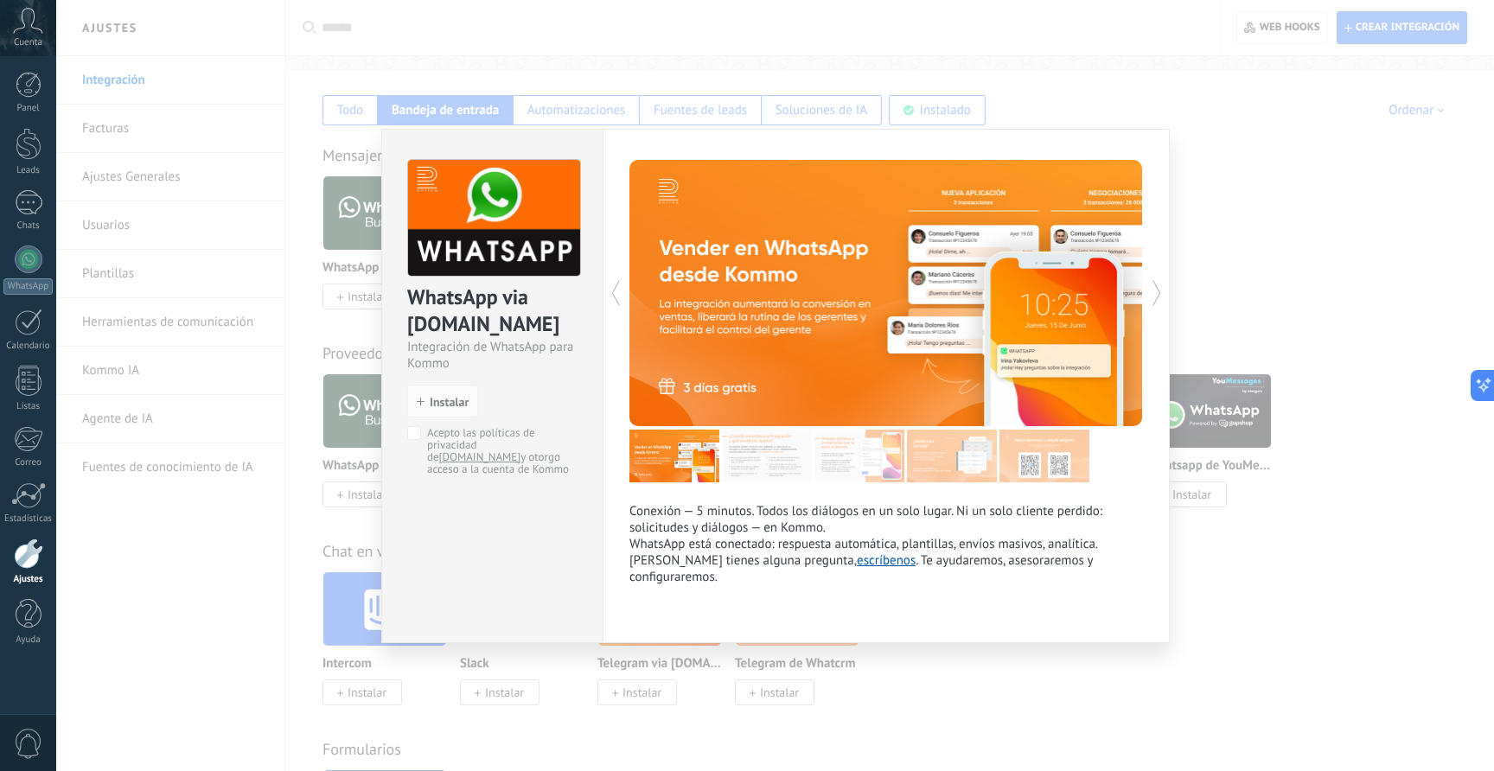
click at [770, 448] on img at bounding box center [767, 456] width 90 height 53
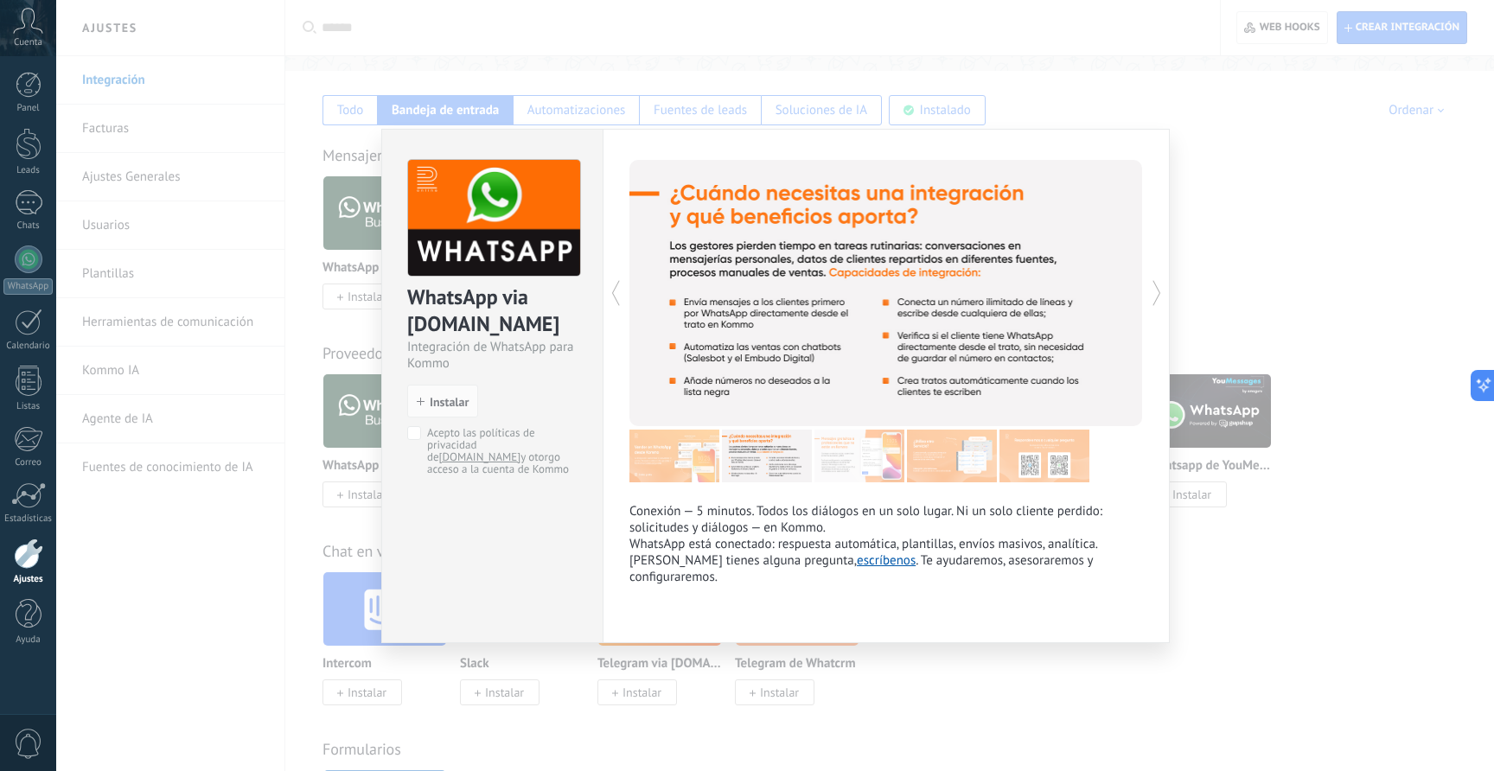
click at [903, 450] on img at bounding box center [860, 456] width 90 height 53
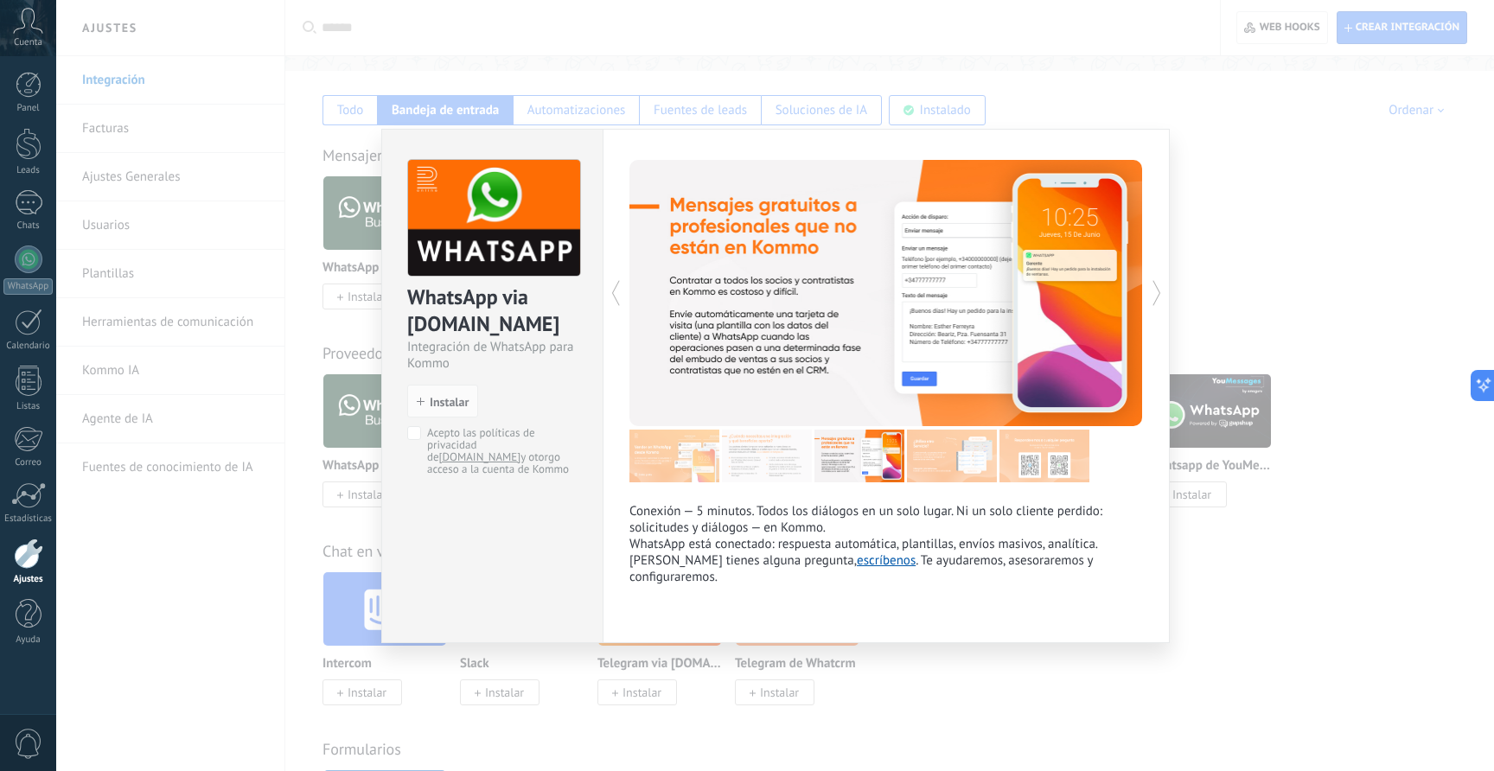
click at [961, 457] on img at bounding box center [952, 456] width 90 height 53
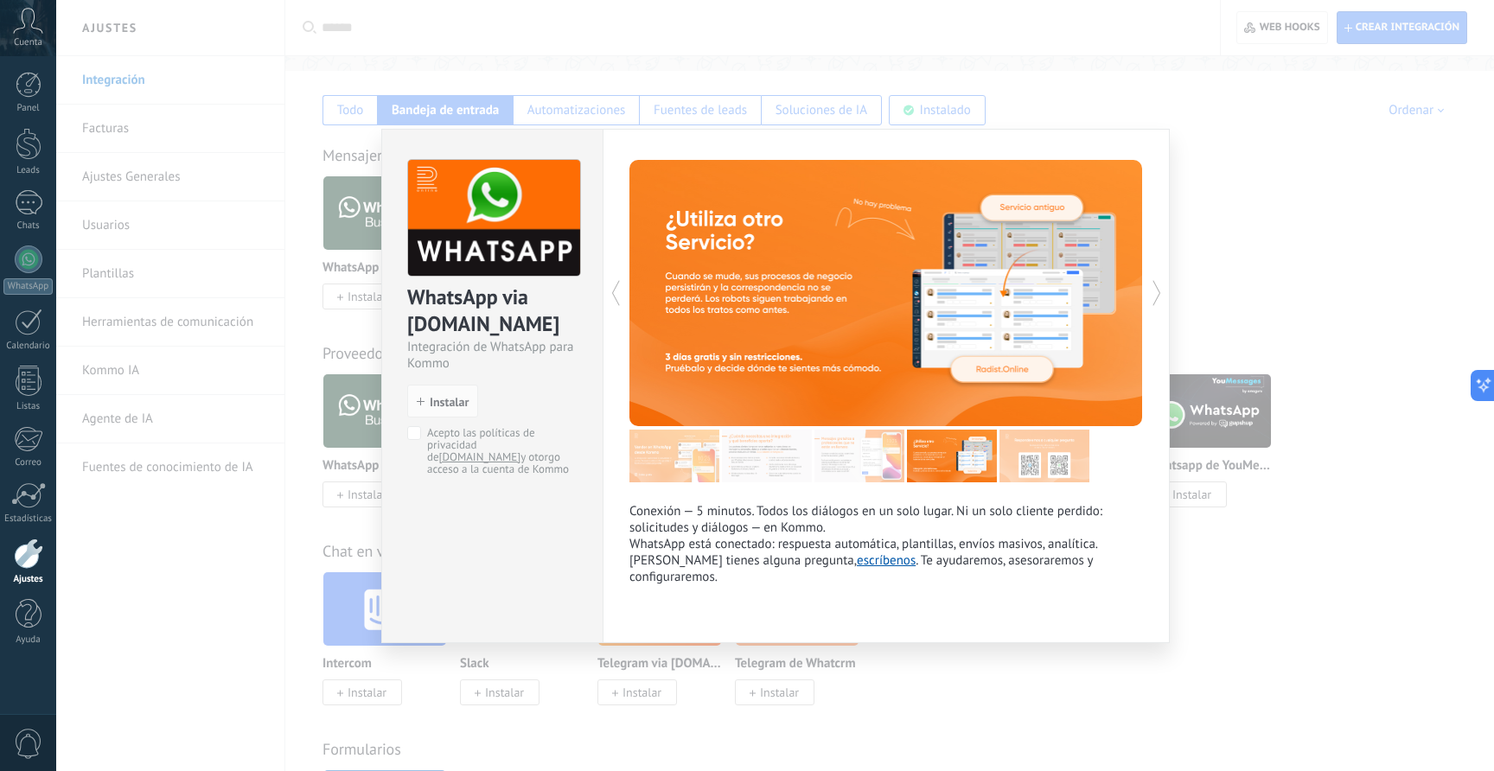
click at [1033, 463] on img at bounding box center [1045, 456] width 90 height 53
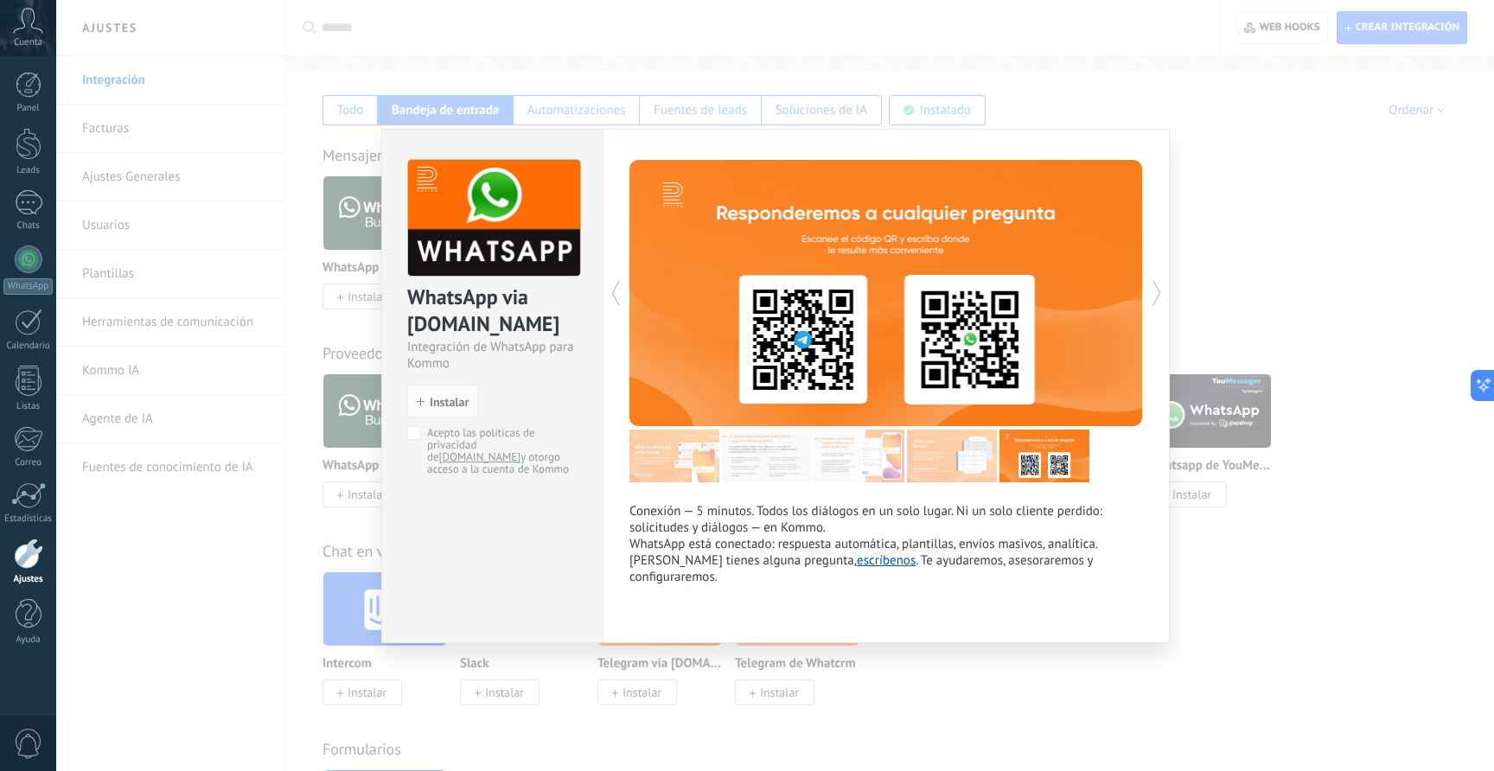
click at [946, 467] on img at bounding box center [952, 456] width 90 height 53
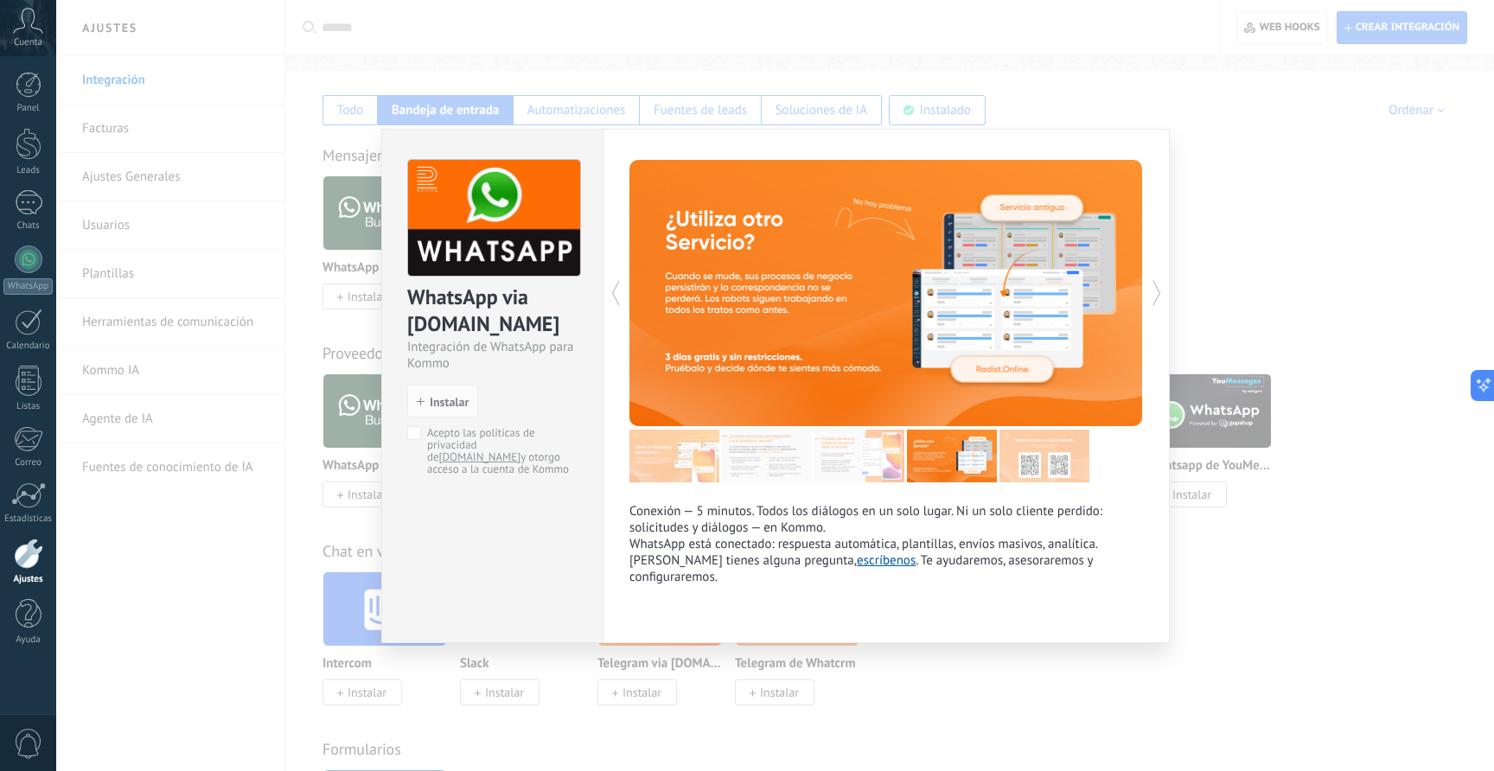
click at [1264, 402] on div "WhatsApp via Radist.Online Integración de WhatsApp para Kommo install Instalar …" at bounding box center [775, 385] width 1438 height 771
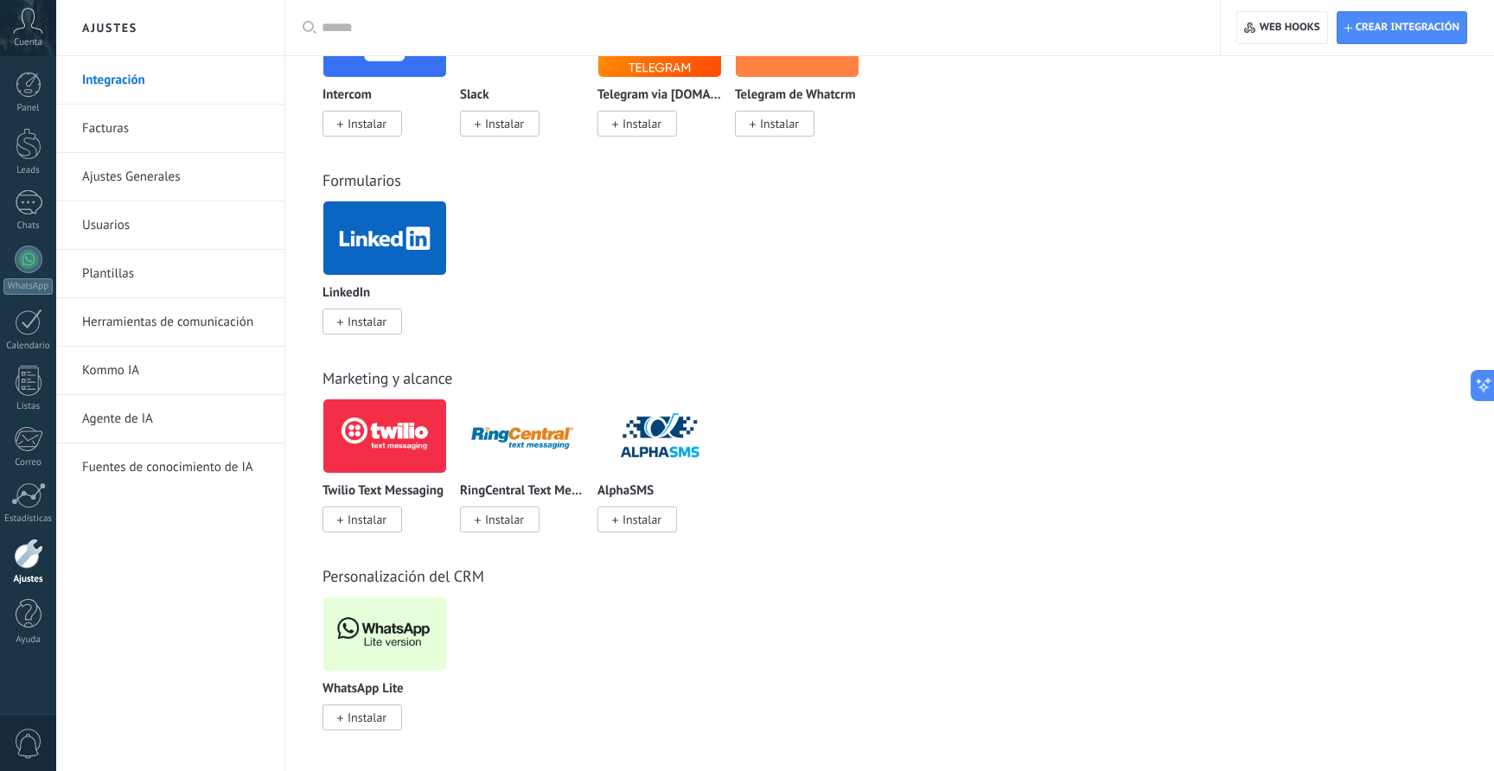
scroll to position [843, 0]
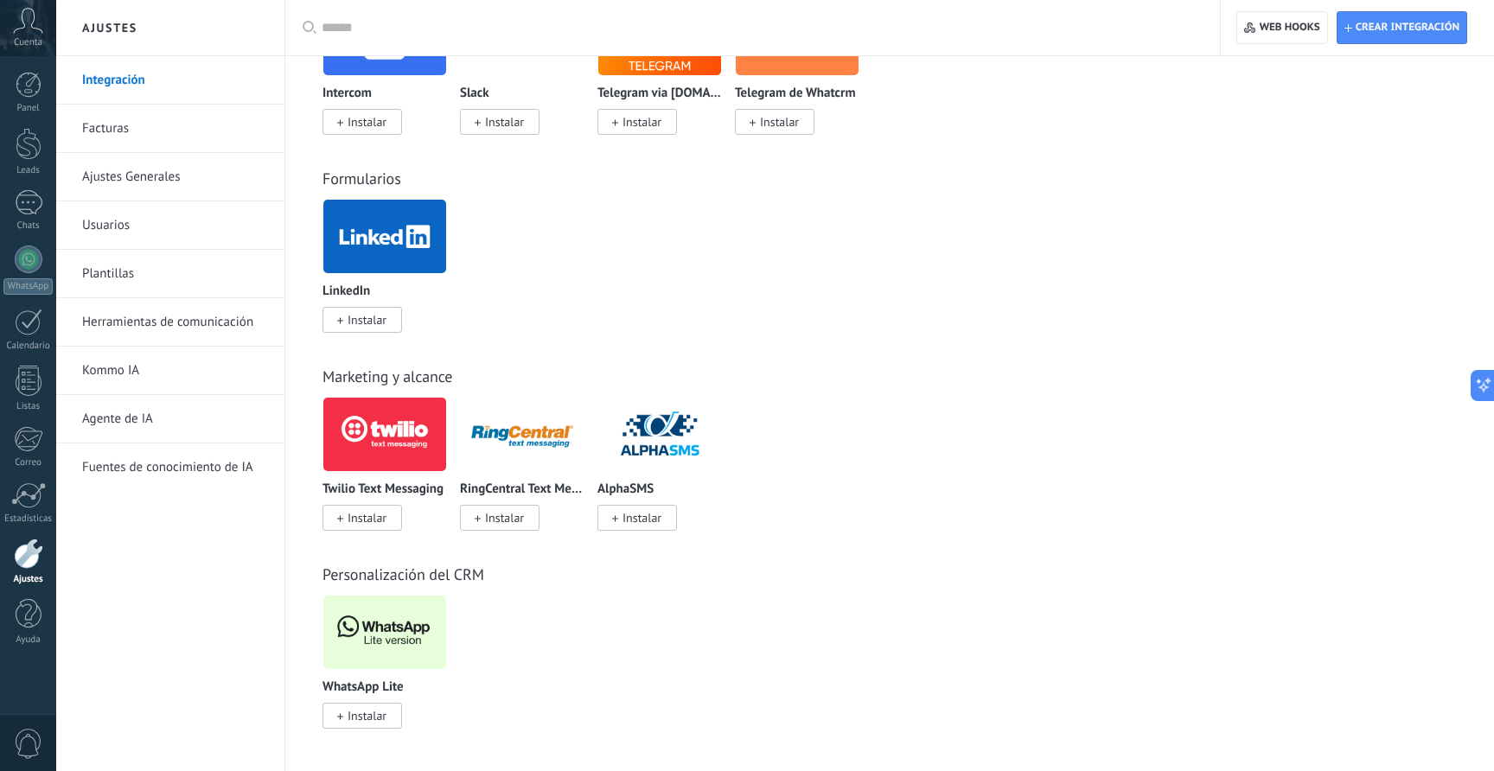
click at [458, 440] on div "Twilio Text Messaging Instalar" at bounding box center [392, 474] width 138 height 155
click at [402, 443] on img at bounding box center [384, 435] width 123 height 84
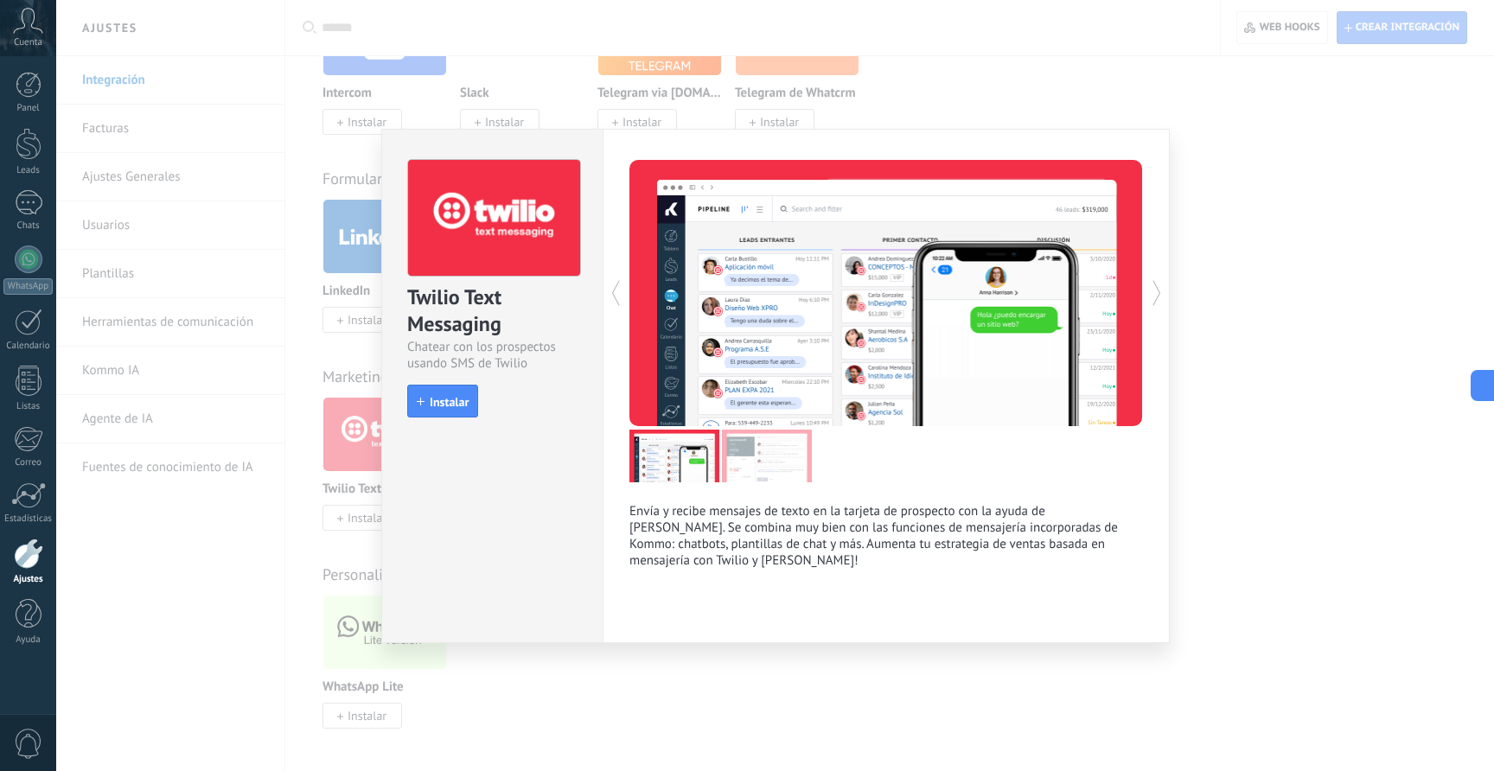
click at [784, 438] on img at bounding box center [767, 456] width 90 height 53
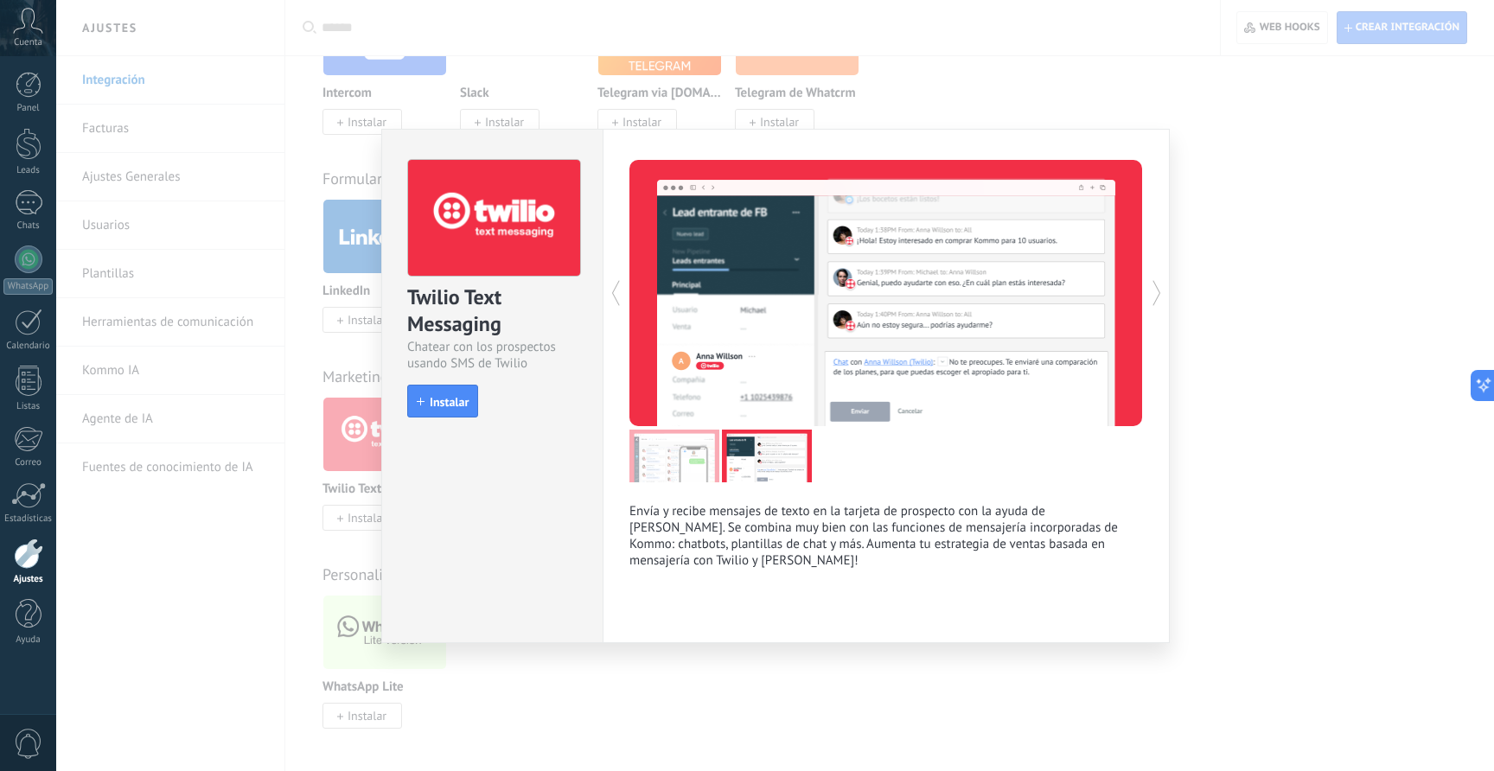
click at [680, 448] on img at bounding box center [675, 456] width 90 height 53
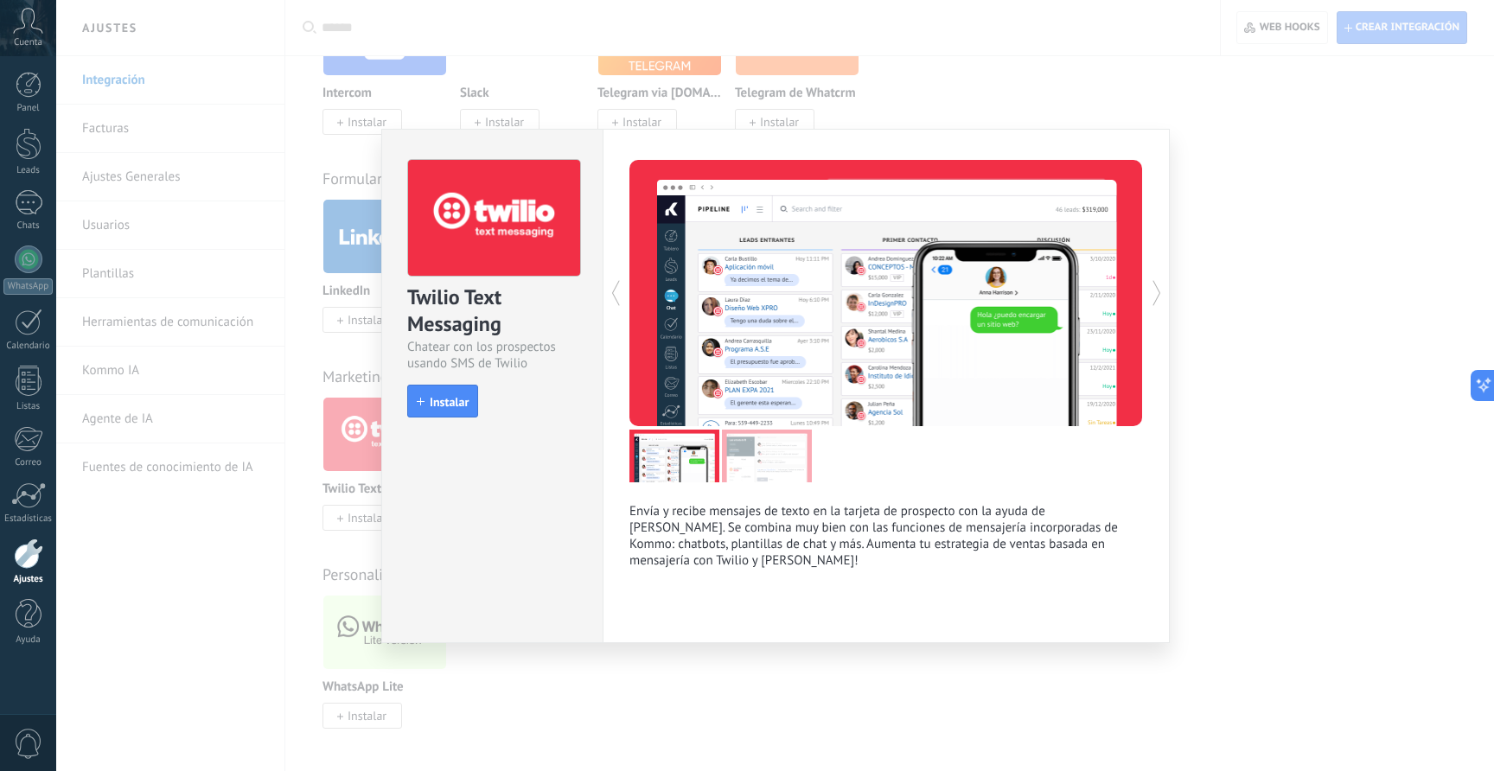
click at [1239, 483] on div "Twilio Text Messaging Chatear con los prospectos usando SMS de Twilio install I…" at bounding box center [775, 385] width 1438 height 771
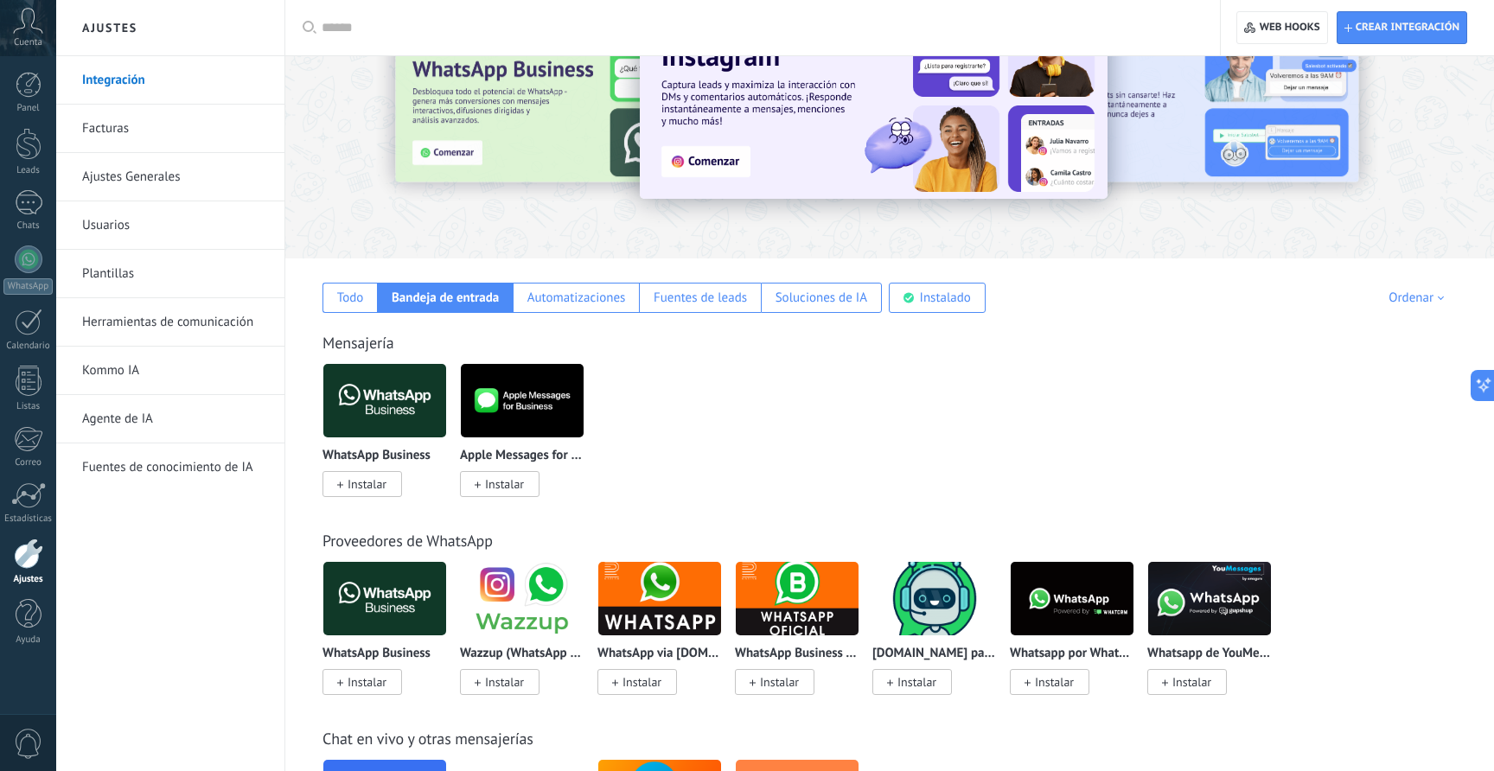
scroll to position [0, 0]
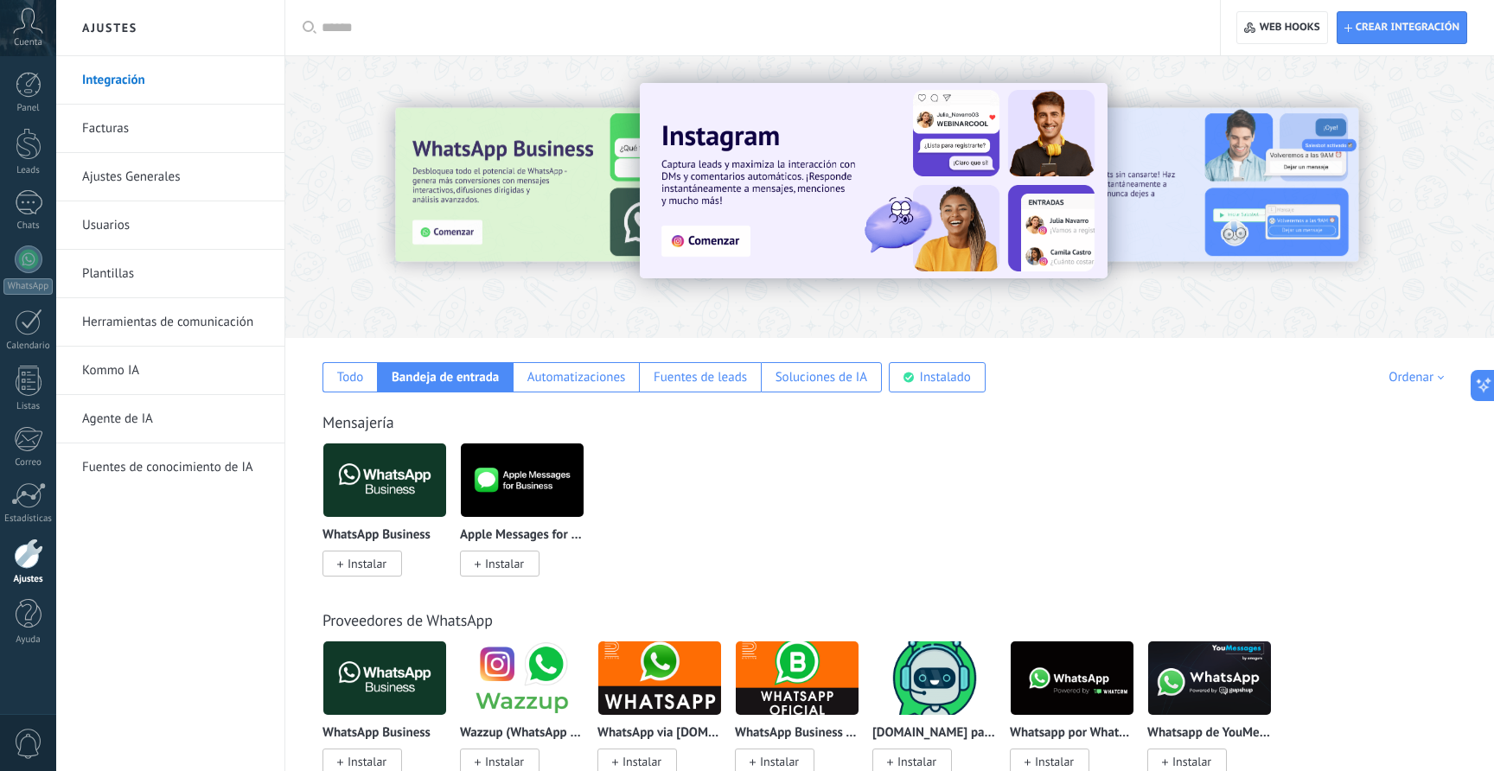
click at [363, 554] on span "Instalar" at bounding box center [363, 564] width 80 height 26
click at [370, 553] on span "Instalar" at bounding box center [363, 564] width 80 height 26
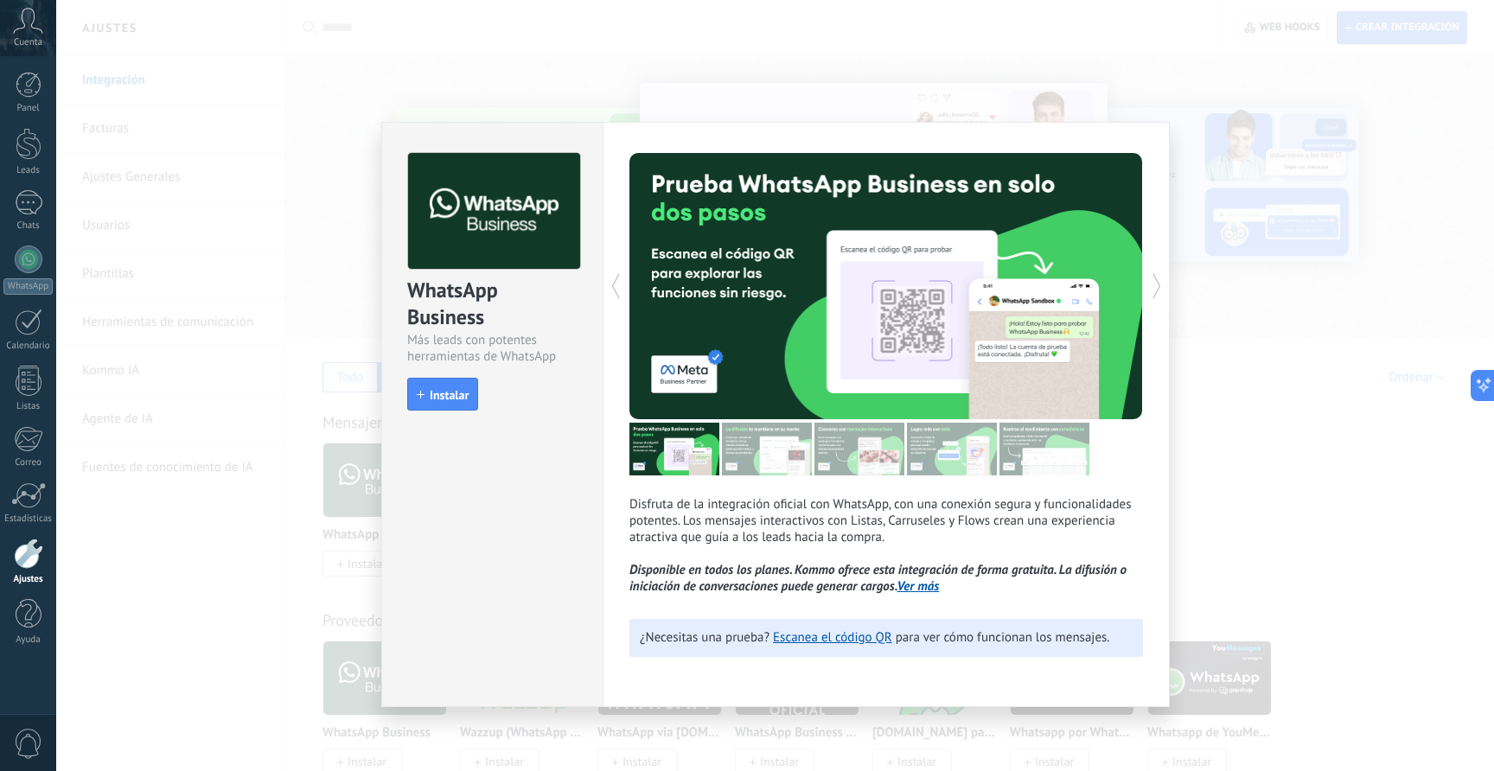
click at [442, 413] on div "WhatsApp Business Más leads con potentes herramientas de WhatsApp install Insta…" at bounding box center [492, 274] width 221 height 302
click at [444, 395] on span "Instalar" at bounding box center [449, 395] width 39 height 12
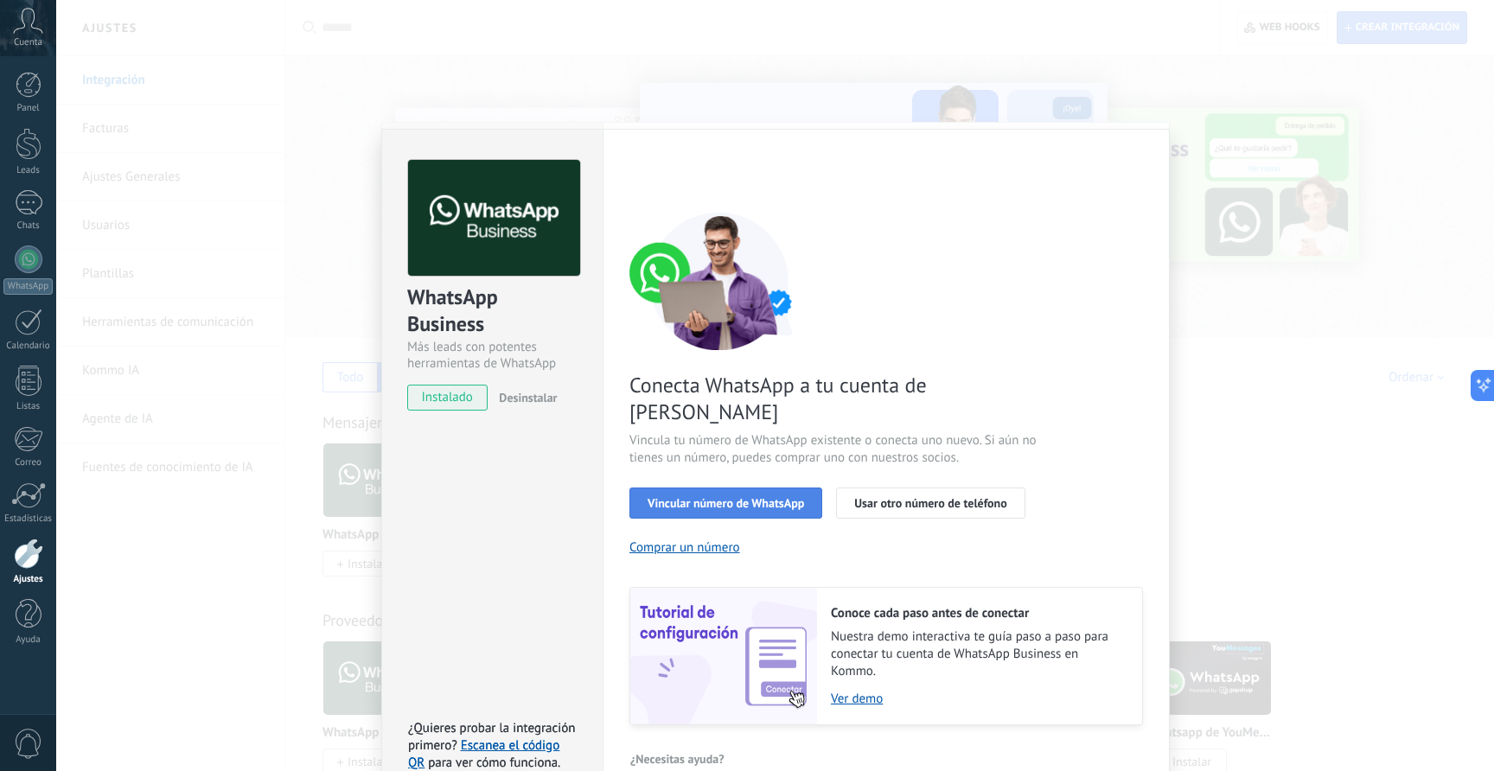
scroll to position [5, 0]
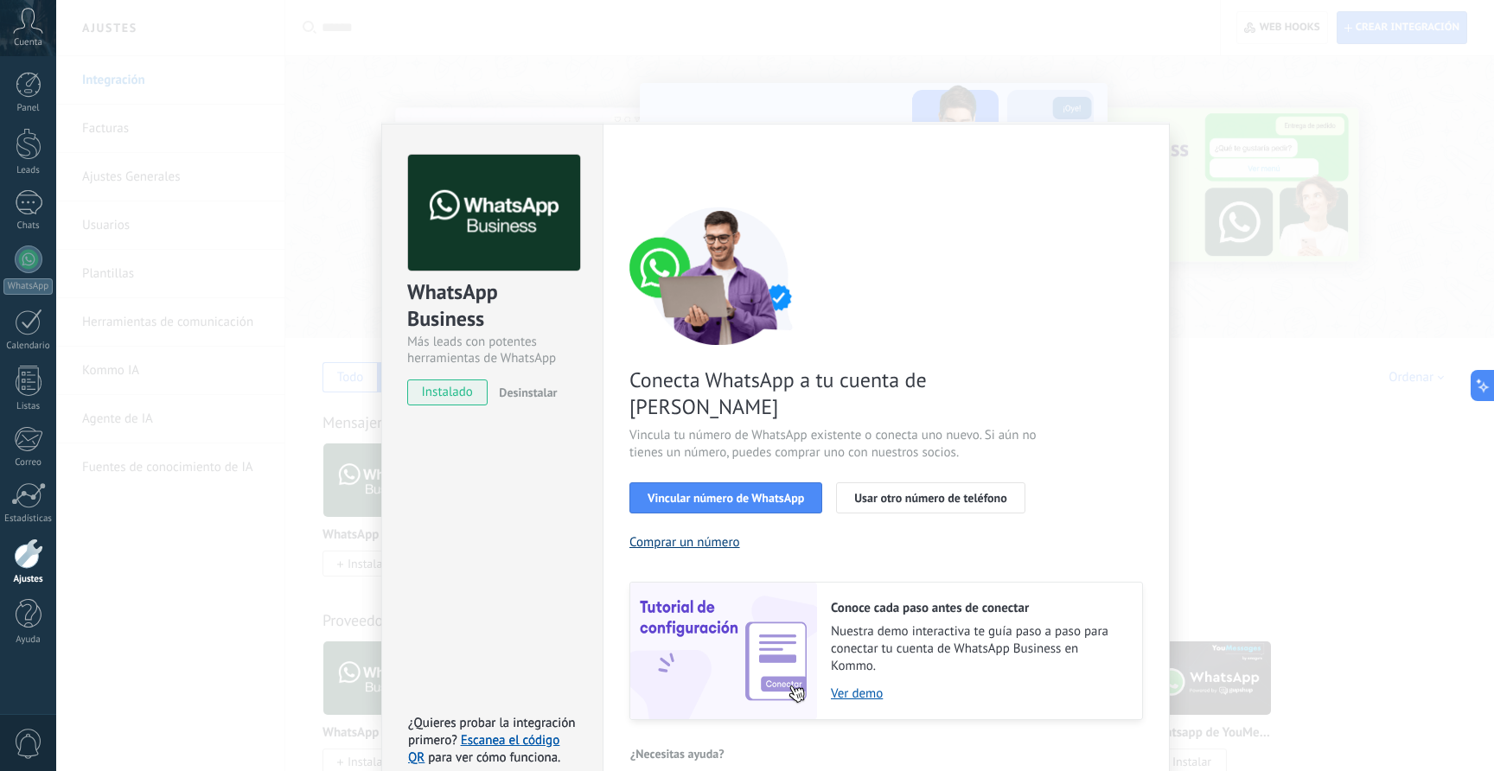
click at [687, 534] on button "Comprar un número" at bounding box center [685, 542] width 111 height 16
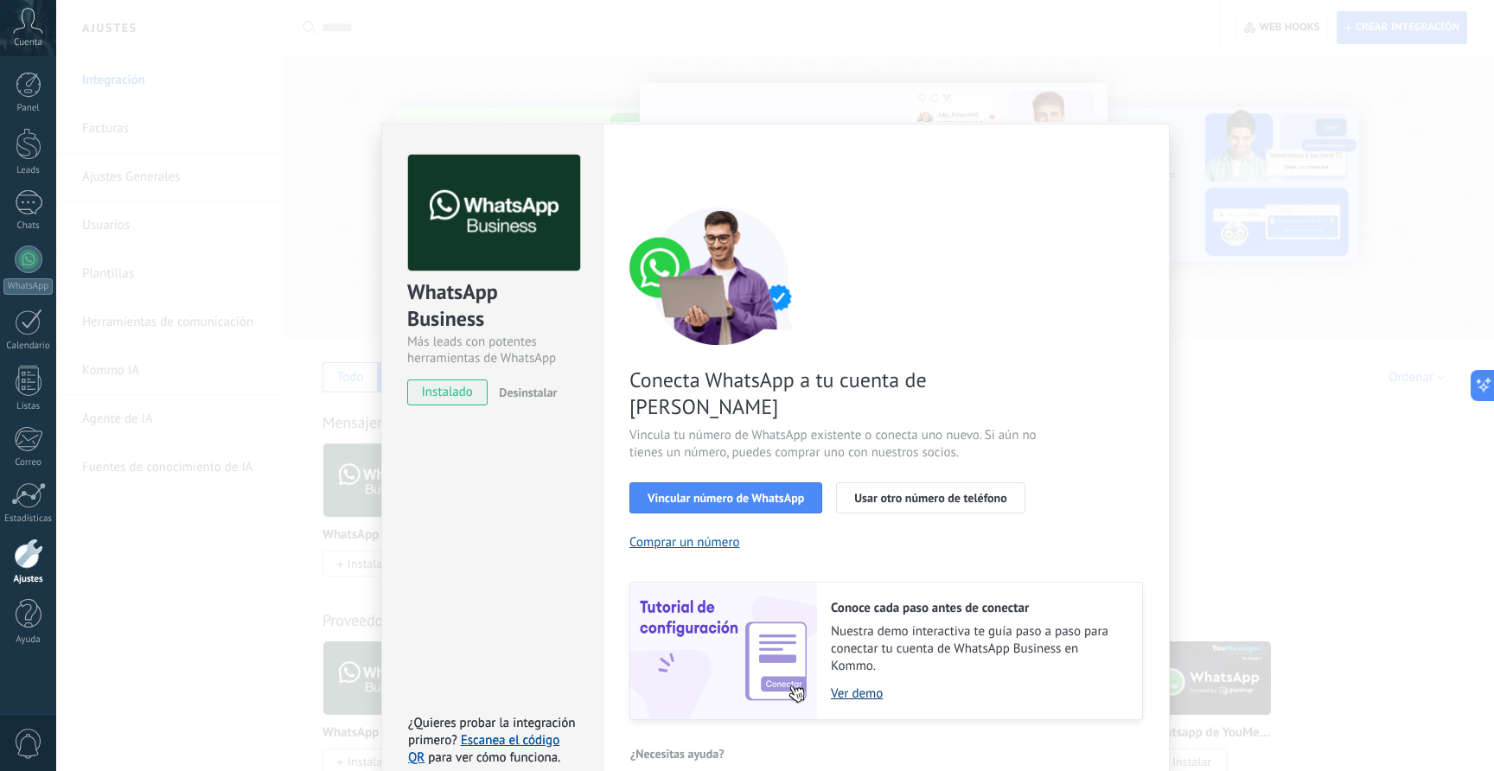
click at [848, 686] on link "Ver demo" at bounding box center [978, 694] width 294 height 16
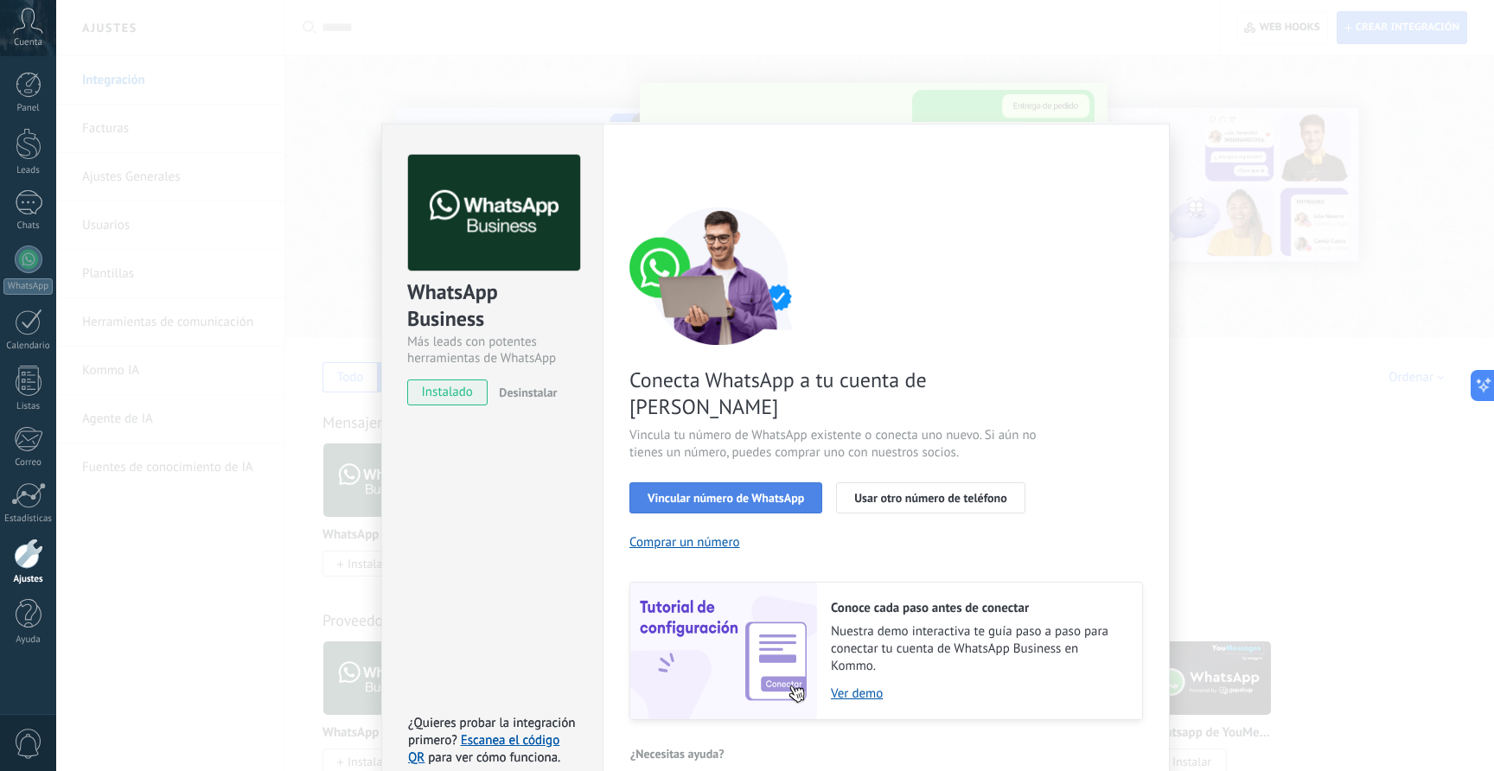
click at [771, 492] on span "Vincular número de WhatsApp" at bounding box center [726, 498] width 157 height 12
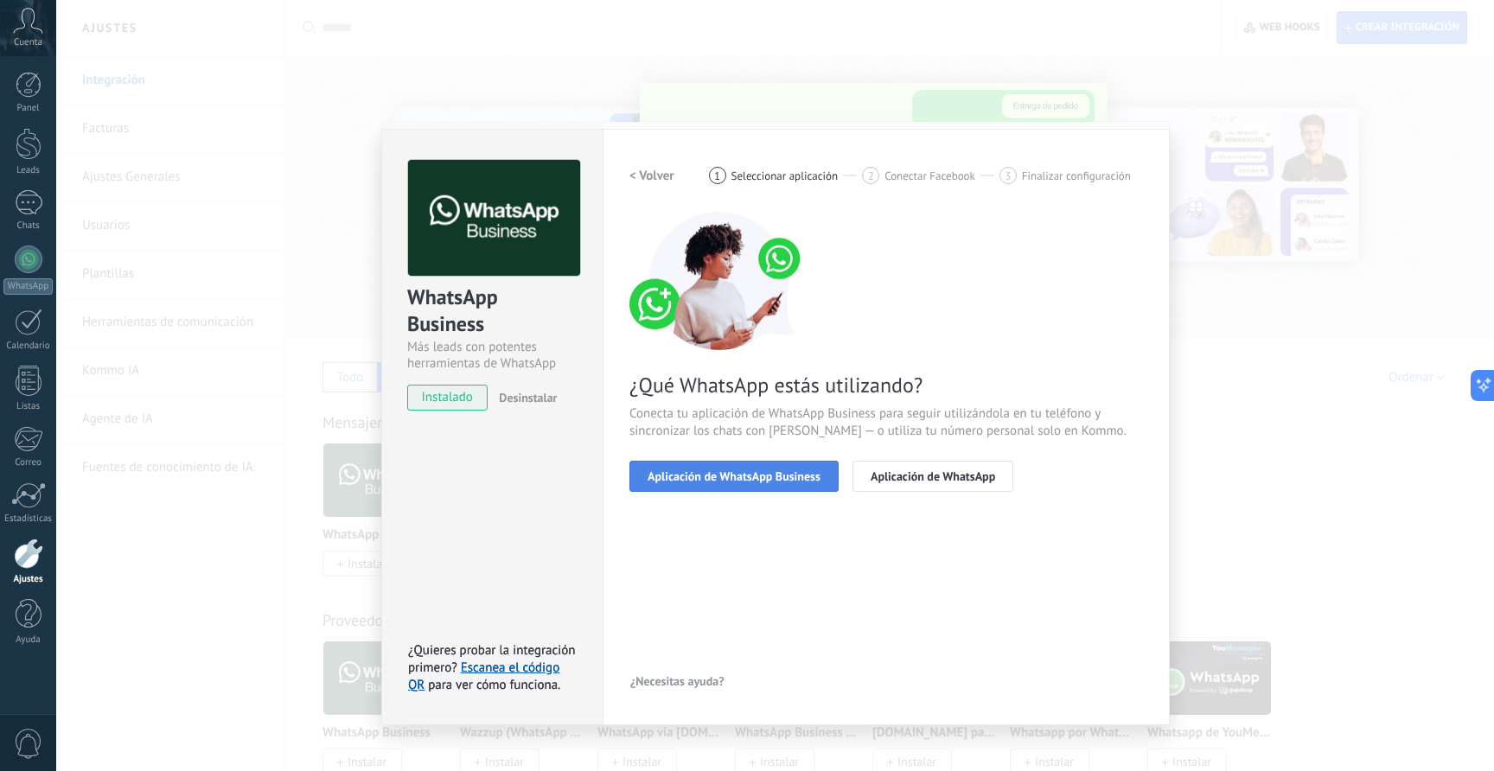
click at [778, 482] on span "Aplicación de WhatsApp Business" at bounding box center [734, 476] width 173 height 12
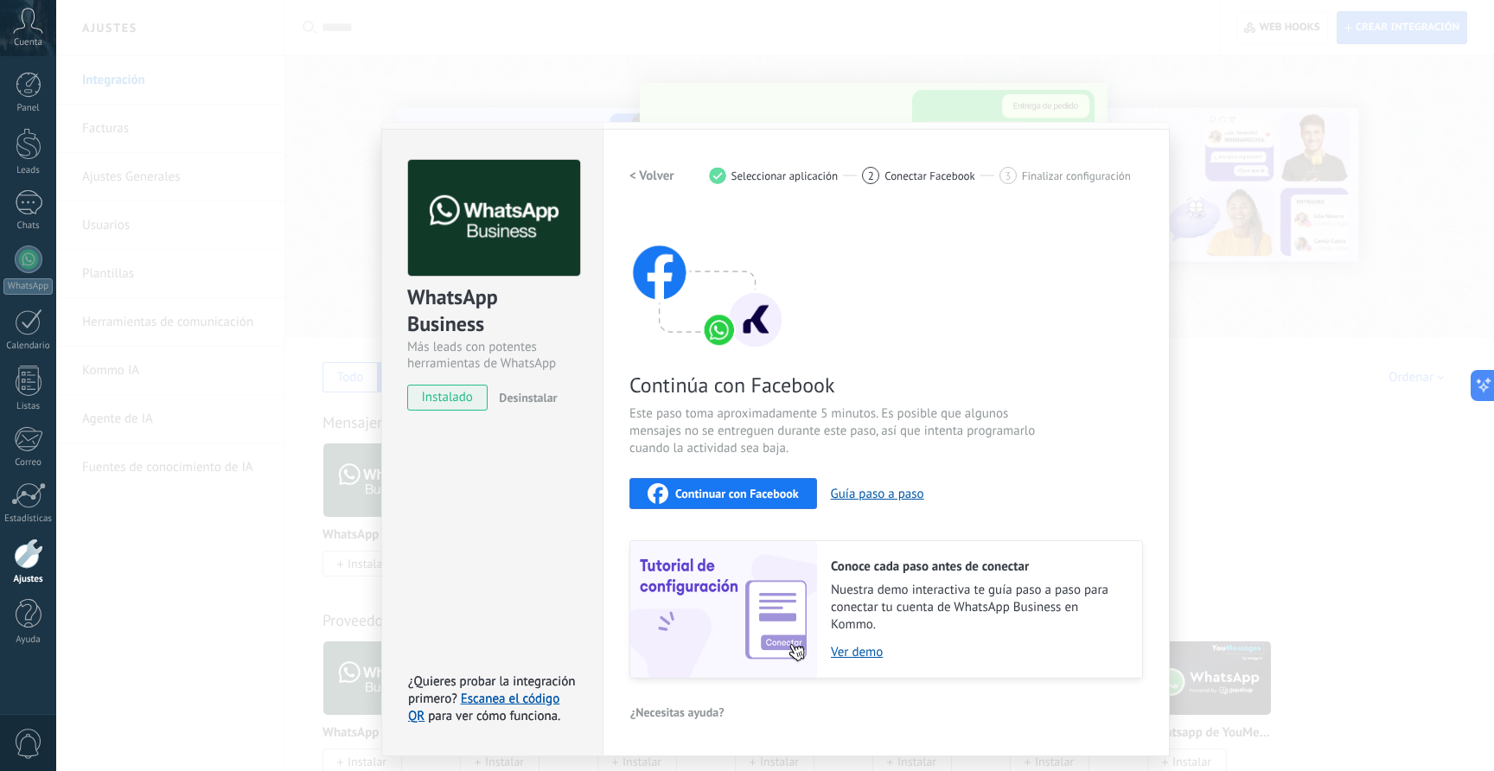
click at [867, 185] on div "< Volver 1 Seleccionar aplicación 2 Conectar Facebook 3 Finalizar configuración" at bounding box center [887, 175] width 514 height 31
click at [736, 160] on div "< Volver 1 Seleccionar aplicación 2 Conectar Facebook 3 Finalizar configuración" at bounding box center [887, 175] width 514 height 31
click at [738, 178] on span "Seleccionar aplicación" at bounding box center [785, 176] width 107 height 13
click at [751, 496] on span "Continuar con Facebook" at bounding box center [737, 494] width 124 height 12
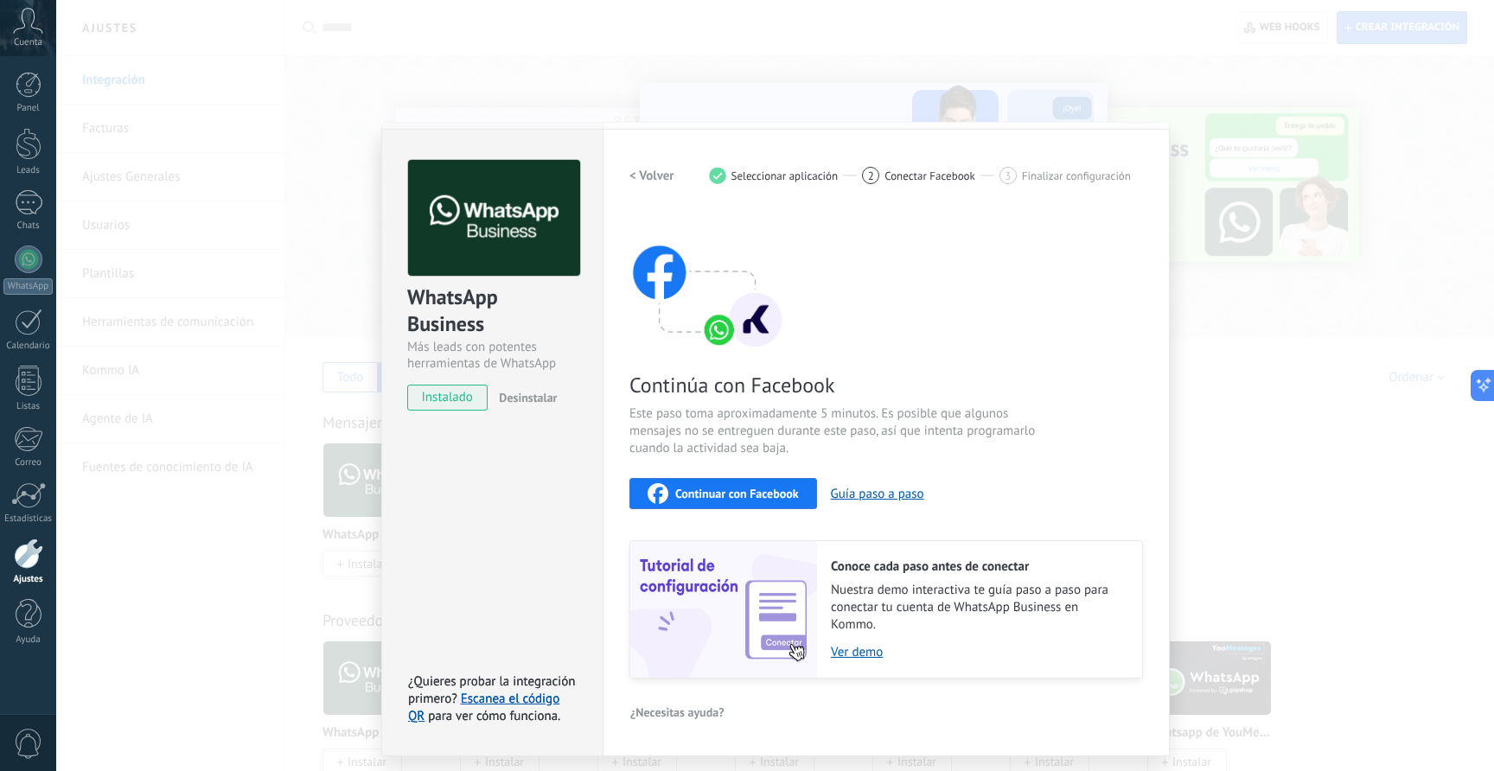
click at [715, 239] on img at bounding box center [708, 281] width 156 height 138
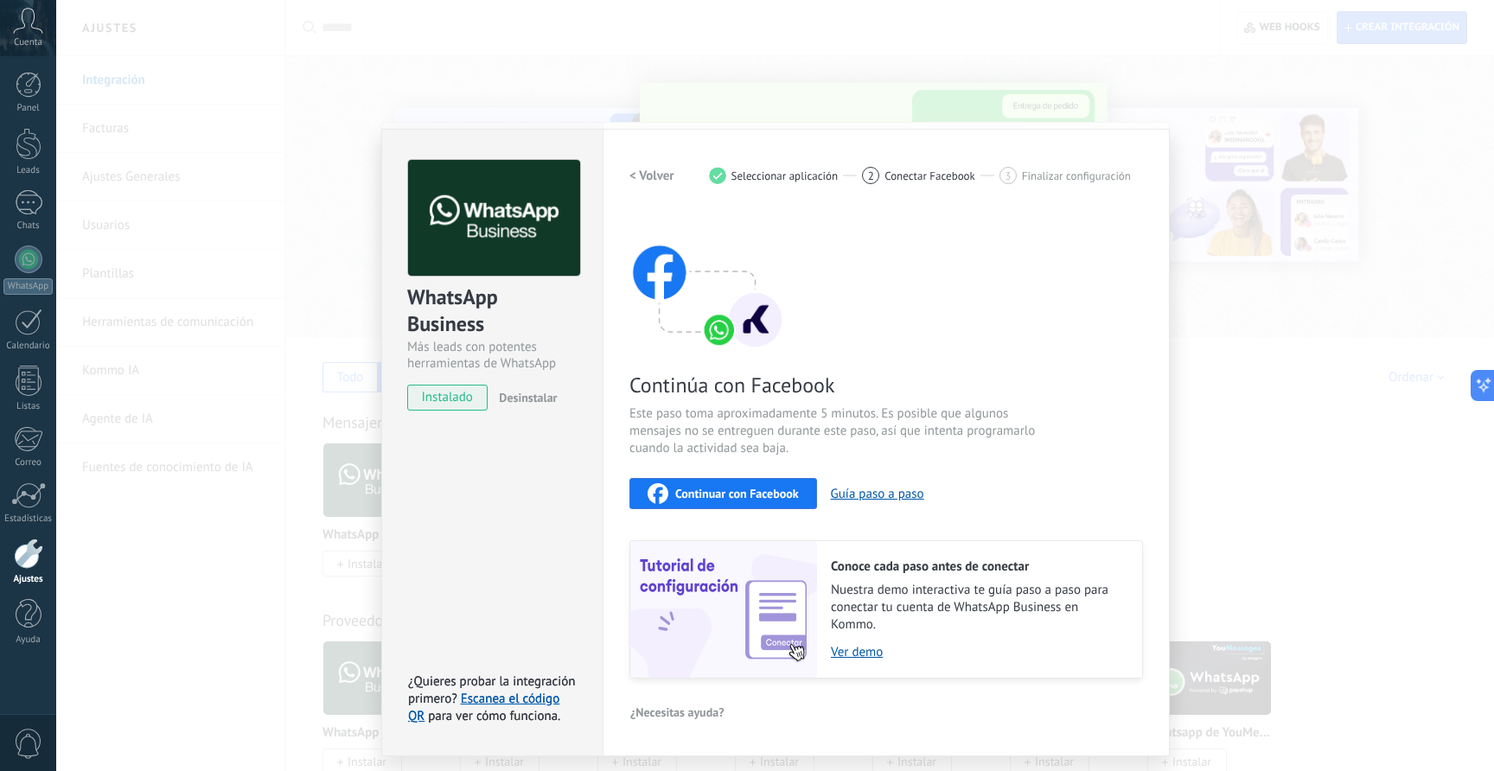
click at [670, 112] on div "WhatsApp Business Más leads con potentes herramientas de WhatsApp instalado Des…" at bounding box center [775, 385] width 1438 height 771
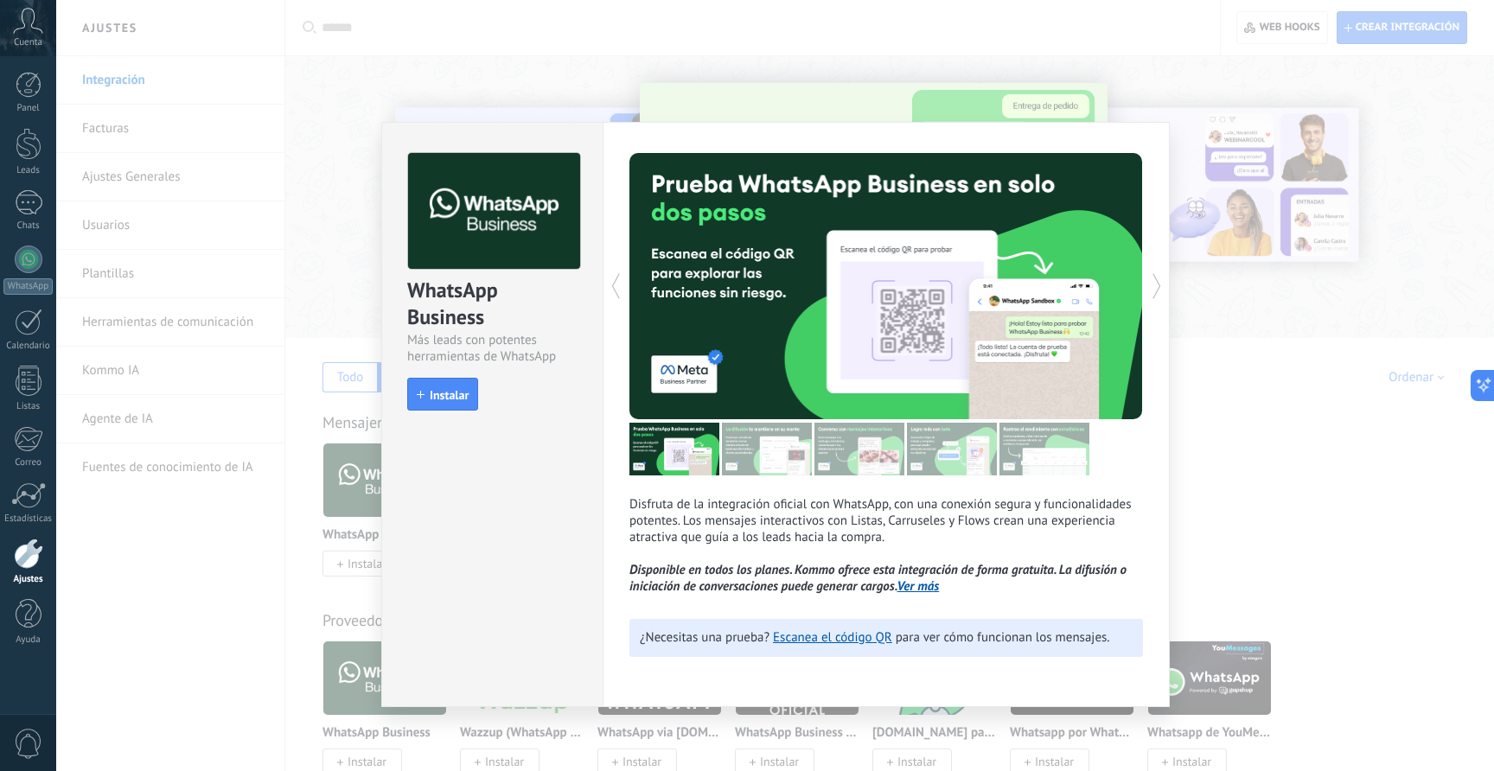
click at [782, 125] on div "Disfruta de la integración oficial con WhatsApp, con una conexión segura y func…" at bounding box center [886, 414] width 567 height 585
click at [777, 101] on div "WhatsApp Business Más leads con potentes herramientas de WhatsApp install Insta…" at bounding box center [775, 385] width 1438 height 771
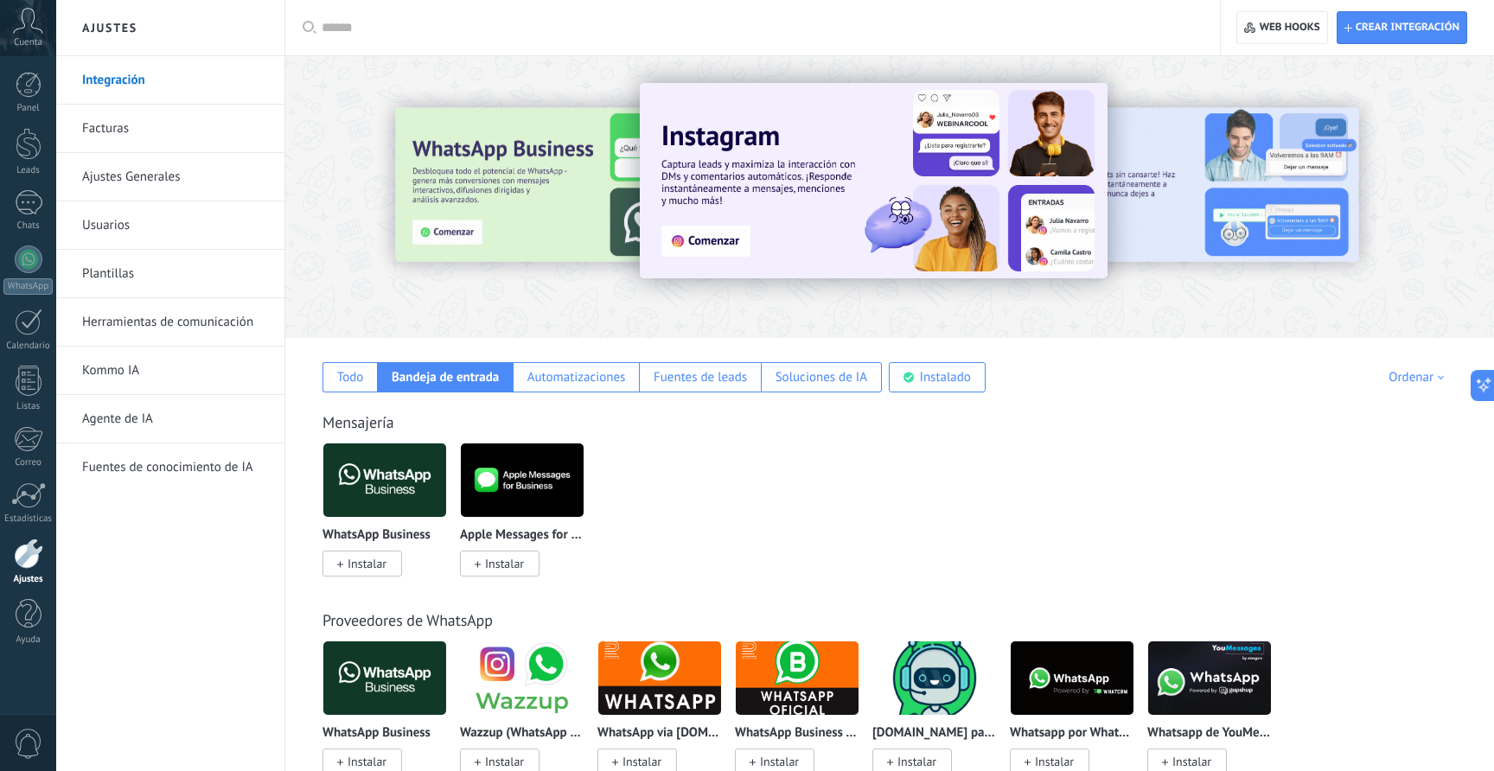
click at [38, 28] on icon at bounding box center [28, 21] width 30 height 26
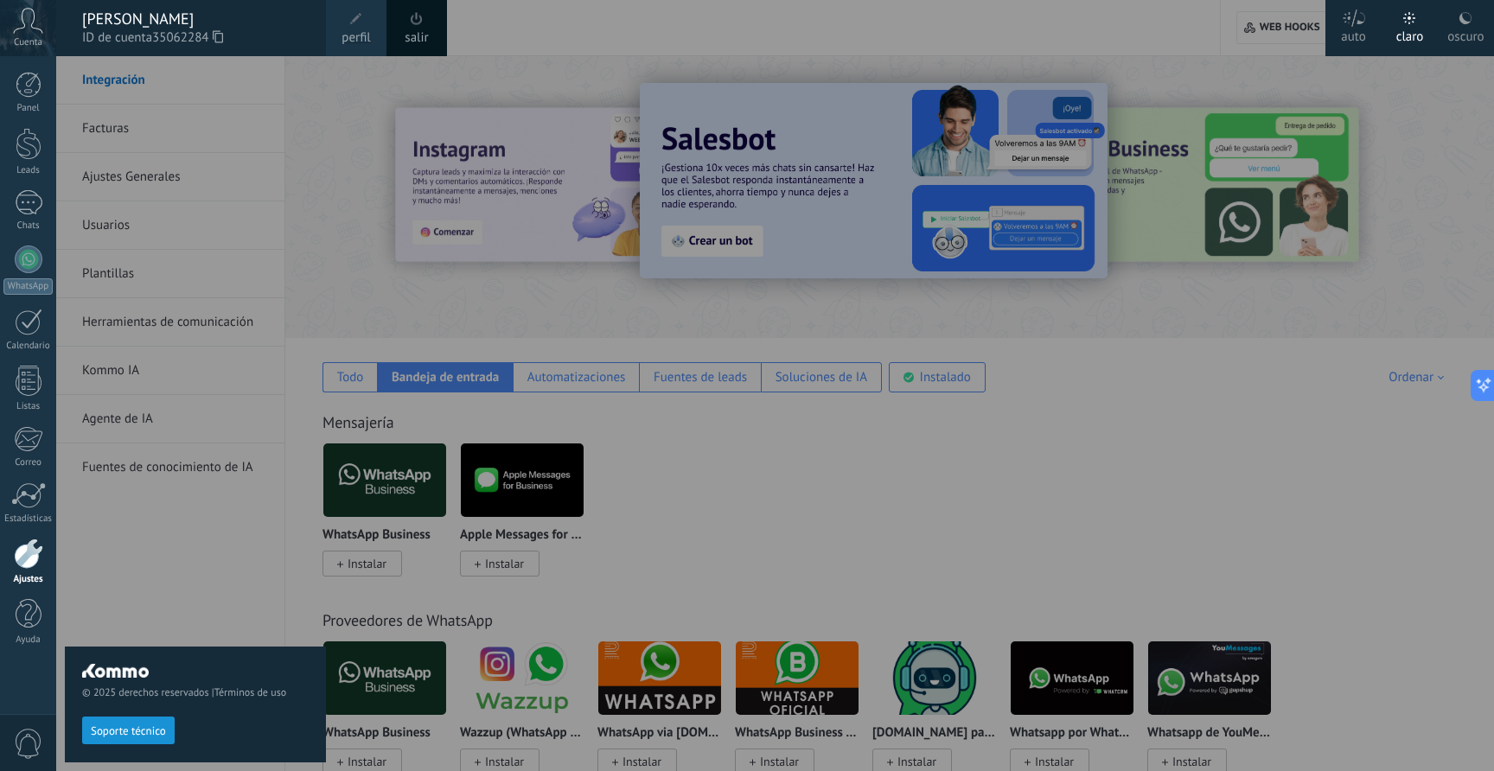
click at [368, 321] on div at bounding box center [803, 385] width 1494 height 771
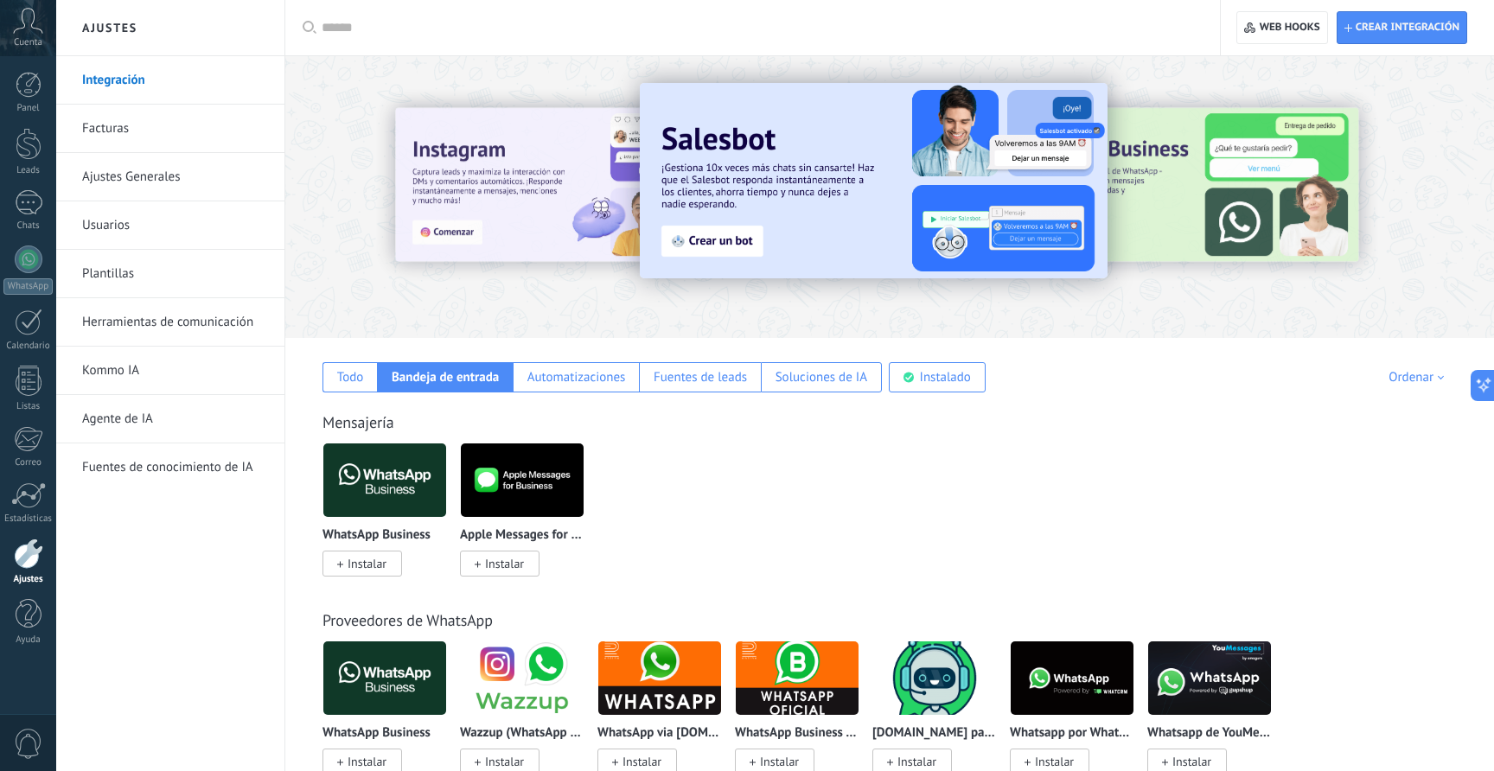
click at [31, 24] on use at bounding box center [28, 20] width 29 height 25
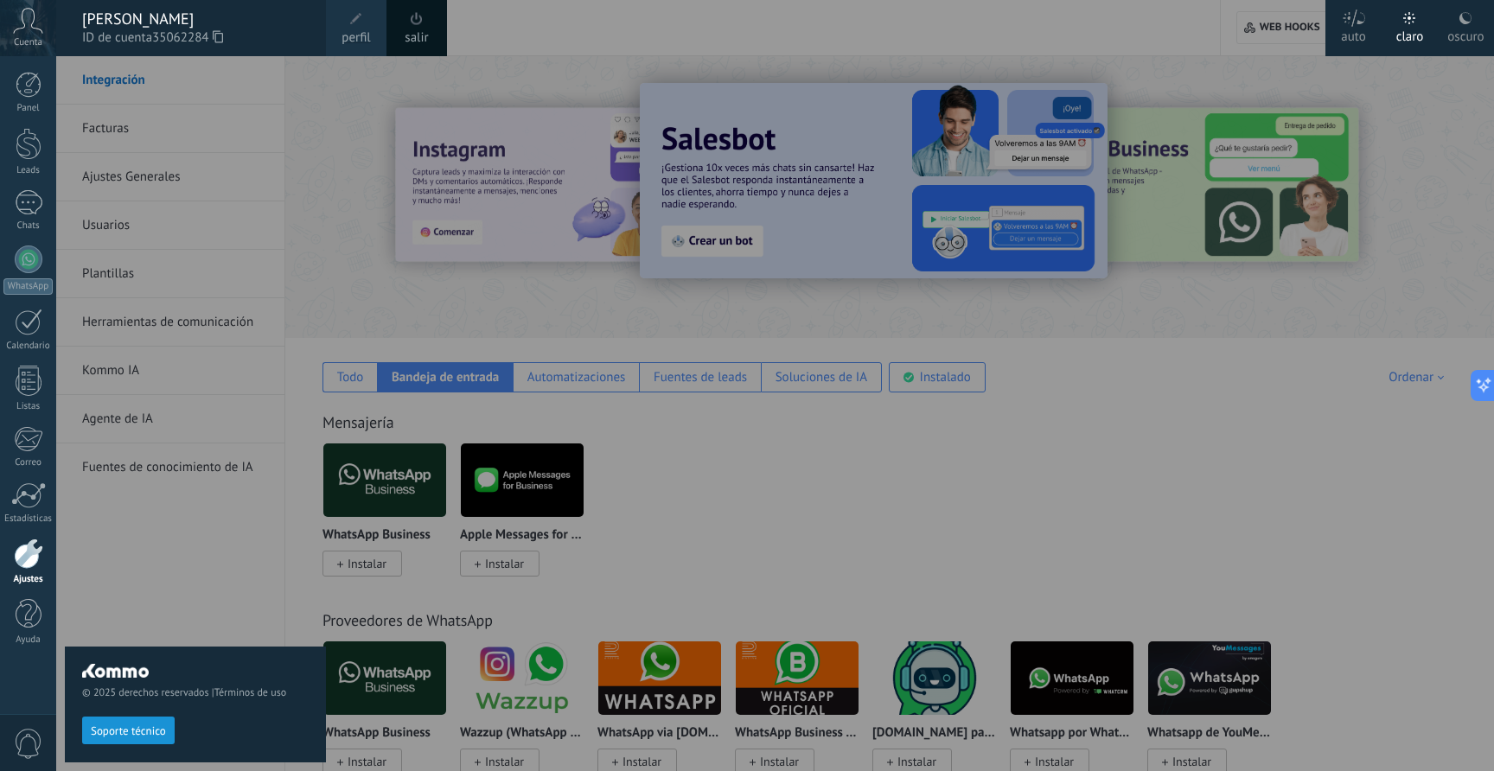
click at [161, 16] on div "[PERSON_NAME]" at bounding box center [195, 19] width 227 height 19
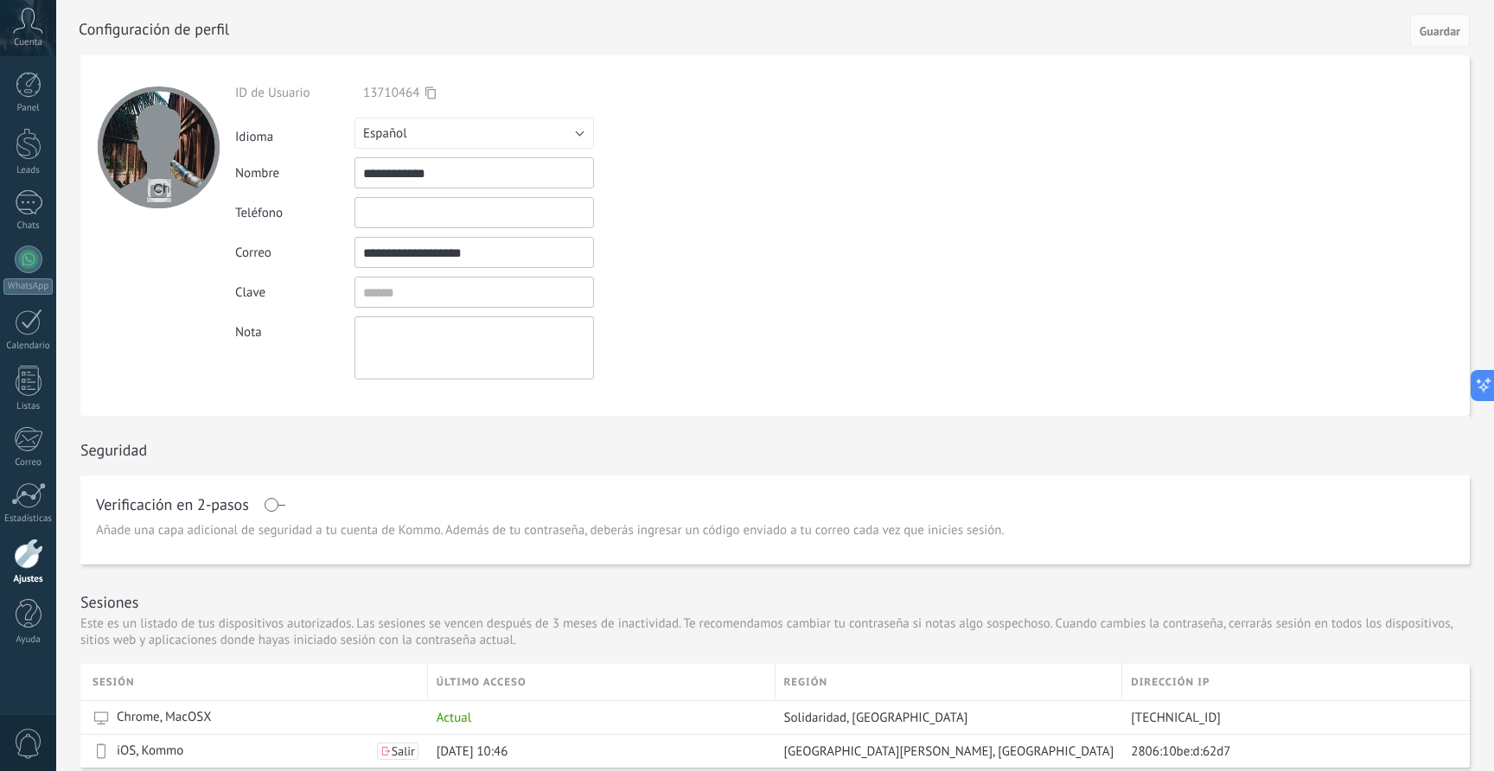
click at [414, 217] on input "text" at bounding box center [475, 212] width 240 height 31
click at [24, 558] on div at bounding box center [28, 554] width 29 height 30
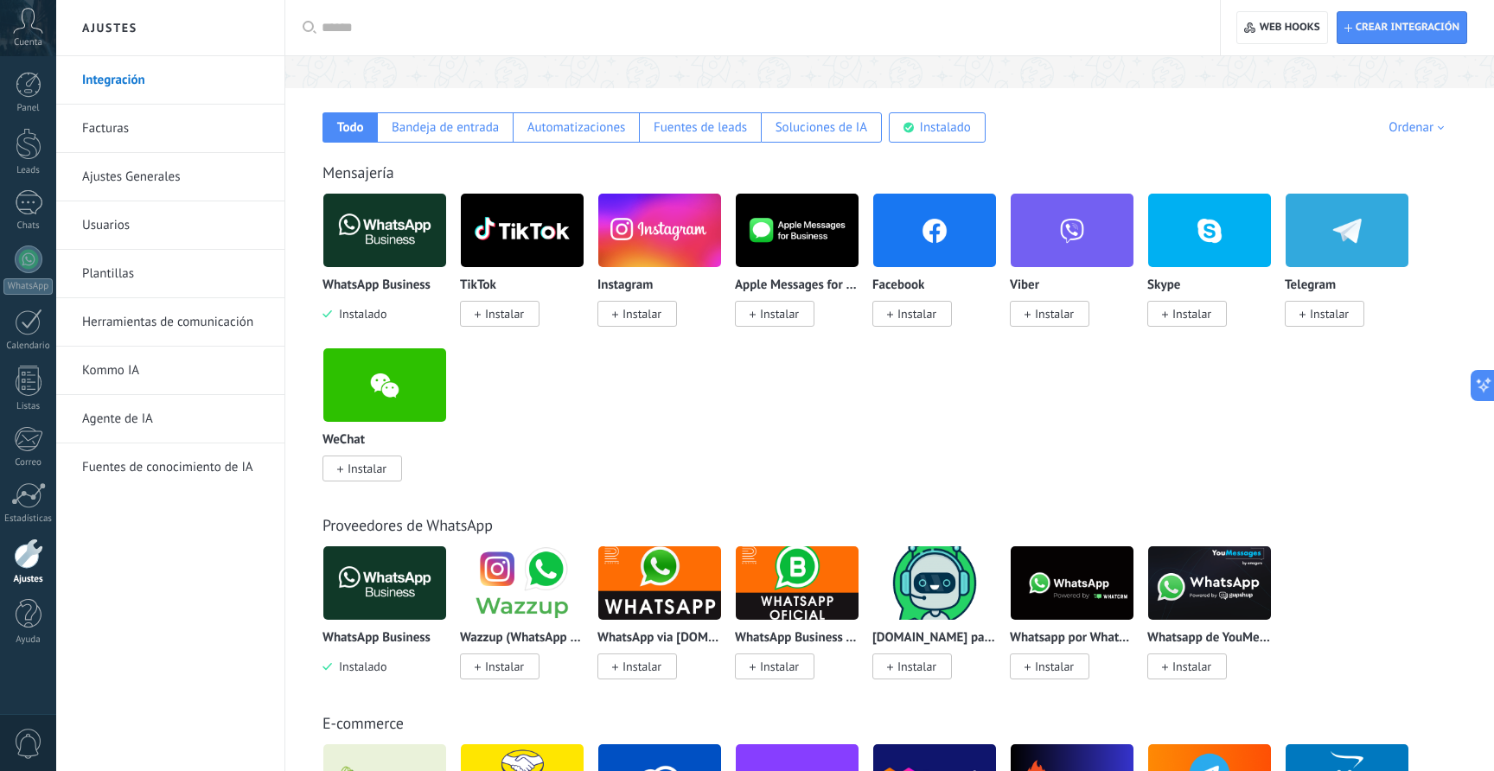
scroll to position [294, 0]
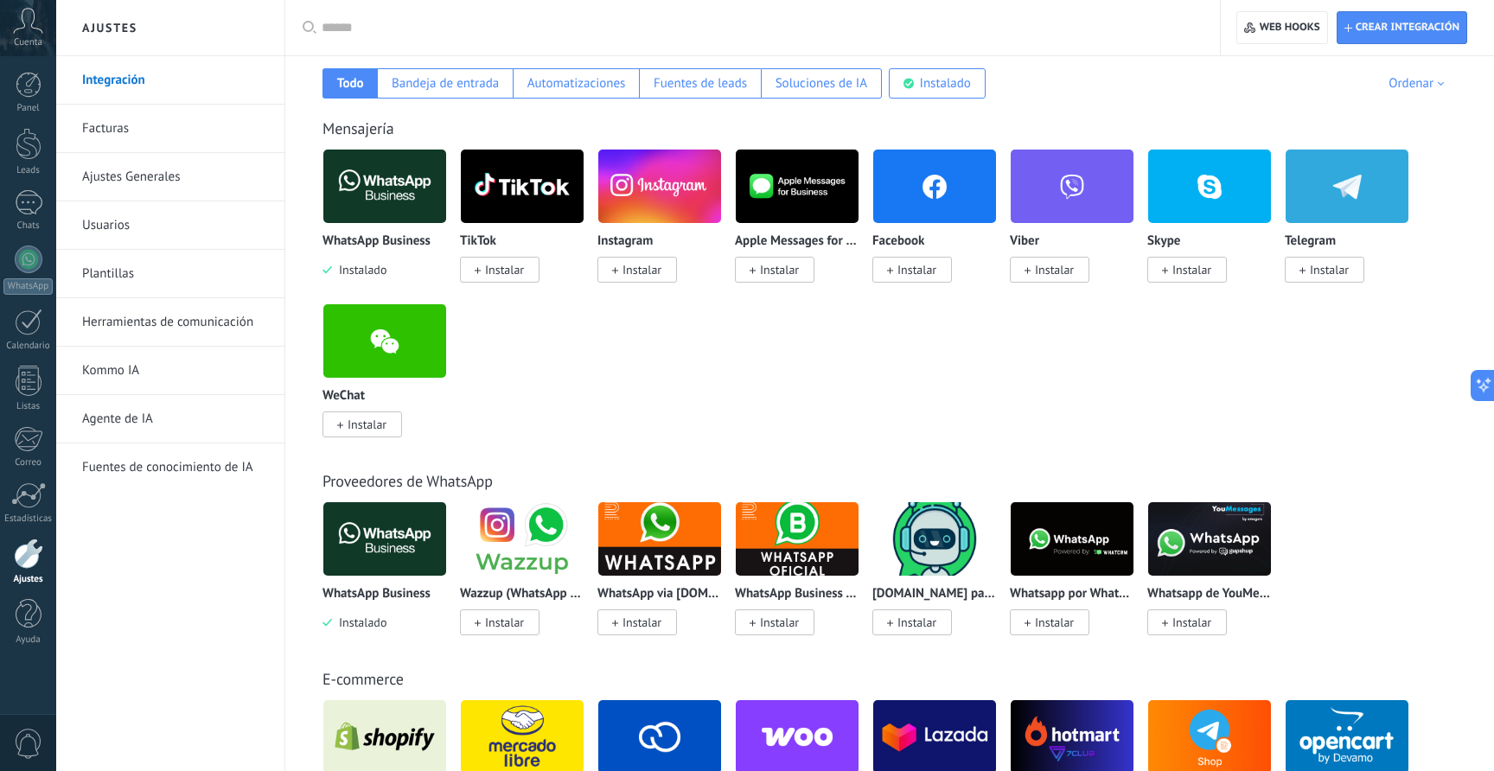
click at [375, 212] on img at bounding box center [384, 186] width 123 height 84
click at [392, 235] on p "WhatsApp Business" at bounding box center [377, 241] width 108 height 15
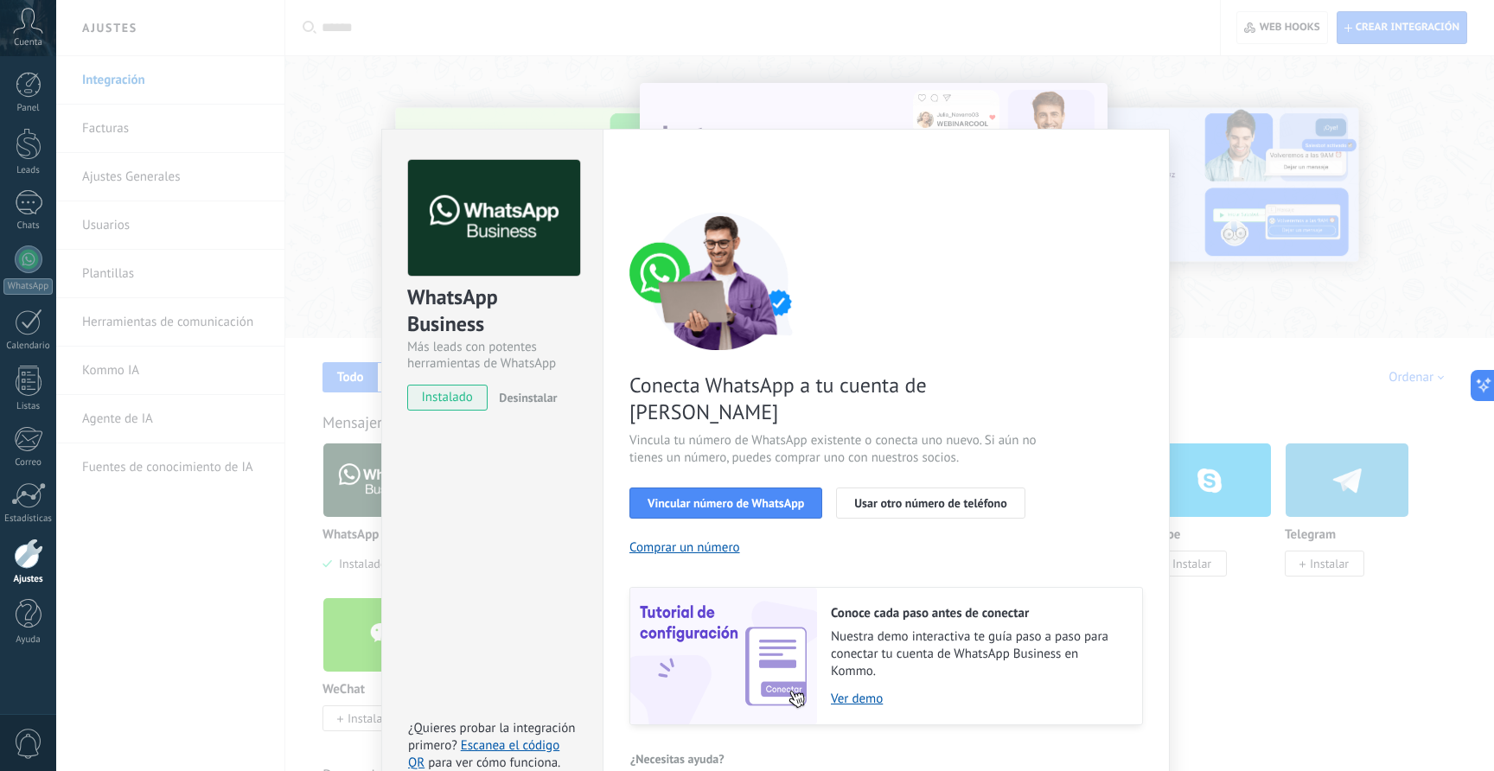
scroll to position [5, 0]
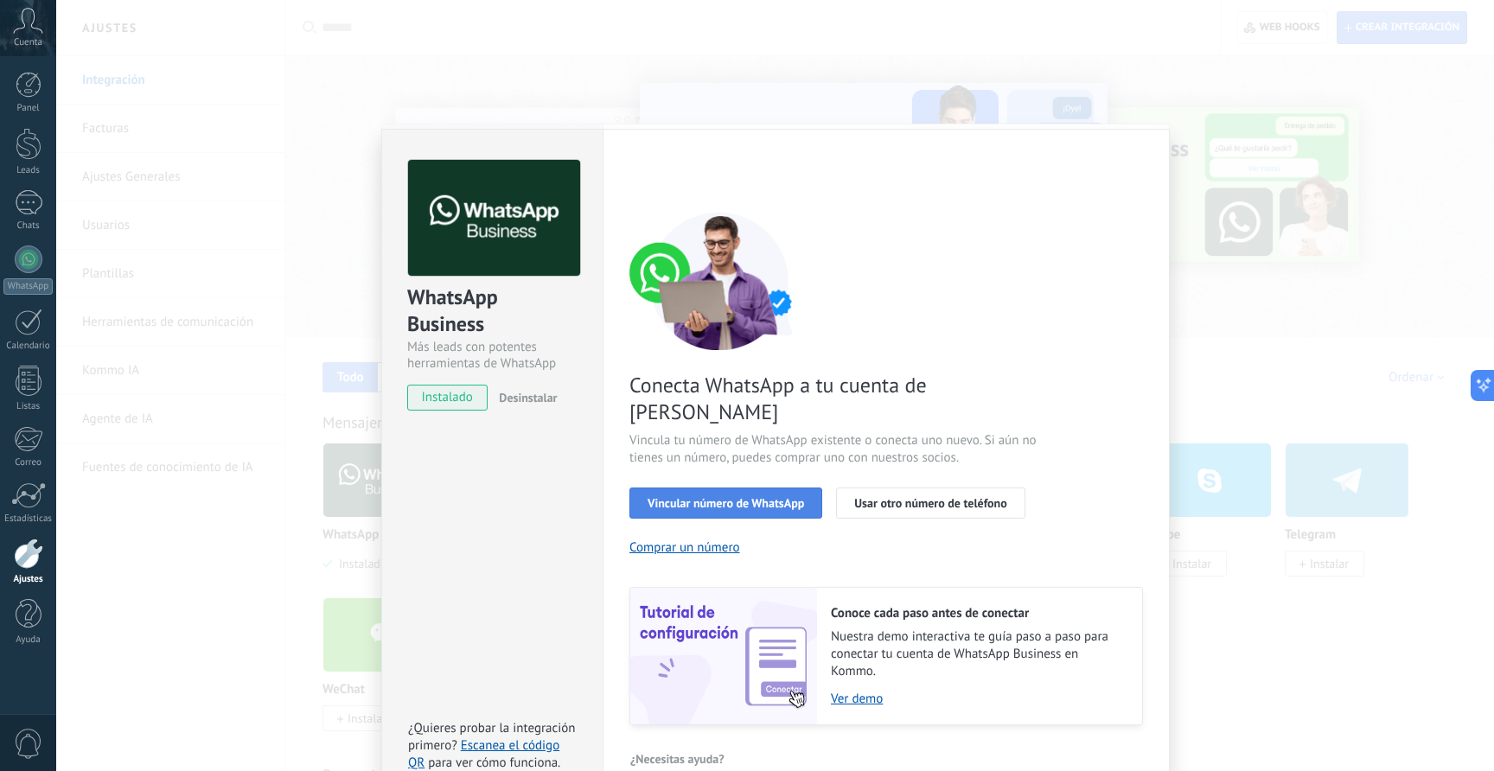
click at [773, 497] on span "Vincular número de WhatsApp" at bounding box center [726, 503] width 157 height 12
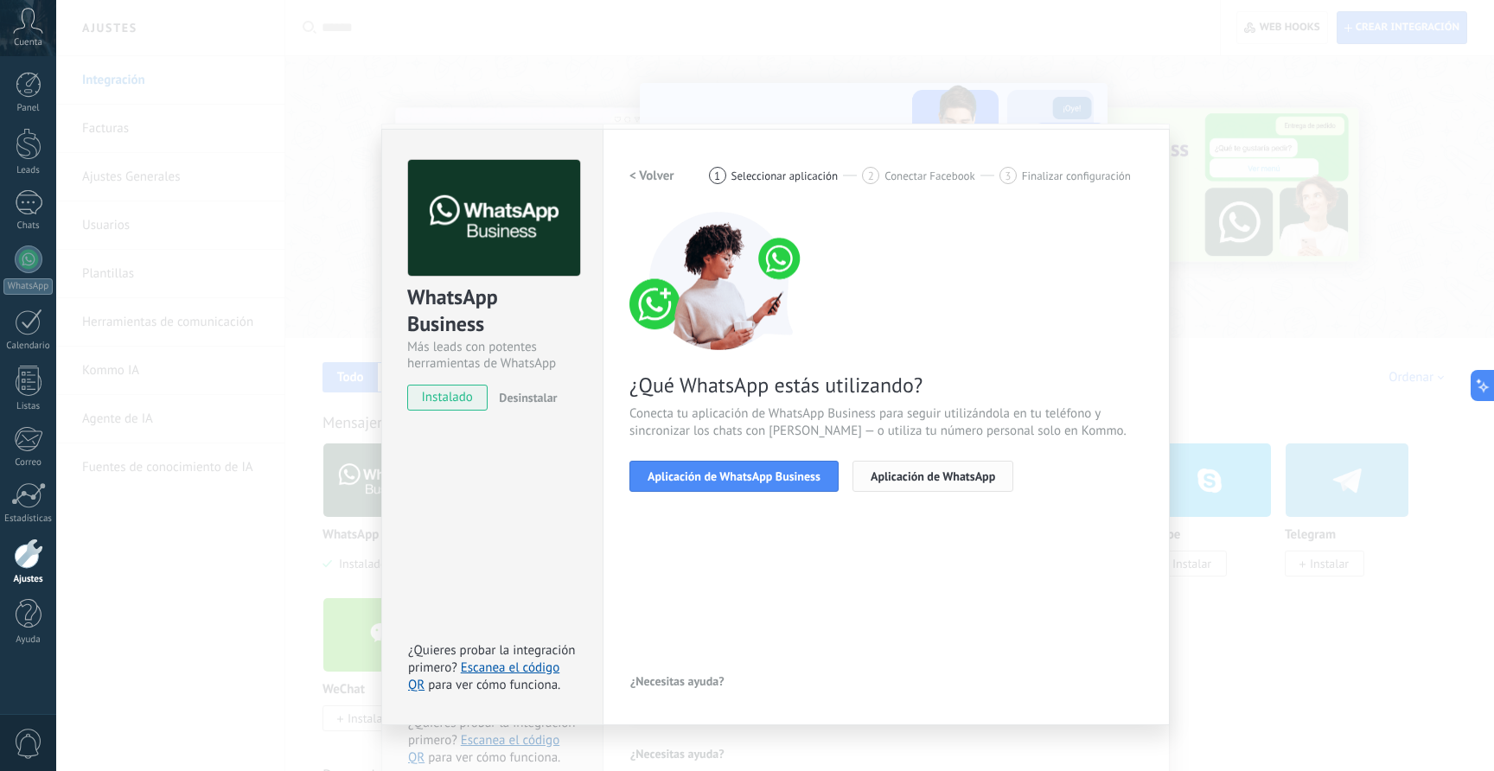
click at [901, 481] on span "Aplicación de WhatsApp" at bounding box center [933, 476] width 125 height 12
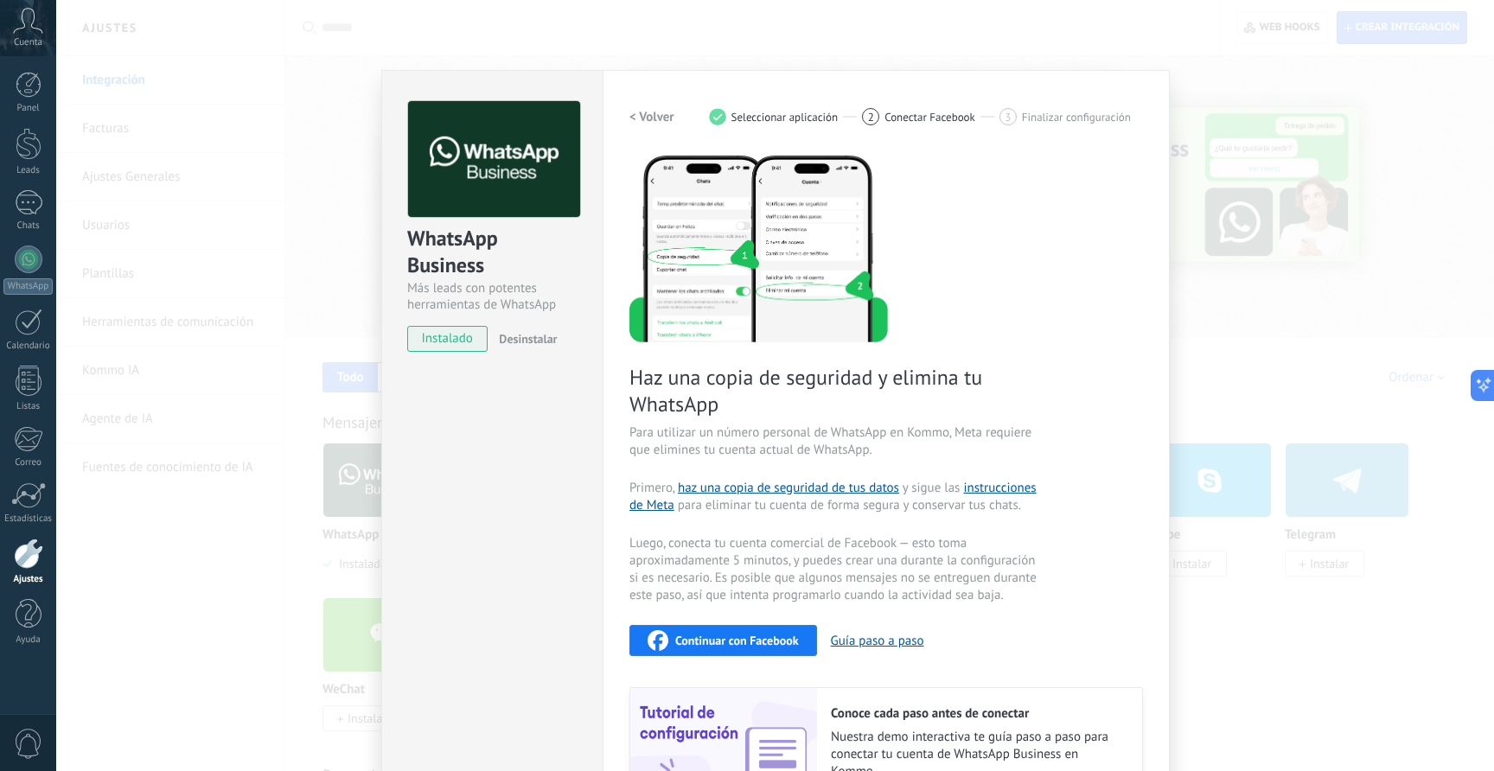
scroll to position [62, 0]
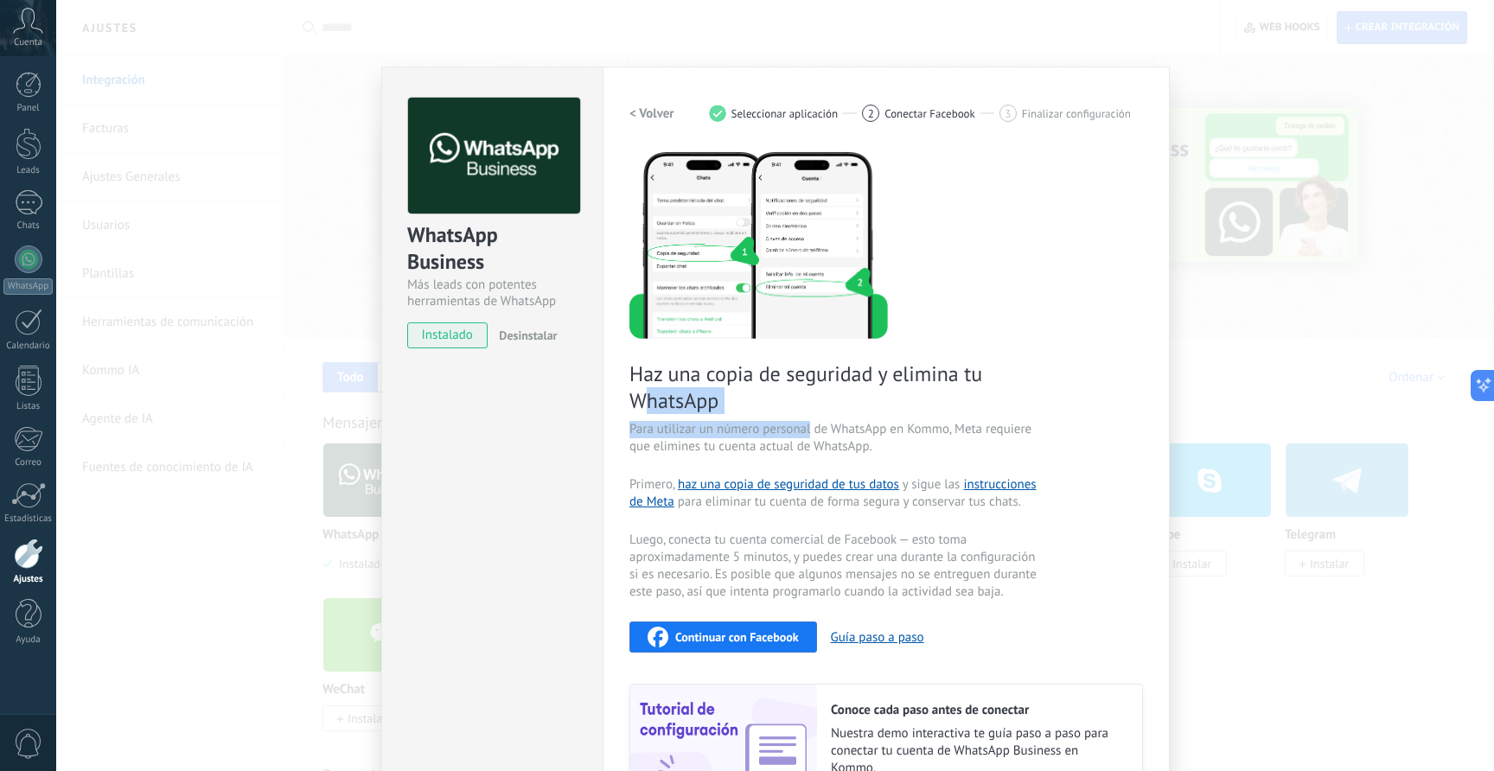
drag, startPoint x: 639, startPoint y: 387, endPoint x: 807, endPoint y: 430, distance: 173.3
click at [807, 429] on div "Haz una copia de seguridad y elimina tu WhatsApp Para utilizar un número person…" at bounding box center [887, 486] width 514 height 673
click at [807, 430] on span "Para utilizar un número personal de WhatsApp en Kommo, Meta requiere que elimin…" at bounding box center [836, 438] width 412 height 35
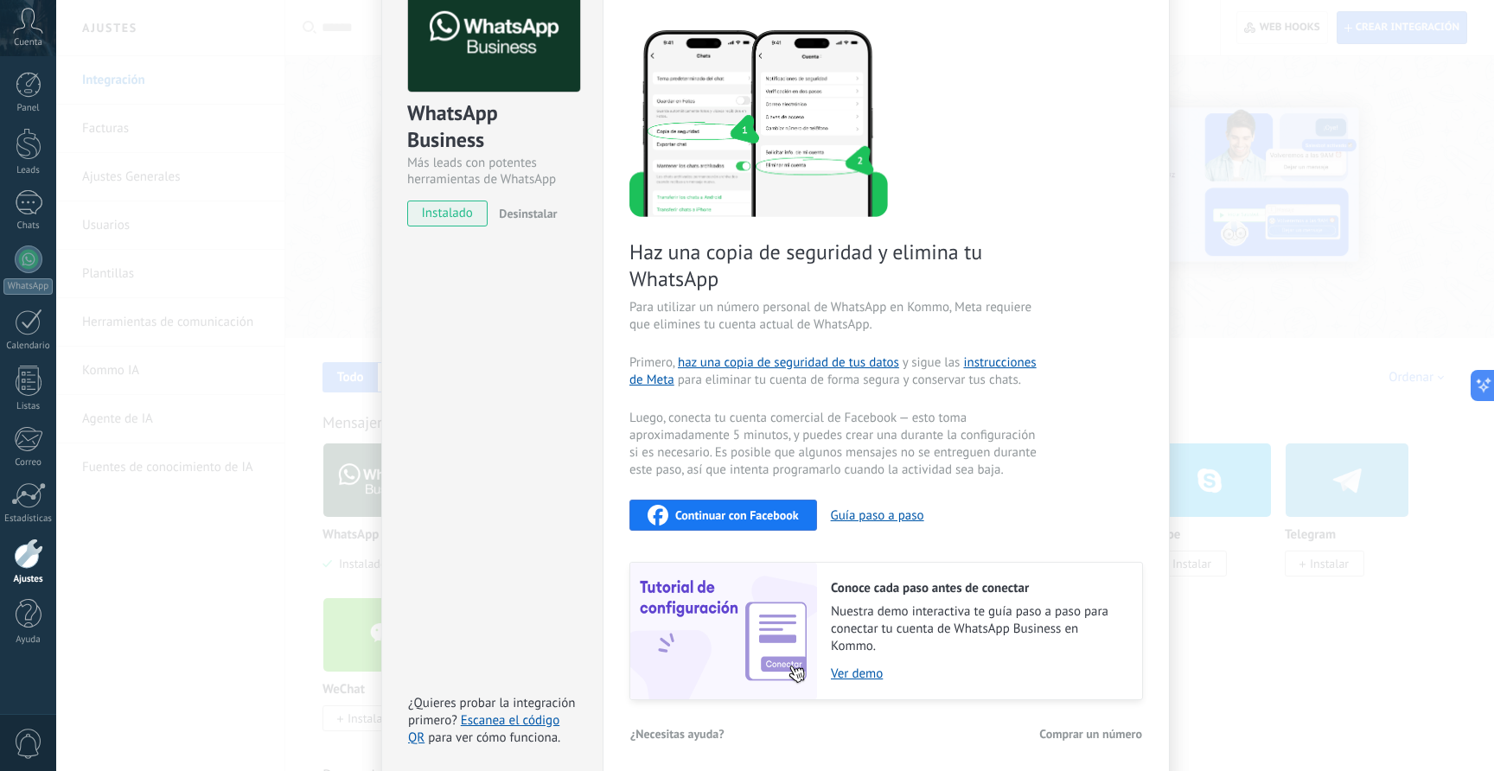
scroll to position [190, 0]
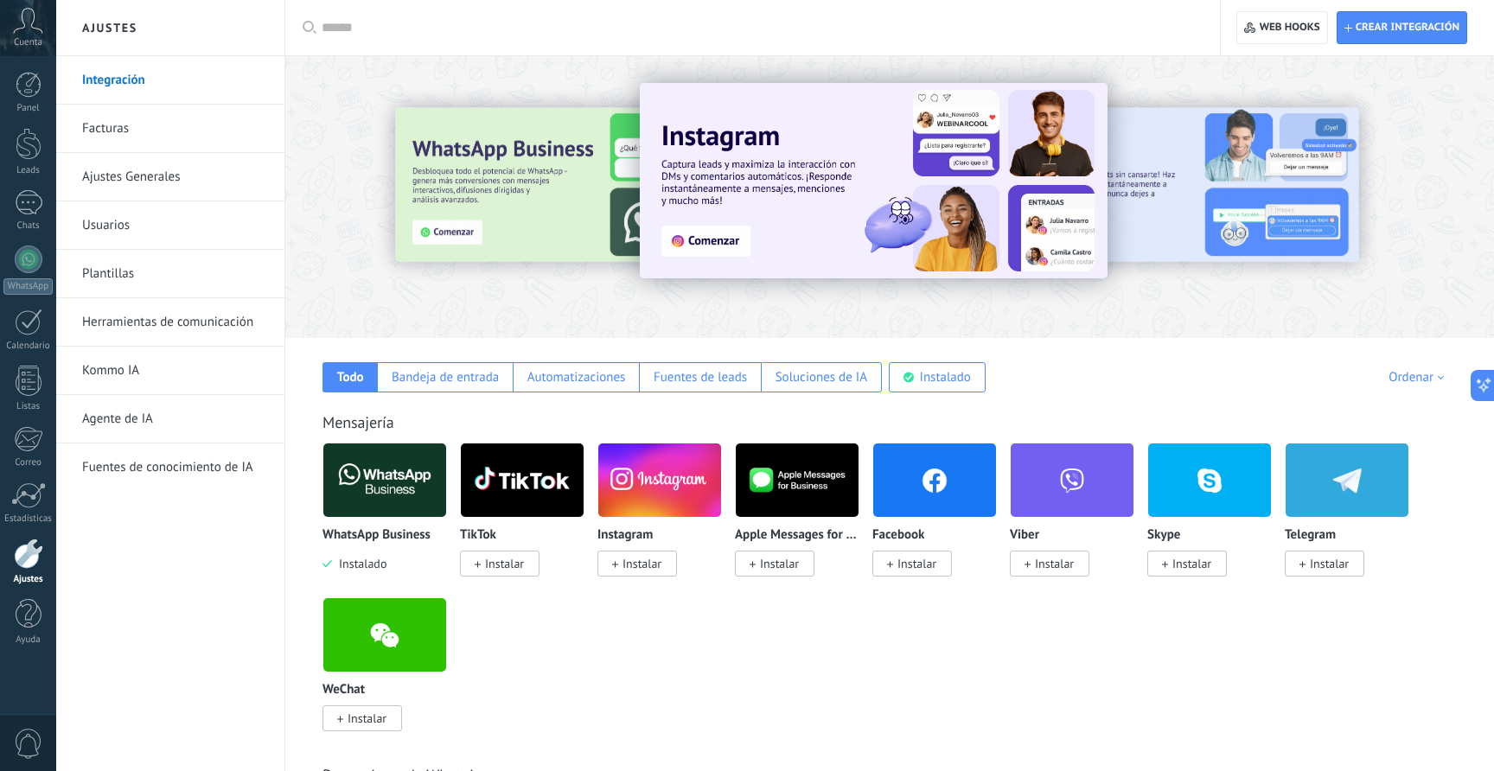
click at [372, 495] on img at bounding box center [384, 480] width 123 height 84
click at [378, 464] on img at bounding box center [384, 480] width 123 height 84
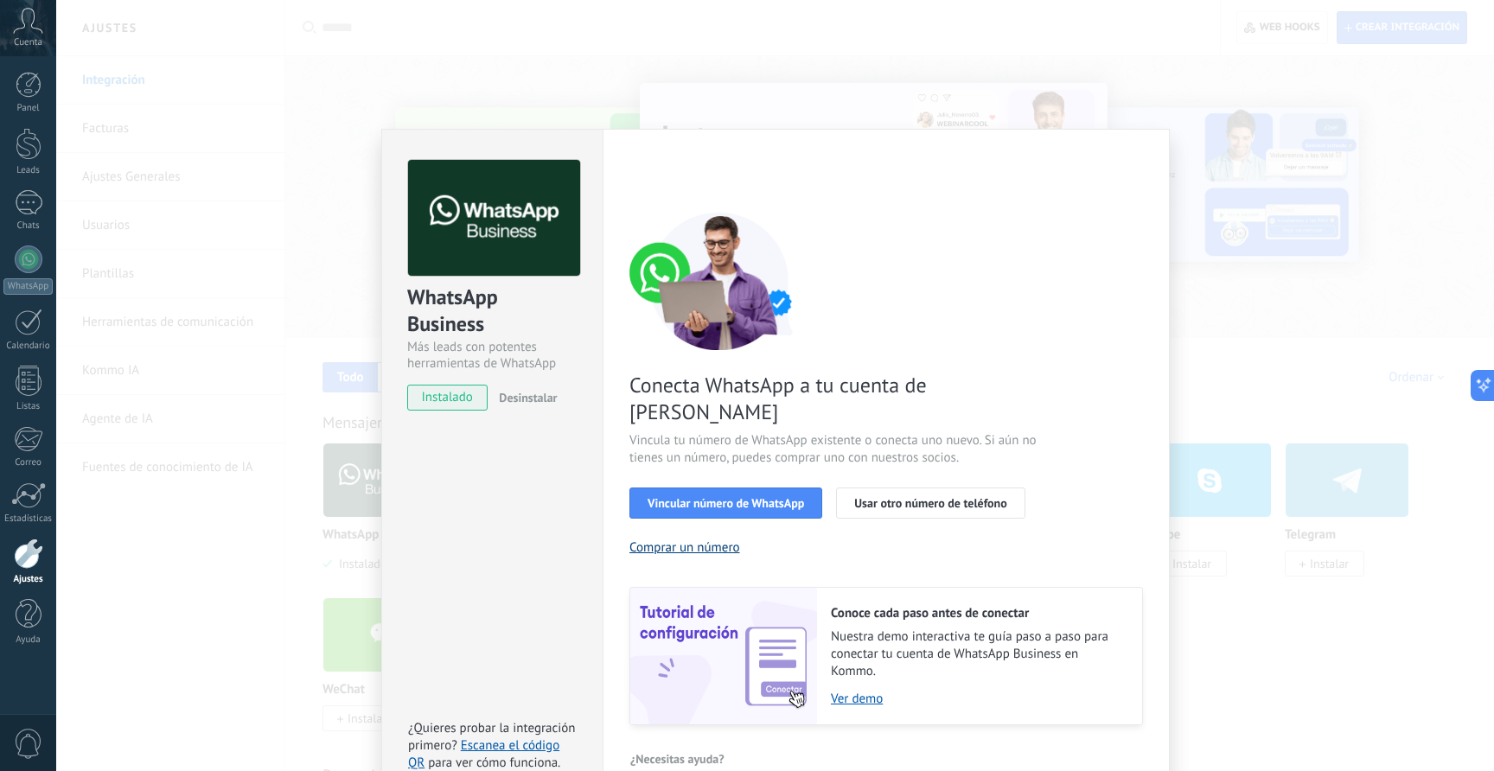
click at [684, 540] on button "Comprar un número" at bounding box center [685, 548] width 111 height 16
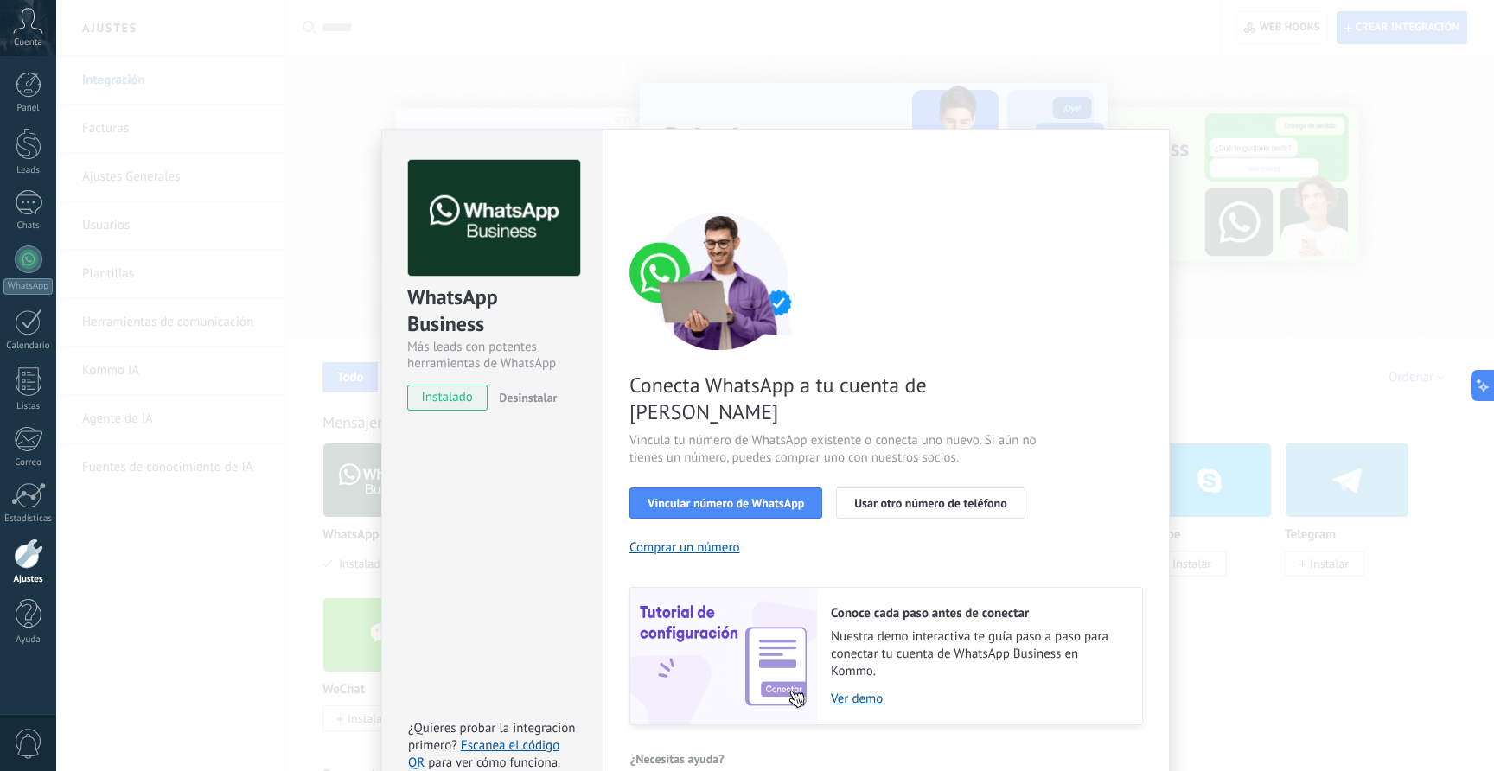
scroll to position [5, 0]
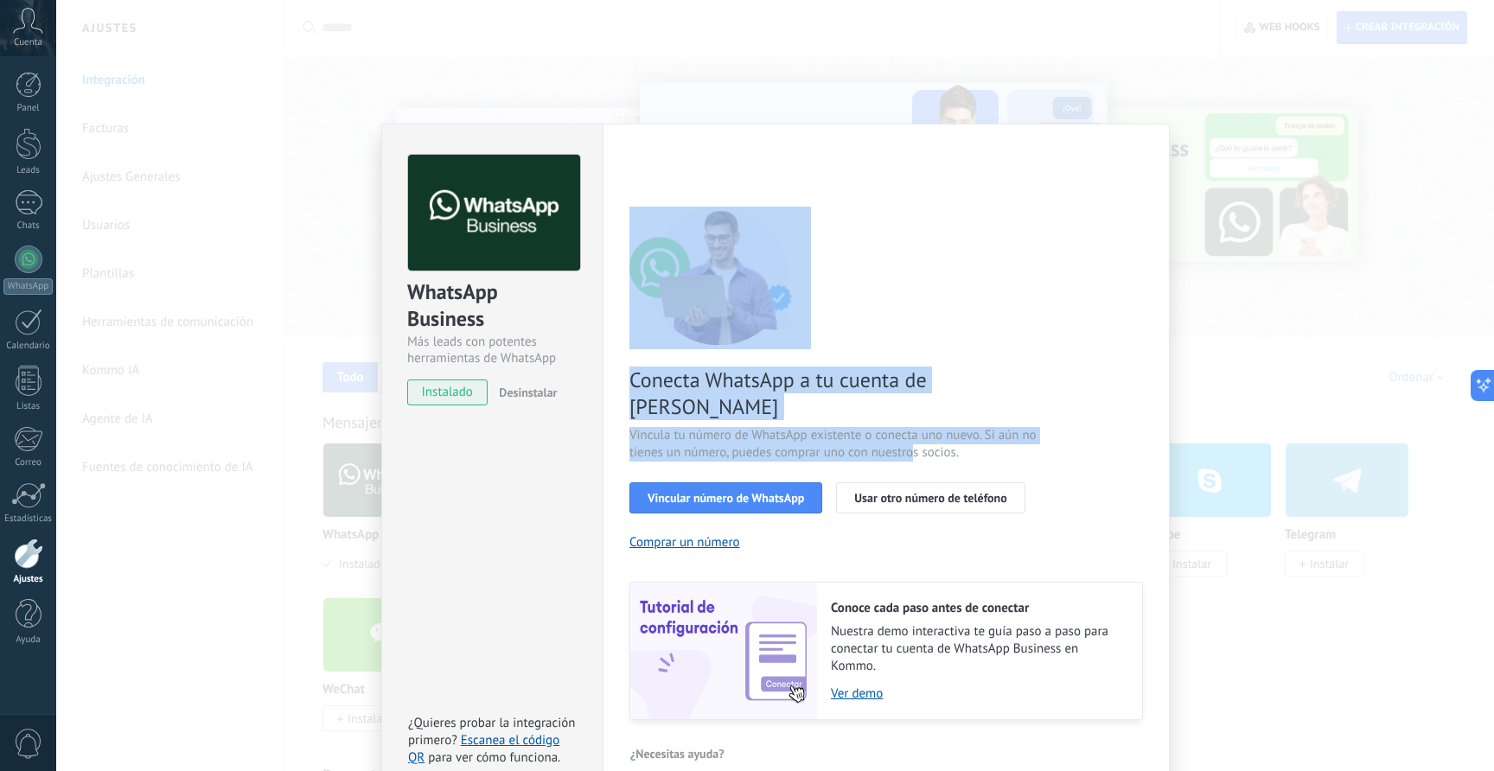
drag, startPoint x: 927, startPoint y: 326, endPoint x: 910, endPoint y: 420, distance: 95.8
click at [910, 420] on div "Conecta WhatsApp a tu cuenta de Kommo Vincula tu número de WhatsApp existente o…" at bounding box center [887, 464] width 514 height 514
click at [910, 427] on span "Vincula tu número de WhatsApp existente o conecta uno nuevo. Si aún no tienes u…" at bounding box center [836, 444] width 412 height 35
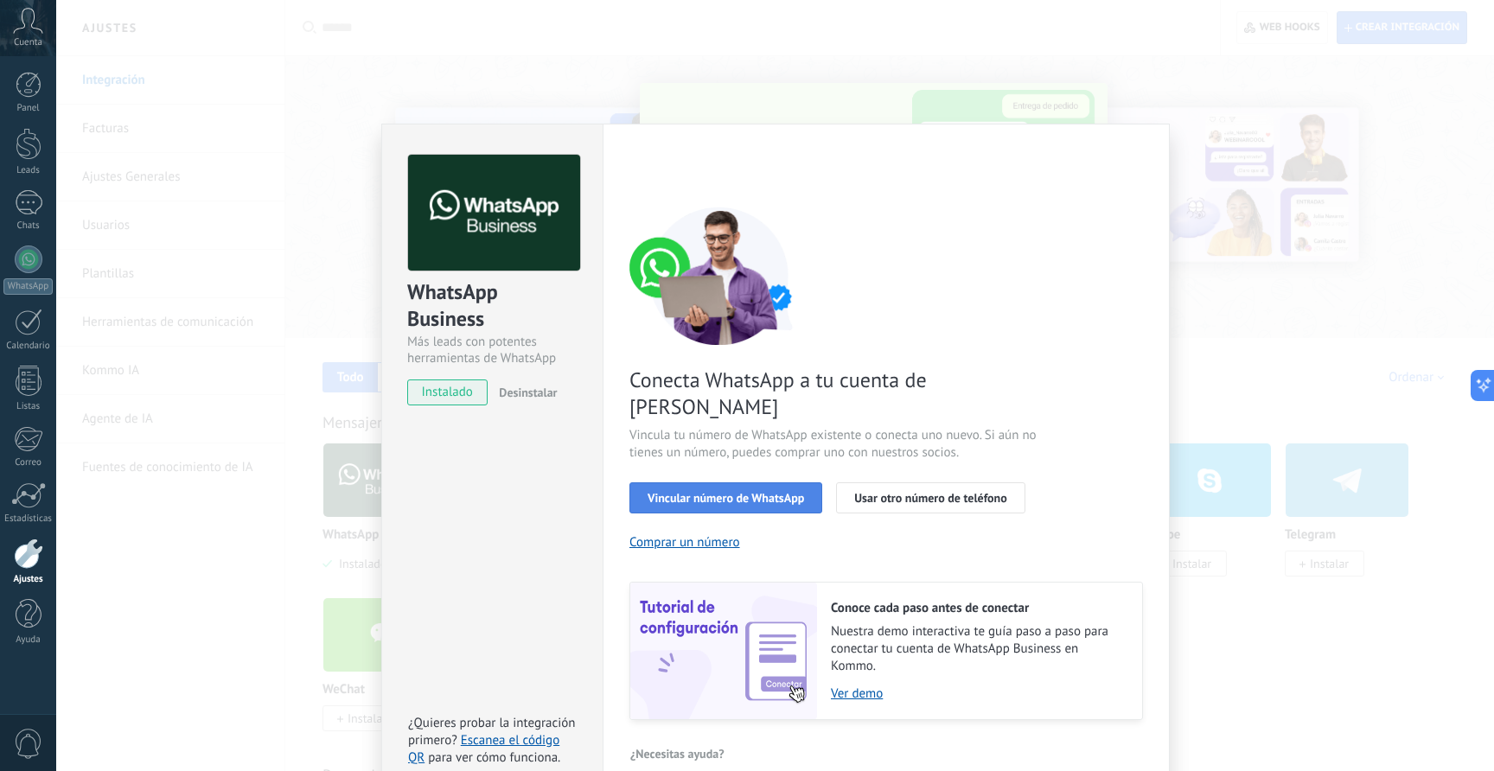
click at [749, 483] on button "Vincular número de WhatsApp" at bounding box center [726, 498] width 193 height 31
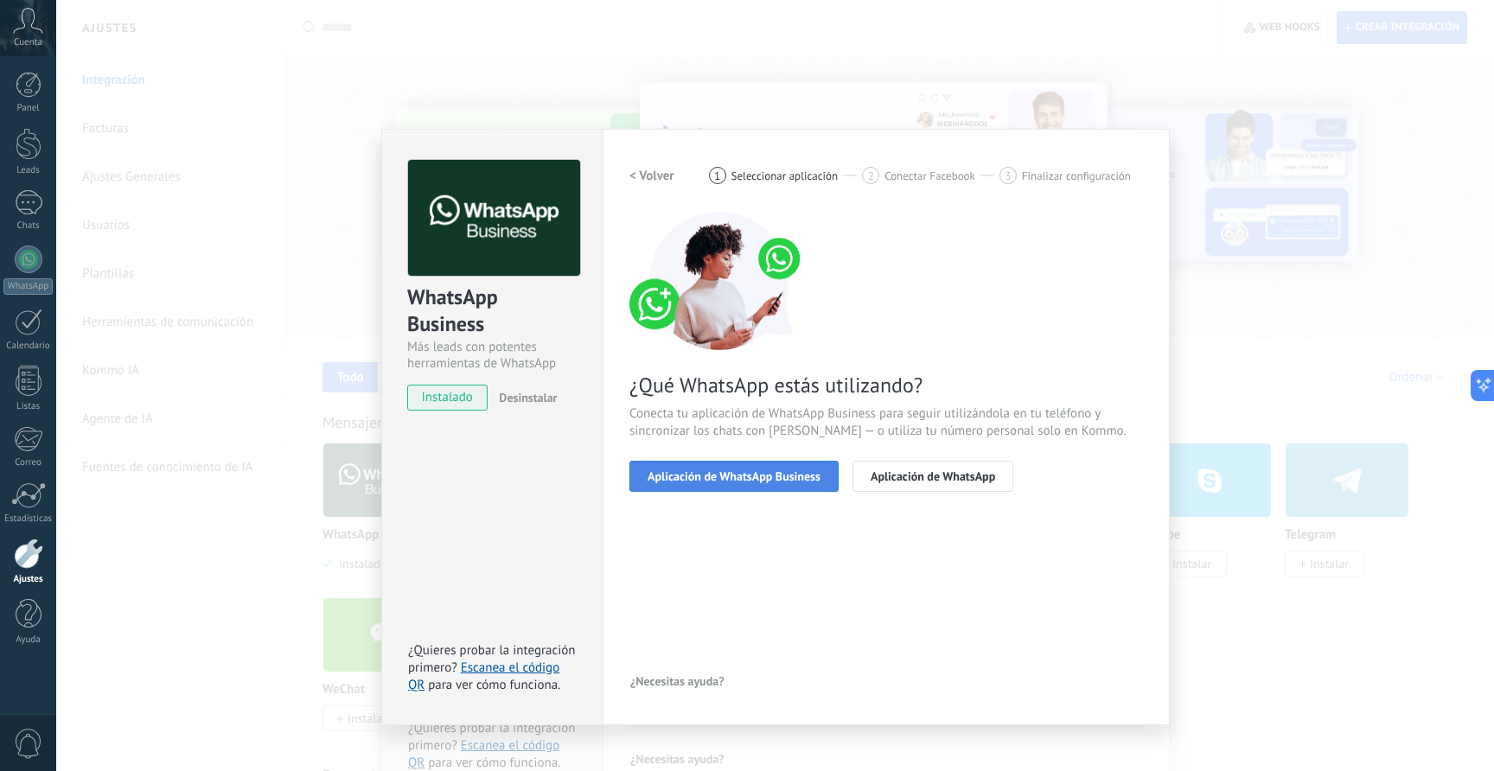
click at [755, 477] on span "Aplicación de WhatsApp Business" at bounding box center [734, 476] width 173 height 12
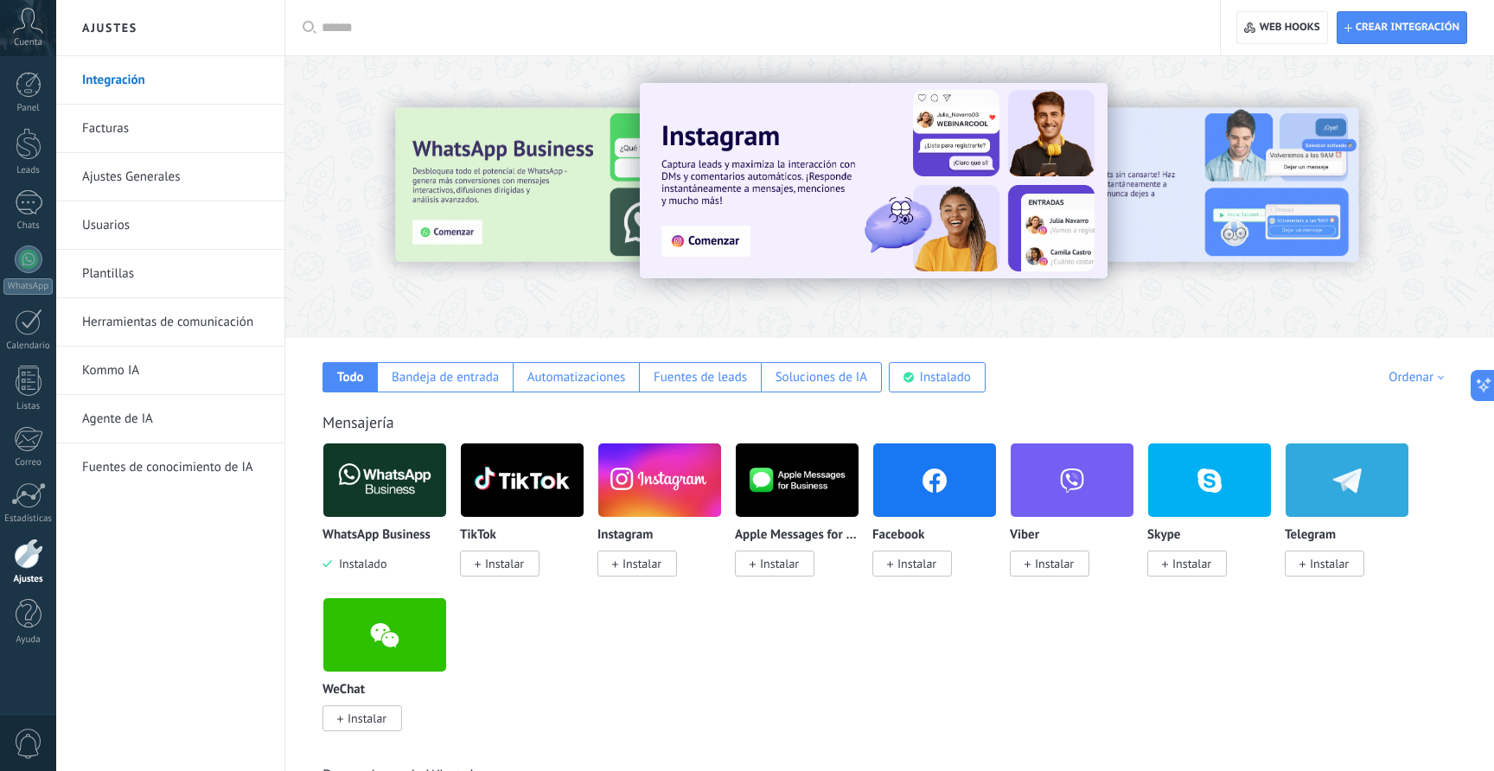
click at [394, 489] on img at bounding box center [384, 480] width 123 height 84
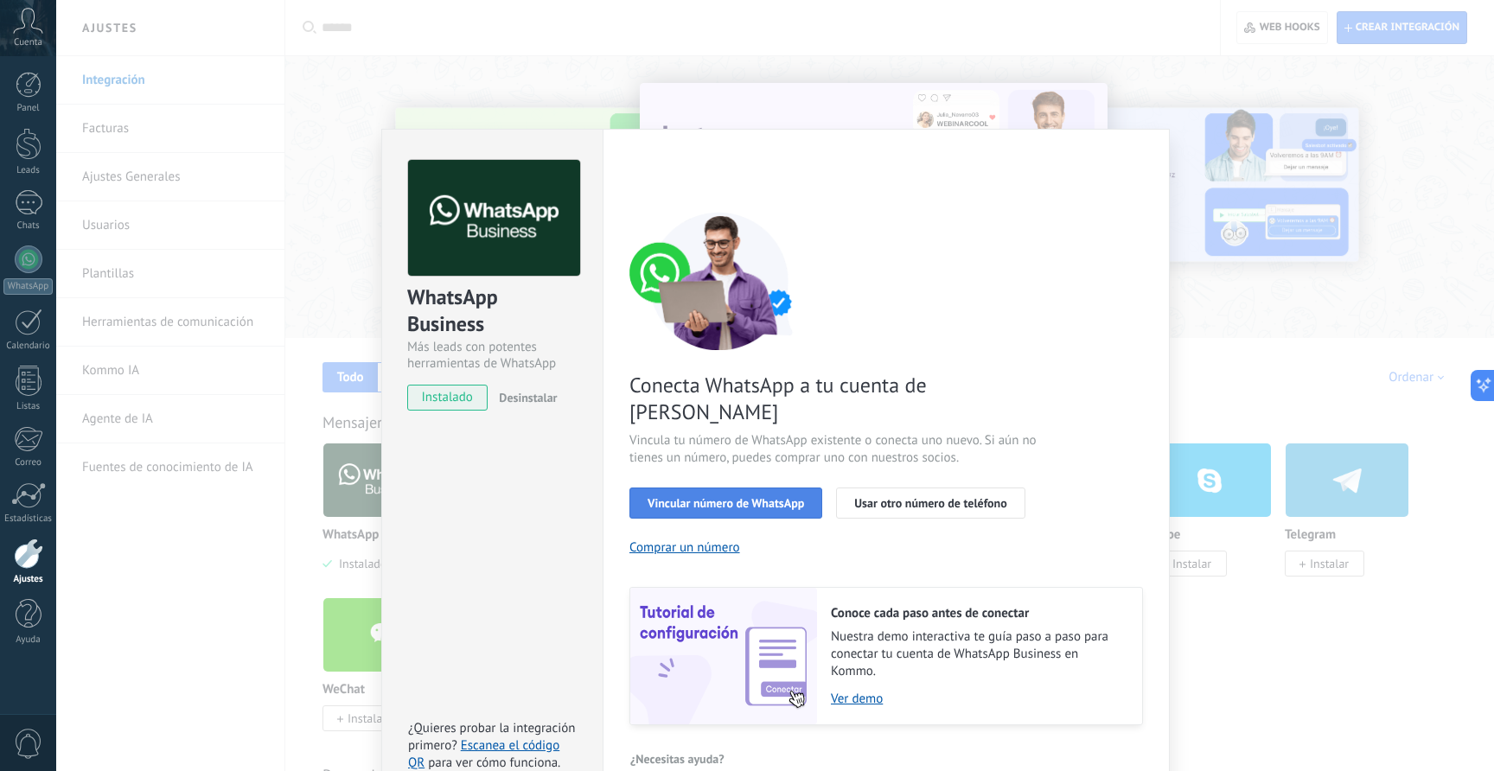
click at [762, 497] on span "Vincular número de WhatsApp" at bounding box center [726, 503] width 157 height 12
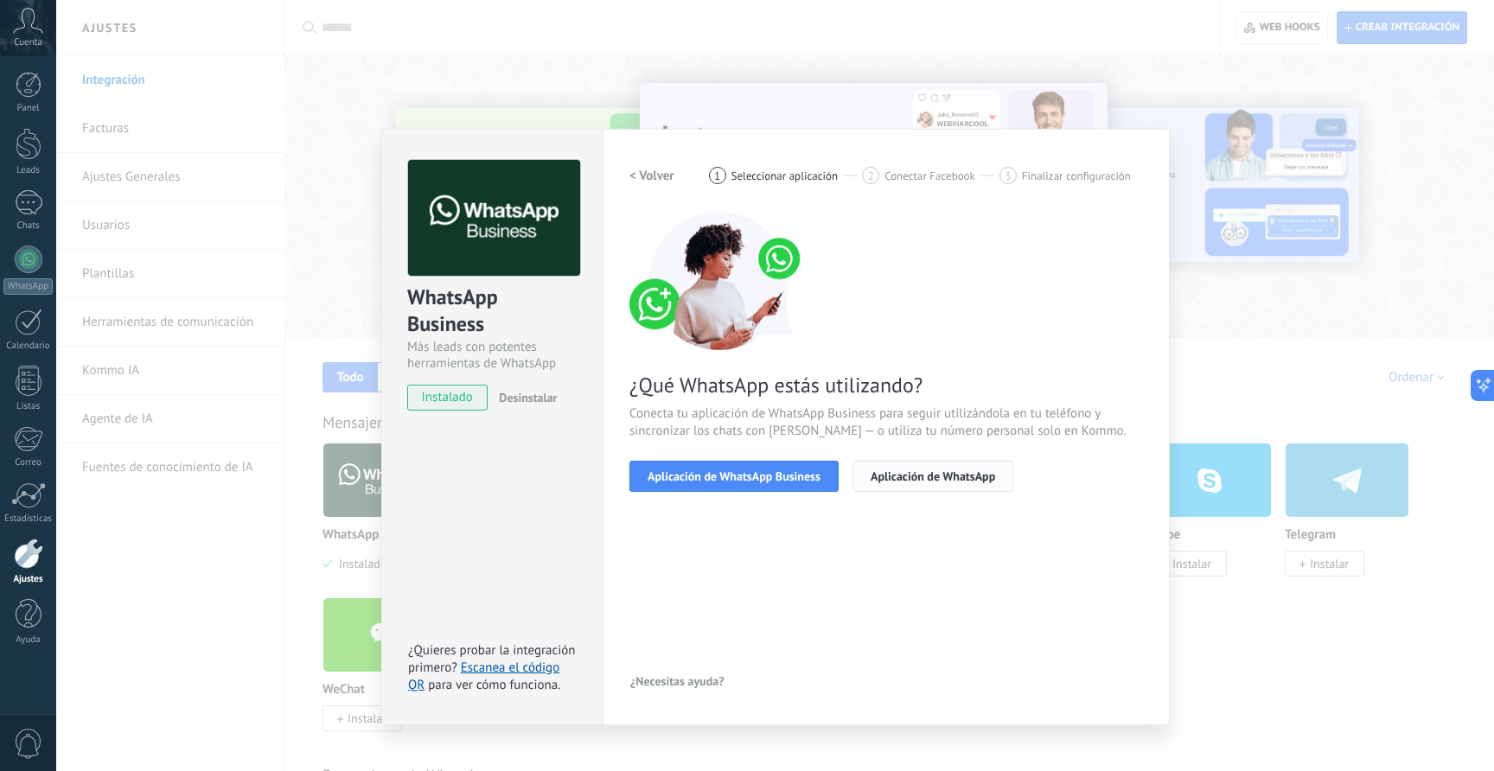
click at [929, 473] on span "Aplicación de WhatsApp" at bounding box center [933, 476] width 125 height 12
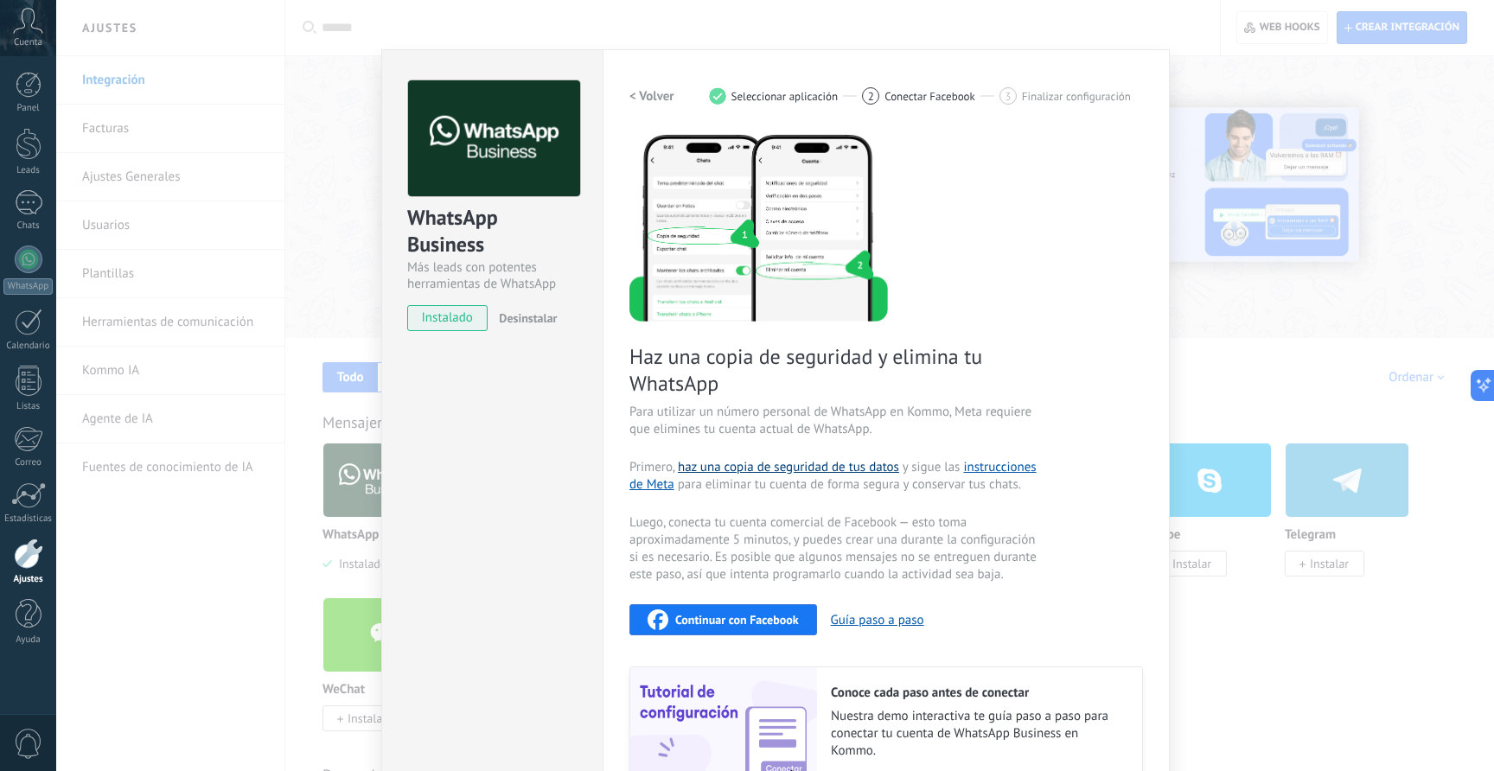
scroll to position [83, 0]
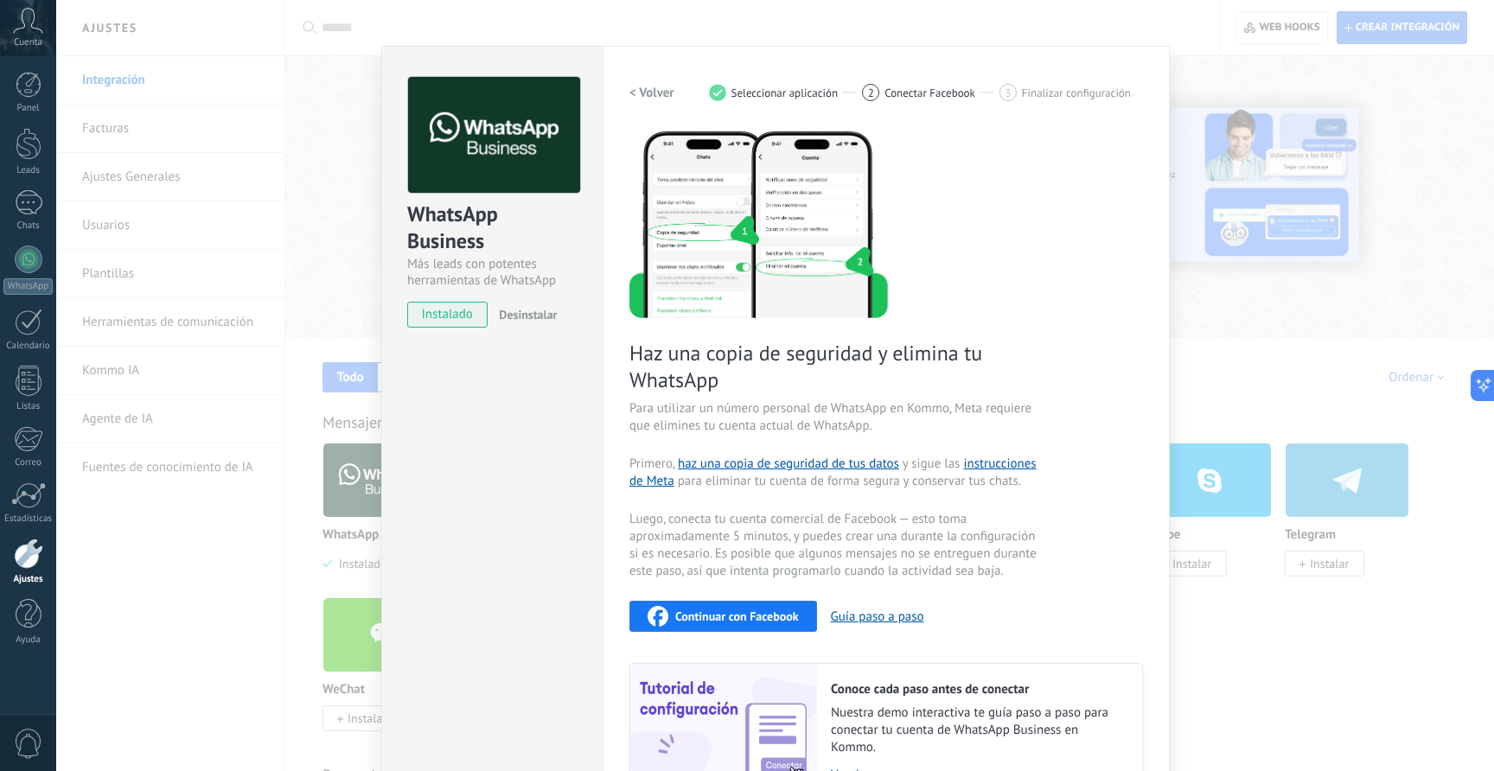
click at [765, 81] on div "< Volver 1 Seleccionar aplicación 2 Conectar Facebook 3 Finalizar configuración" at bounding box center [887, 92] width 514 height 31
click at [649, 91] on h2 "< Volver" at bounding box center [652, 93] width 45 height 16
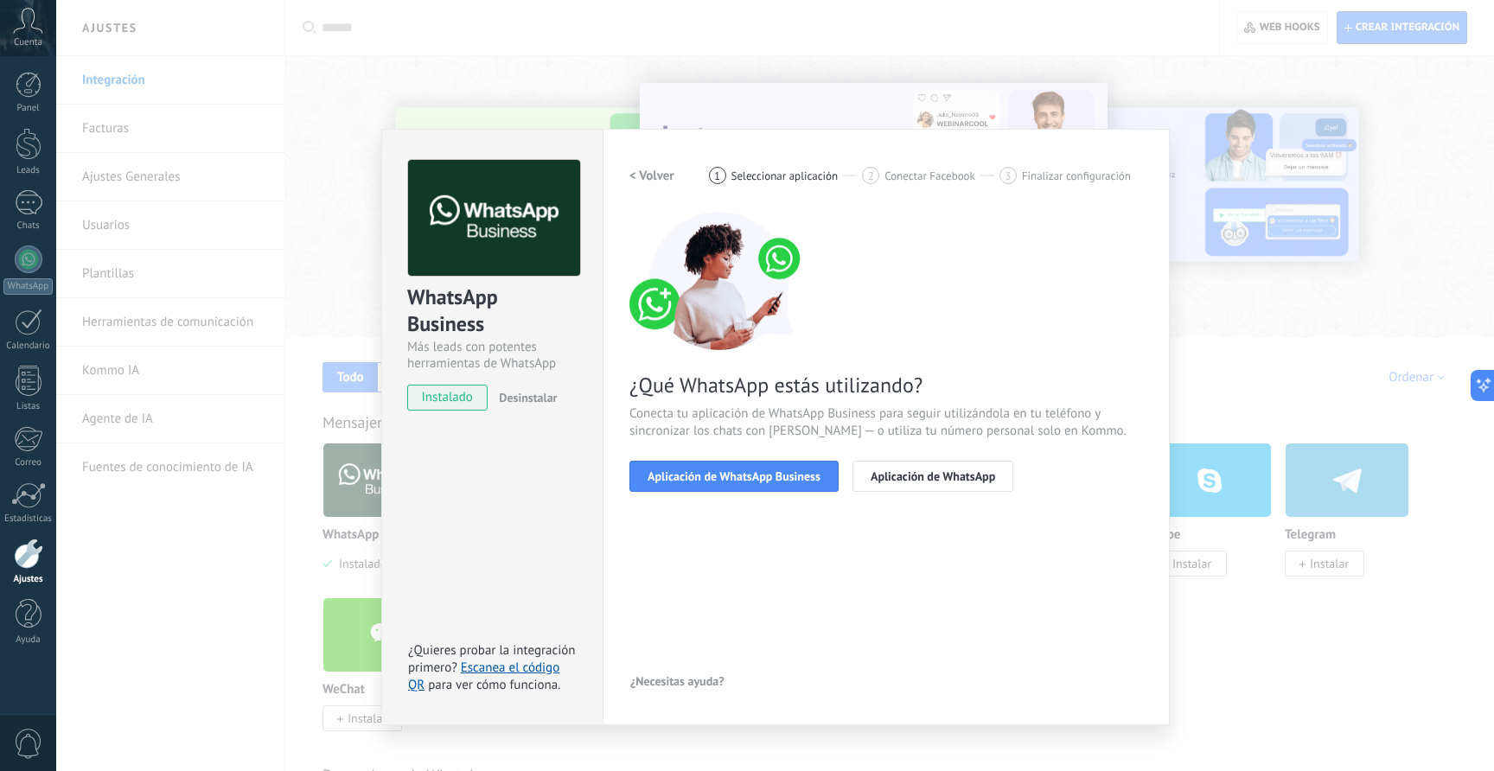
scroll to position [0, 0]
click at [736, 463] on button "Aplicación de WhatsApp Business" at bounding box center [734, 476] width 209 height 31
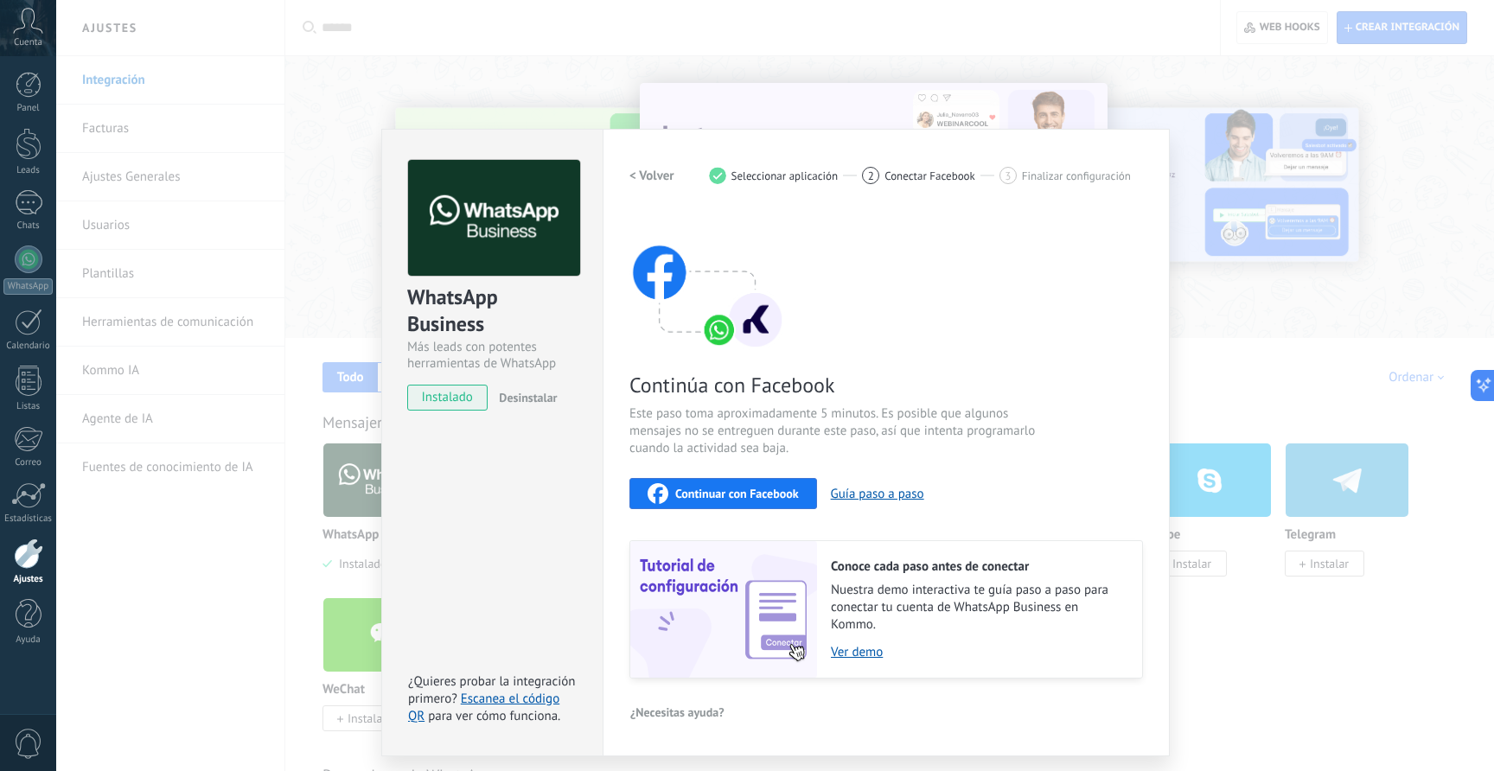
click at [740, 495] on span "Continuar con Facebook" at bounding box center [737, 494] width 124 height 12
click at [457, 108] on div "WhatsApp Business Más leads con potentes herramientas de WhatsApp instalado Des…" at bounding box center [775, 385] width 1438 height 771
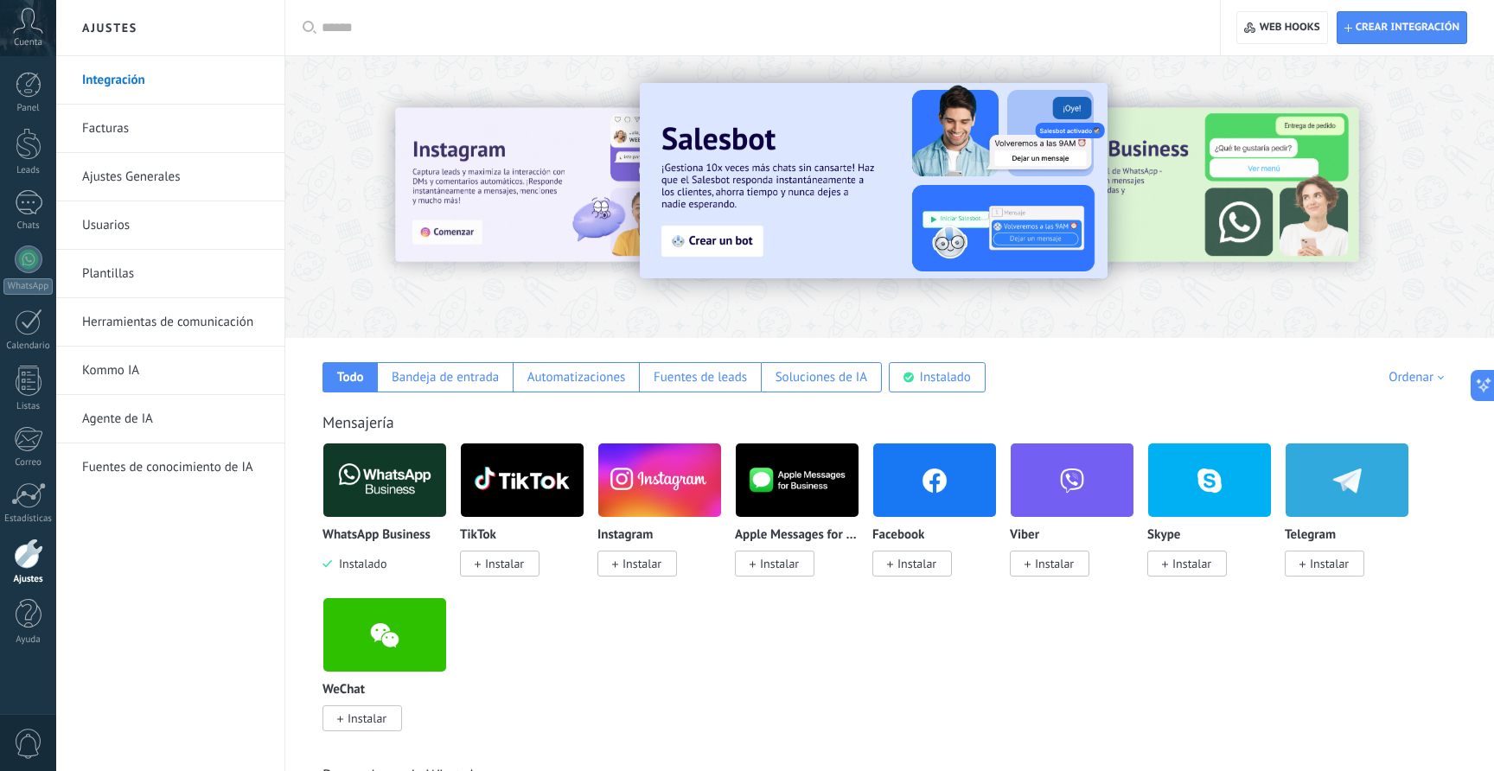
click at [601, 297] on div at bounding box center [889, 192] width 1209 height 248
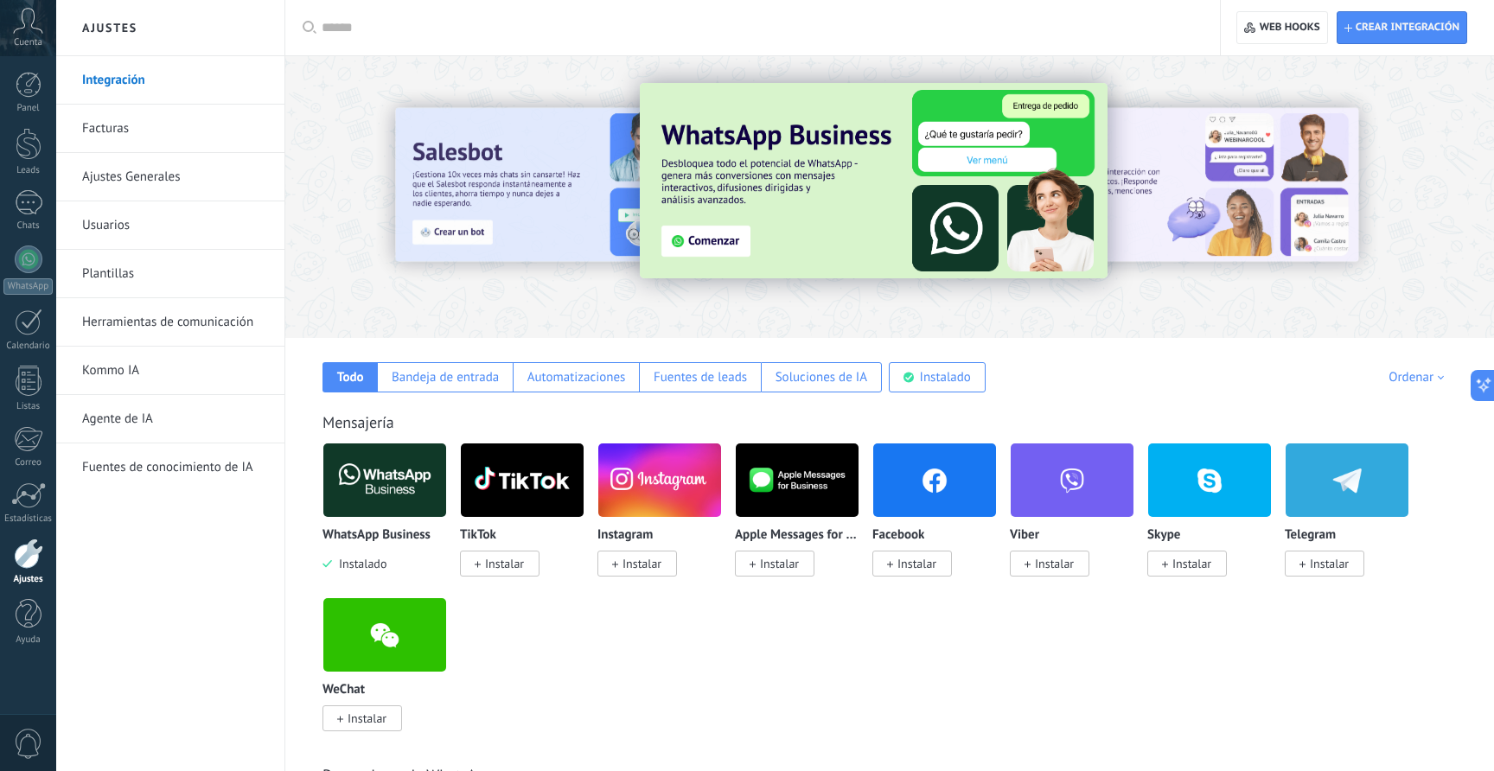
click at [135, 89] on link "Integración" at bounding box center [174, 80] width 185 height 48
click at [402, 483] on img at bounding box center [384, 480] width 123 height 84
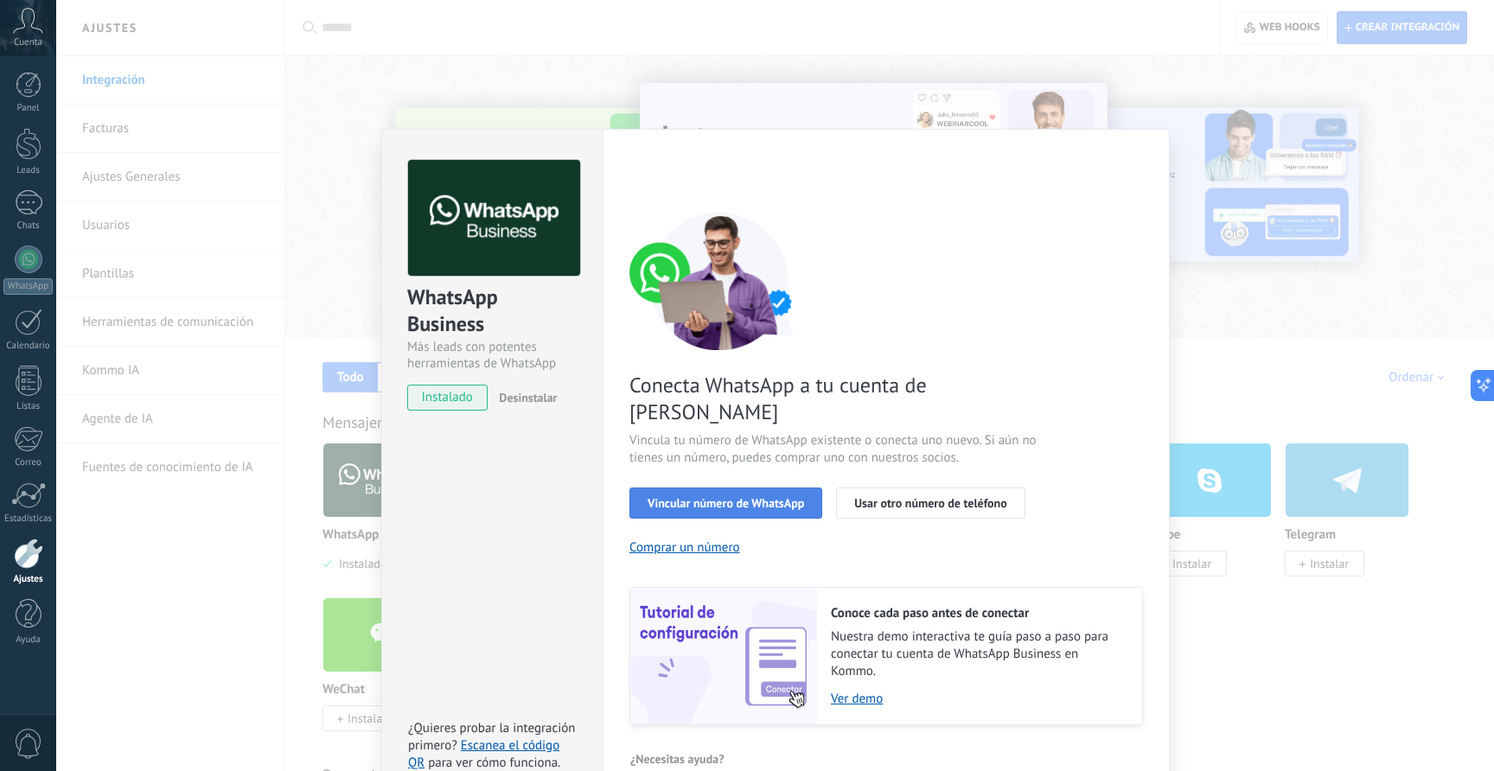
click at [753, 497] on span "Vincular número de WhatsApp" at bounding box center [726, 503] width 157 height 12
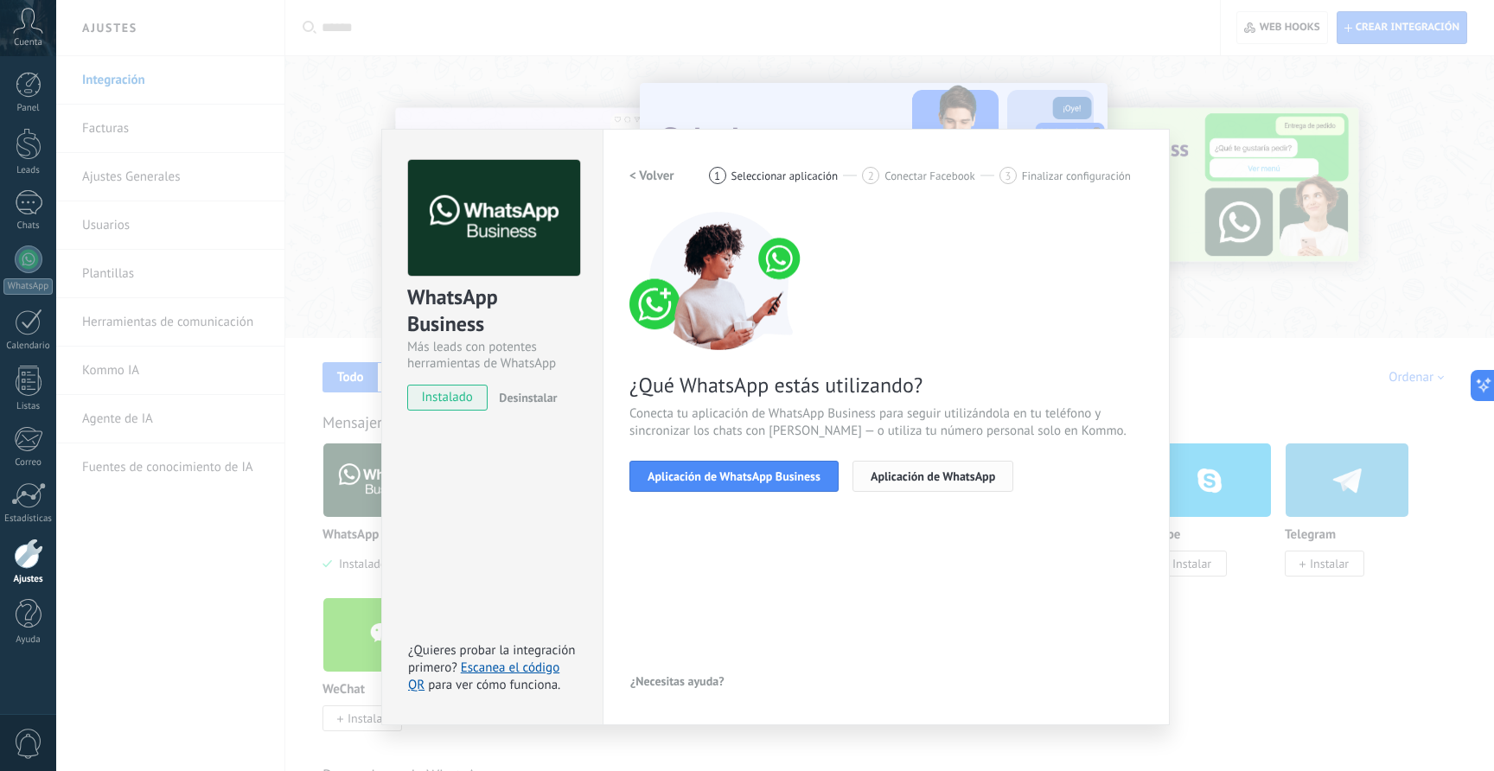
click at [868, 477] on button "Aplicación de WhatsApp" at bounding box center [933, 476] width 161 height 31
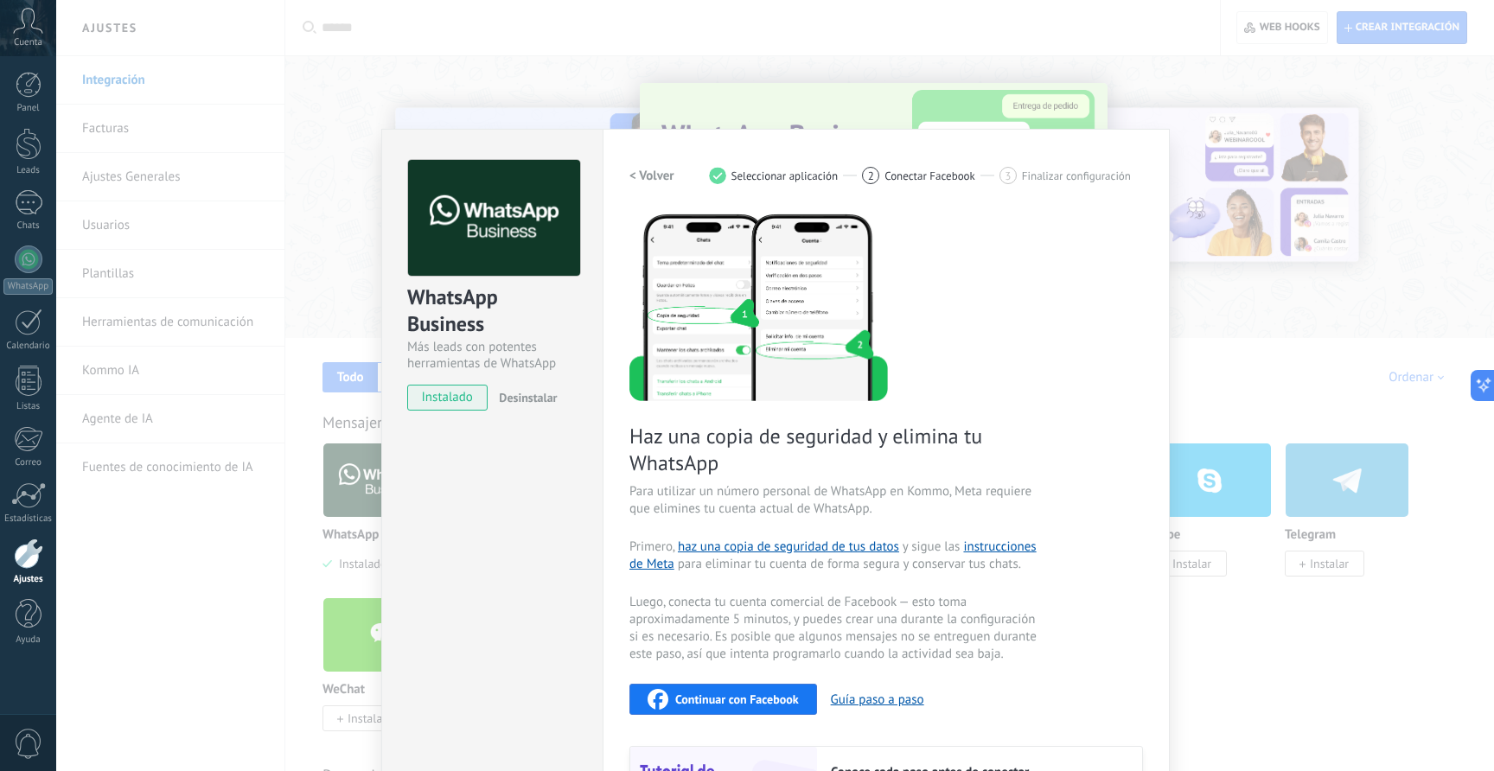
click at [660, 176] on h2 "< Volver" at bounding box center [652, 176] width 45 height 16
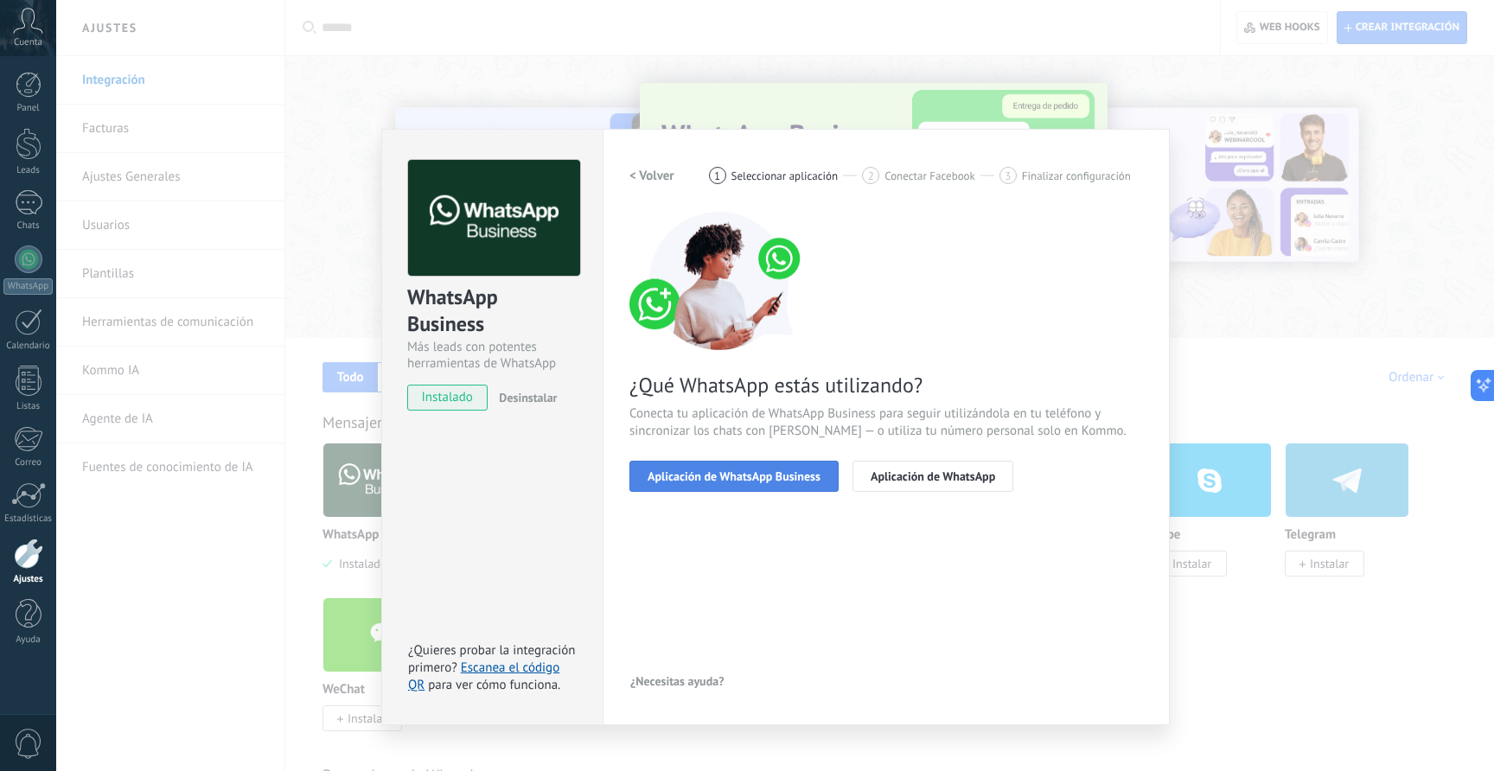
click at [715, 472] on span "Aplicación de WhatsApp Business" at bounding box center [734, 476] width 173 height 12
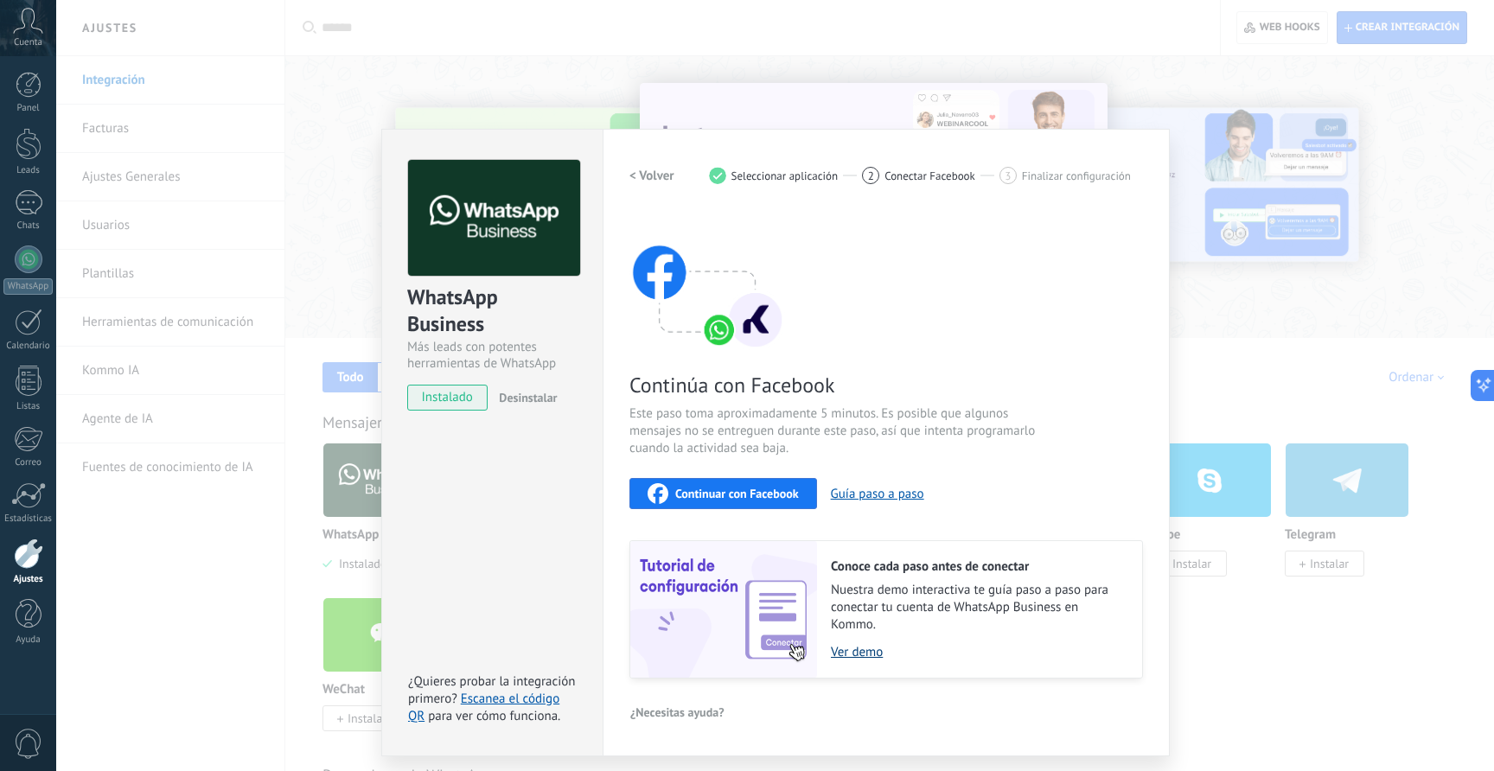
click at [851, 653] on link "Ver demo" at bounding box center [978, 652] width 294 height 16
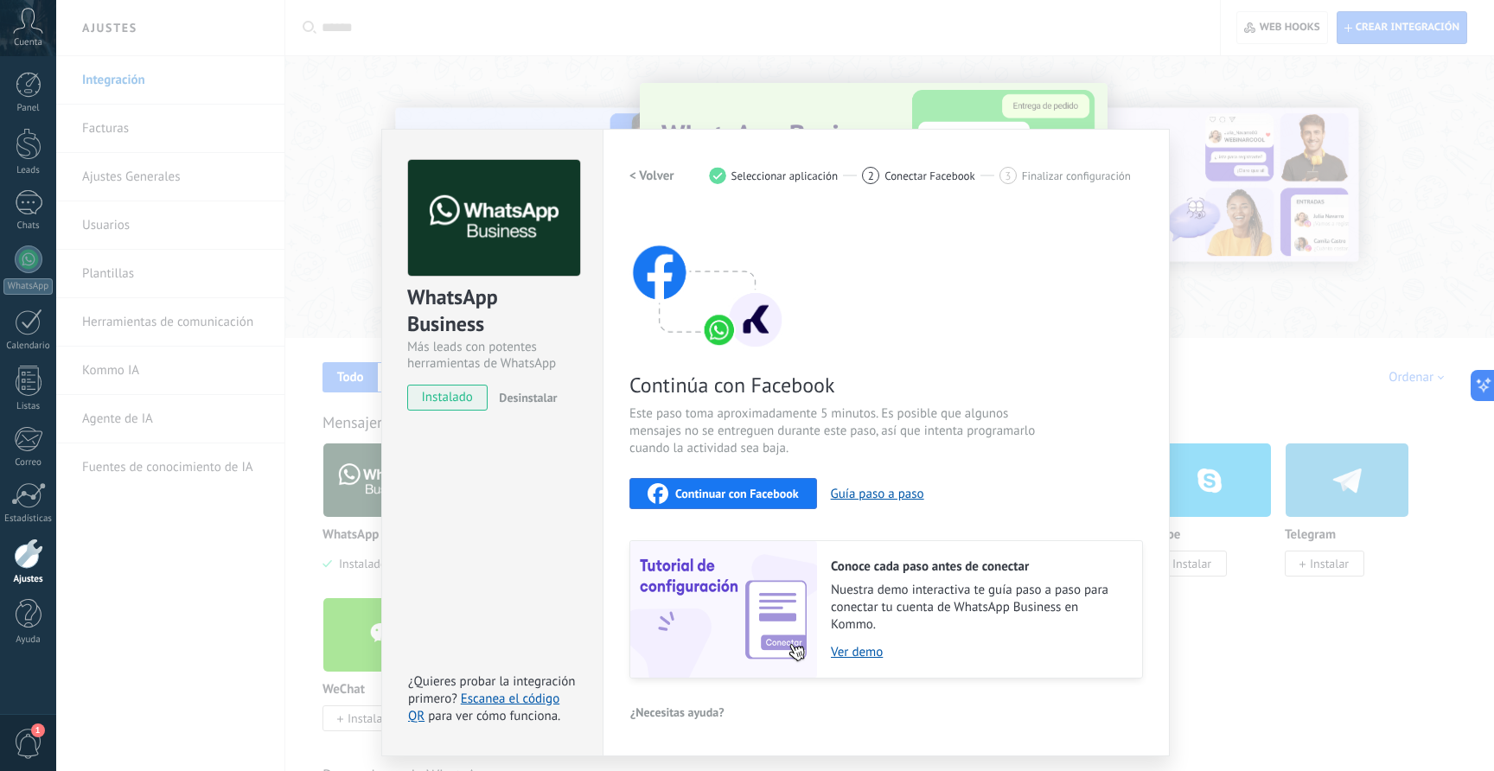
click at [781, 493] on span "Continuar con Facebook" at bounding box center [737, 494] width 124 height 12
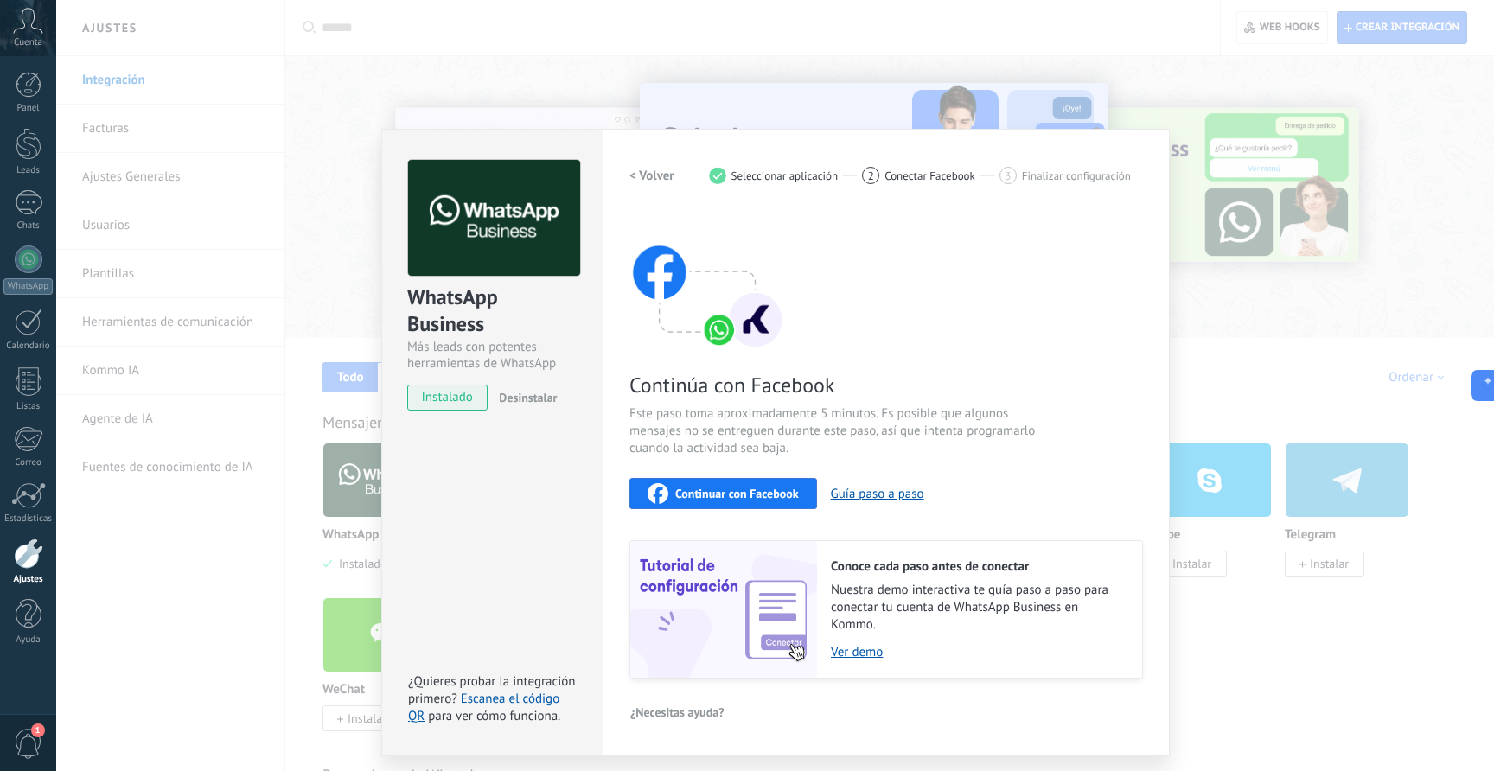
click at [767, 499] on span "Continuar con Facebook" at bounding box center [737, 494] width 124 height 12
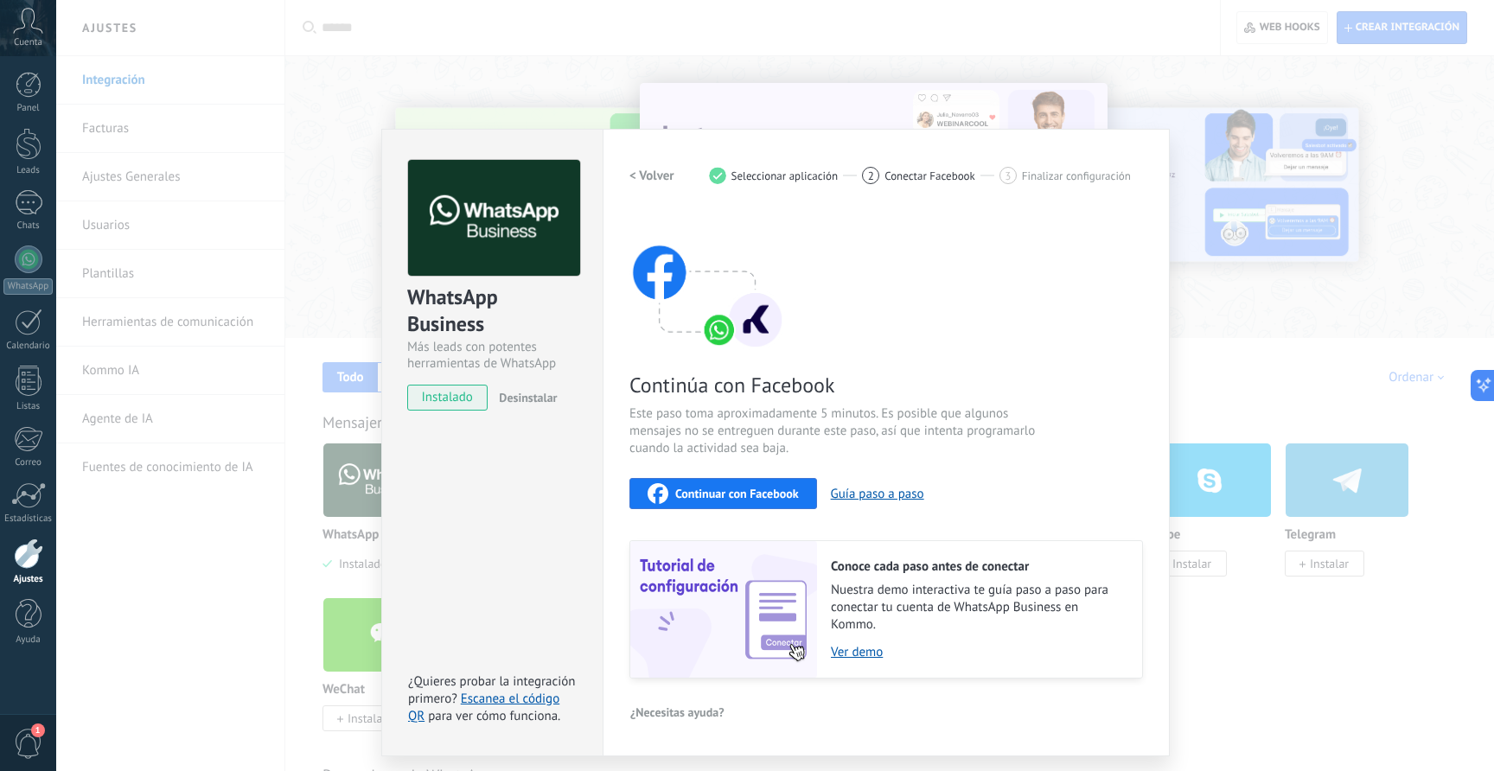
click at [735, 509] on div "Continúa con Facebook Este paso toma aproximadamente 5 minutos. Es posible que …" at bounding box center [887, 445] width 514 height 467
click at [726, 499] on span "Continuar con Facebook" at bounding box center [737, 494] width 124 height 12
